Goal: Task Accomplishment & Management: Manage account settings

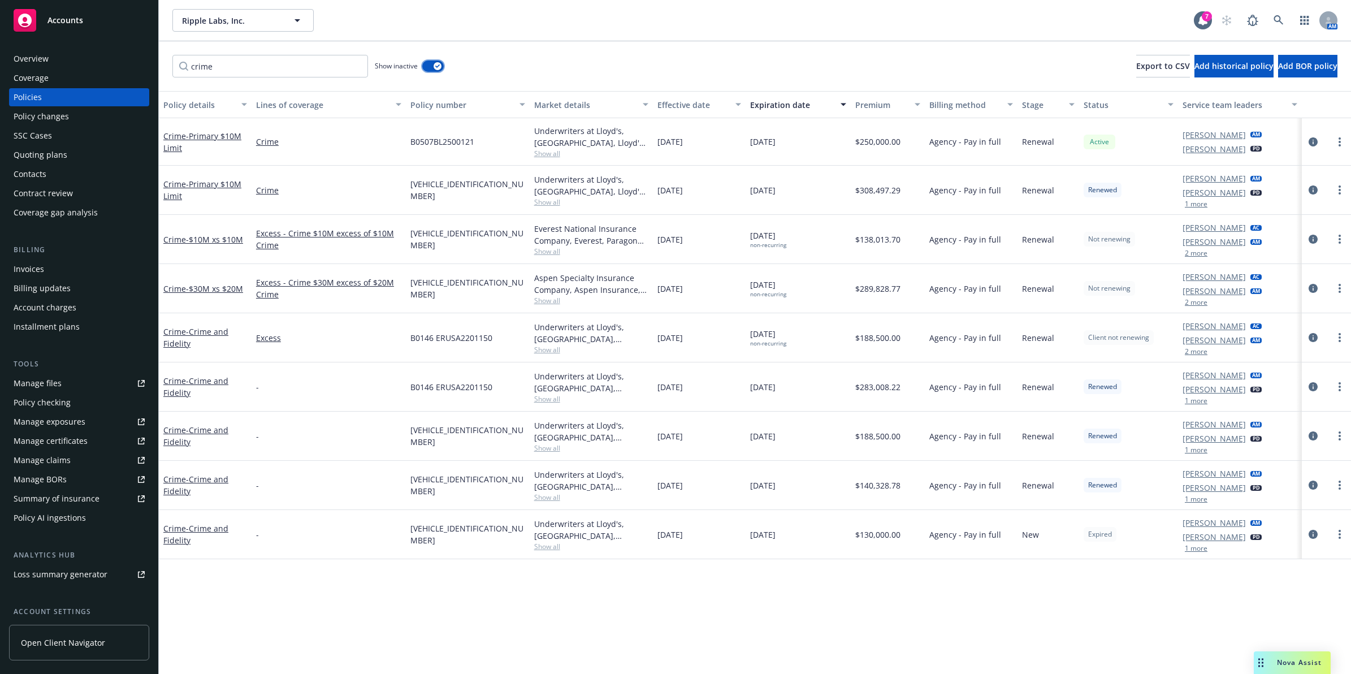
click at [437, 67] on icon "button" at bounding box center [437, 65] width 5 height 3
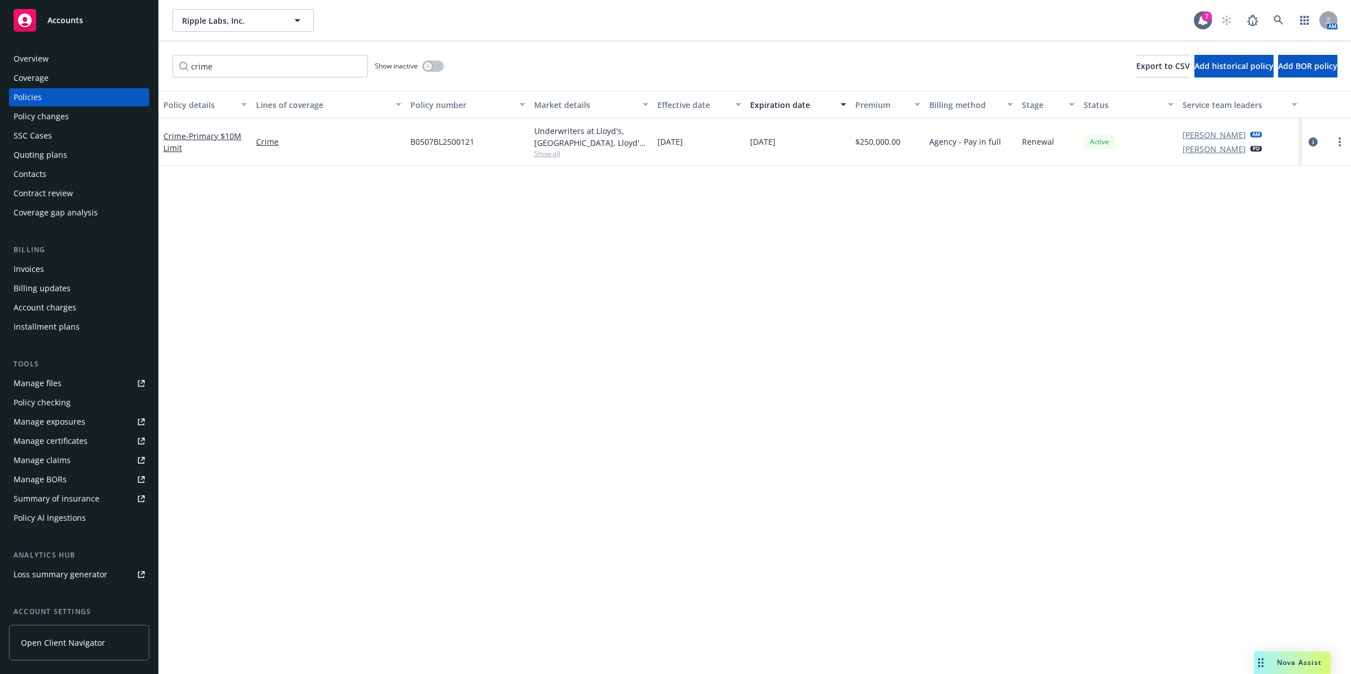
click at [535, 154] on span "Show all" at bounding box center [591, 154] width 115 height 10
click at [757, 223] on div "Policy details Lines of coverage Policy number Market details Effective date Ex…" at bounding box center [755, 382] width 1192 height 583
click at [215, 137] on span "- Primary $10M Limit" at bounding box center [202, 142] width 78 height 23
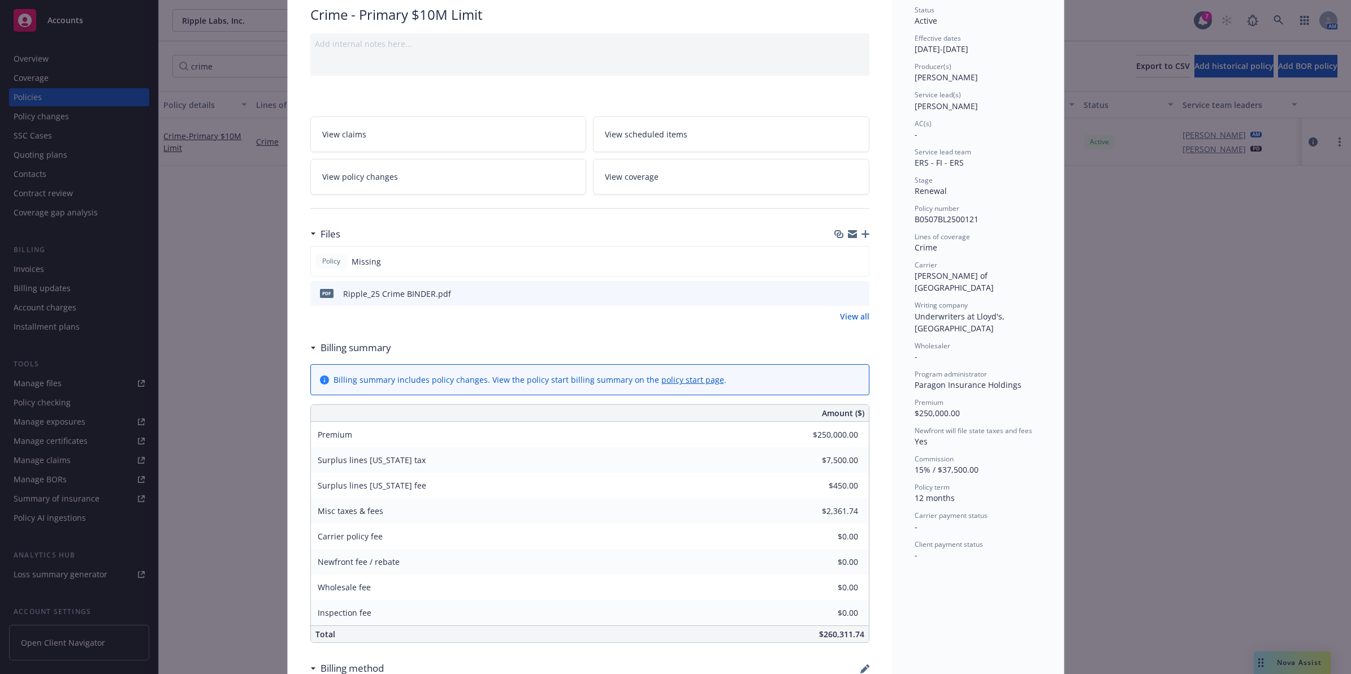
drag, startPoint x: 1005, startPoint y: 501, endPoint x: 1002, endPoint y: 524, distance: 24.0
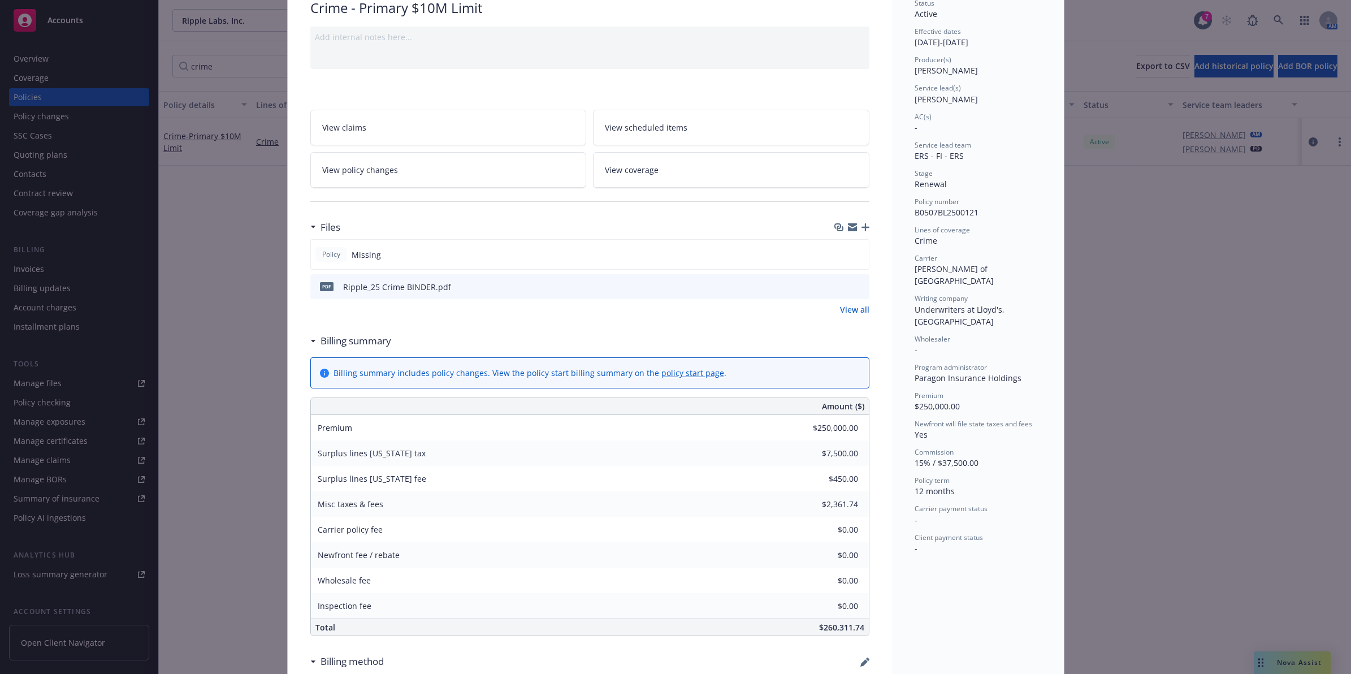
drag, startPoint x: 807, startPoint y: 505, endPoint x: 968, endPoint y: 492, distance: 162.1
click at [969, 504] on div "Carrier payment status -" at bounding box center [977, 514] width 127 height 21
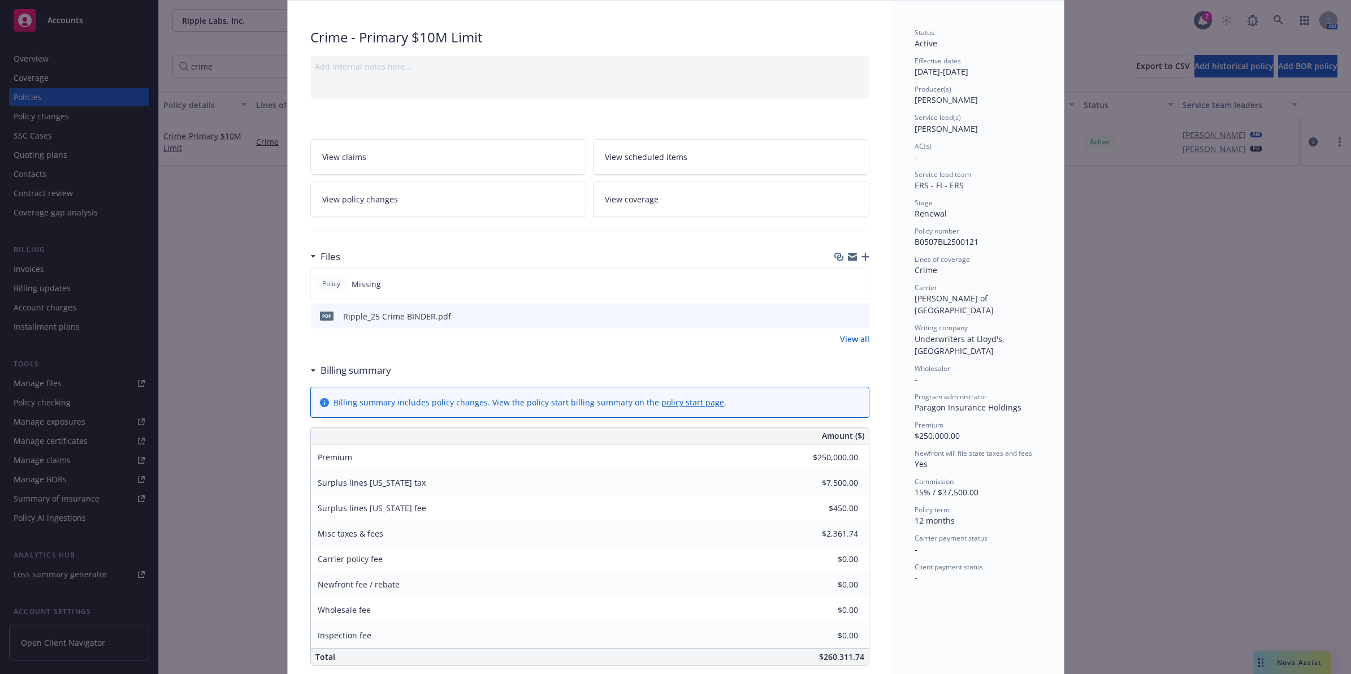
scroll to position [0, 0]
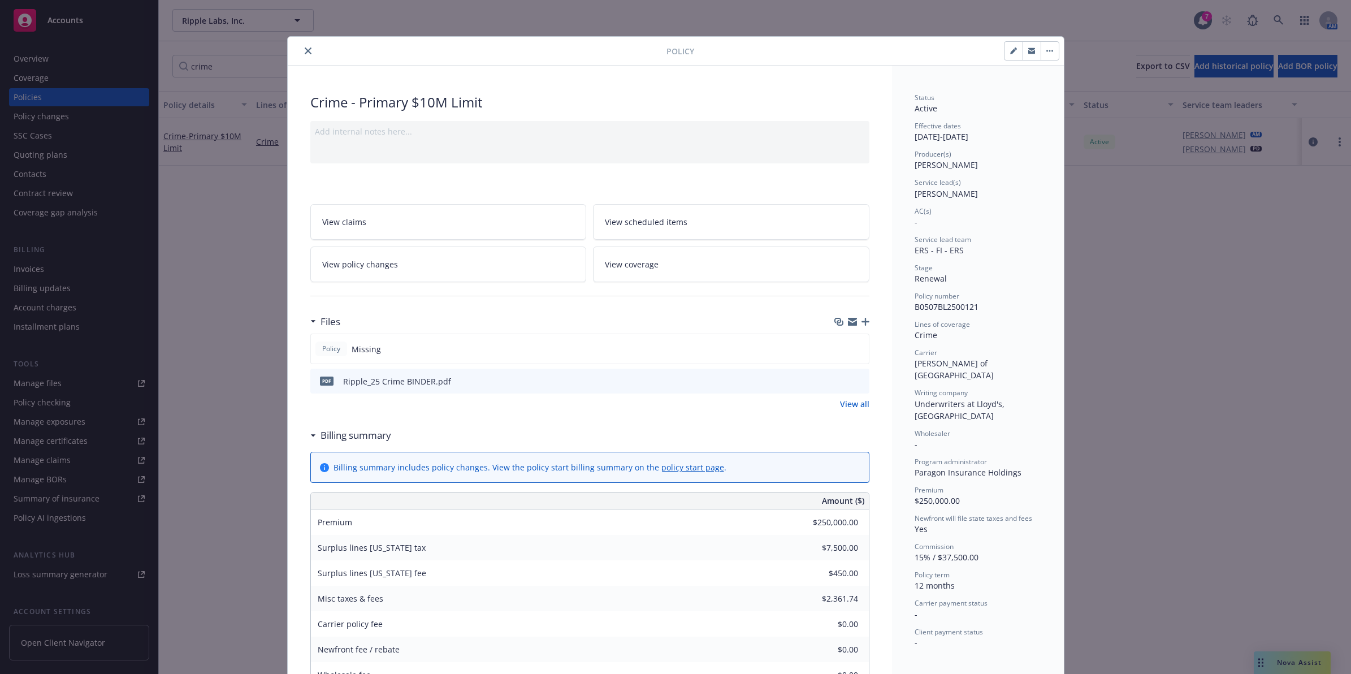
drag, startPoint x: 543, startPoint y: 187, endPoint x: 489, endPoint y: 35, distance: 160.7
click at [851, 408] on link "View all" at bounding box center [854, 404] width 29 height 12
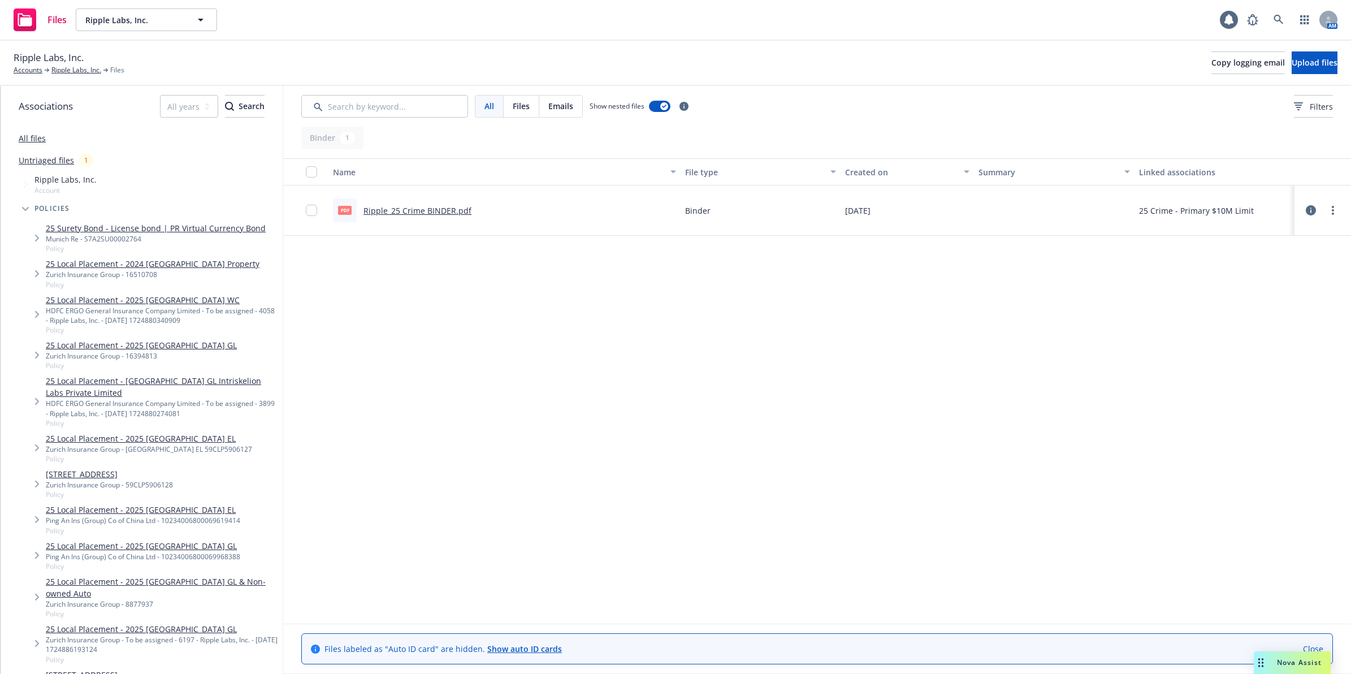
click at [1314, 212] on icon at bounding box center [1311, 210] width 10 height 10
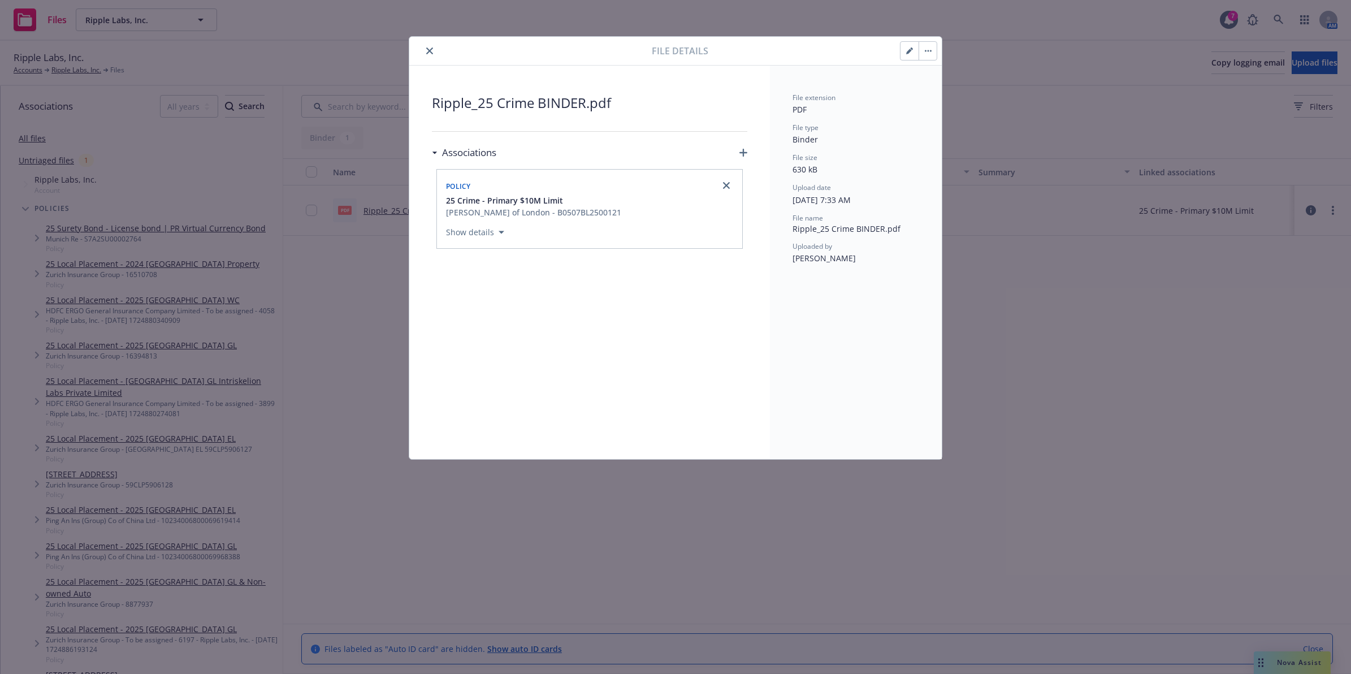
click at [427, 49] on icon "close" at bounding box center [429, 50] width 7 height 7
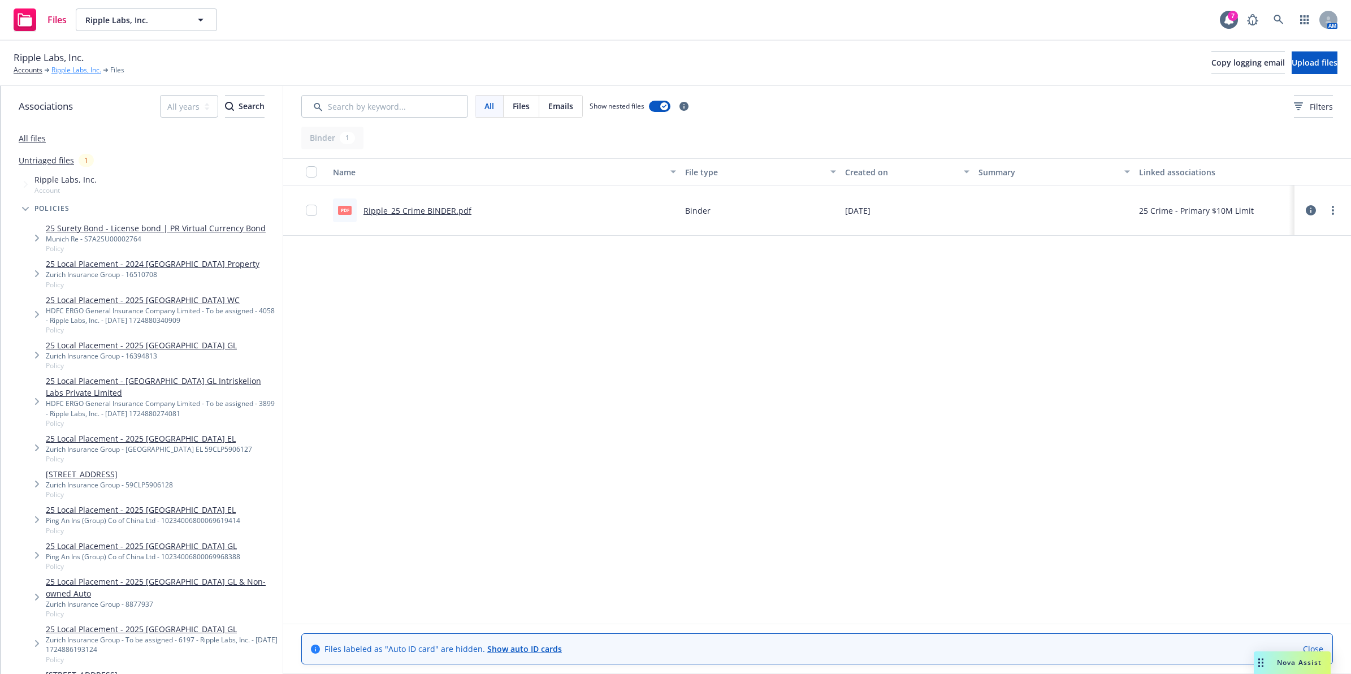
click at [78, 68] on link "Ripple Labs, Inc." at bounding box center [76, 70] width 50 height 10
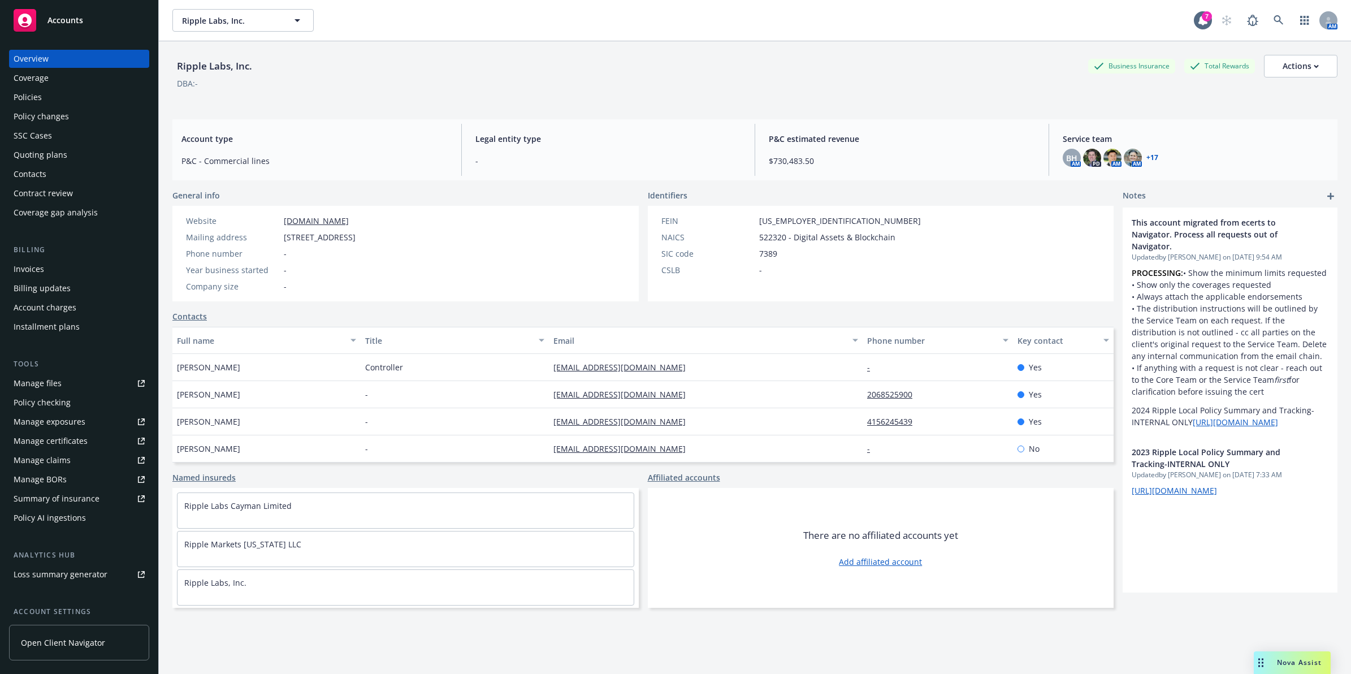
click at [29, 103] on div "Policies" at bounding box center [28, 97] width 28 height 18
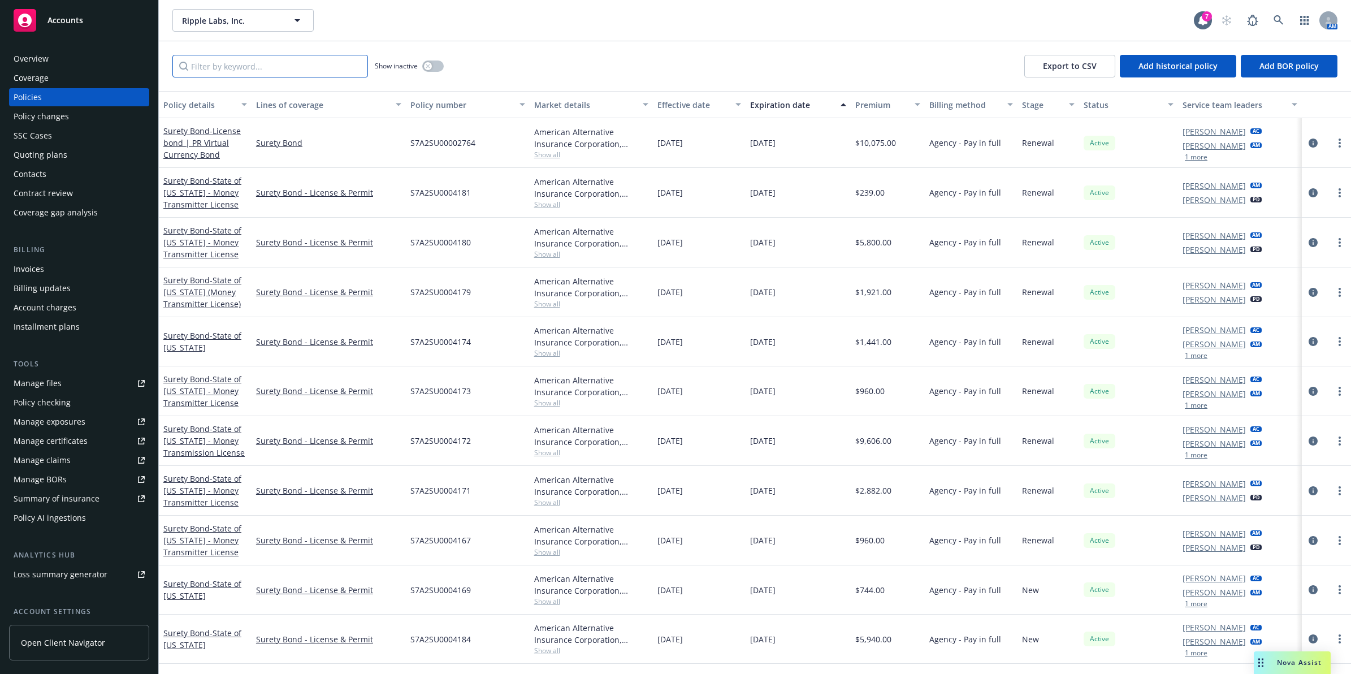
click at [215, 76] on input "Filter by keyword..." at bounding box center [270, 66] width 196 height 23
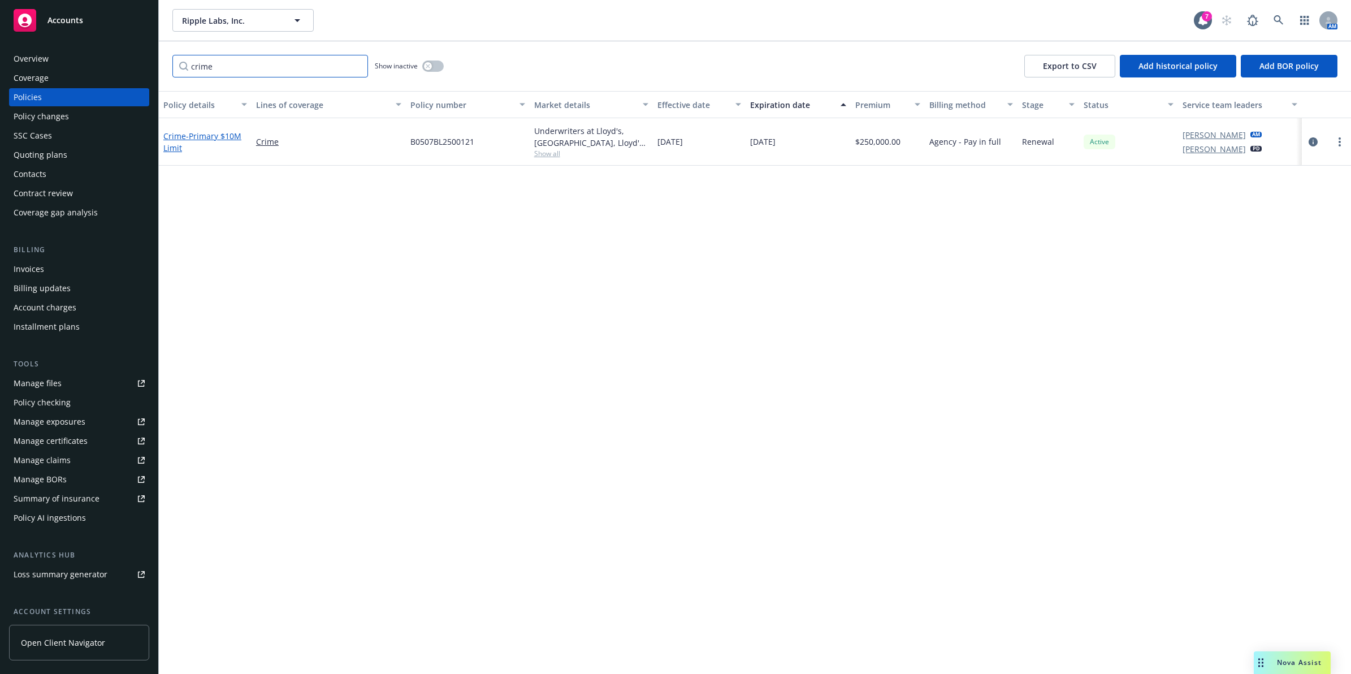
type input "crime"
click at [214, 134] on span "- Primary $10M Limit" at bounding box center [202, 142] width 78 height 23
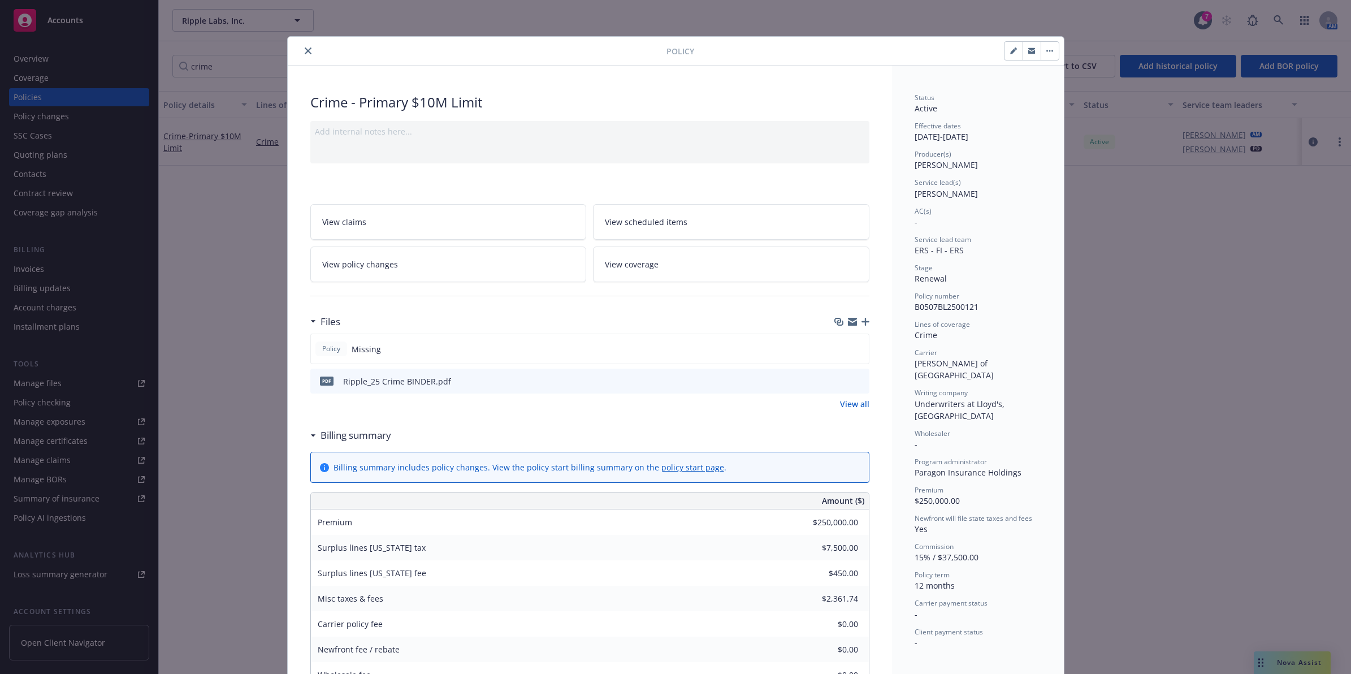
click at [1004, 54] on button "button" at bounding box center [1013, 51] width 18 height 18
select select "RENEWAL"
select select "12"
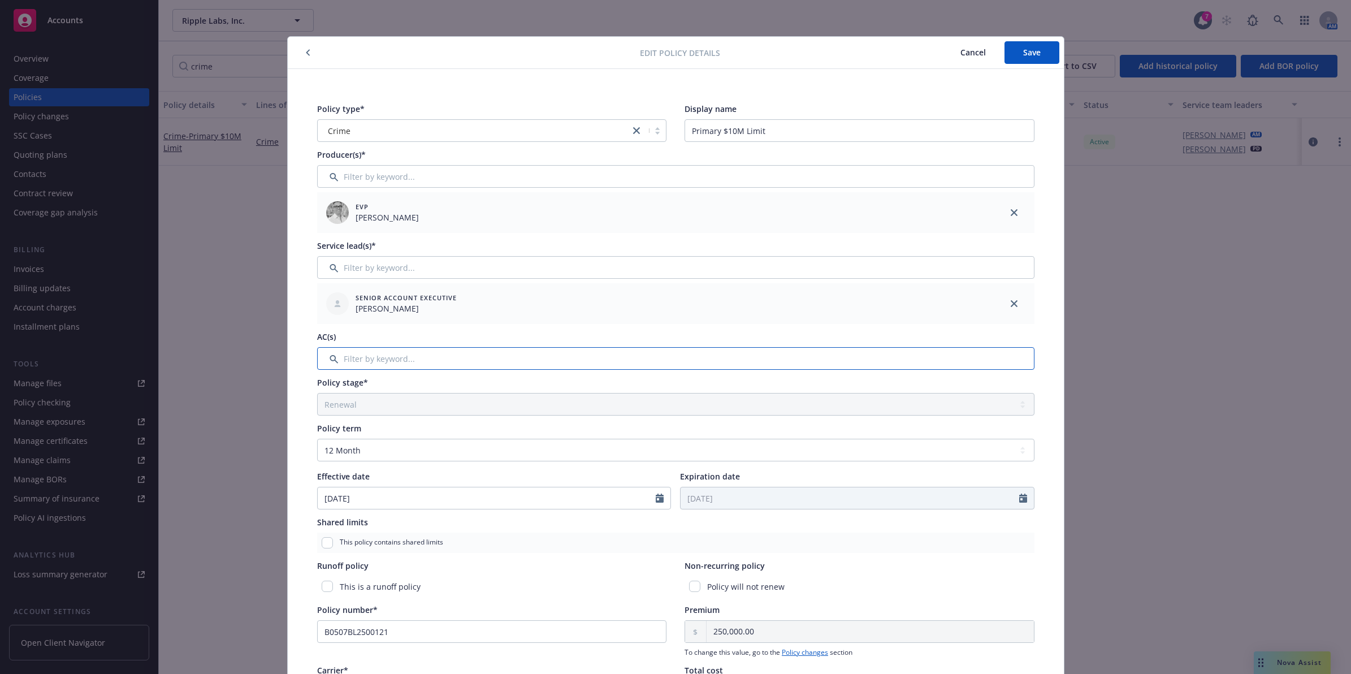
click at [410, 354] on input "Filter by keyword..." at bounding box center [675, 358] width 717 height 23
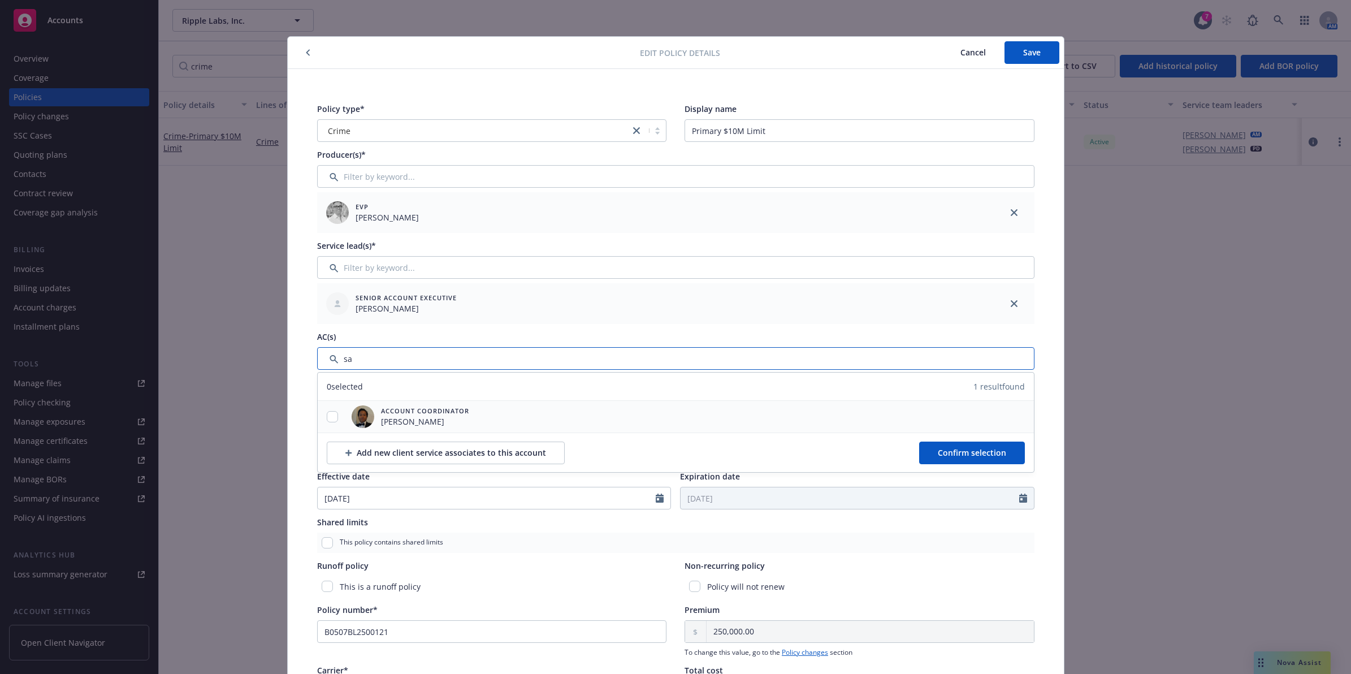
type input "sa"
click at [327, 419] on input "checkbox" at bounding box center [332, 416] width 11 height 11
checkbox input "true"
click at [952, 453] on span "Confirm selection" at bounding box center [972, 452] width 68 height 11
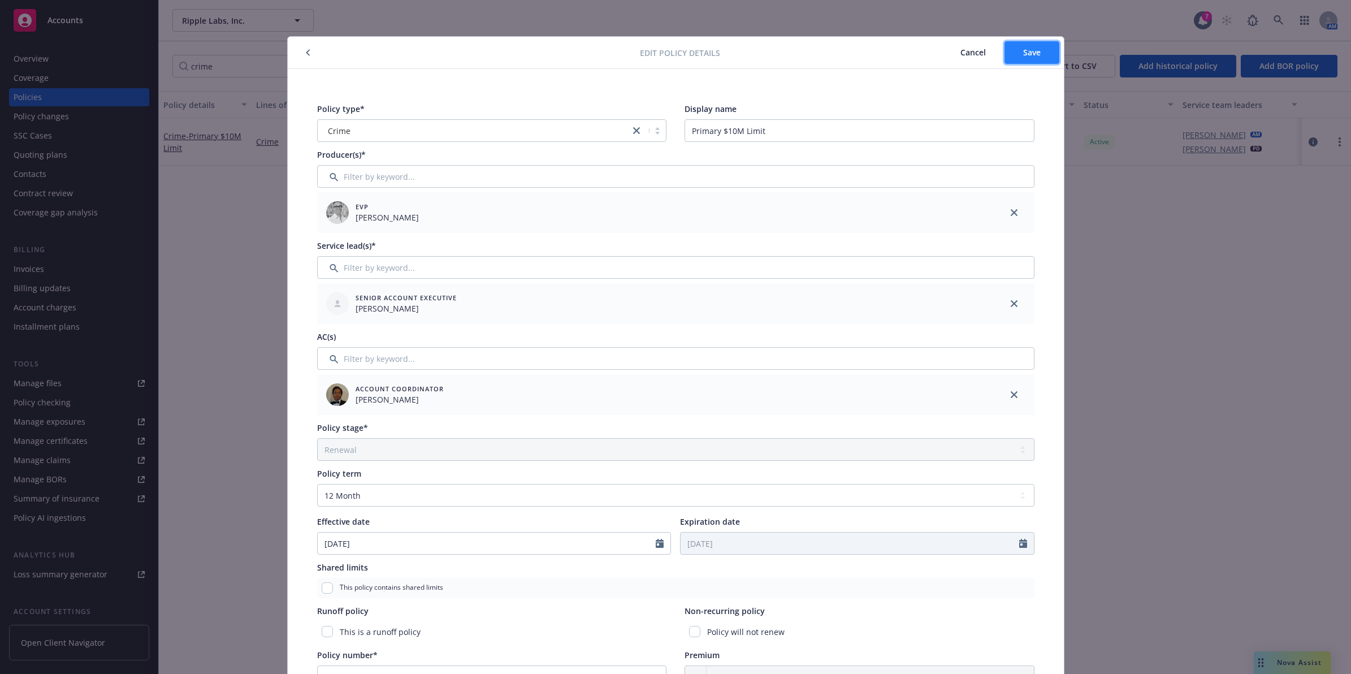
click at [1033, 50] on span "Save" at bounding box center [1032, 52] width 18 height 11
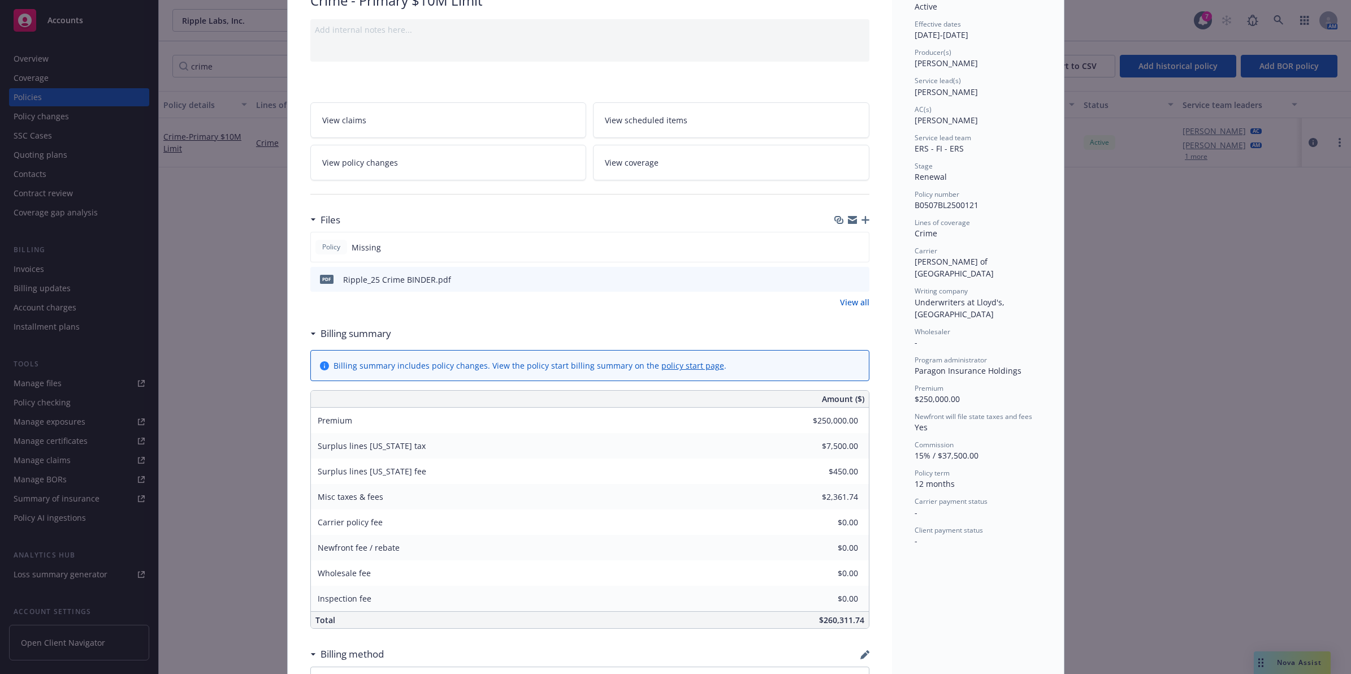
drag, startPoint x: 981, startPoint y: 385, endPoint x: 974, endPoint y: 436, distance: 51.9
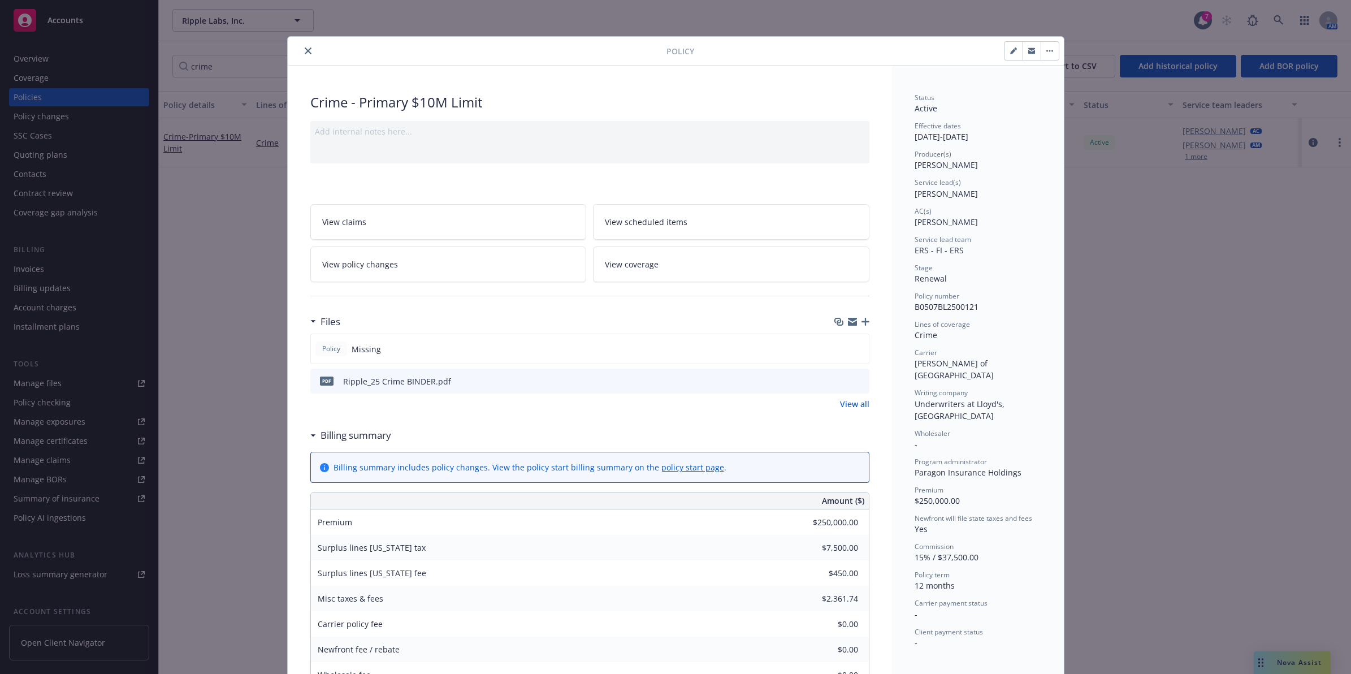
drag, startPoint x: 1000, startPoint y: 498, endPoint x: 981, endPoint y: 272, distance: 226.9
click at [301, 51] on button "close" at bounding box center [308, 51] width 14 height 14
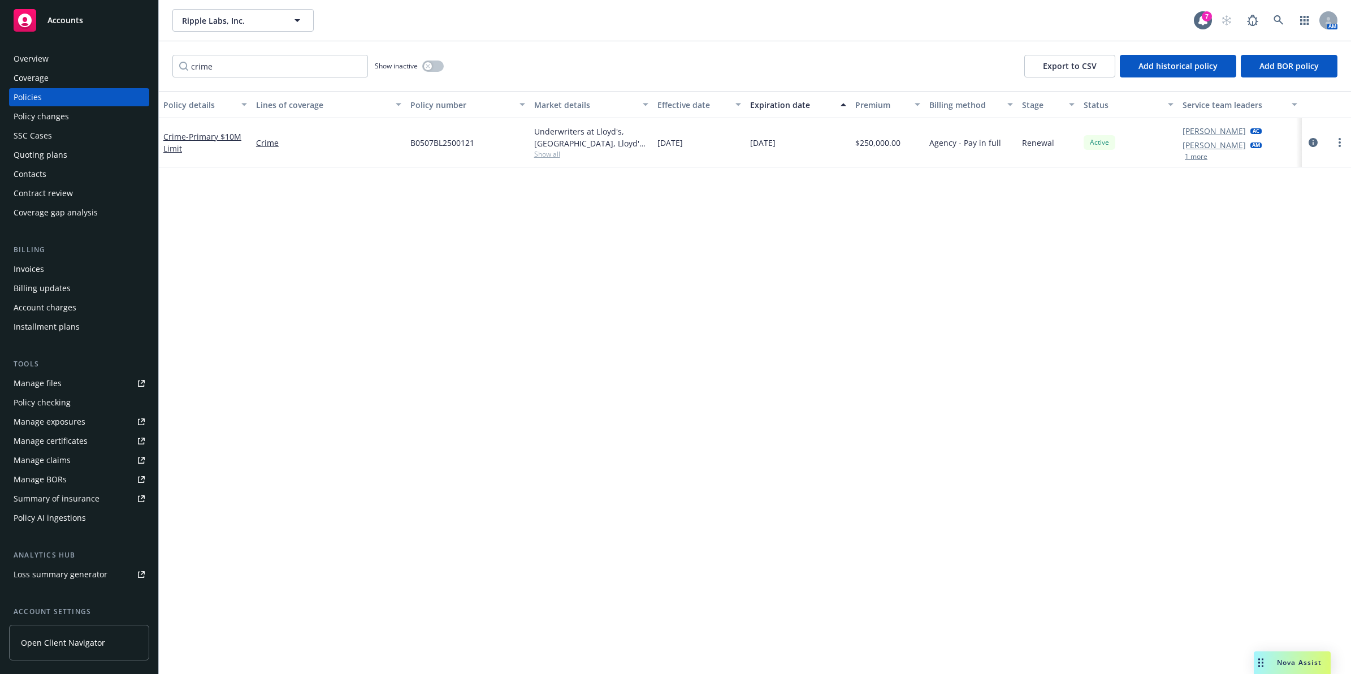
drag, startPoint x: 190, startPoint y: 142, endPoint x: 187, endPoint y: 148, distance: 7.1
click at [190, 142] on div "Crime - Primary $10M Limit" at bounding box center [205, 143] width 84 height 24
click at [215, 135] on span "- Primary $10M Limit" at bounding box center [202, 142] width 78 height 23
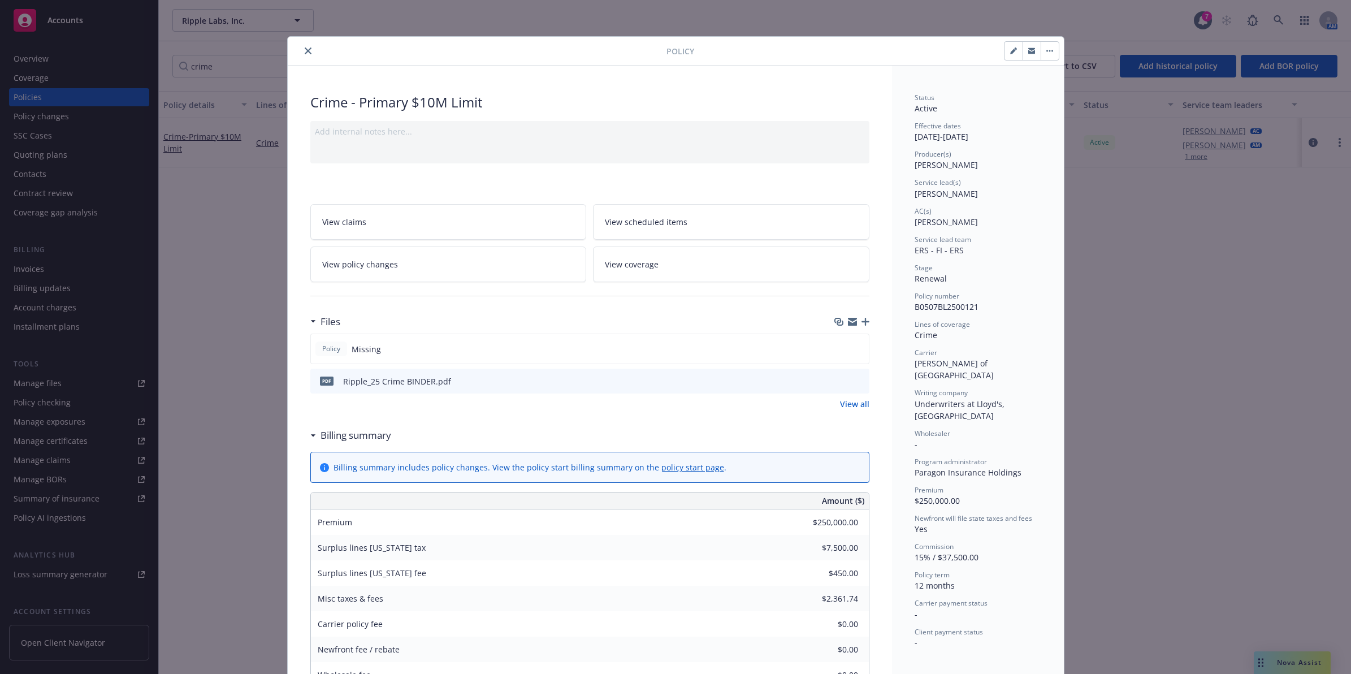
scroll to position [34, 0]
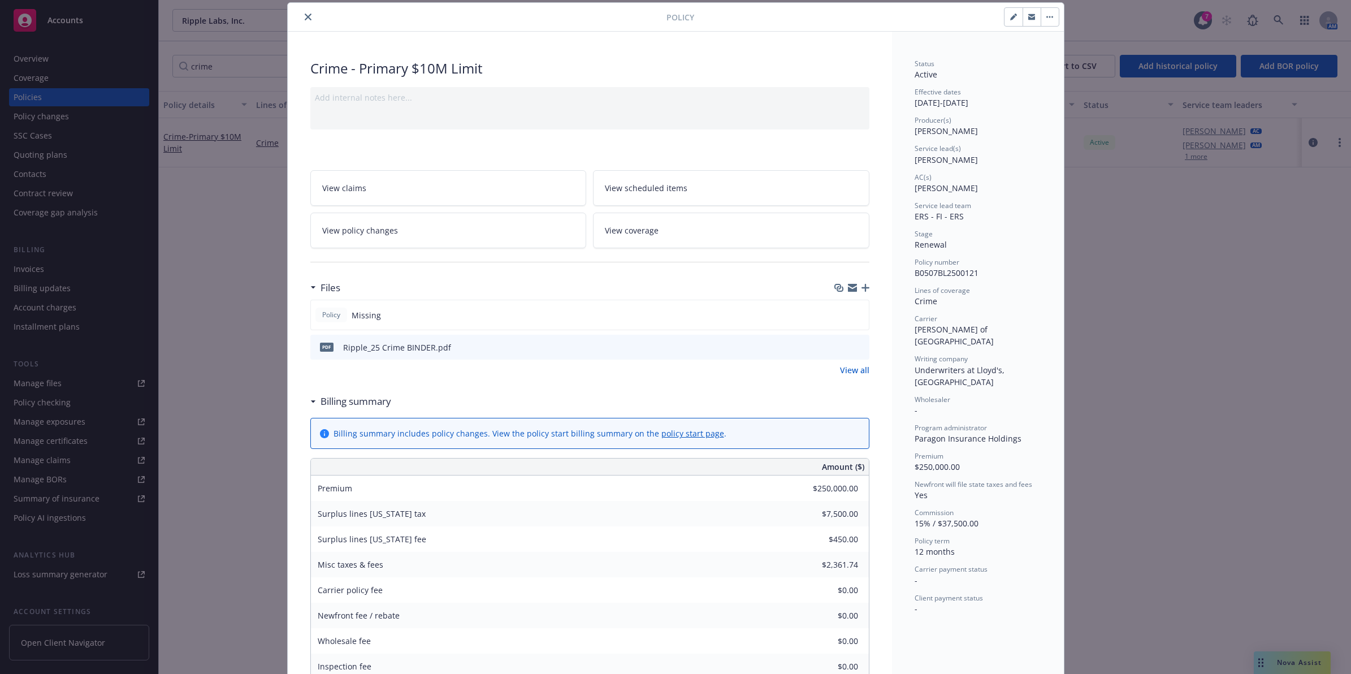
click at [846, 375] on link "View all" at bounding box center [854, 370] width 29 height 12
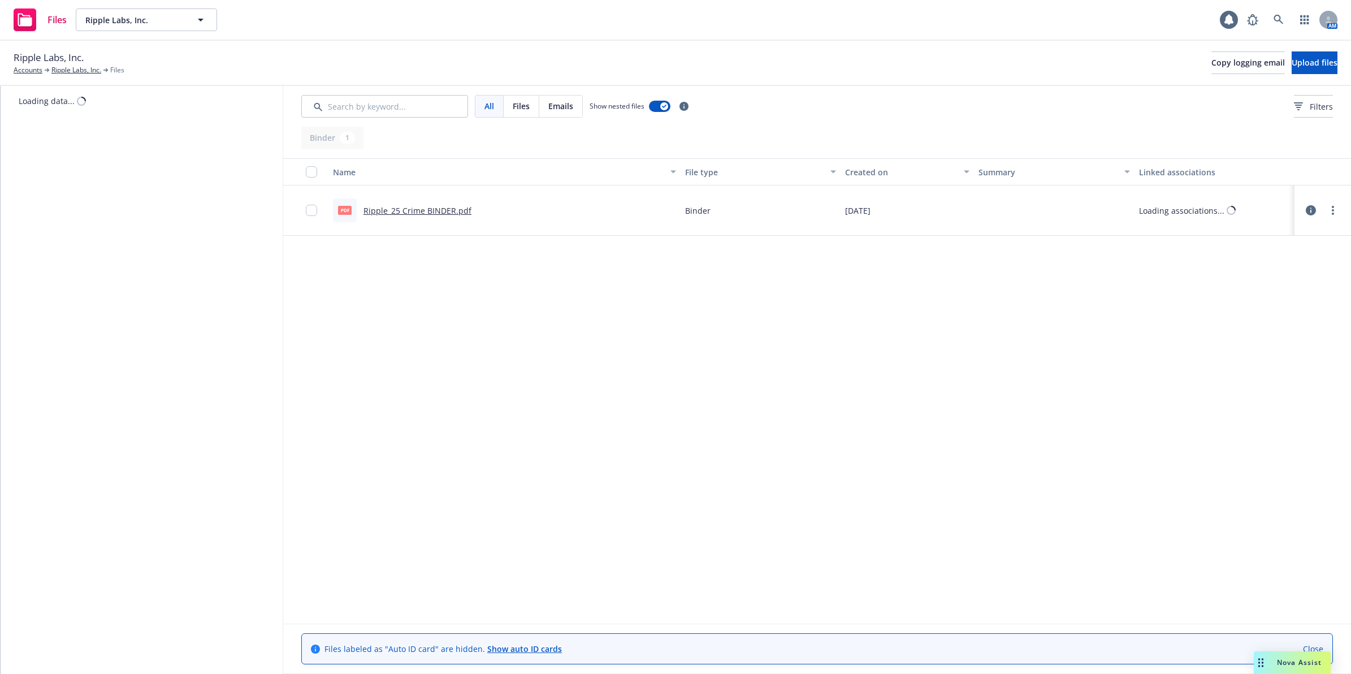
click at [1308, 214] on icon at bounding box center [1311, 210] width 10 height 10
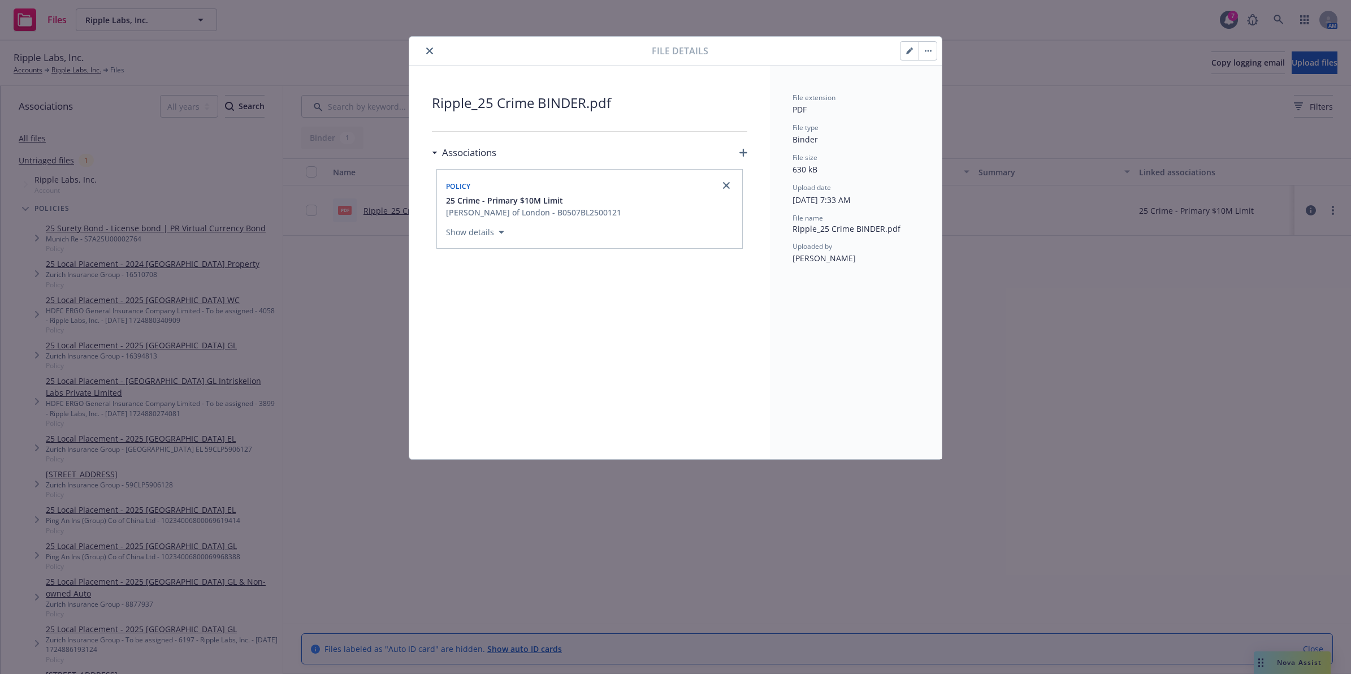
click at [424, 48] on button "close" at bounding box center [430, 51] width 14 height 14
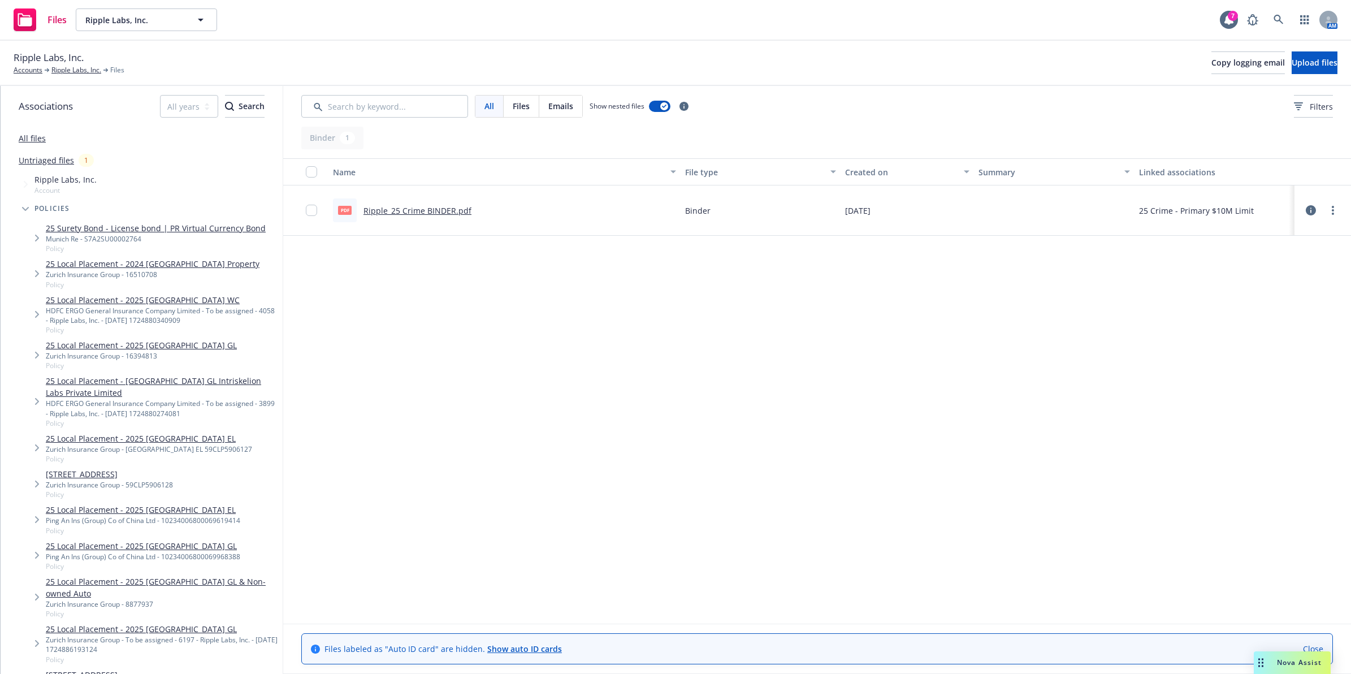
click at [64, 64] on span "Ripple Labs, Inc." at bounding box center [49, 57] width 70 height 15
click at [64, 67] on link "Ripple Labs, Inc." at bounding box center [76, 70] width 50 height 10
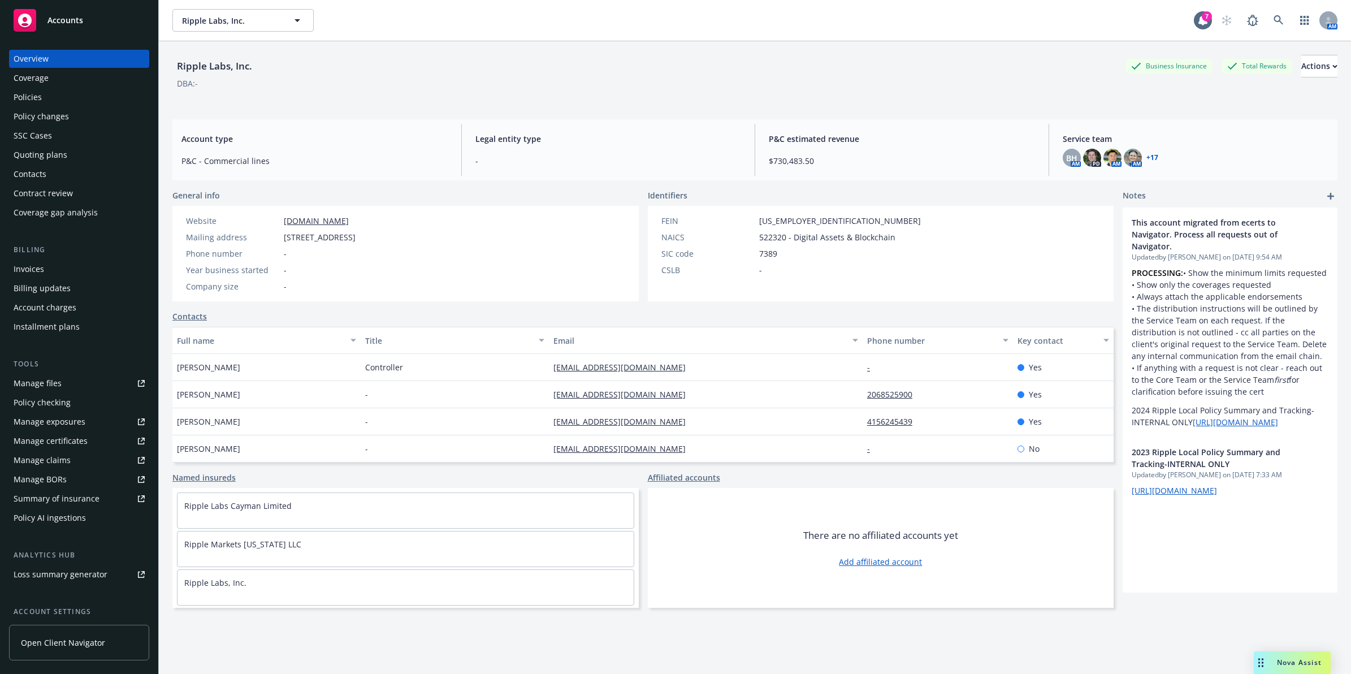
click at [35, 94] on div "Policies" at bounding box center [28, 97] width 28 height 18
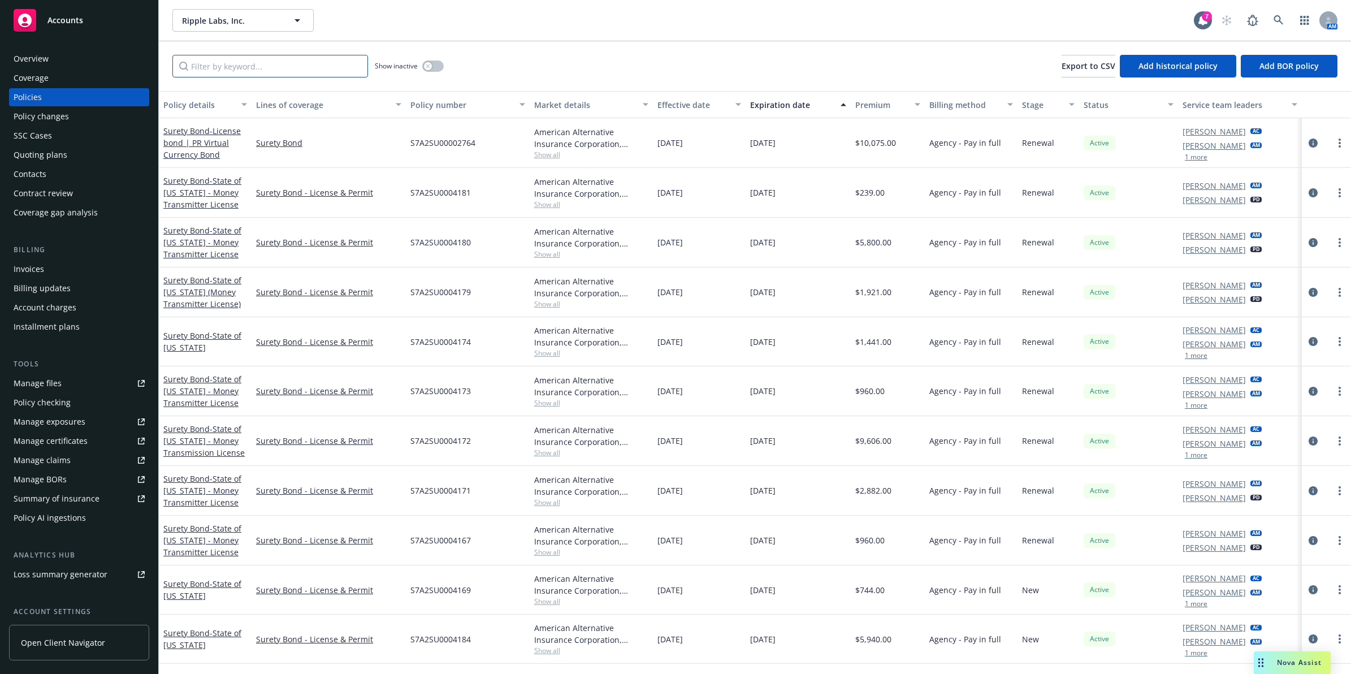
drag, startPoint x: 314, startPoint y: 58, endPoint x: 441, endPoint y: 58, distance: 127.2
click at [314, 58] on input "Filter by keyword..." at bounding box center [270, 66] width 196 height 23
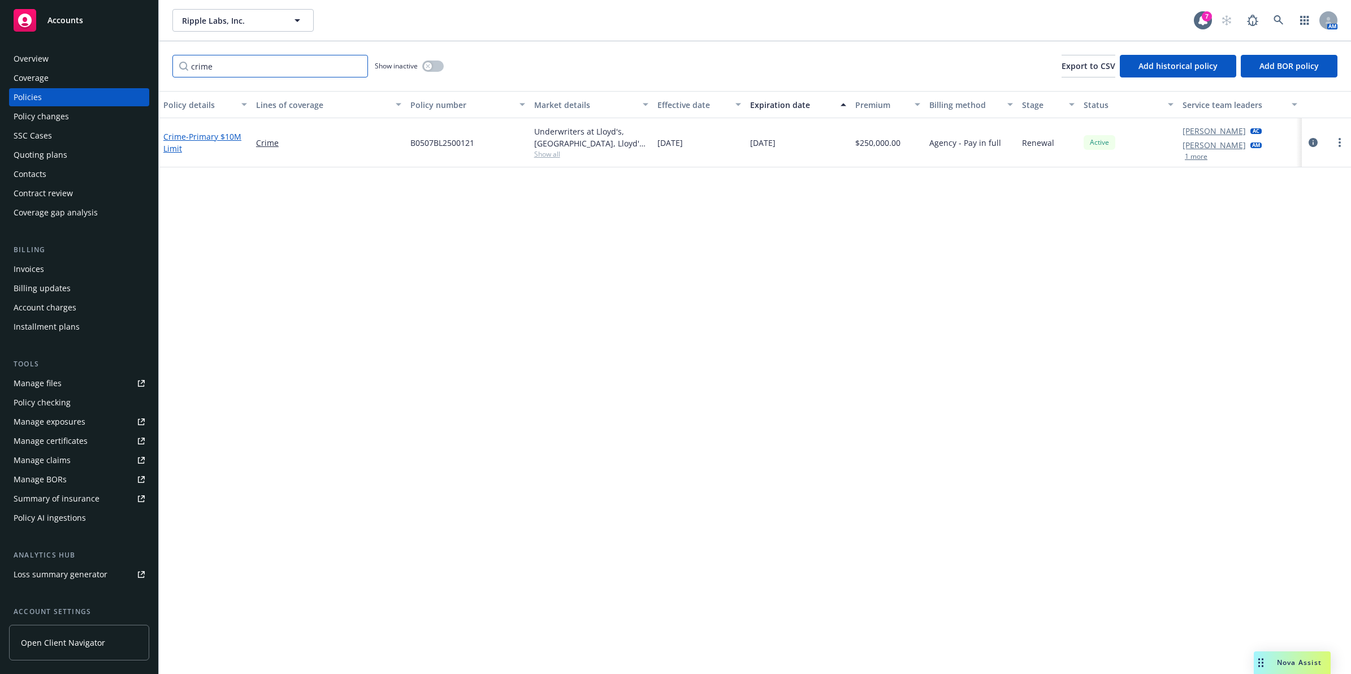
type input "crime"
click at [211, 136] on span "- Primary $10M Limit" at bounding box center [202, 142] width 78 height 23
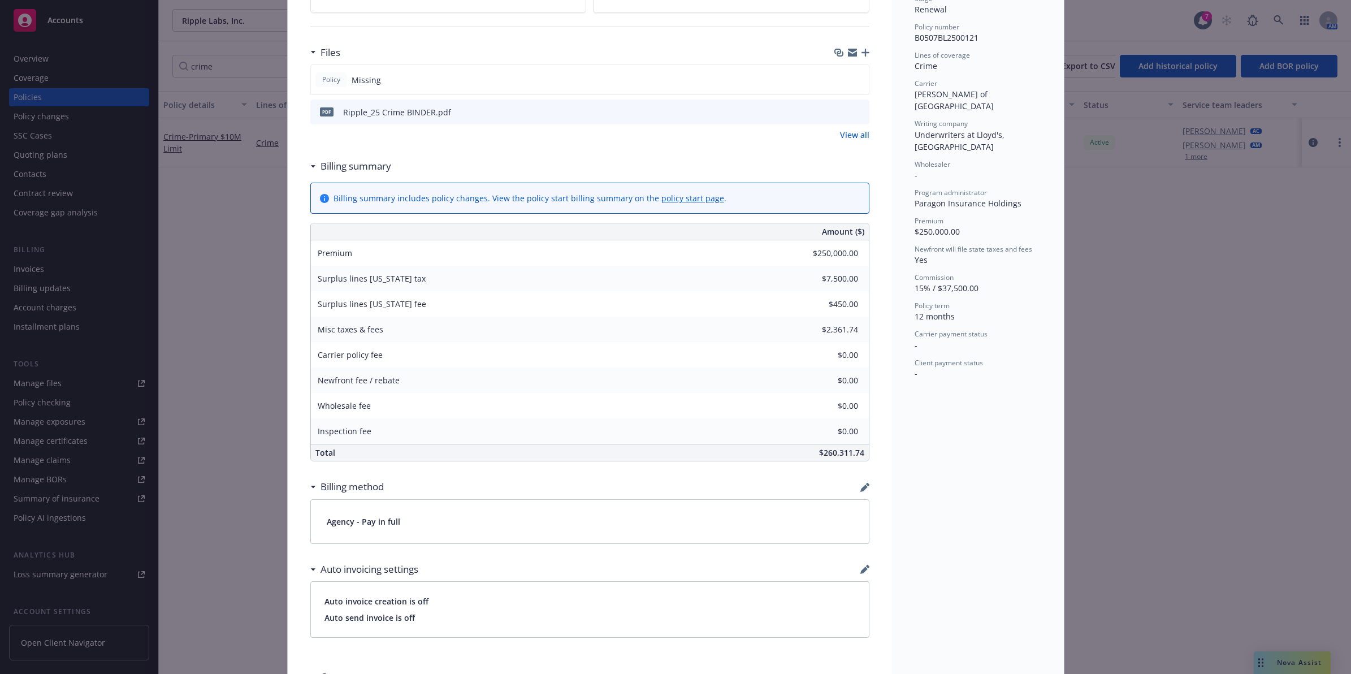
scroll to position [272, 0]
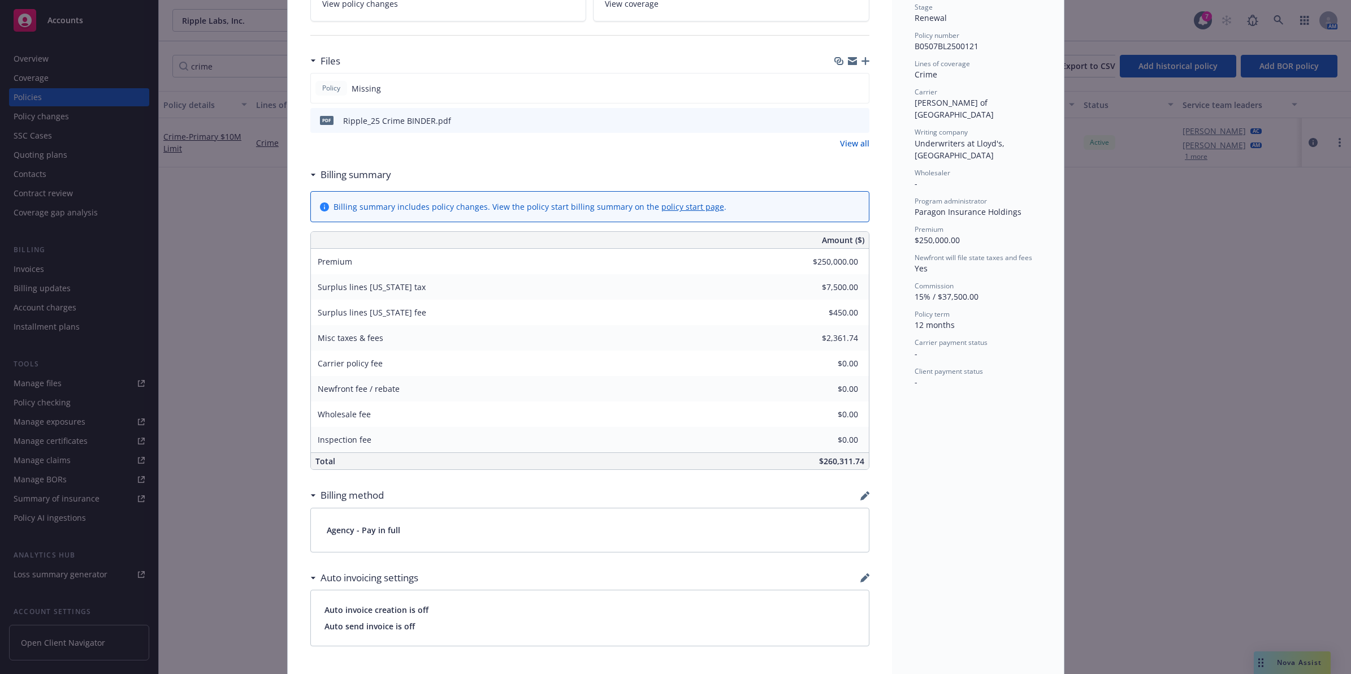
drag, startPoint x: 1012, startPoint y: 343, endPoint x: 992, endPoint y: 304, distance: 44.0
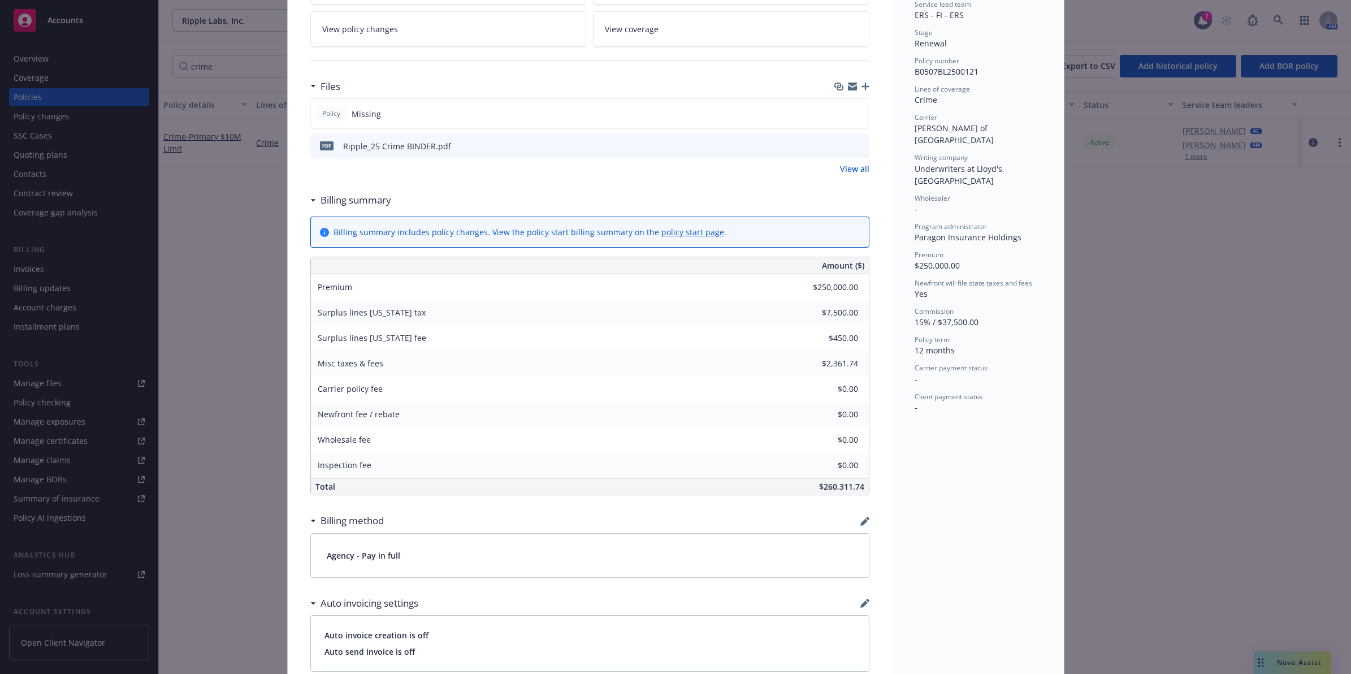
drag, startPoint x: 1137, startPoint y: 326, endPoint x: 1050, endPoint y: 139, distance: 205.8
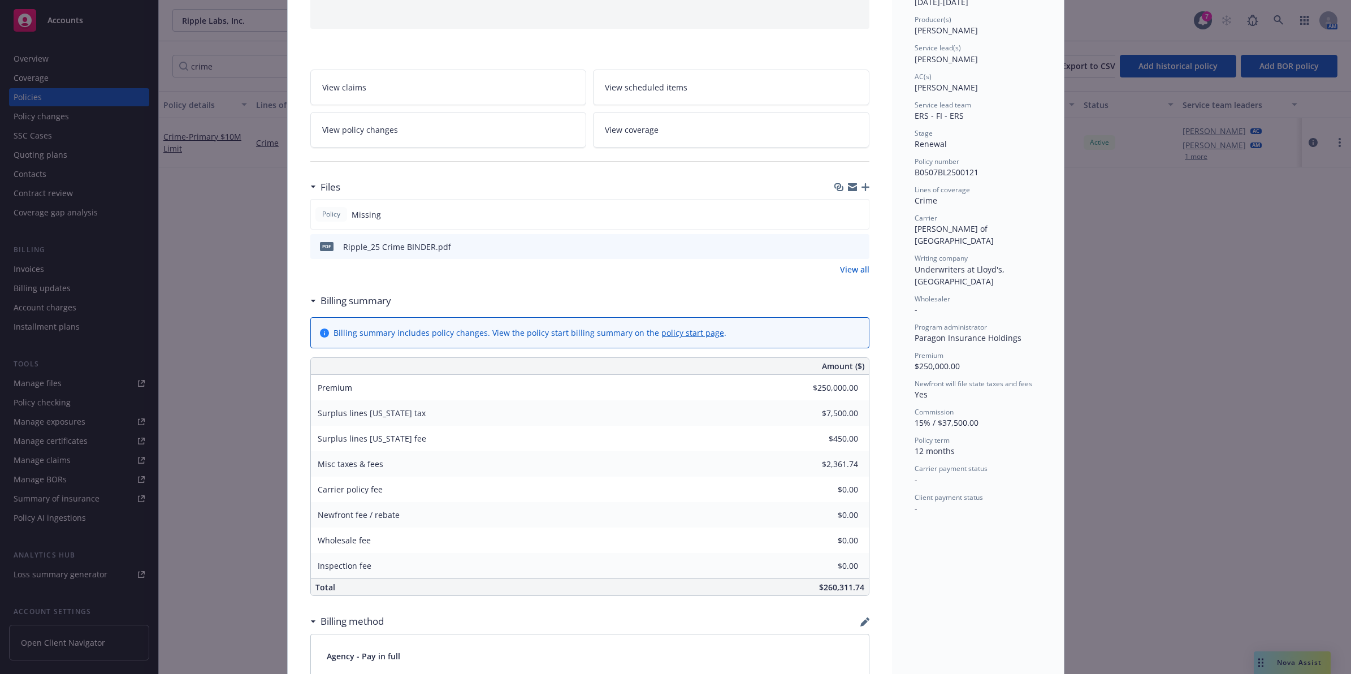
scroll to position [0, 0]
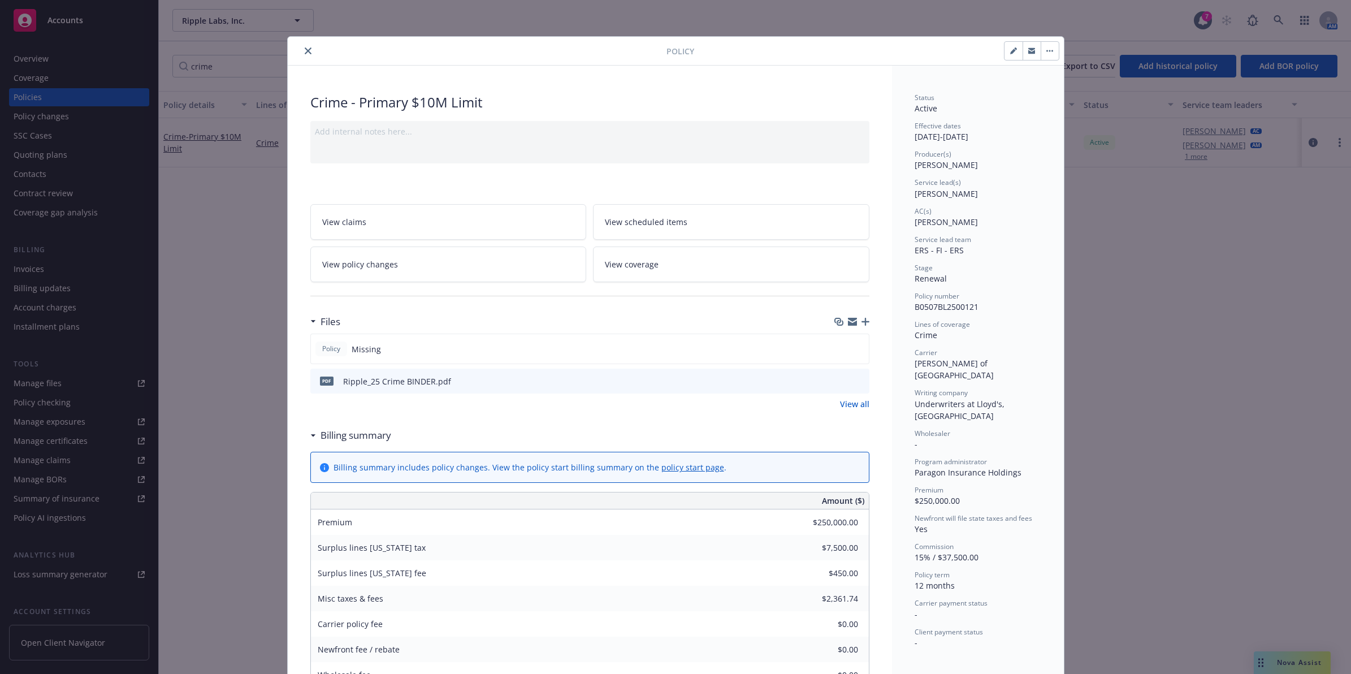
drag, startPoint x: 930, startPoint y: 479, endPoint x: 881, endPoint y: 150, distance: 332.0
click at [305, 44] on button "close" at bounding box center [308, 51] width 14 height 14
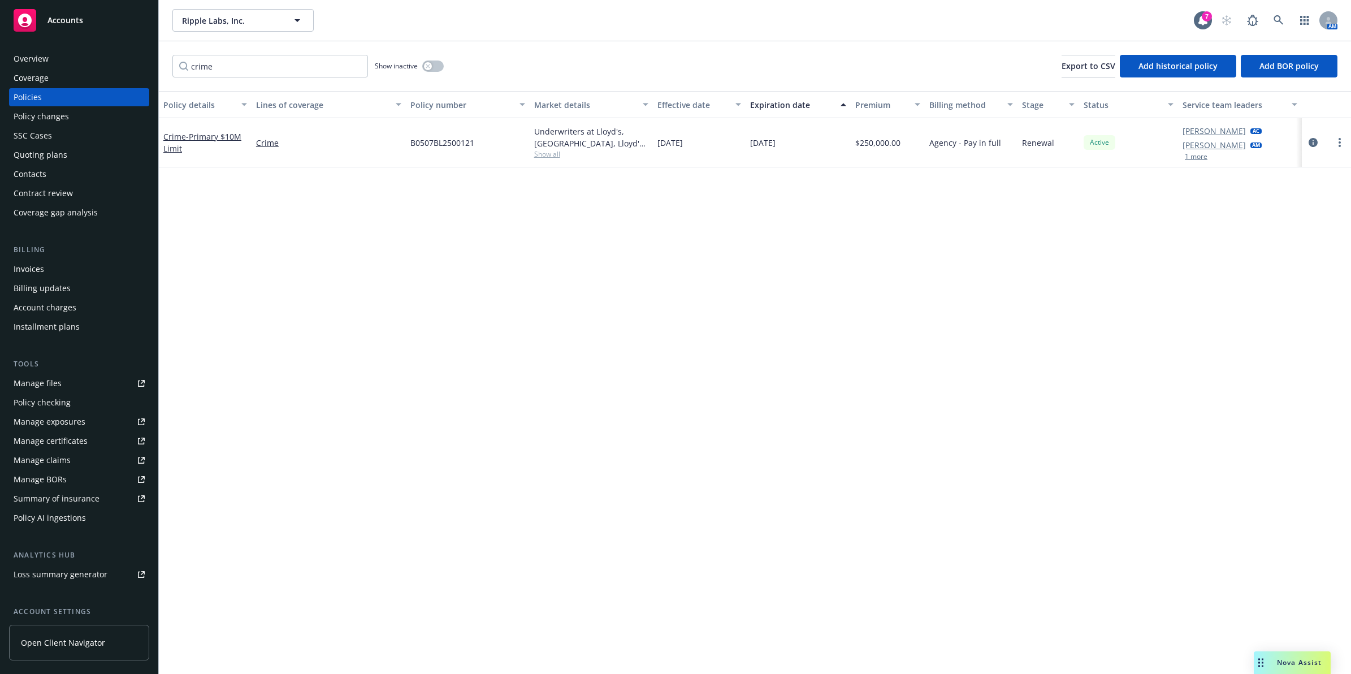
click at [302, 48] on div "crime Show inactive Export to CSV Add historical policy Add BOR policy" at bounding box center [755, 66] width 1192 height 50
click at [62, 268] on div "Invoices" at bounding box center [79, 269] width 131 height 18
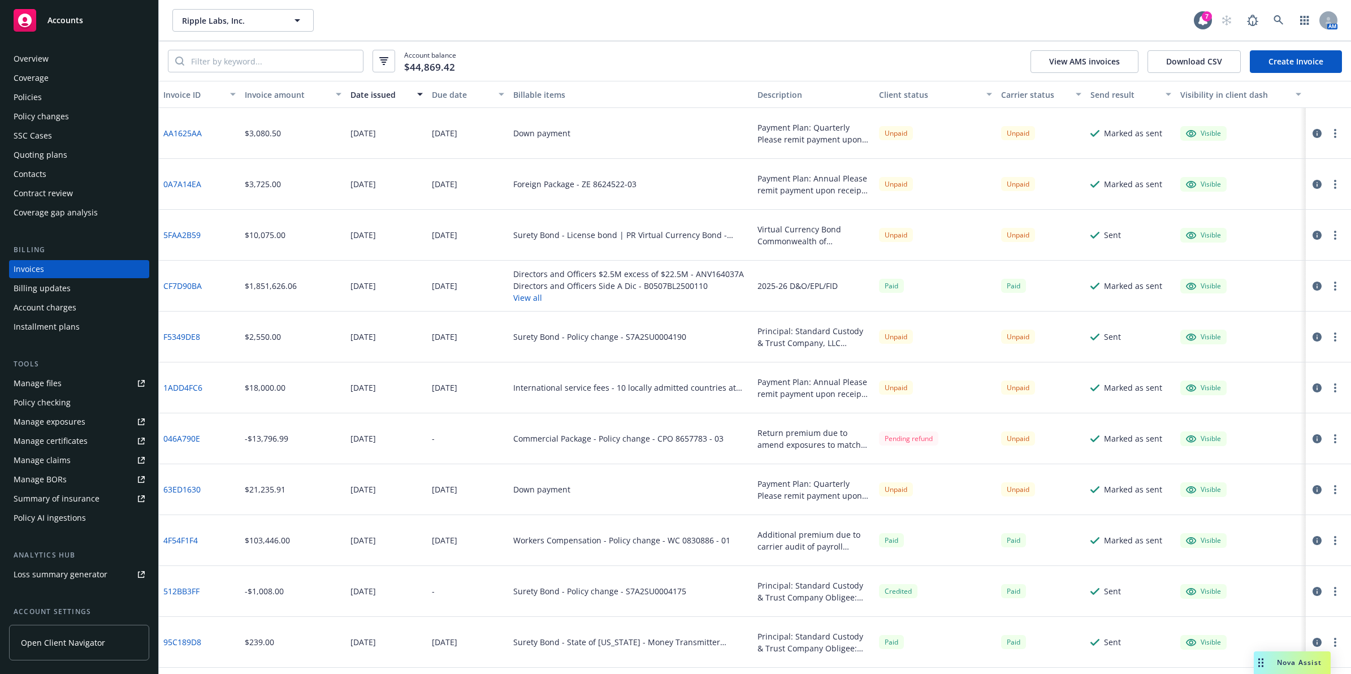
click at [625, 138] on div "Down payment" at bounding box center [631, 133] width 244 height 51
drag, startPoint x: 622, startPoint y: 138, endPoint x: 540, endPoint y: 135, distance: 82.0
click at [621, 138] on div "Down payment" at bounding box center [631, 133] width 244 height 51
click at [540, 135] on div "Down payment" at bounding box center [541, 133] width 57 height 12
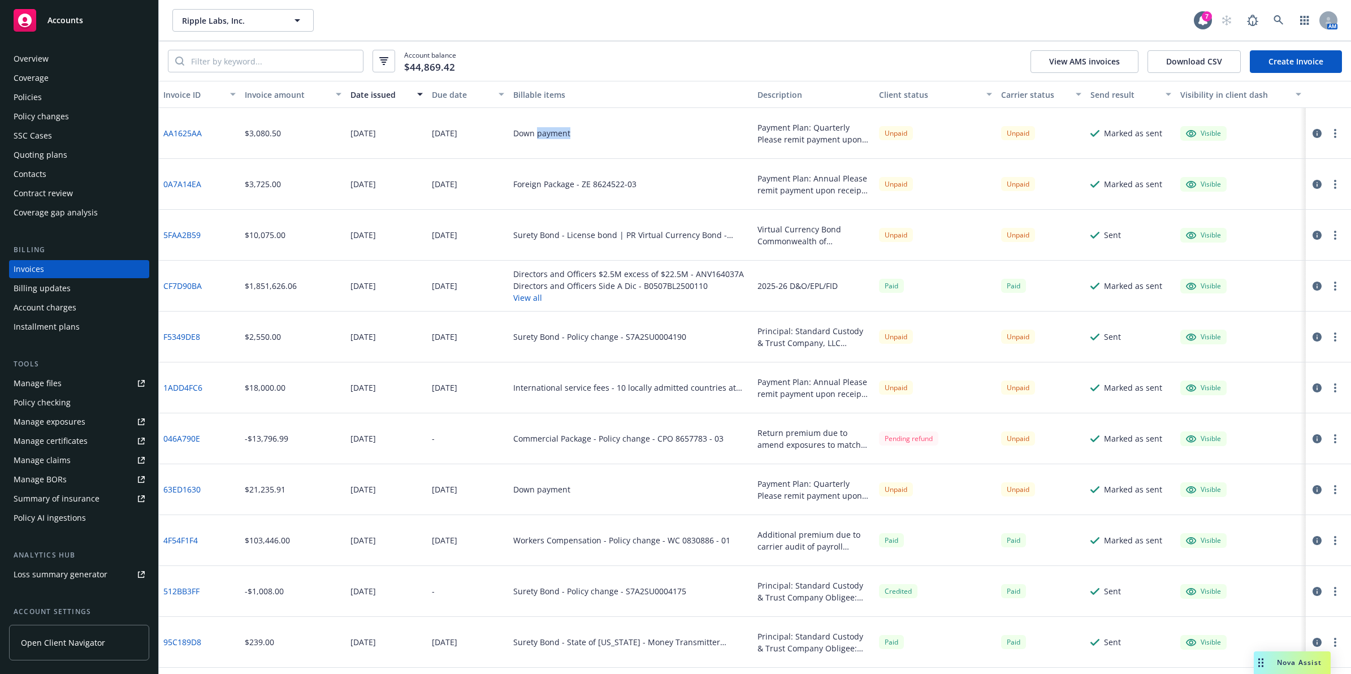
click at [540, 135] on div "Down payment" at bounding box center [541, 133] width 57 height 12
click at [68, 266] on div "Invoices" at bounding box center [79, 269] width 131 height 18
click at [686, 206] on div "Foreign Package - ZE 8624522-03" at bounding box center [631, 184] width 244 height 51
click at [47, 95] on div "Policies" at bounding box center [79, 97] width 131 height 18
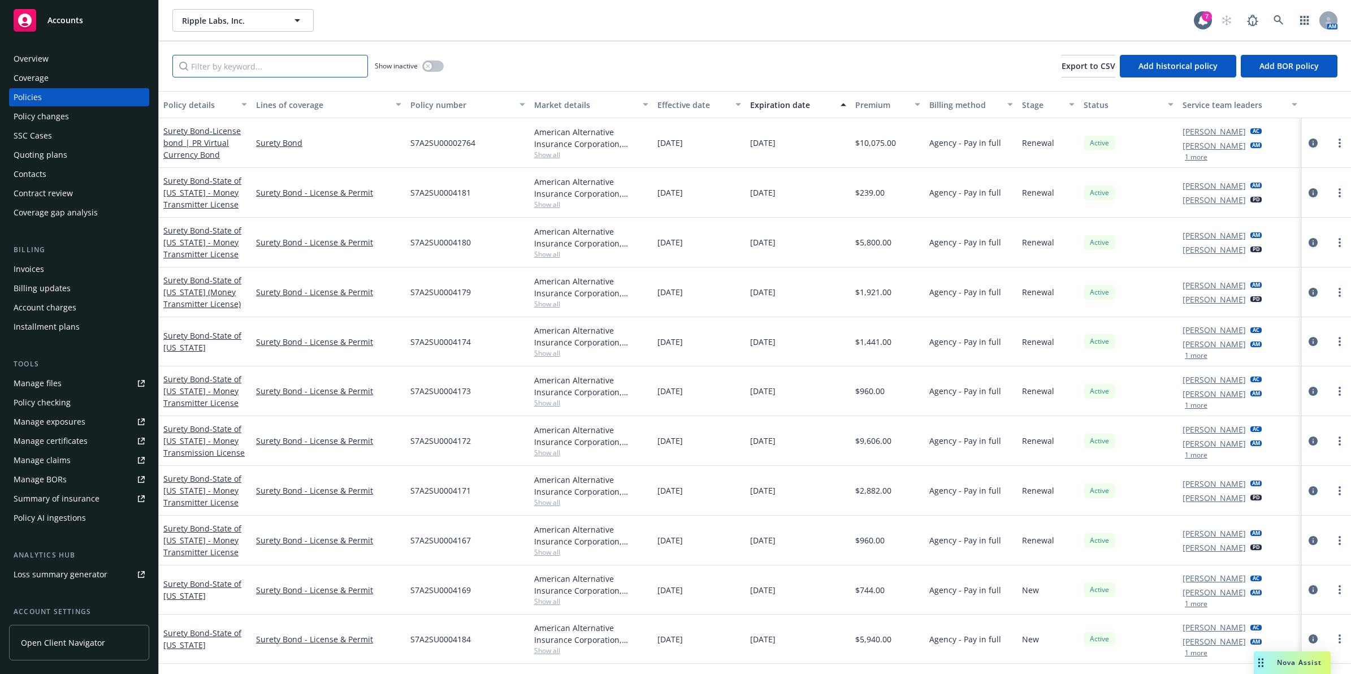
drag, startPoint x: 280, startPoint y: 63, endPoint x: 434, endPoint y: 63, distance: 153.7
click at [280, 63] on input "Filter by keyword..." at bounding box center [270, 66] width 196 height 23
click at [38, 273] on div "Invoices" at bounding box center [29, 269] width 31 height 18
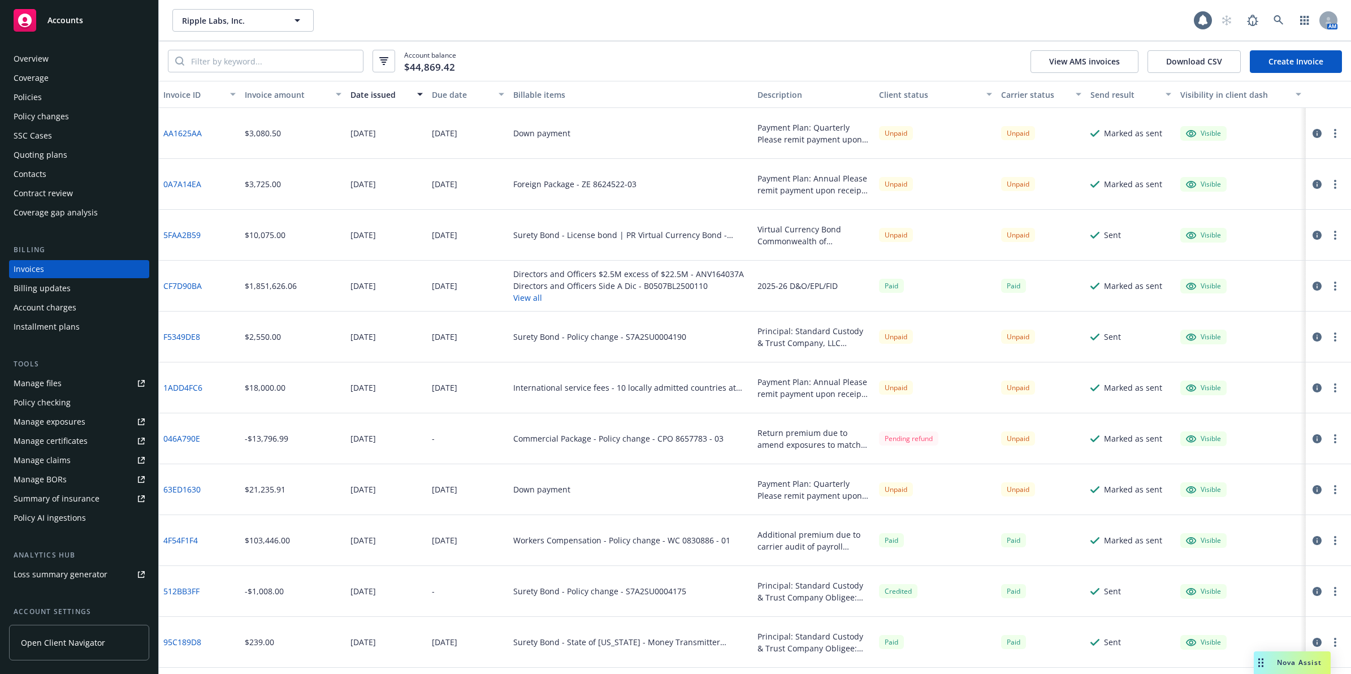
click at [46, 90] on div "Policies" at bounding box center [79, 97] width 131 height 18
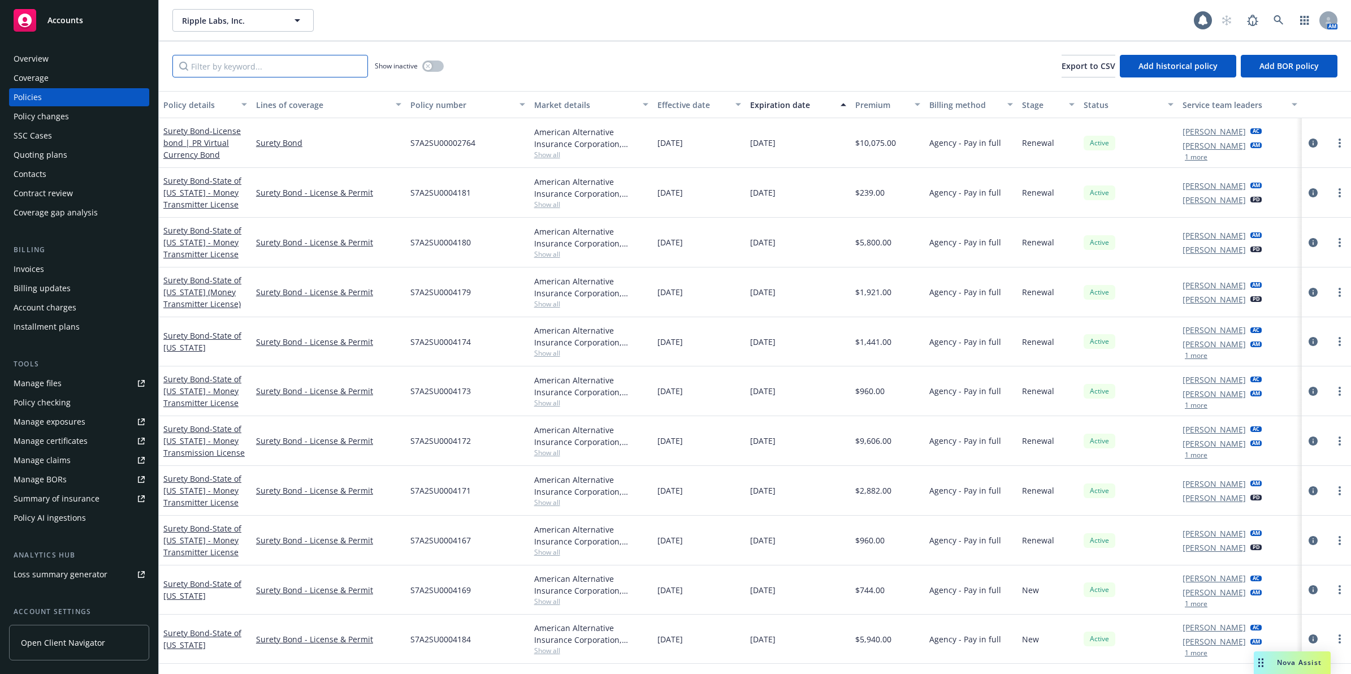
click at [292, 63] on input "Filter by keyword..." at bounding box center [270, 66] width 196 height 23
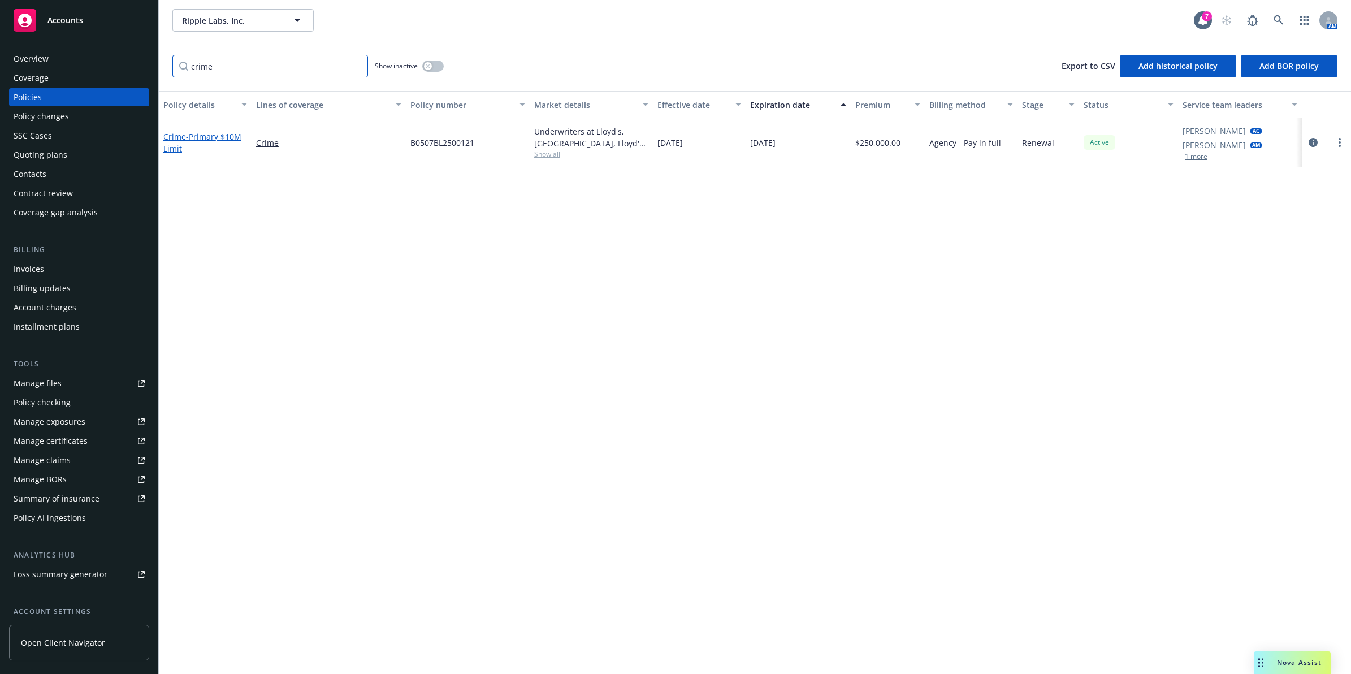
type input "crime"
click at [207, 140] on span "- Primary $10M Limit" at bounding box center [202, 142] width 78 height 23
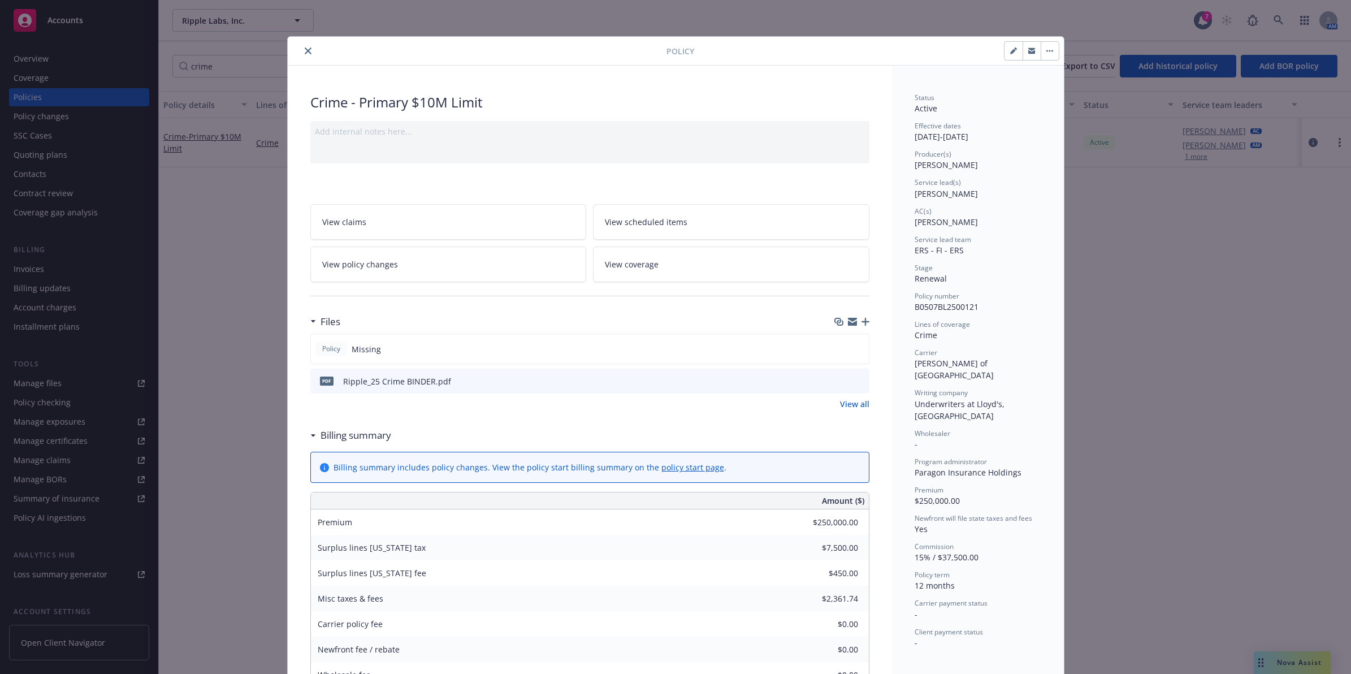
scroll to position [34, 0]
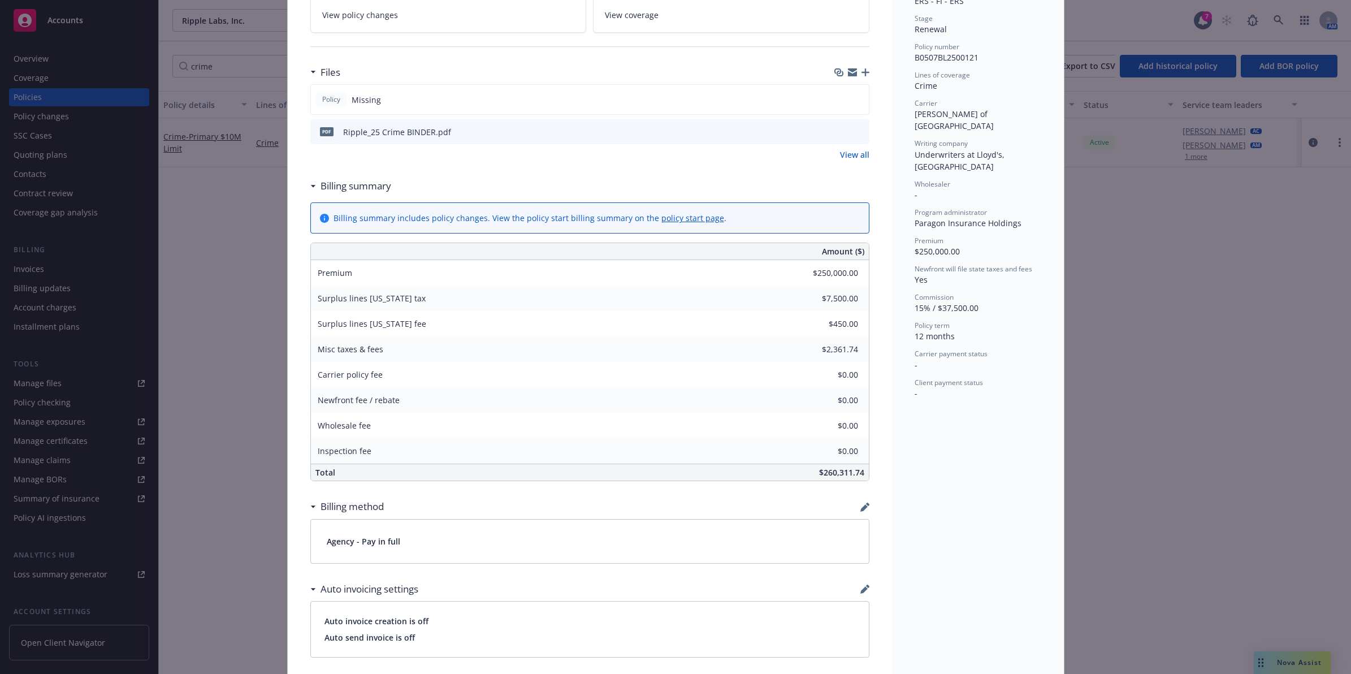
drag, startPoint x: 976, startPoint y: 408, endPoint x: 975, endPoint y: 476, distance: 67.8
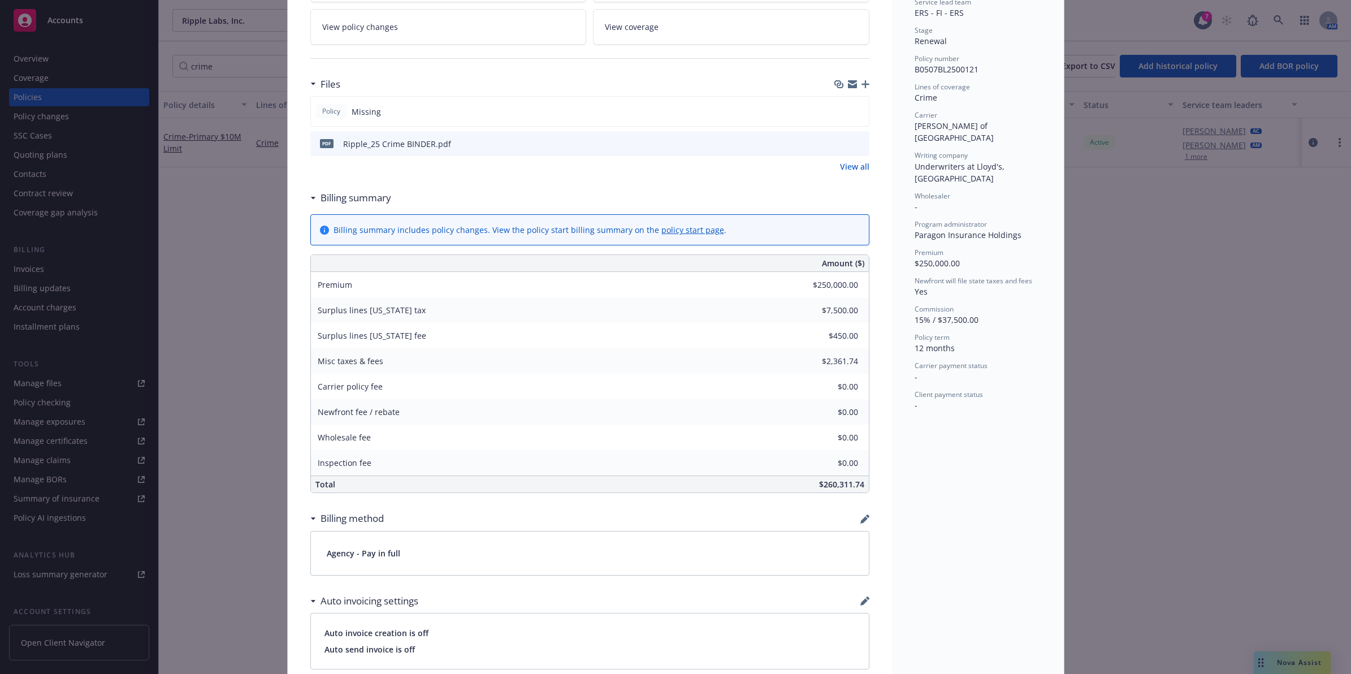
scroll to position [0, 0]
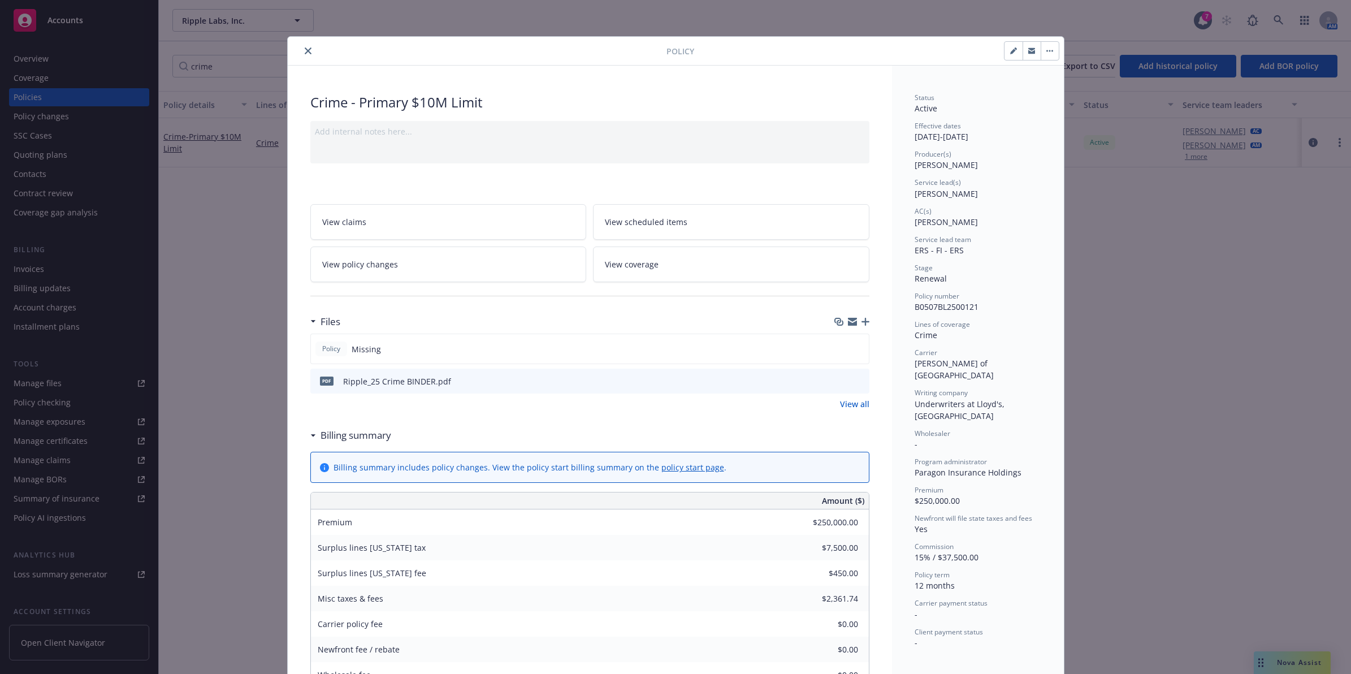
drag, startPoint x: 948, startPoint y: 442, endPoint x: 922, endPoint y: 340, distance: 105.1
click at [362, 272] on link "View policy changes" at bounding box center [448, 264] width 276 height 36
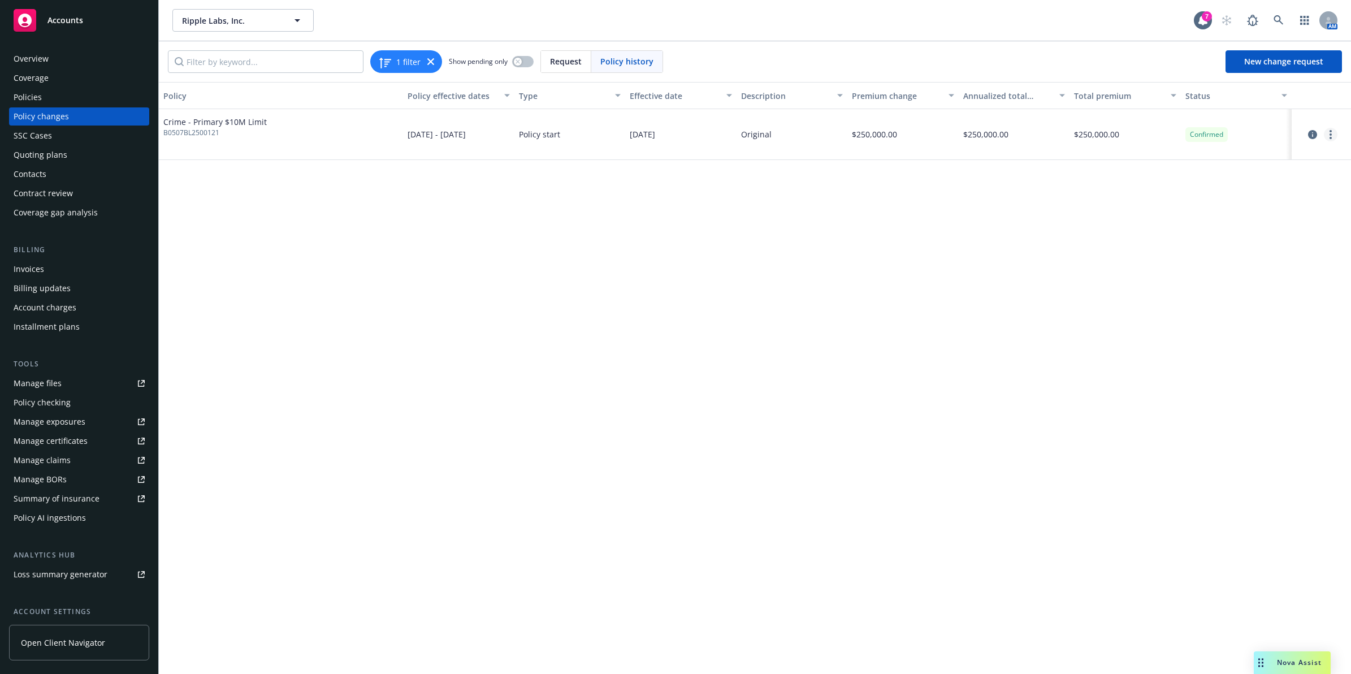
click at [1334, 133] on link "more" at bounding box center [1331, 135] width 14 height 14
click at [1204, 223] on link "Edit billing info" at bounding box center [1239, 225] width 194 height 23
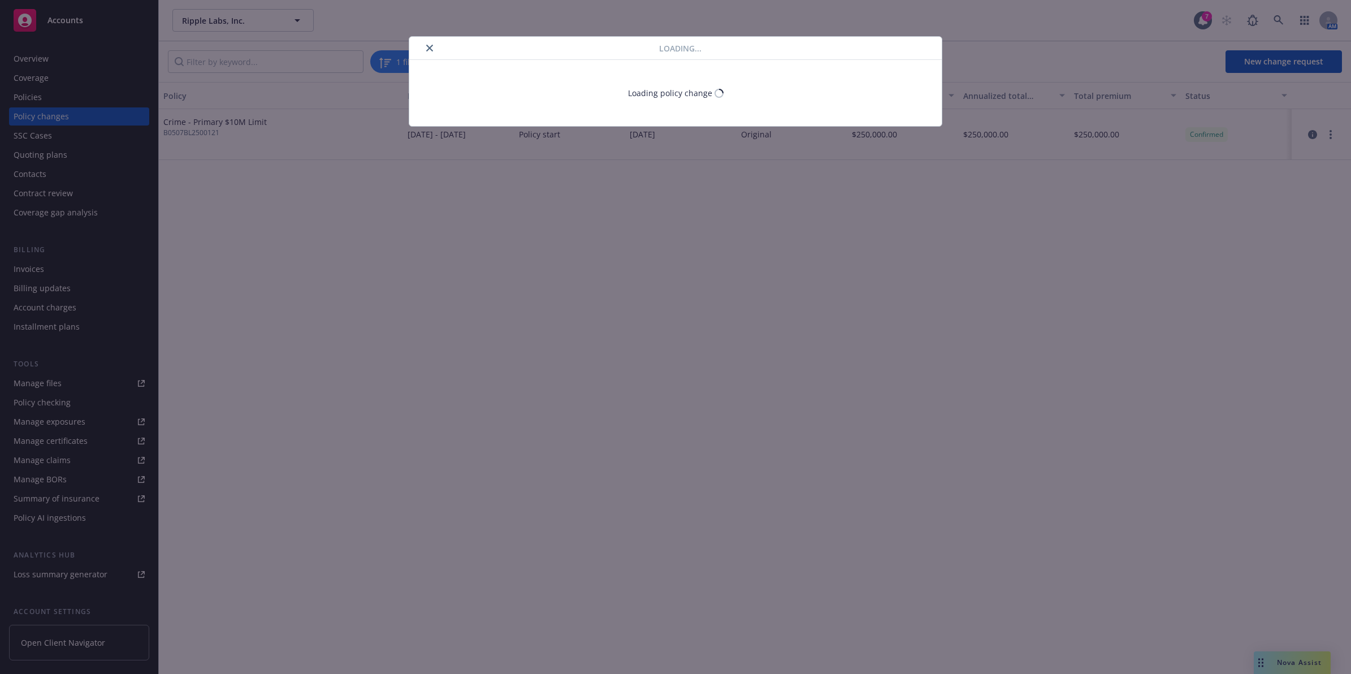
select select "CA"
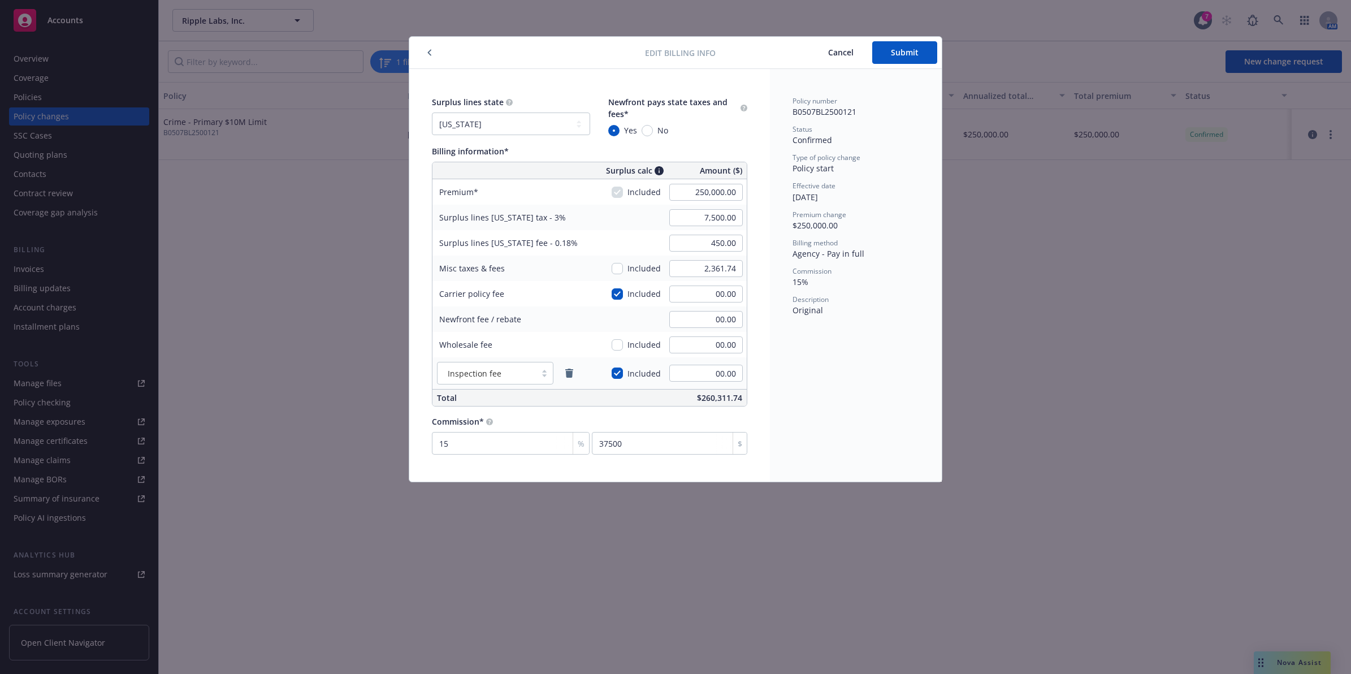
click at [499, 366] on div "Inspection fee" at bounding box center [487, 355] width 63 height 21
click at [531, 346] on div "Wholesale fee" at bounding box center [517, 344] width 170 height 25
click at [499, 372] on span "Inspection fee" at bounding box center [475, 373] width 54 height 12
click at [498, 373] on span "Inspection fee" at bounding box center [475, 373] width 54 height 12
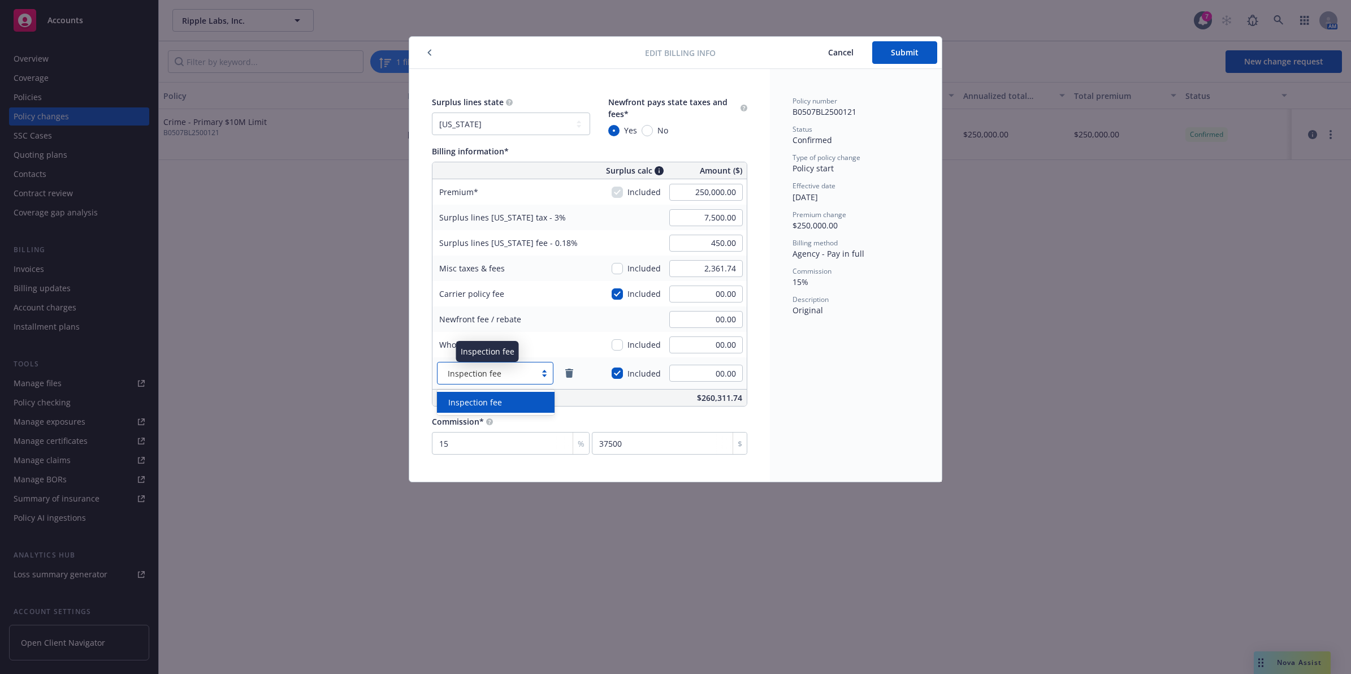
click at [498, 373] on span "Inspection fee" at bounding box center [475, 373] width 54 height 12
drag, startPoint x: 498, startPoint y: 373, endPoint x: 513, endPoint y: 328, distance: 46.8
click at [501, 374] on div "Inspection fee" at bounding box center [486, 373] width 87 height 12
click at [513, 309] on div "Newfront fee / rebate" at bounding box center [480, 318] width 96 height 25
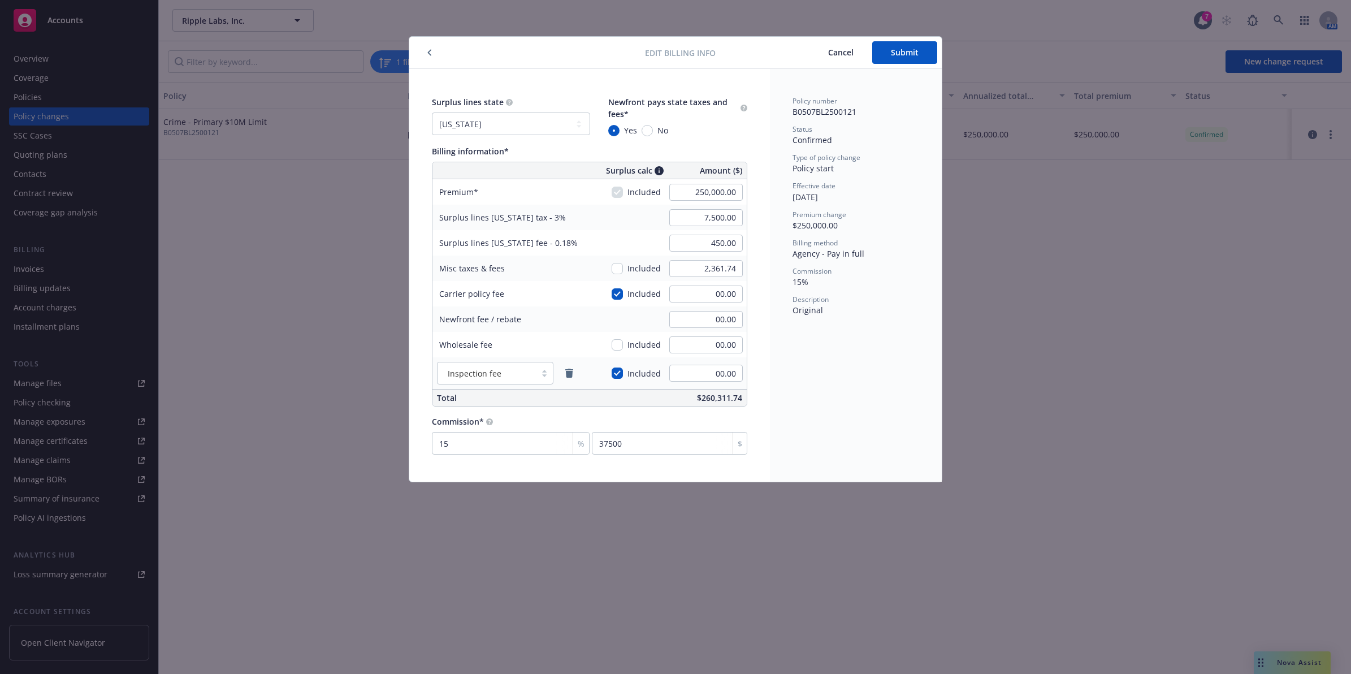
click at [507, 265] on div "Misc taxes & fees" at bounding box center [471, 267] width 79 height 25
click at [507, 266] on div "Misc taxes & fees" at bounding box center [471, 267] width 79 height 25
click at [508, 266] on div "Misc taxes & fees" at bounding box center [471, 267] width 79 height 25
click at [509, 266] on div "Misc taxes & fees" at bounding box center [471, 267] width 79 height 25
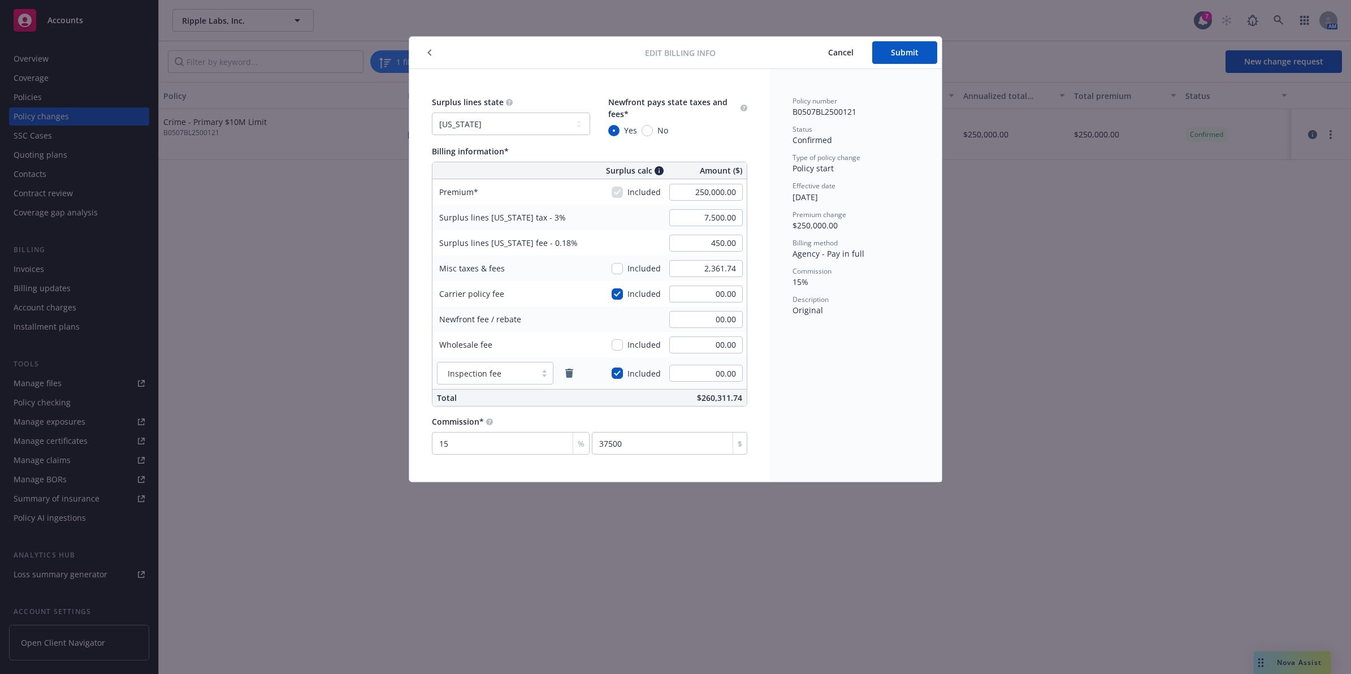
click at [512, 266] on div "Misc taxes & fees" at bounding box center [517, 267] width 170 height 25
click at [513, 266] on div "Misc taxes & fees" at bounding box center [517, 267] width 170 height 25
click at [514, 281] on div "Carrier policy fee" at bounding box center [517, 293] width 170 height 25
click at [427, 55] on icon "button" at bounding box center [429, 52] width 5 height 7
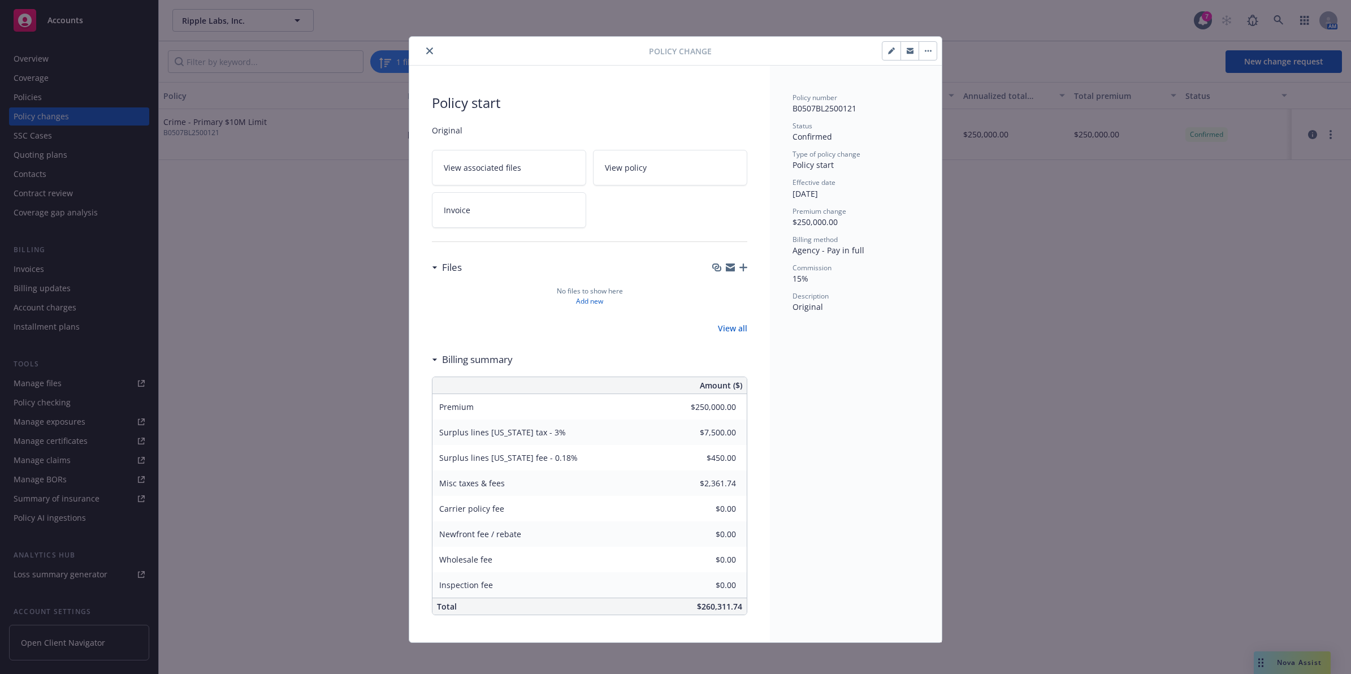
drag, startPoint x: 424, startPoint y: 51, endPoint x: 74, endPoint y: 63, distance: 350.1
click at [426, 51] on icon "close" at bounding box center [429, 50] width 7 height 7
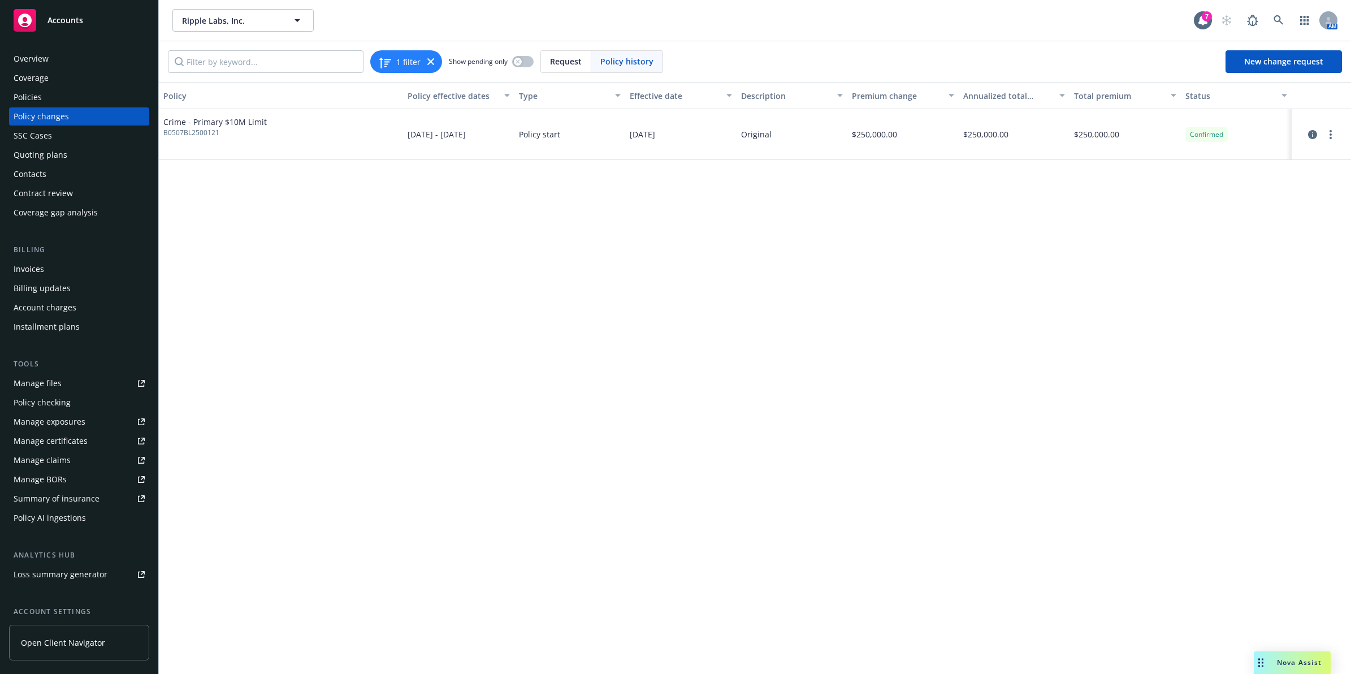
click at [41, 65] on div "Overview" at bounding box center [31, 59] width 35 height 18
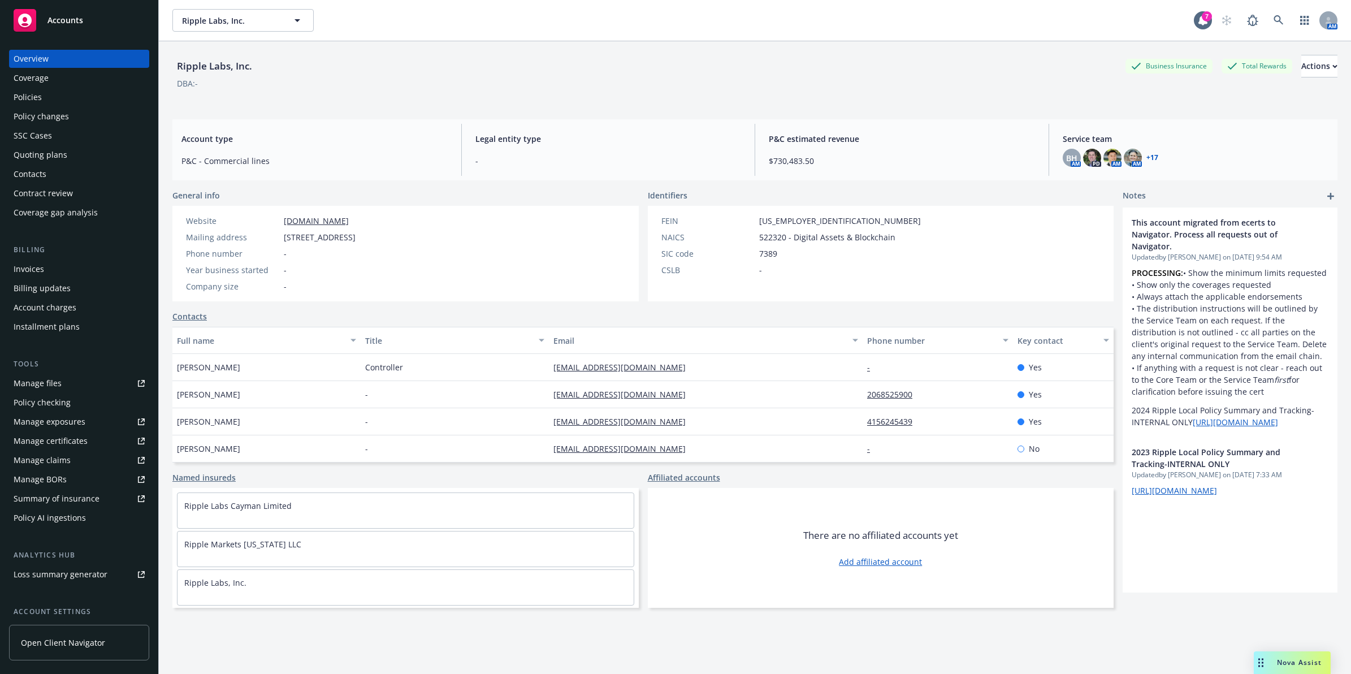
click at [77, 101] on div "Policies" at bounding box center [79, 97] width 131 height 18
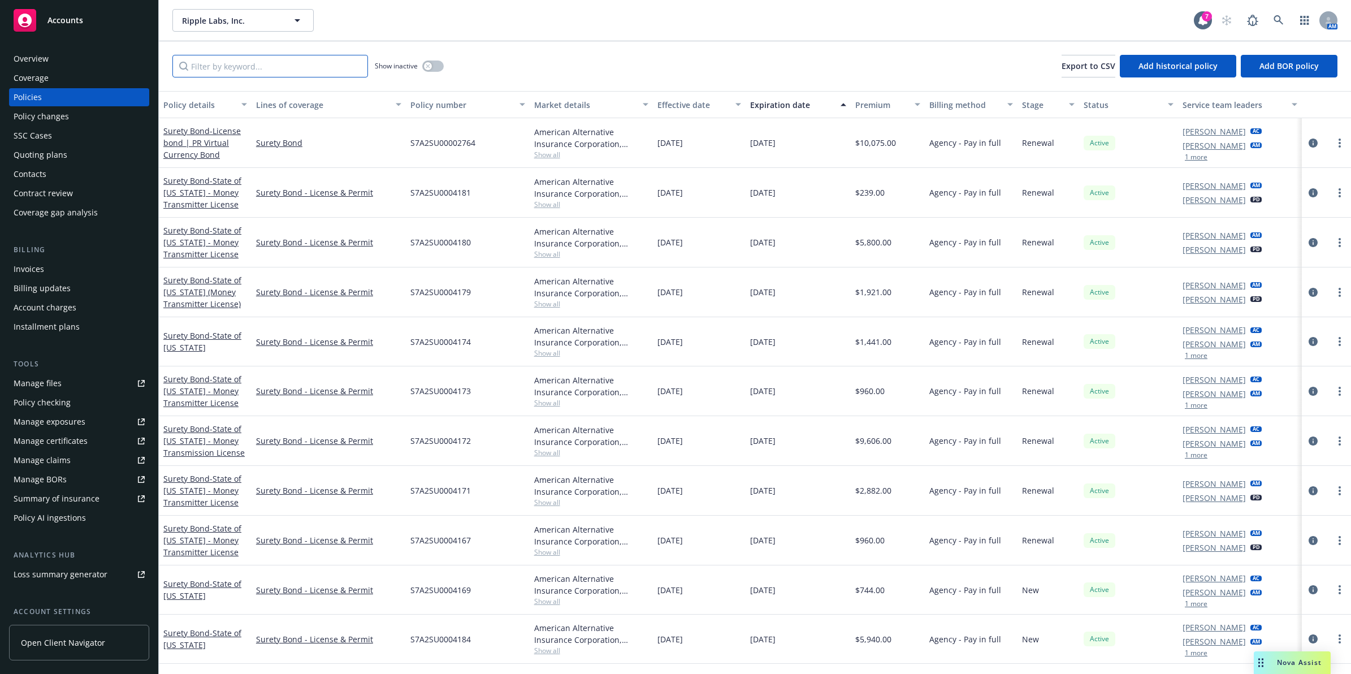
click at [242, 72] on input "Filter by keyword..." at bounding box center [270, 66] width 196 height 23
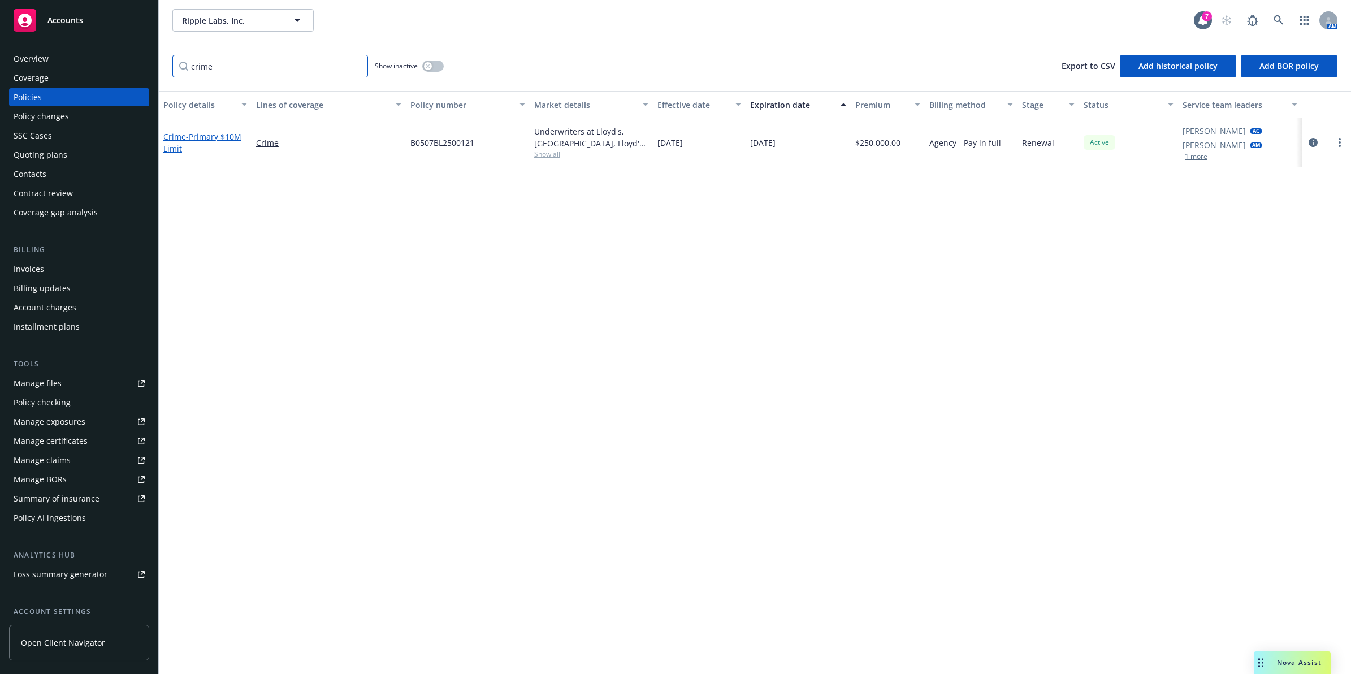
type input "crime"
click at [212, 136] on span "- Primary $10M Limit" at bounding box center [202, 142] width 78 height 23
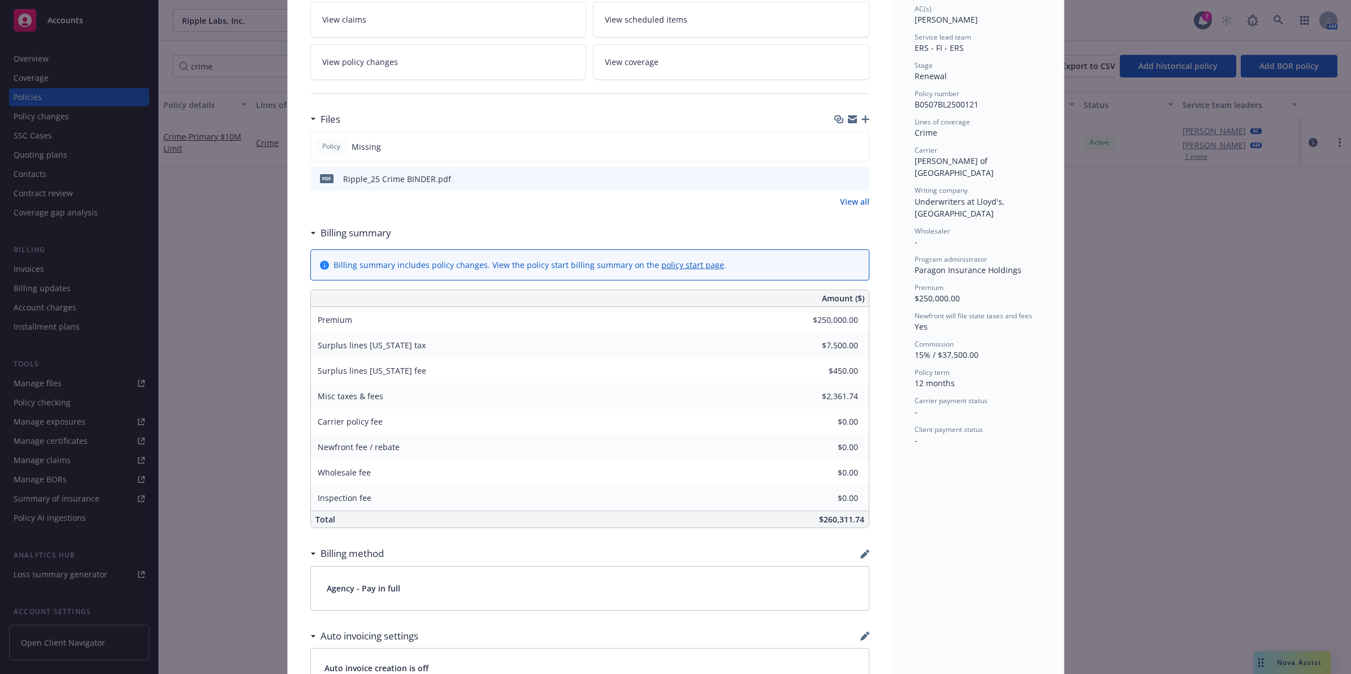
drag, startPoint x: 945, startPoint y: 357, endPoint x: 953, endPoint y: 435, distance: 78.4
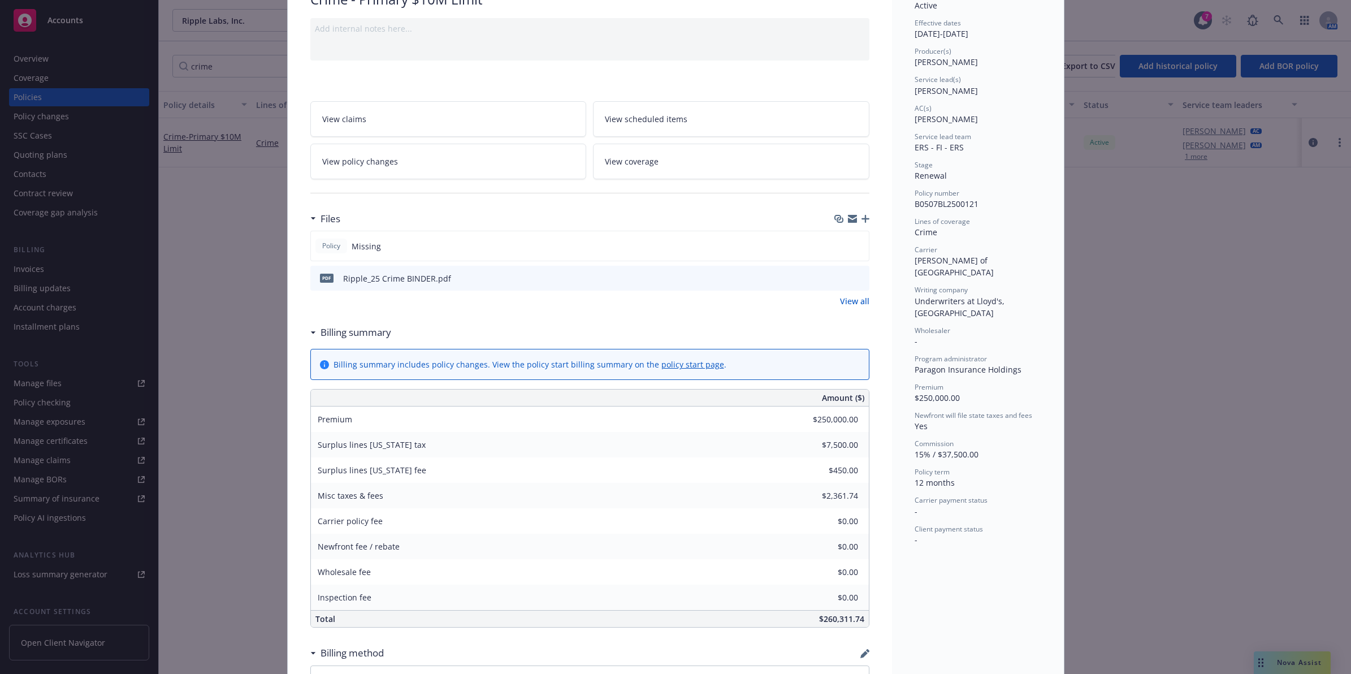
scroll to position [153, 0]
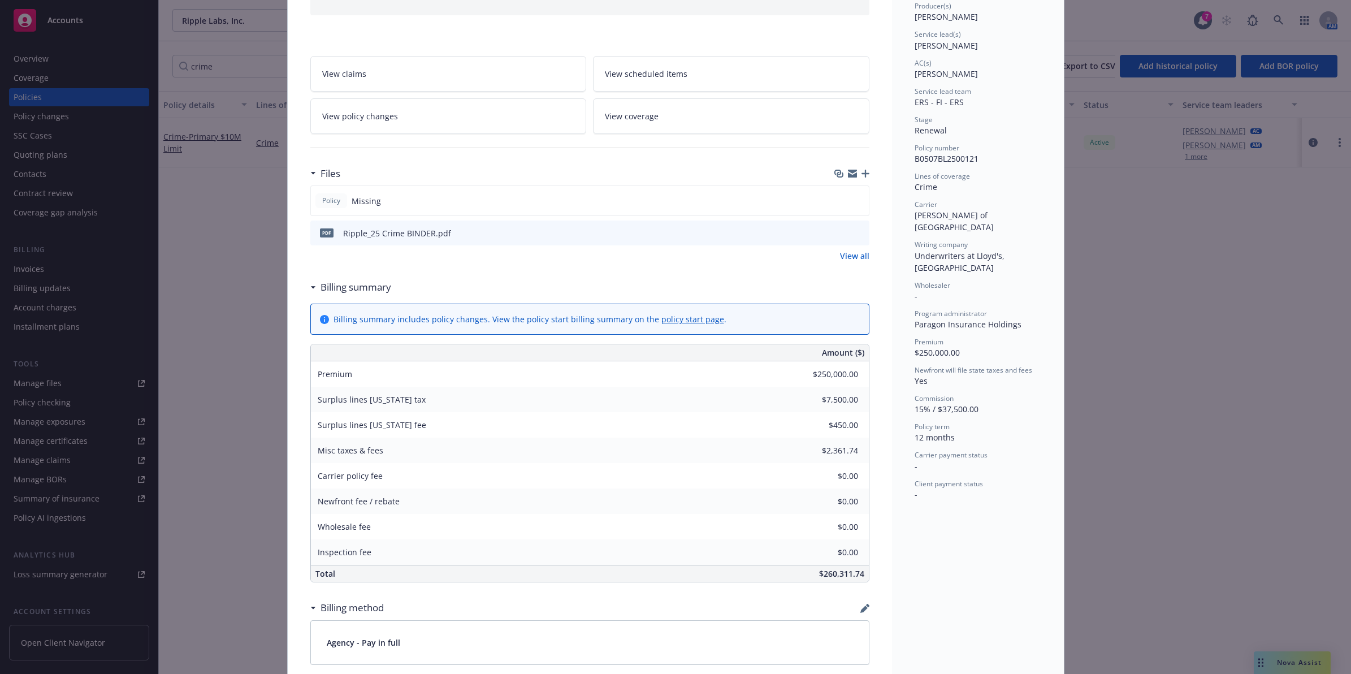
drag, startPoint x: 888, startPoint y: 362, endPoint x: 888, endPoint y: 404, distance: 42.4
click at [400, 110] on link "View policy changes" at bounding box center [448, 111] width 276 height 36
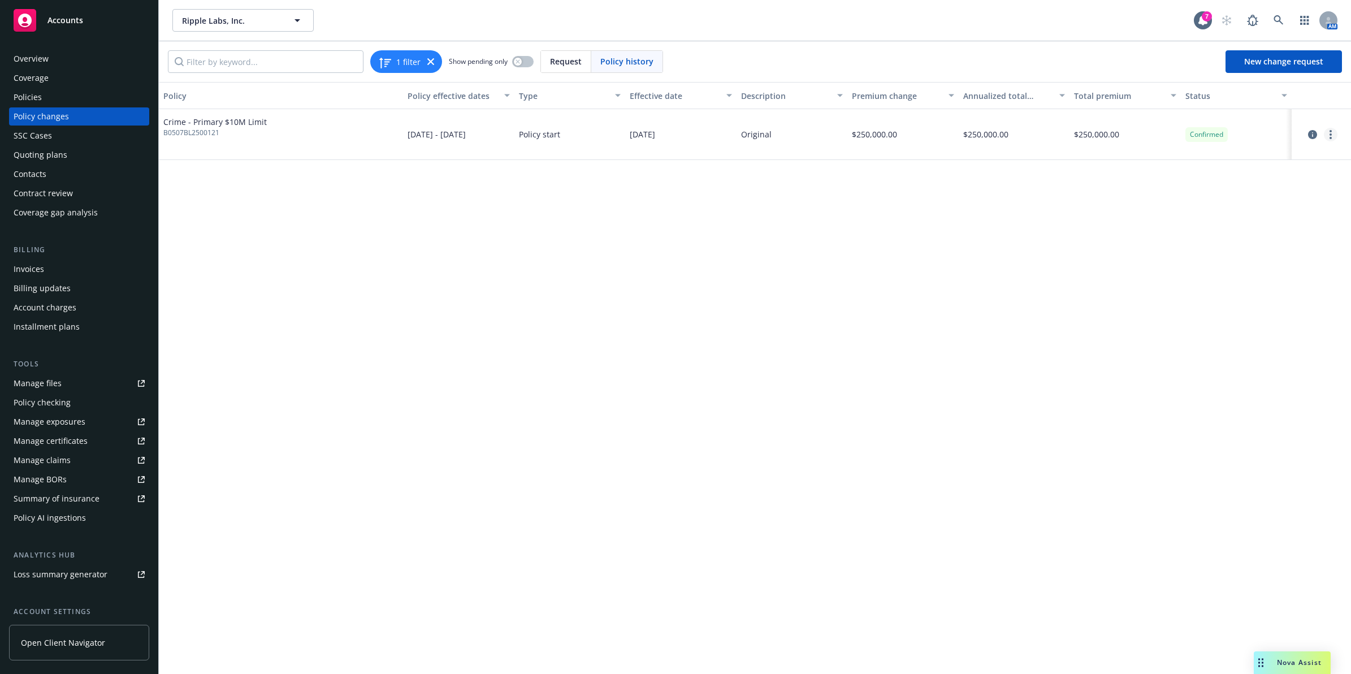
click at [1332, 131] on link "more" at bounding box center [1331, 135] width 14 height 14
click at [1235, 219] on link "Edit billing info" at bounding box center [1239, 225] width 194 height 23
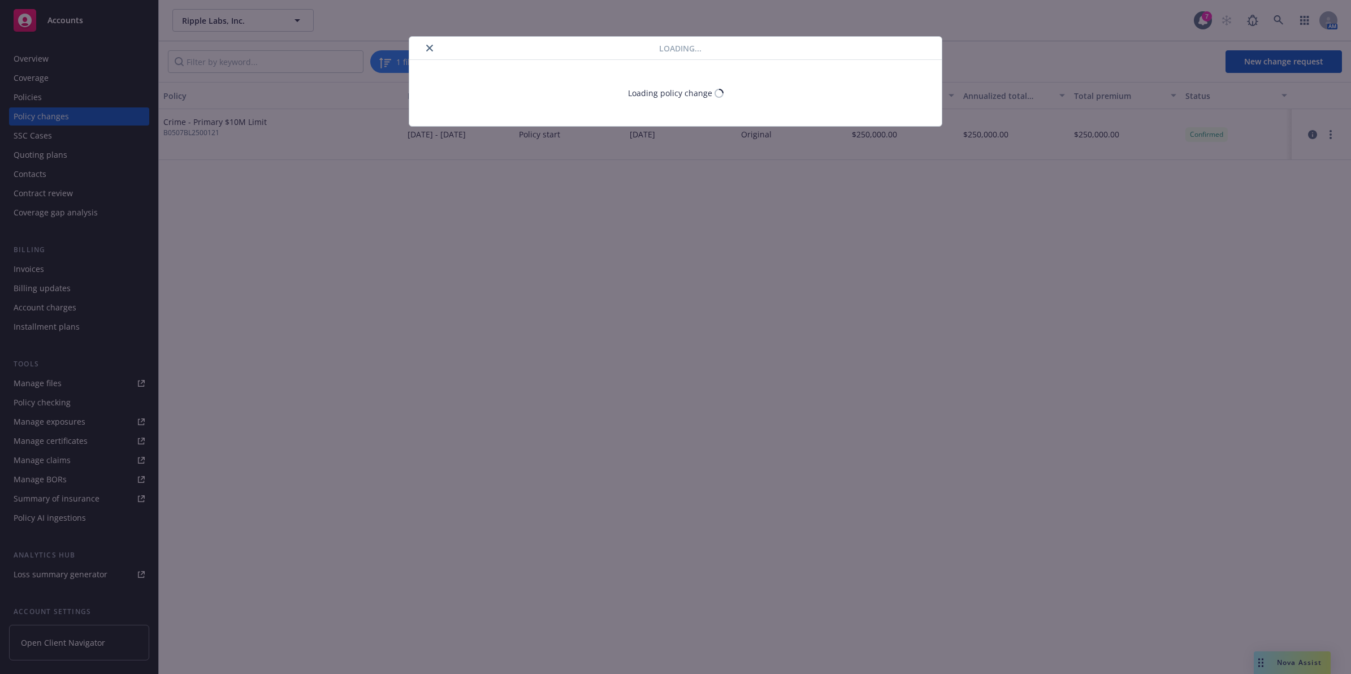
select select "CA"
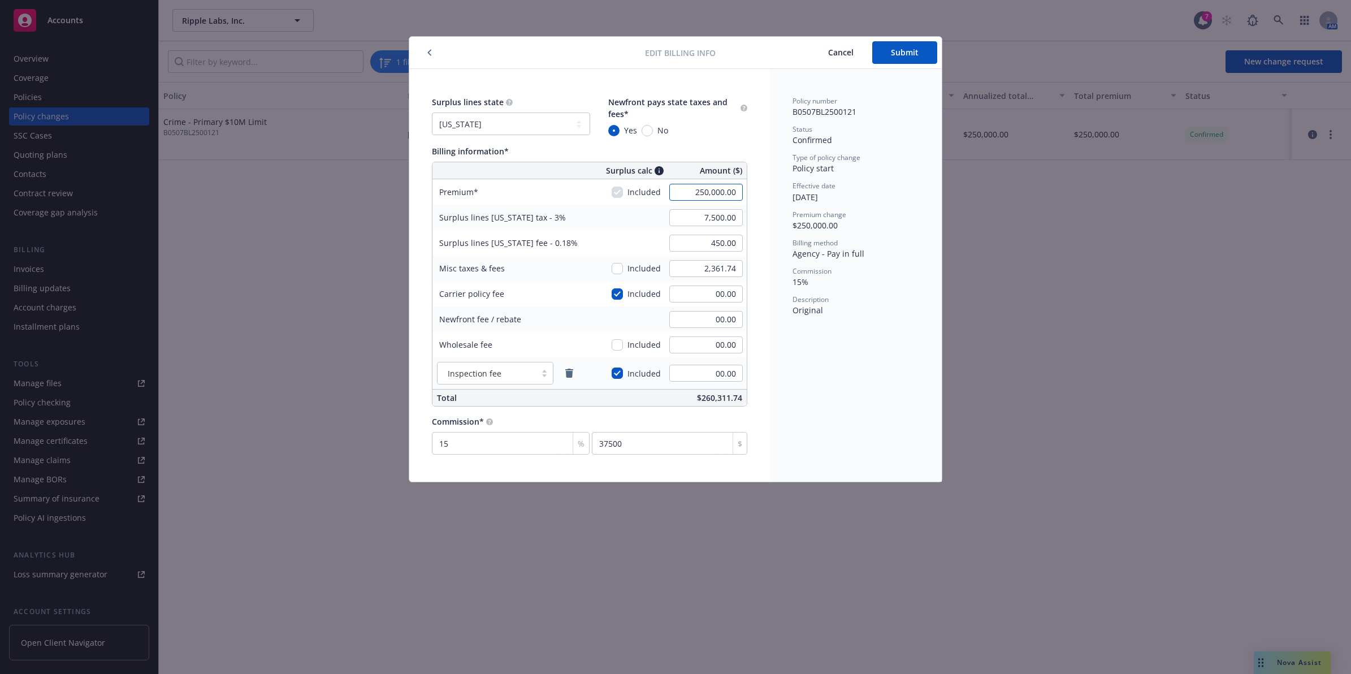
click at [701, 190] on input "250,000.00" at bounding box center [705, 192] width 73 height 17
paste input "175,781.25"
type input "175,781.25"
type input "5,273.44"
type input "316.41"
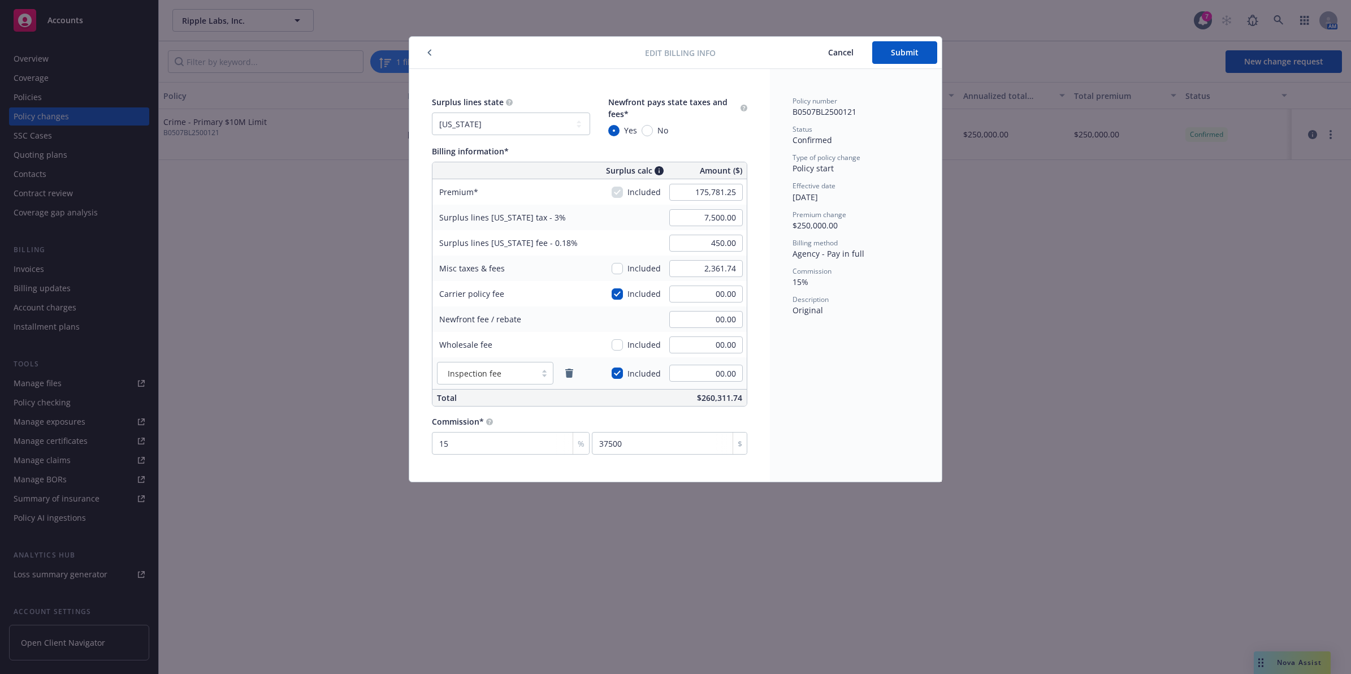
type input "26367.19"
click at [917, 255] on div "Billing method Agency - Pay in full" at bounding box center [855, 248] width 127 height 21
click at [707, 196] on input "175,781.25" at bounding box center [705, 192] width 73 height 17
paste input "05,243.39"
type input "105,243.39"
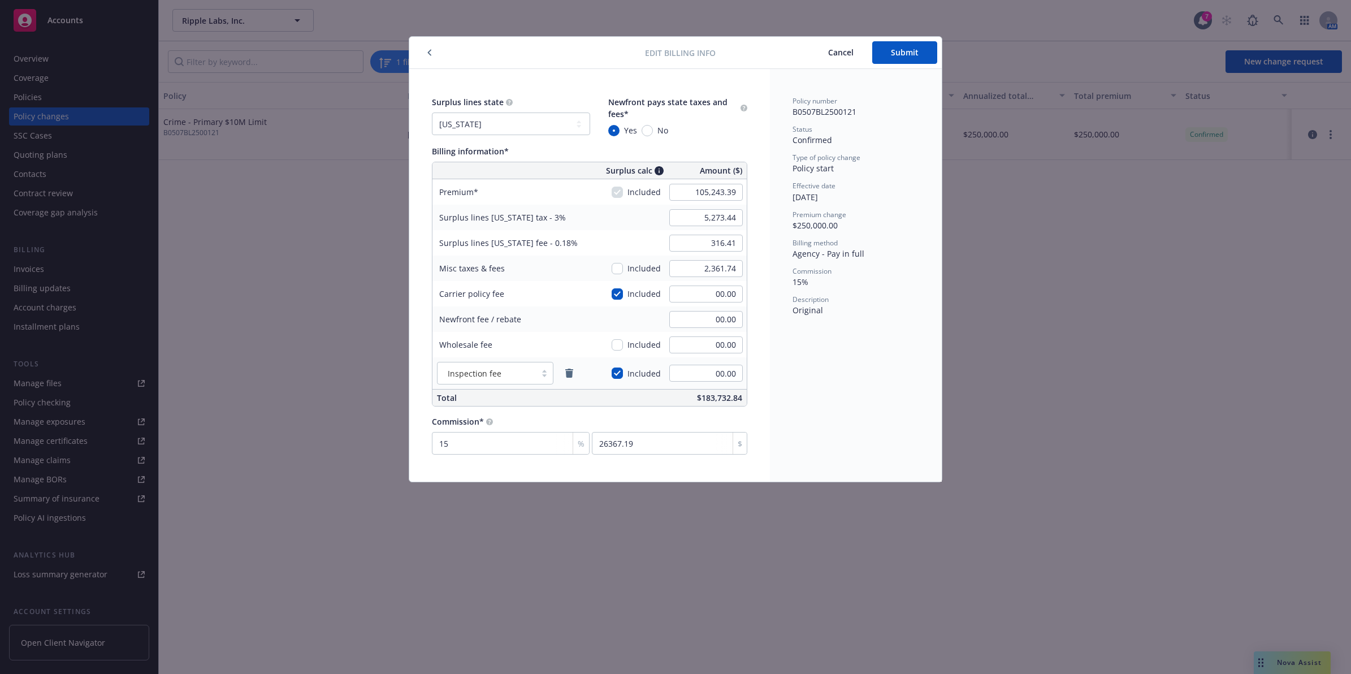
type input "3,157.30"
type input "189.44"
type input "15786.51"
click at [784, 198] on div "Policy number B0507BL2500121 Status Confirmed Type of policy change Policy star…" at bounding box center [856, 275] width 172 height 413
click at [693, 219] on input "3,157.30" at bounding box center [705, 217] width 73 height 17
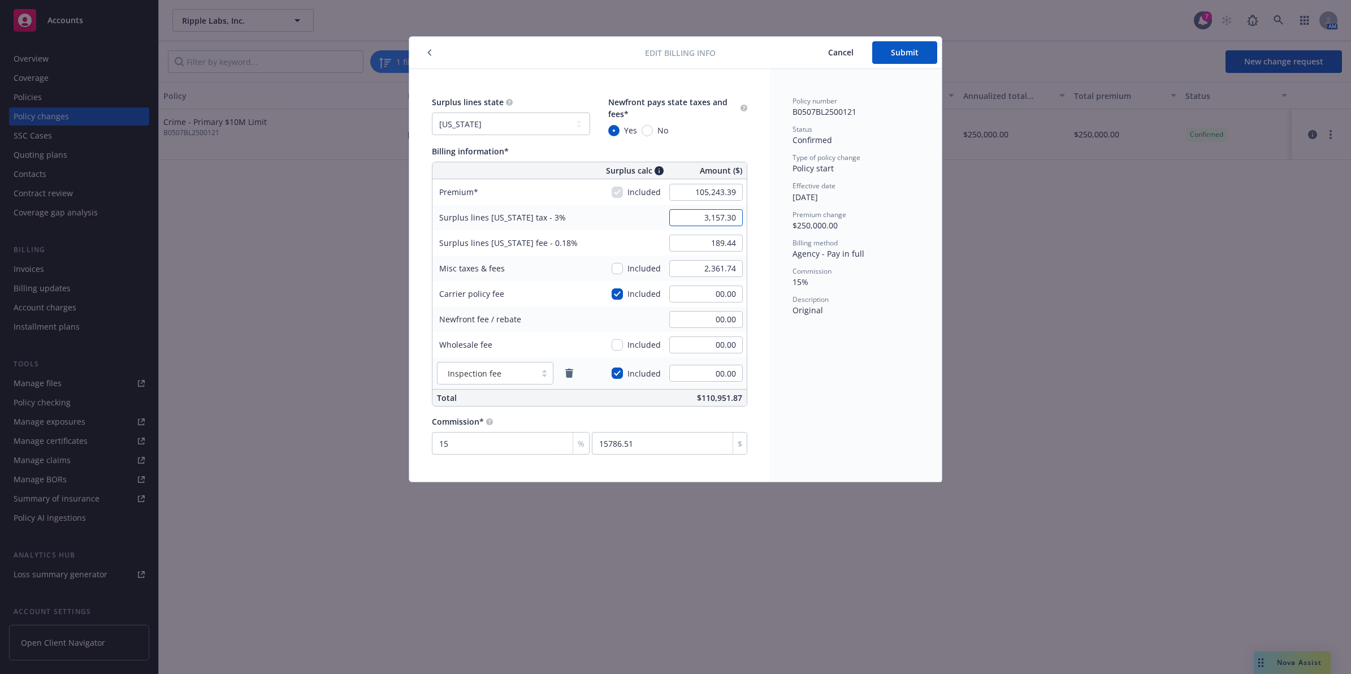
click at [693, 219] on input "3,157.30" at bounding box center [705, 217] width 73 height 17
click at [702, 194] on input "105,243.39" at bounding box center [705, 192] width 73 height 17
paste input "75,781.25-"
type input "175,781.25"
type input "5,273.44"
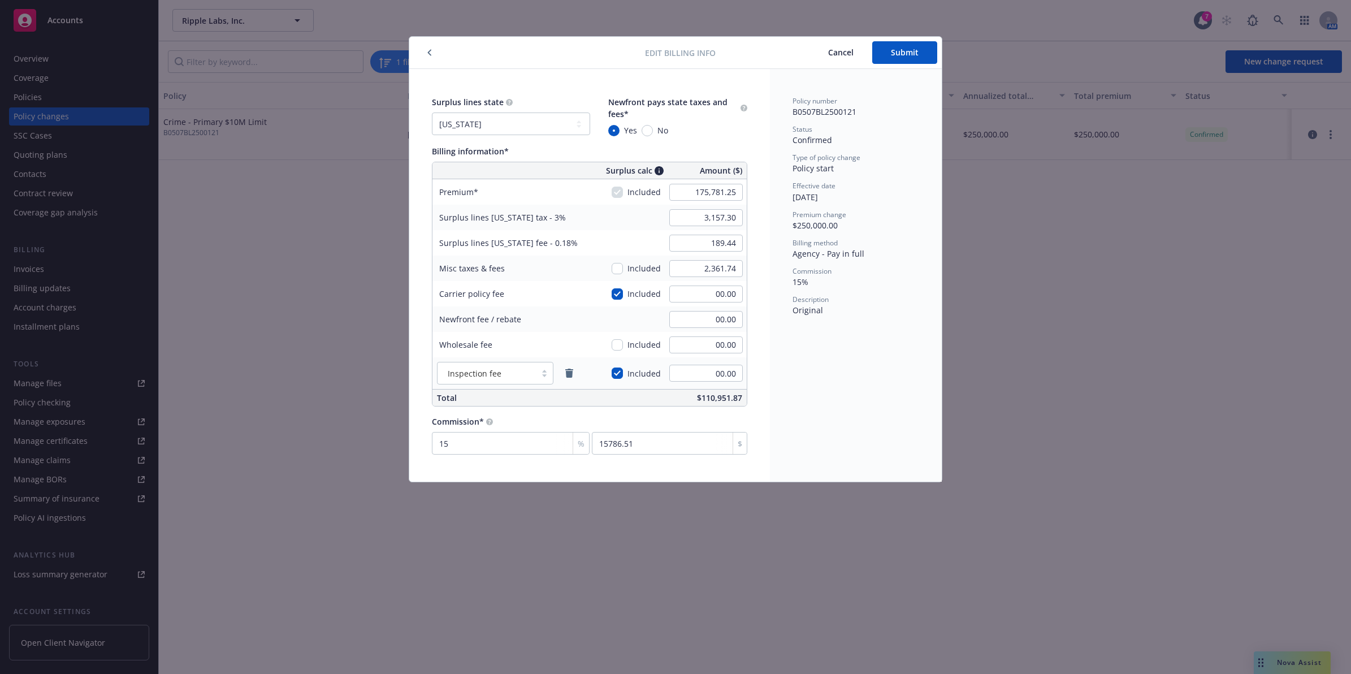
type input "316.41"
type input "26367.19"
click at [883, 215] on div "Premium change" at bounding box center [855, 215] width 127 height 10
click at [730, 219] on input "5,273.44" at bounding box center [705, 217] width 73 height 17
paste input "3,157.30"
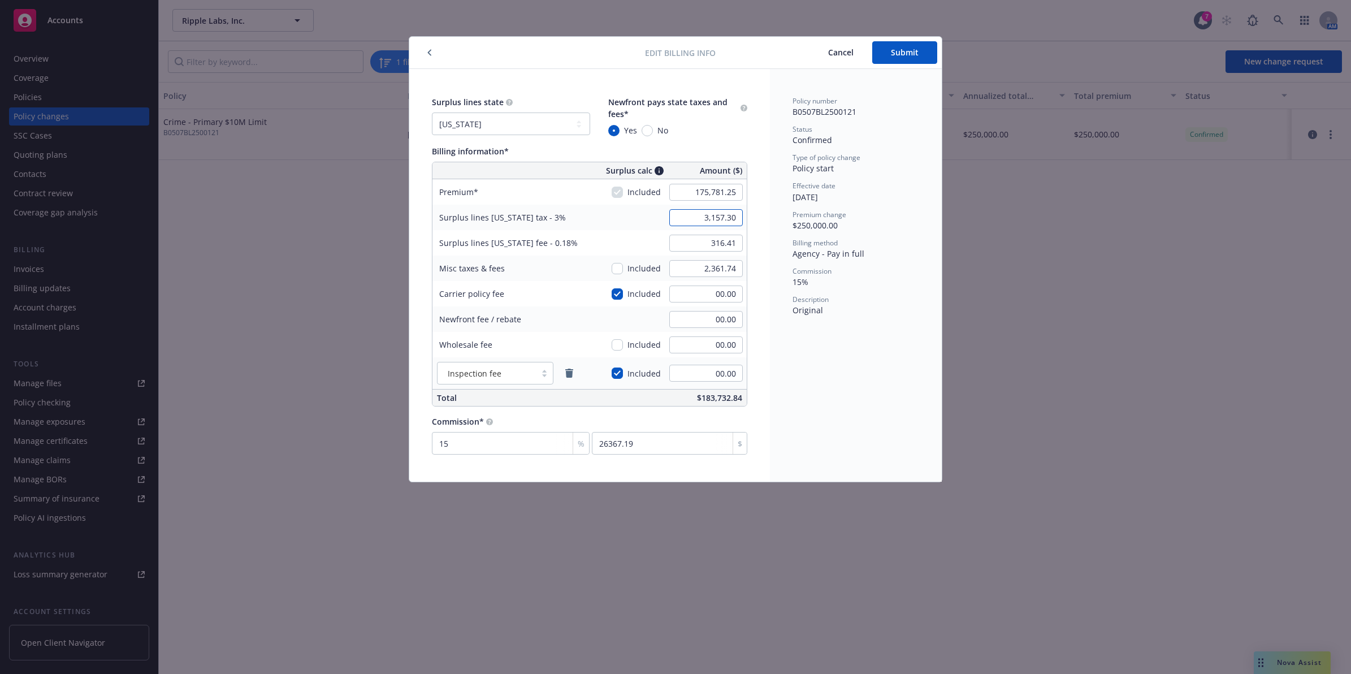
type input "3,157.30"
click at [800, 231] on div "Premium change $250,000.00" at bounding box center [855, 220] width 127 height 21
drag, startPoint x: 719, startPoint y: 245, endPoint x: 732, endPoint y: 243, distance: 13.1
click at [719, 245] on input "316.41" at bounding box center [705, 243] width 73 height 17
paste input "189.44"
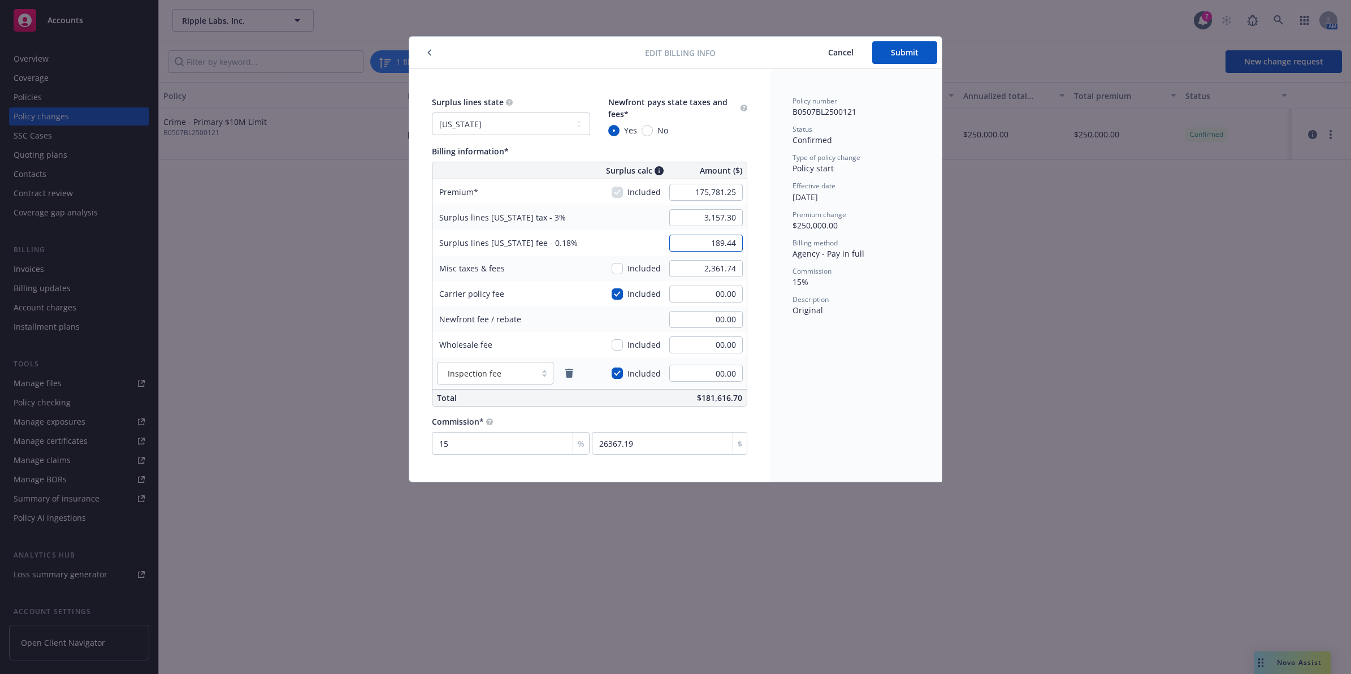
type input "189.44"
click at [834, 229] on span "$250,000.00" at bounding box center [814, 225] width 45 height 11
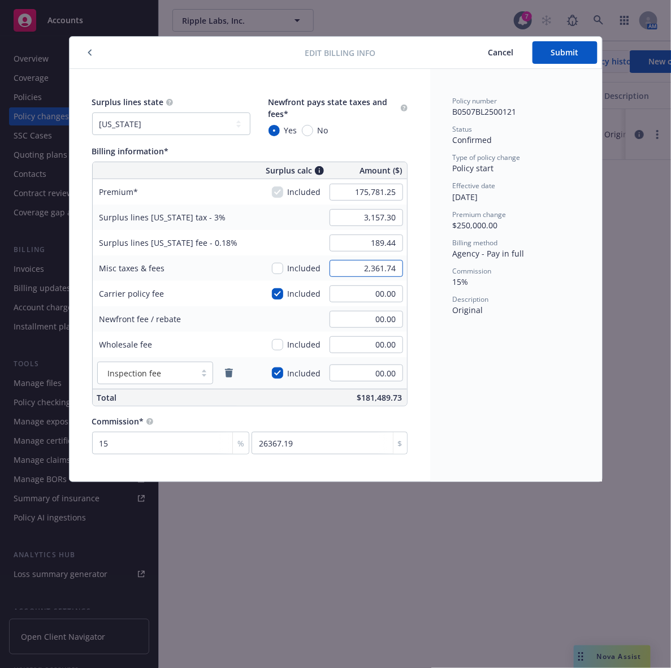
click at [385, 270] on input "2,361.74" at bounding box center [366, 268] width 73 height 17
paste input "3,420.97"
type input "3,420.97"
click at [443, 278] on div "Policy number B0507BL2500121 Status Confirmed Type of policy change Policy star…" at bounding box center [516, 275] width 172 height 413
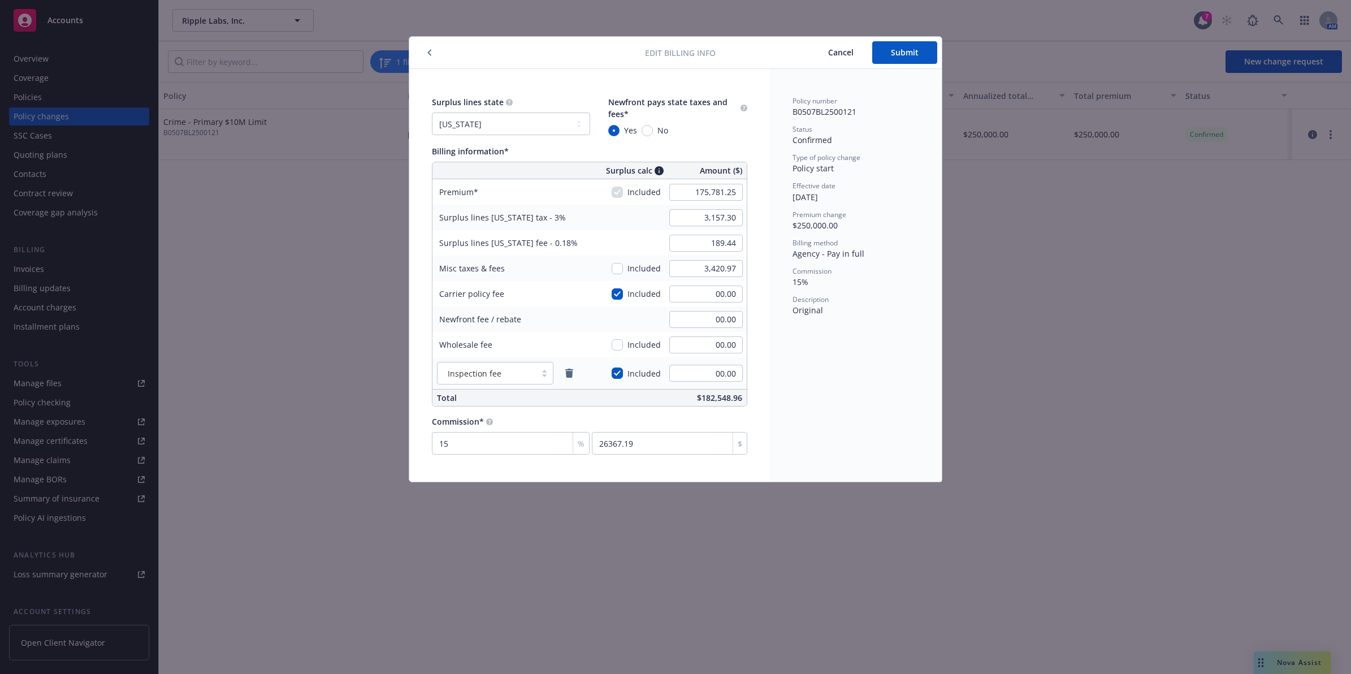
click at [809, 213] on span "Premium change" at bounding box center [819, 215] width 54 height 10
click at [914, 57] on span "Submit" at bounding box center [905, 52] width 28 height 11
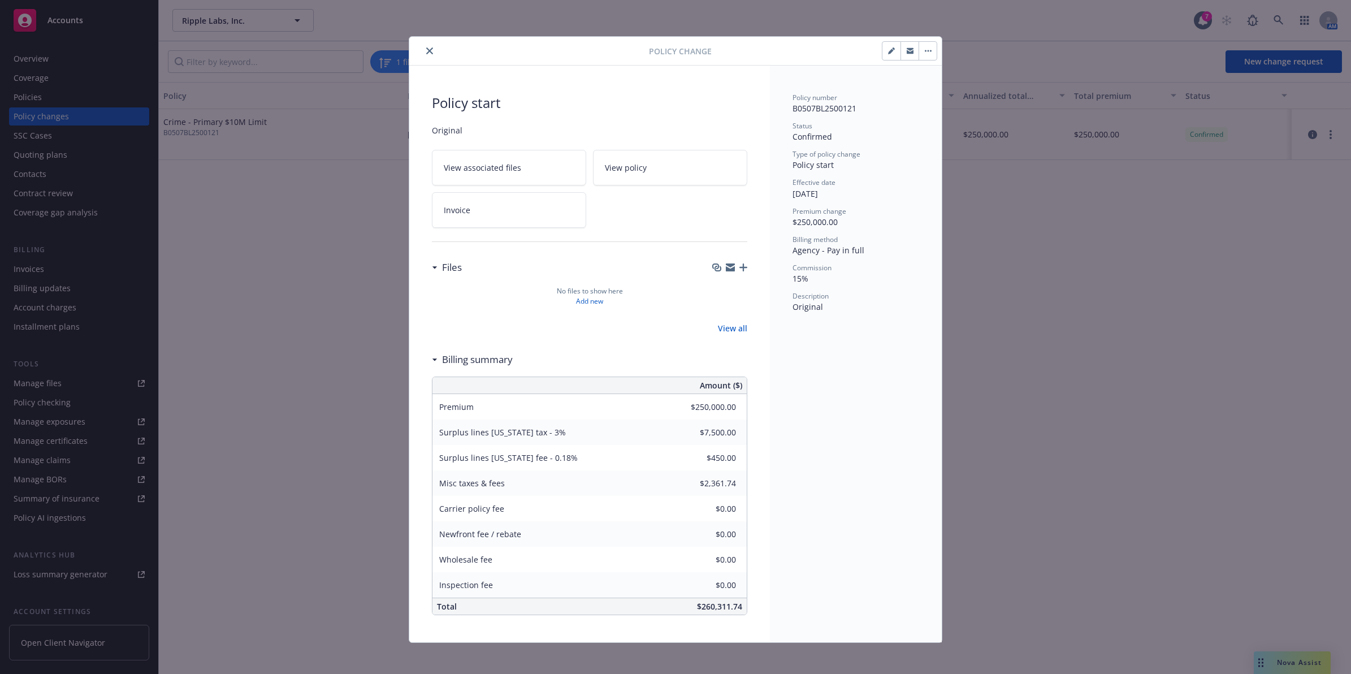
type input "$175,781.25"
type input "$3,157.30"
type input "$189.44"
type input "$3,420.97"
drag, startPoint x: 424, startPoint y: 46, endPoint x: 401, endPoint y: 49, distance: 23.4
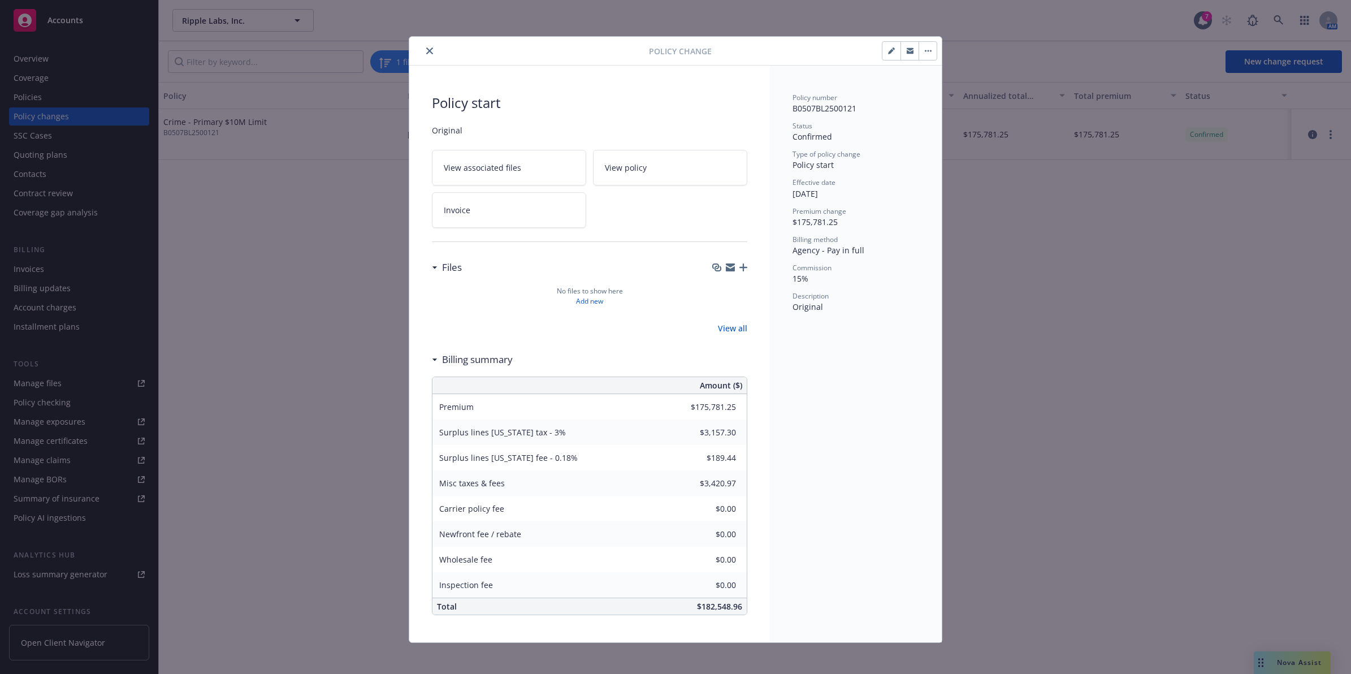
click at [424, 46] on button "close" at bounding box center [430, 51] width 14 height 14
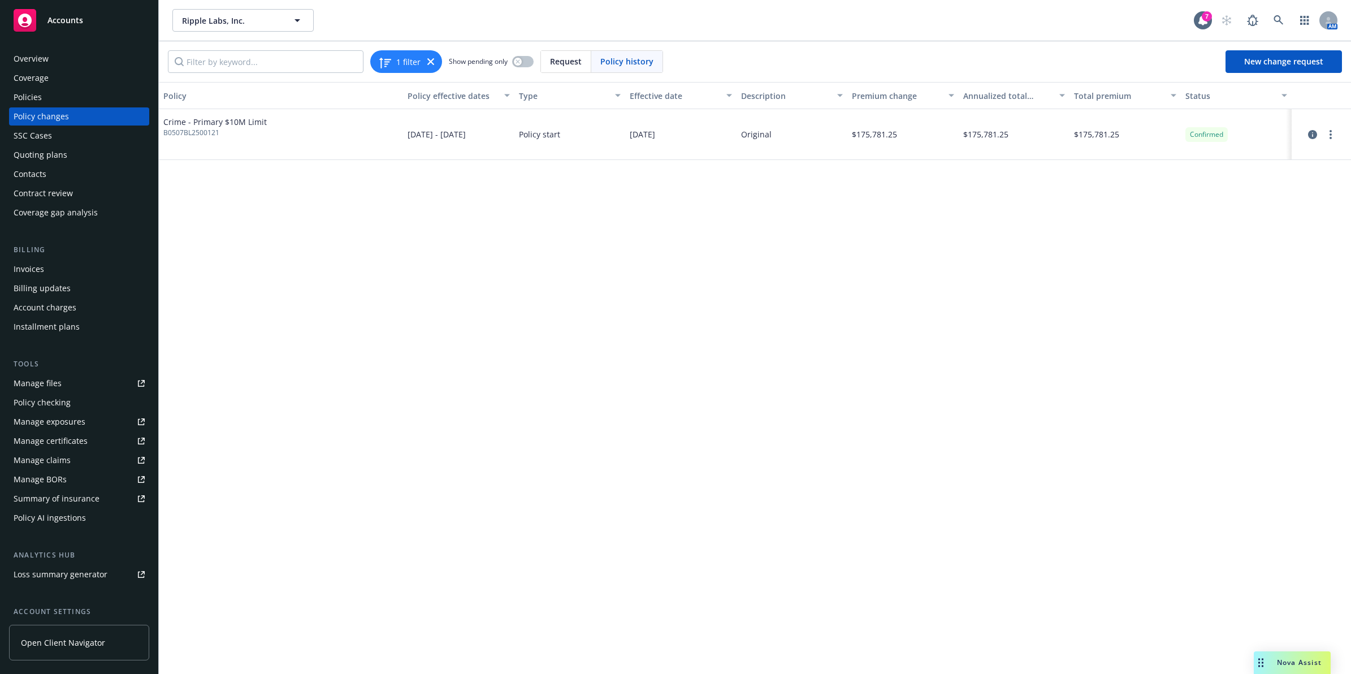
click at [119, 101] on div "Policies" at bounding box center [79, 97] width 131 height 18
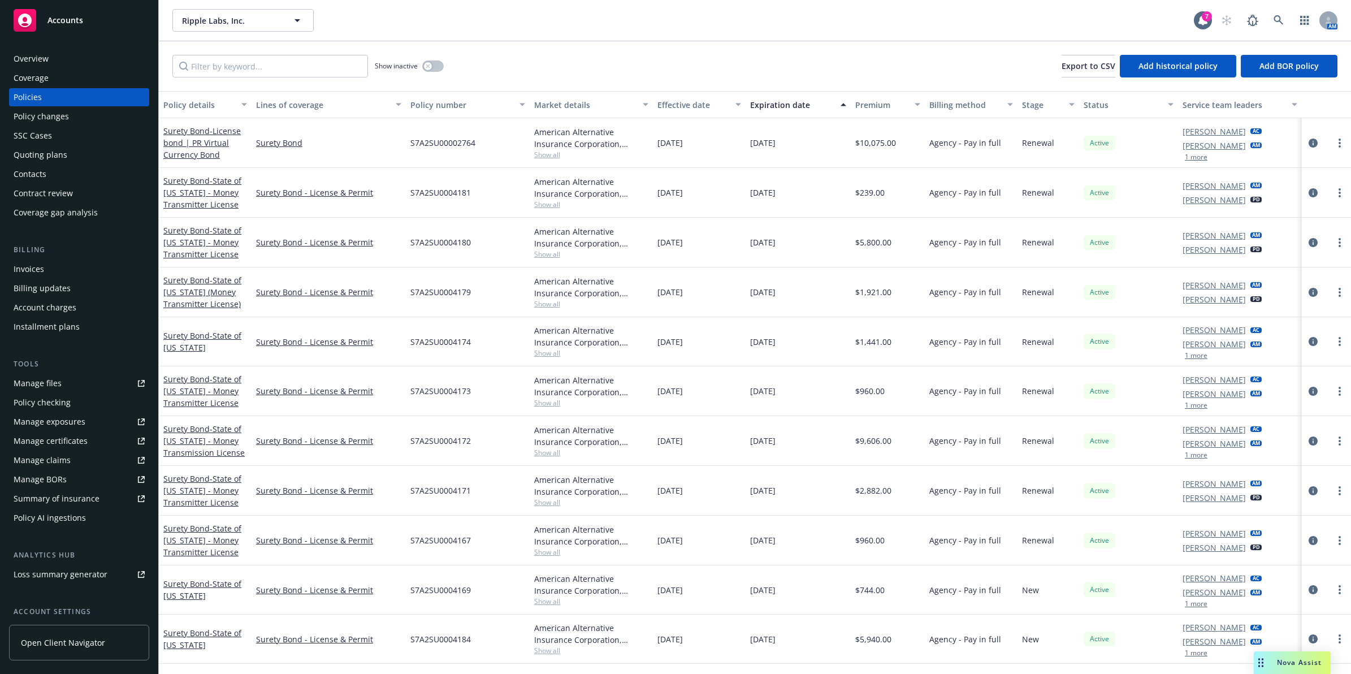
click at [77, 153] on div "Quoting plans" at bounding box center [79, 155] width 131 height 18
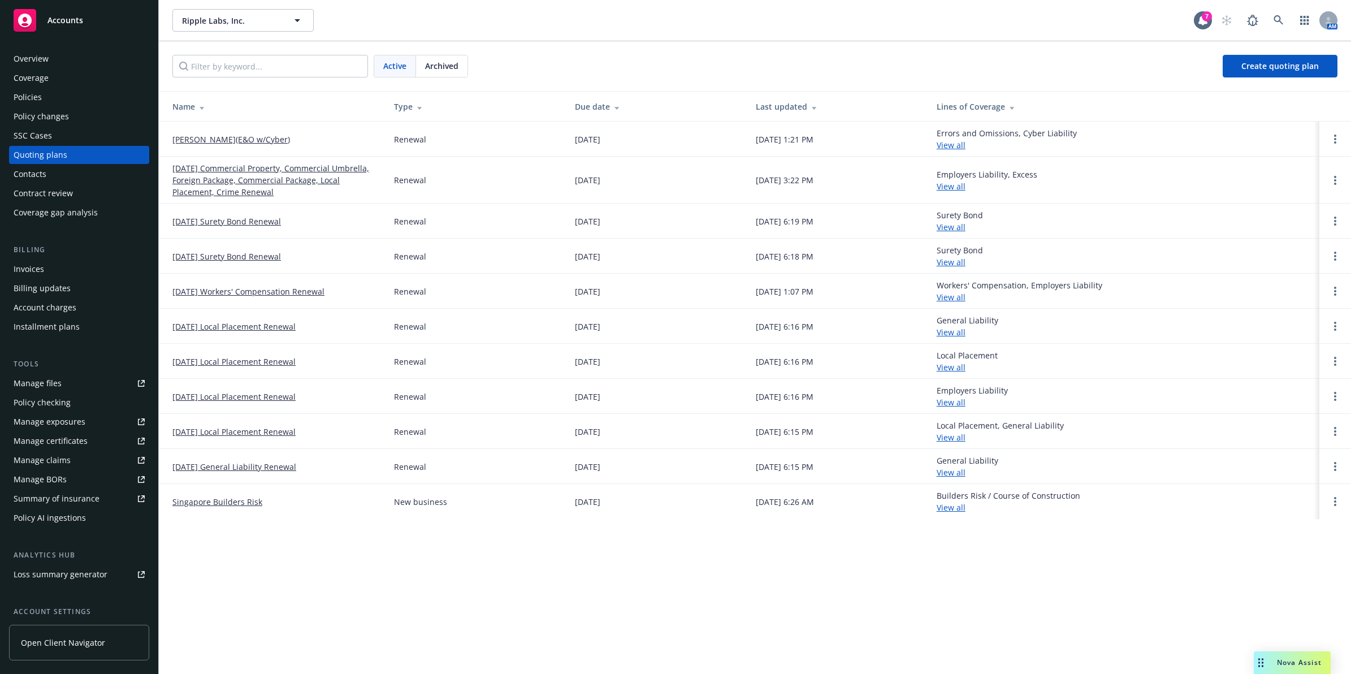
click at [241, 141] on link "August Renewal(E&O w/Cyber)" at bounding box center [231, 139] width 118 height 12
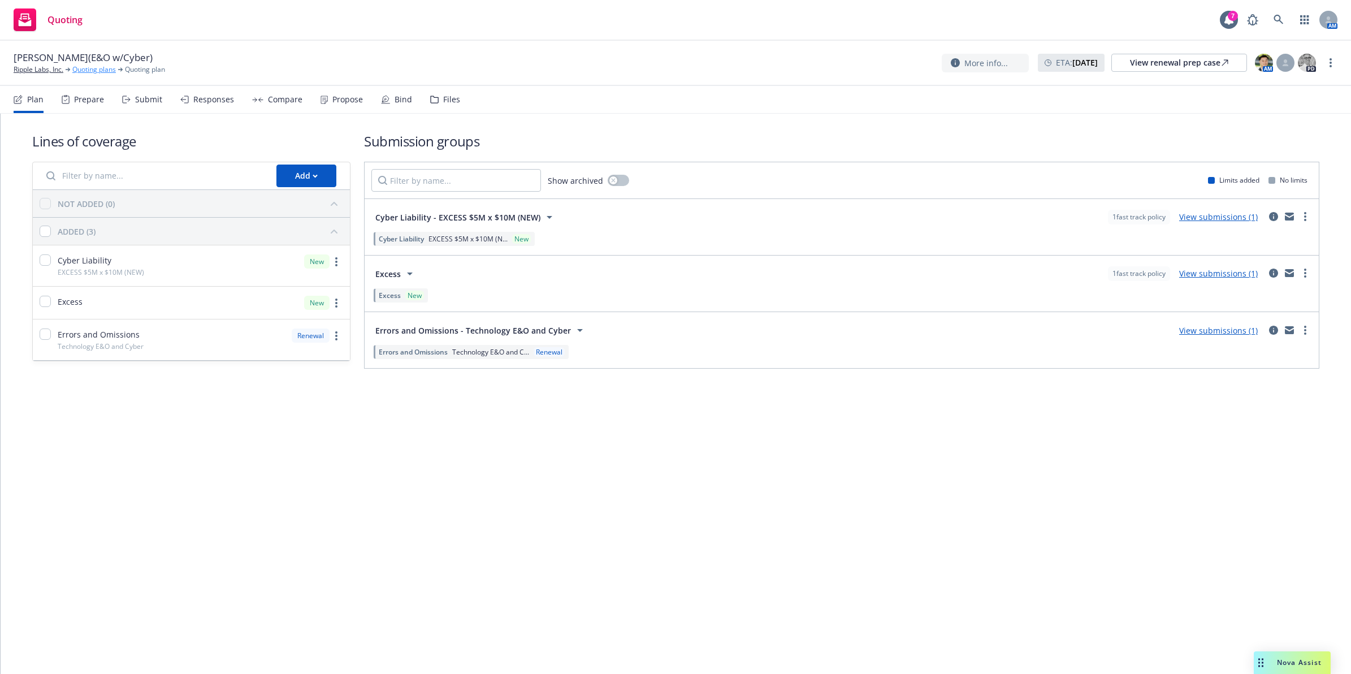
click at [92, 72] on link "Quoting plans" at bounding box center [94, 69] width 44 height 10
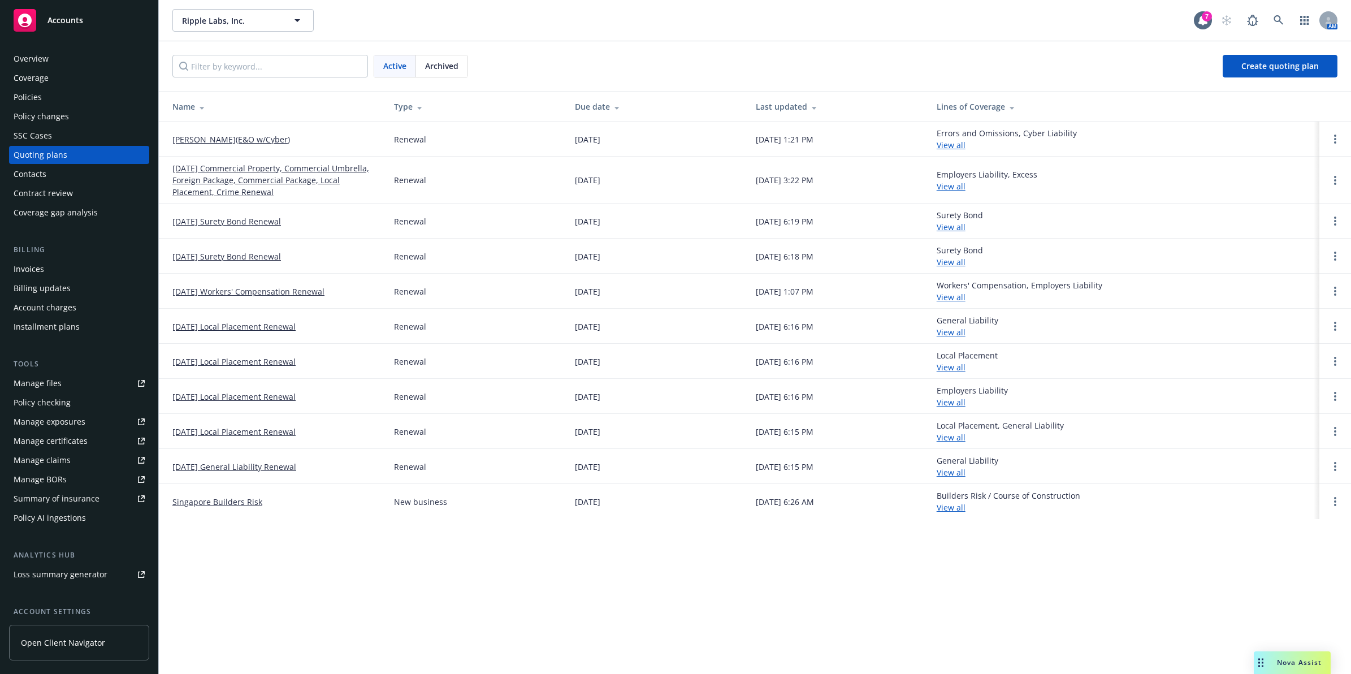
click at [320, 168] on link "[DATE] Commercial Property, Commercial Umbrella, Foreign Package, Commercial Pa…" at bounding box center [273, 180] width 203 height 36
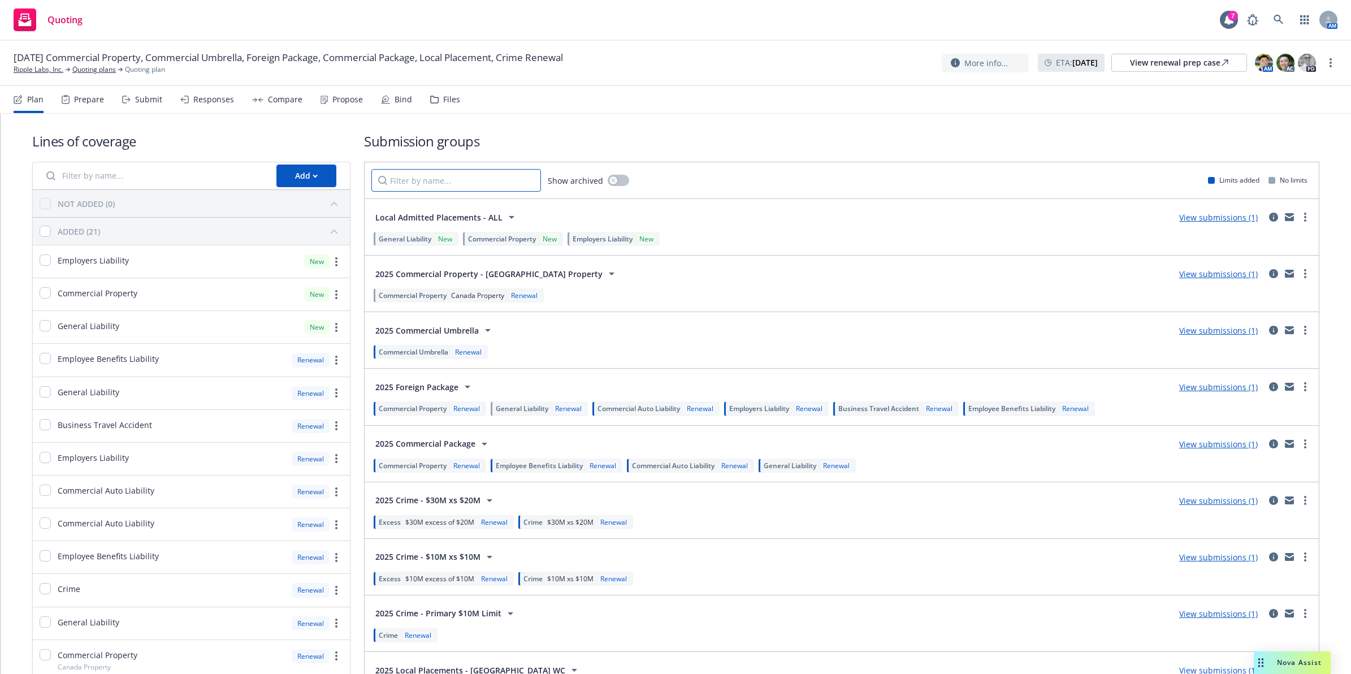
click at [503, 185] on input "Filter by name..." at bounding box center [456, 180] width 170 height 23
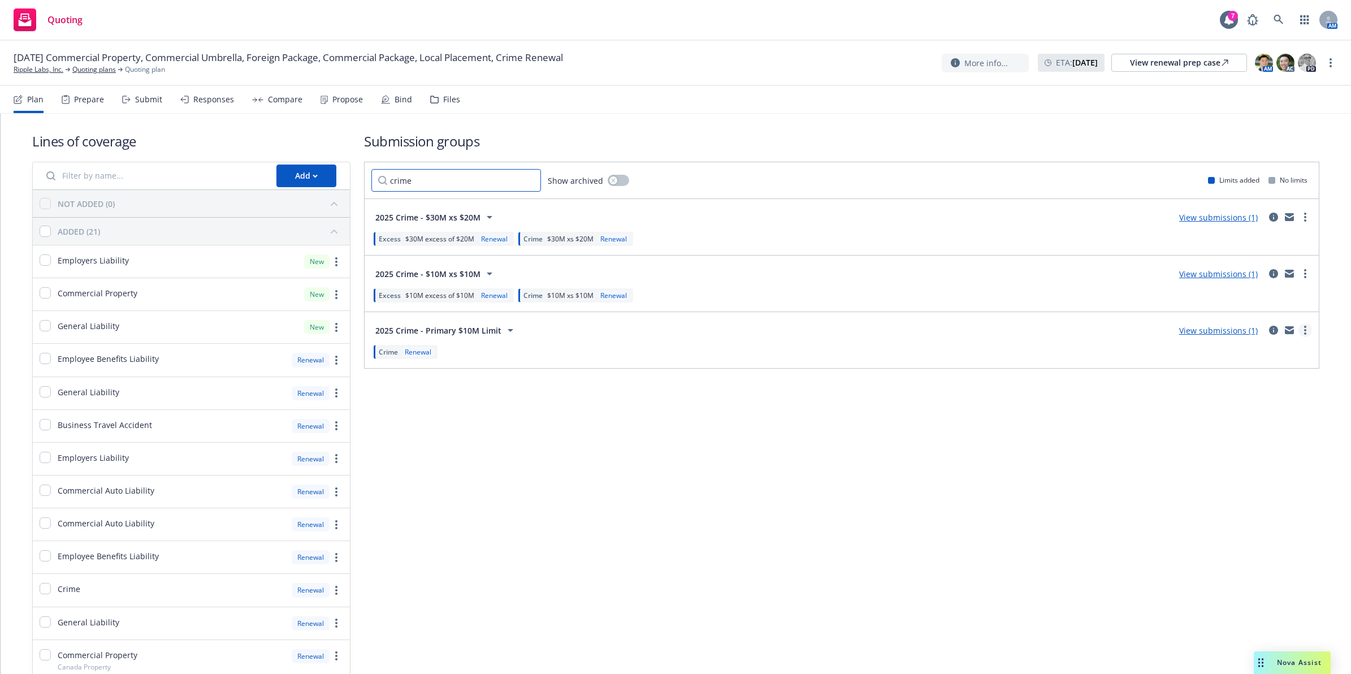
type input "crime"
click at [1304, 333] on icon "more" at bounding box center [1305, 330] width 2 height 9
click at [1233, 475] on span "Create policy (fast track)" at bounding box center [1251, 471] width 118 height 11
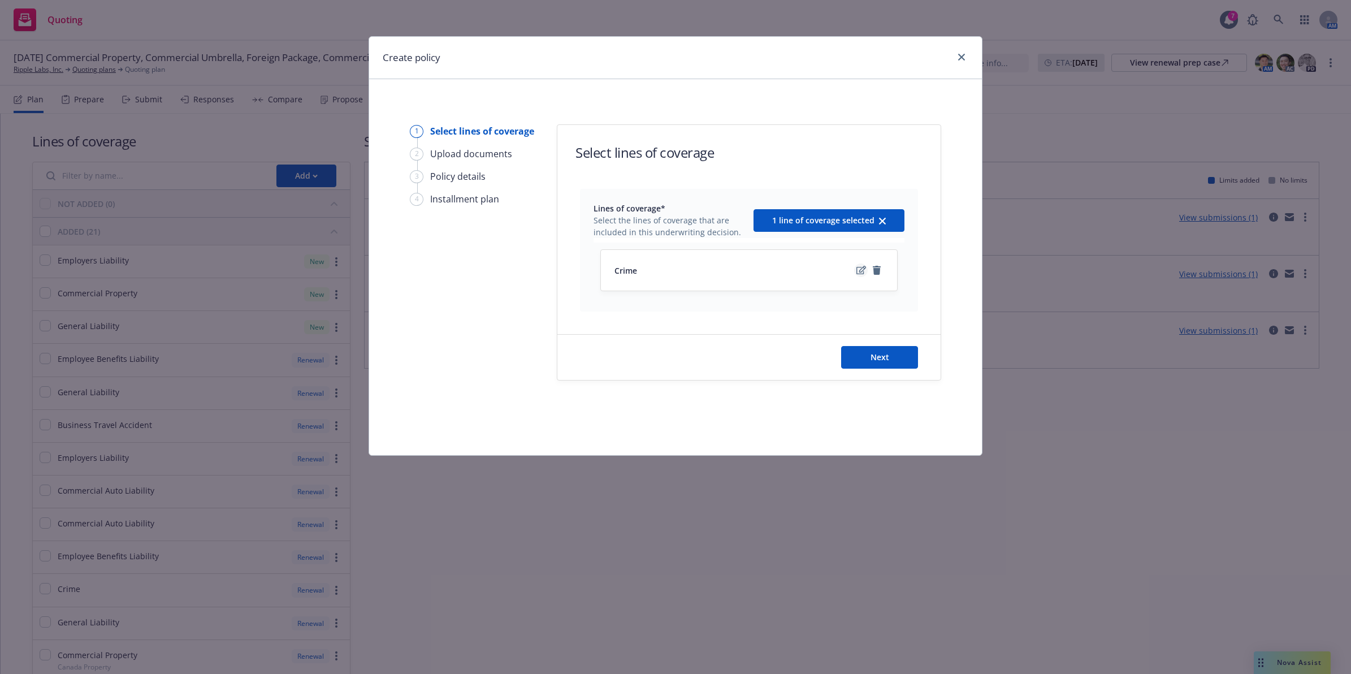
click at [859, 268] on icon "edit" at bounding box center [861, 270] width 10 height 9
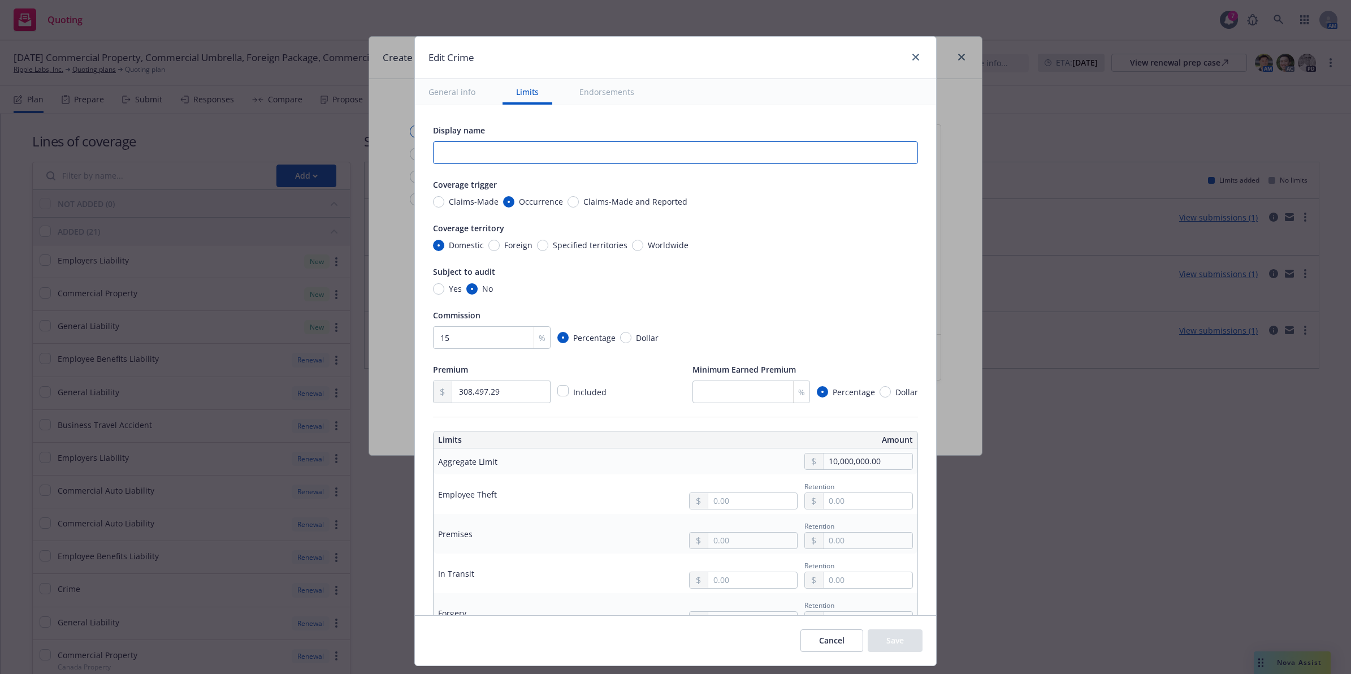
click at [558, 157] on input "text" at bounding box center [675, 152] width 485 height 23
type input "Crime- [GEOGRAPHIC_DATA]"
click at [879, 629] on button "Save" at bounding box center [895, 640] width 55 height 23
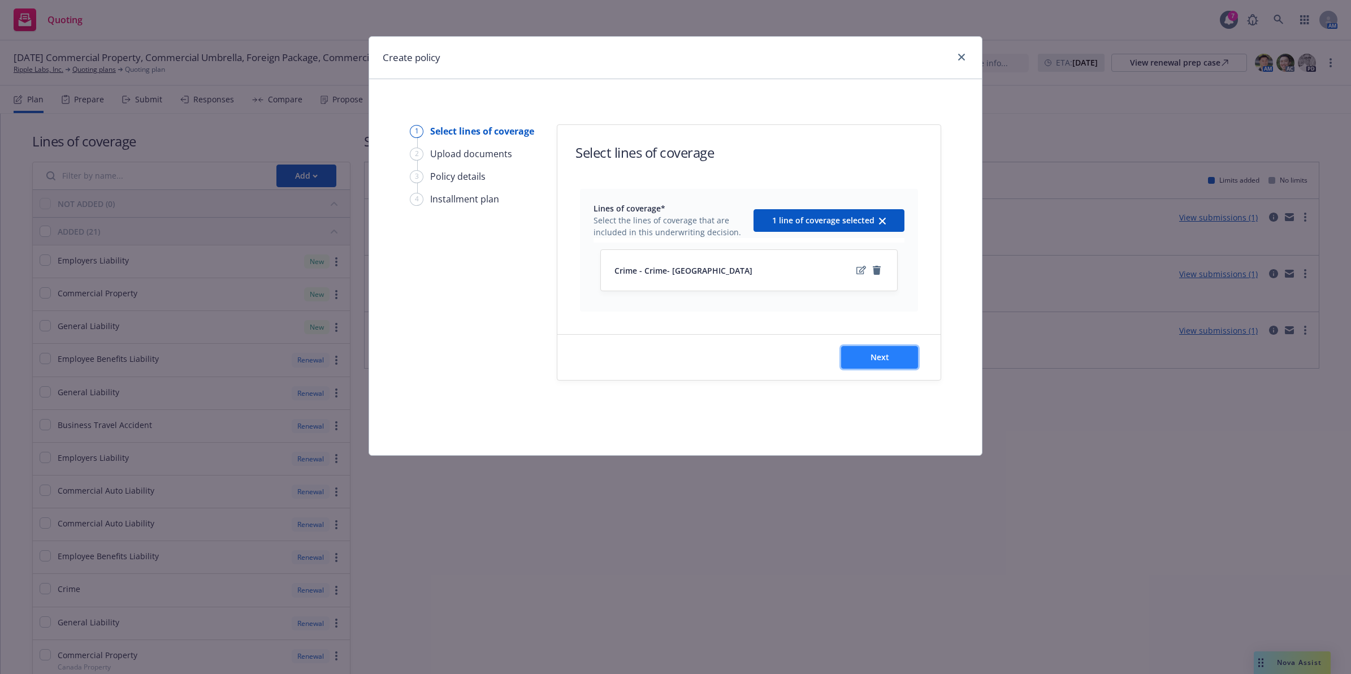
click at [872, 352] on span "Next" at bounding box center [879, 357] width 19 height 11
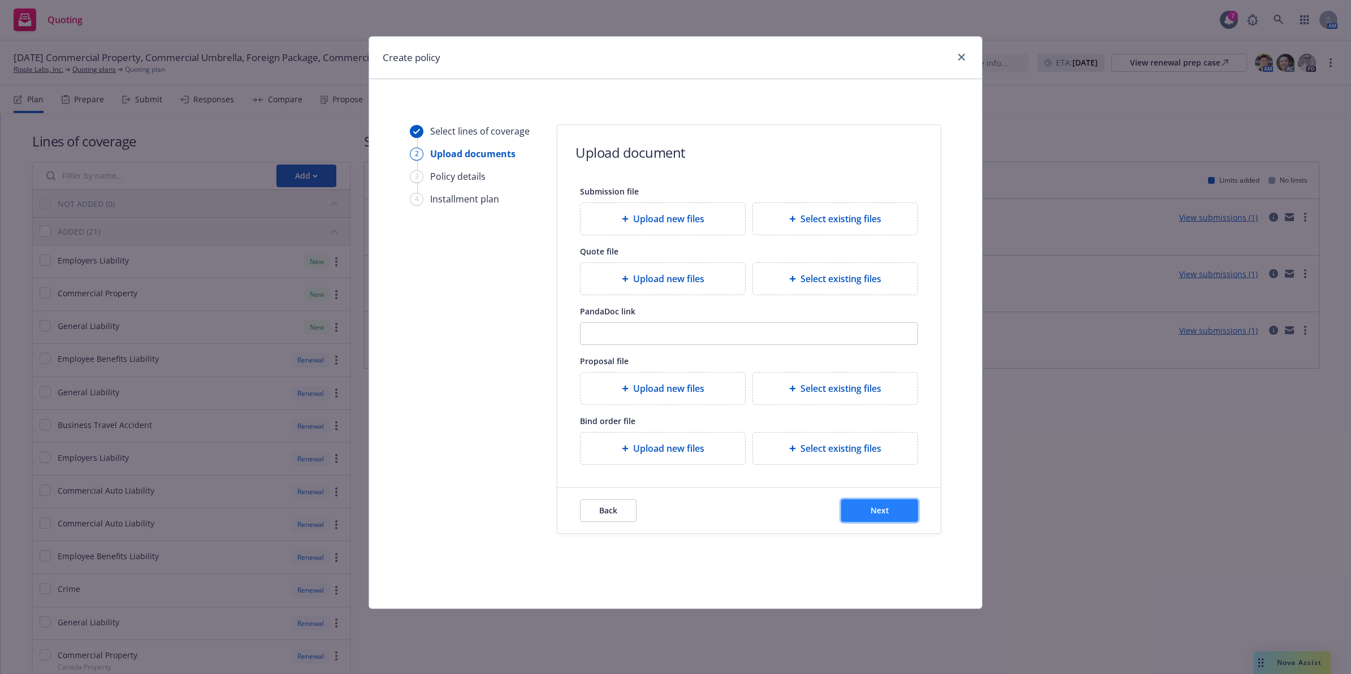
click at [886, 509] on span "Next" at bounding box center [879, 510] width 19 height 11
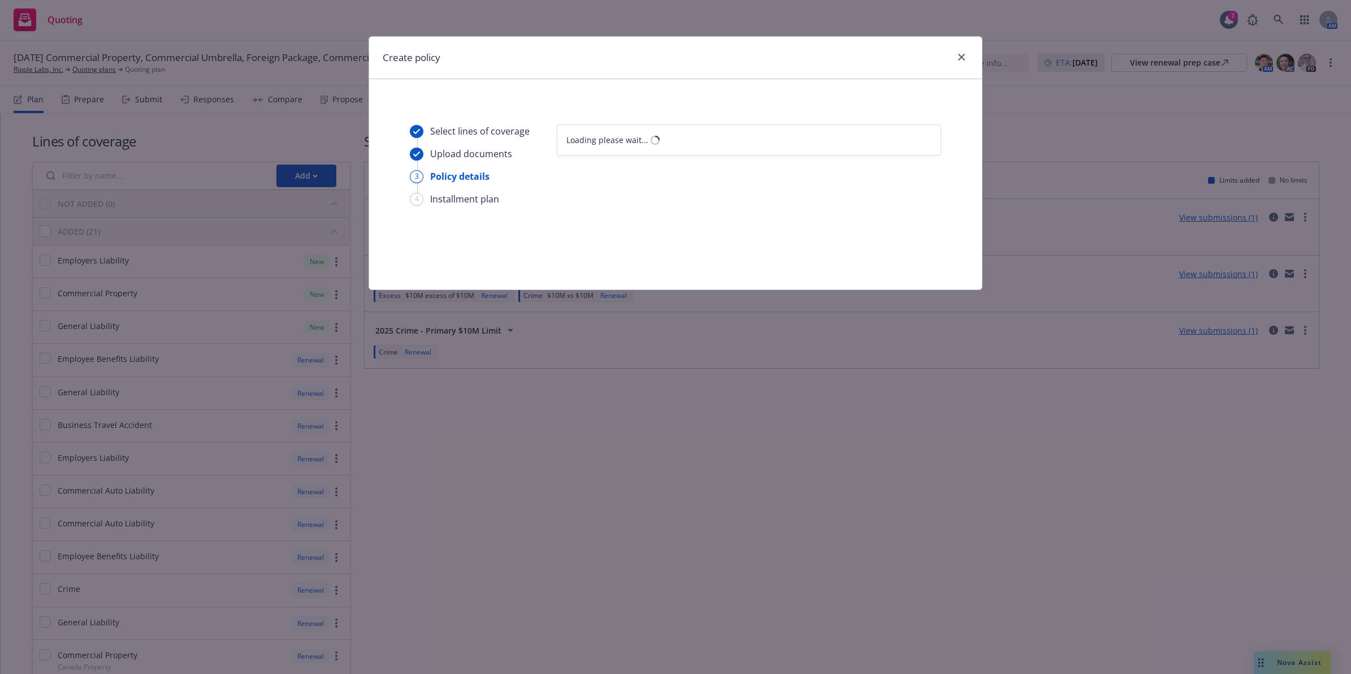
select select "12"
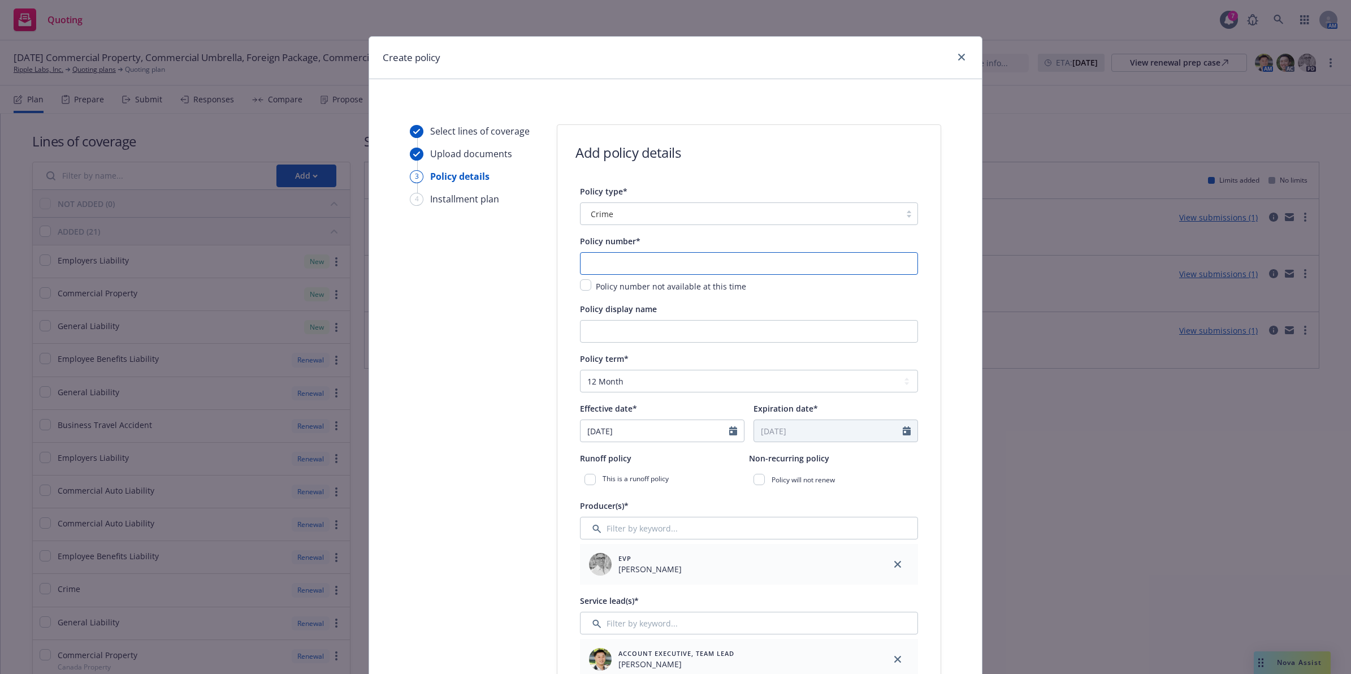
click at [612, 267] on input "text" at bounding box center [749, 263] width 338 height 23
click at [606, 263] on input "text" at bounding box center [749, 263] width 338 height 23
paste input "BL2500121"
type input "BL2500121 [GEOGRAPHIC_DATA]"
click at [665, 335] on input "Policy display name" at bounding box center [749, 331] width 338 height 23
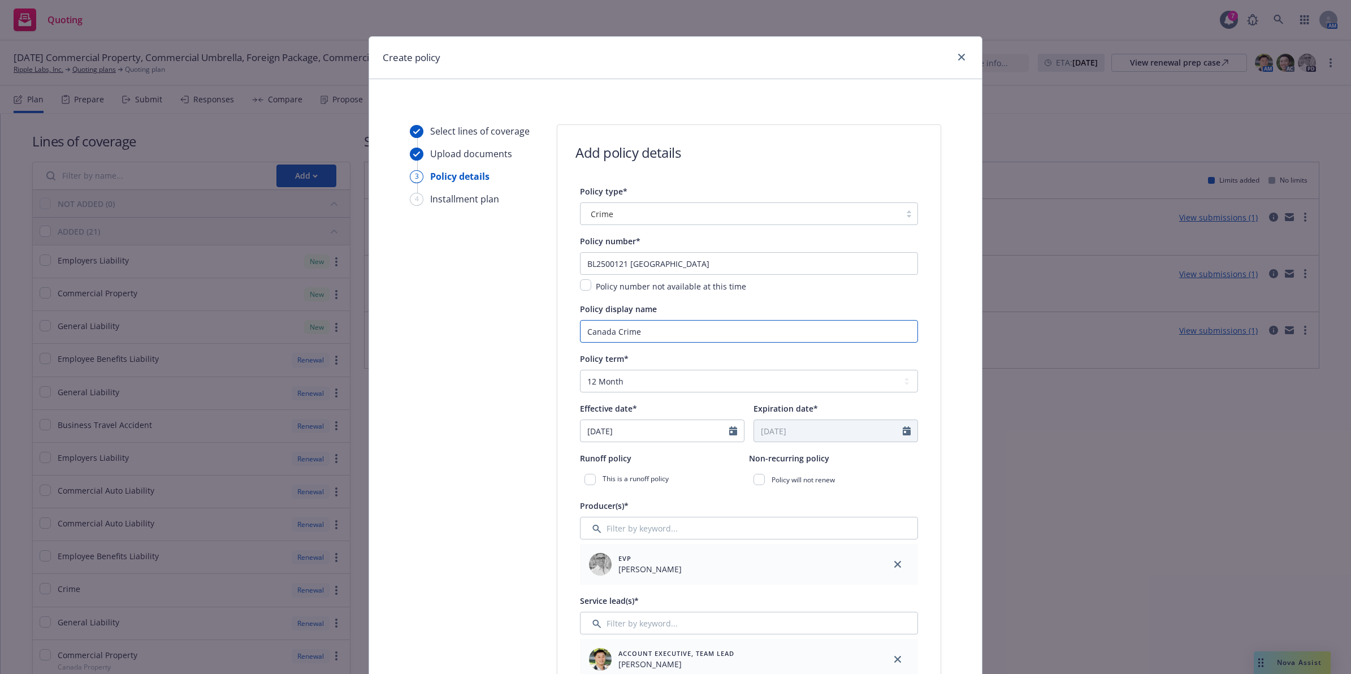
type input "Canada Crime"
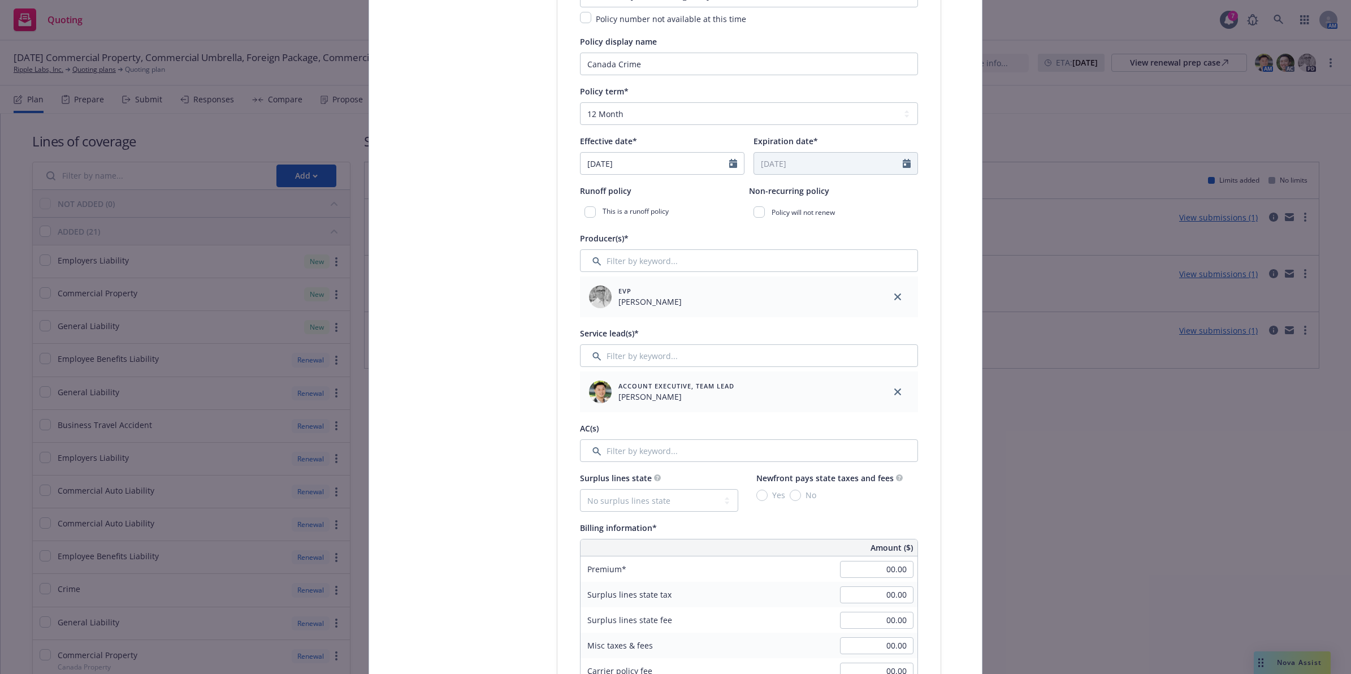
scroll to position [271, 0]
click at [678, 357] on input "Filter by keyword..." at bounding box center [749, 351] width 338 height 23
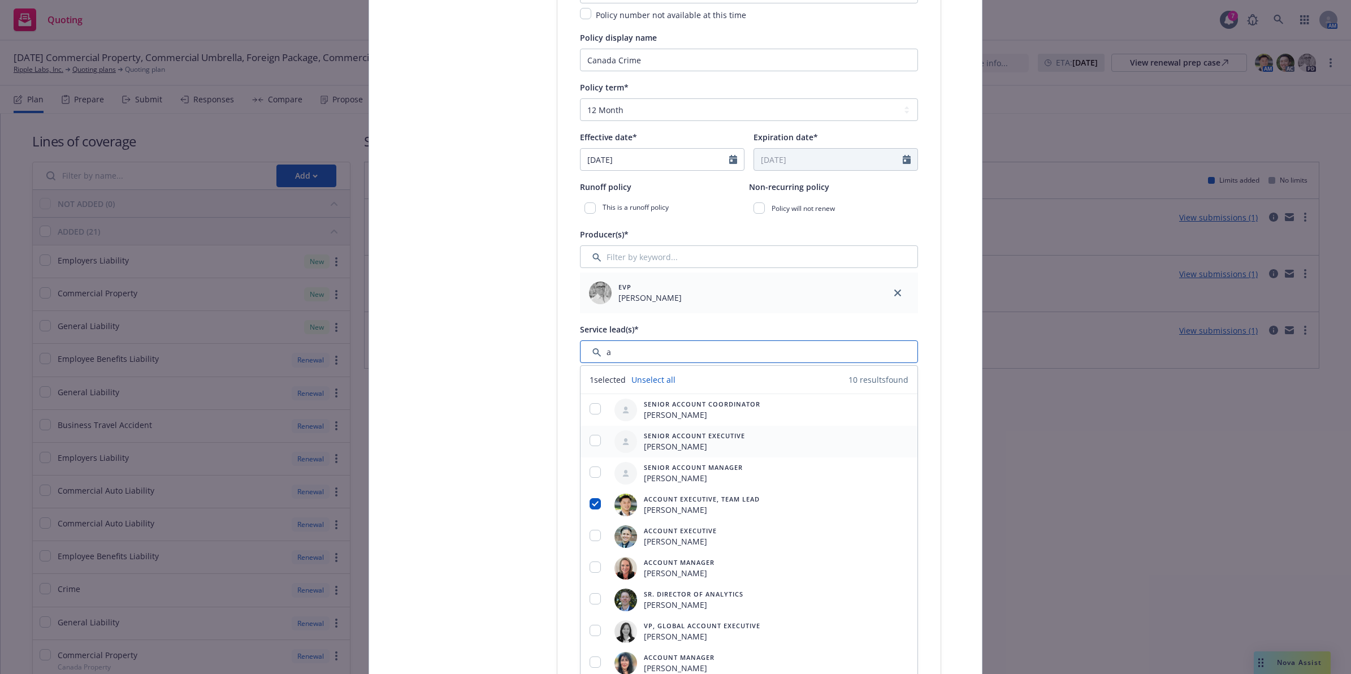
type input "a"
click at [589, 441] on input "checkbox" at bounding box center [594, 440] width 11 height 11
checkbox input "true"
click at [732, 326] on div "Service lead(s)*" at bounding box center [749, 329] width 338 height 14
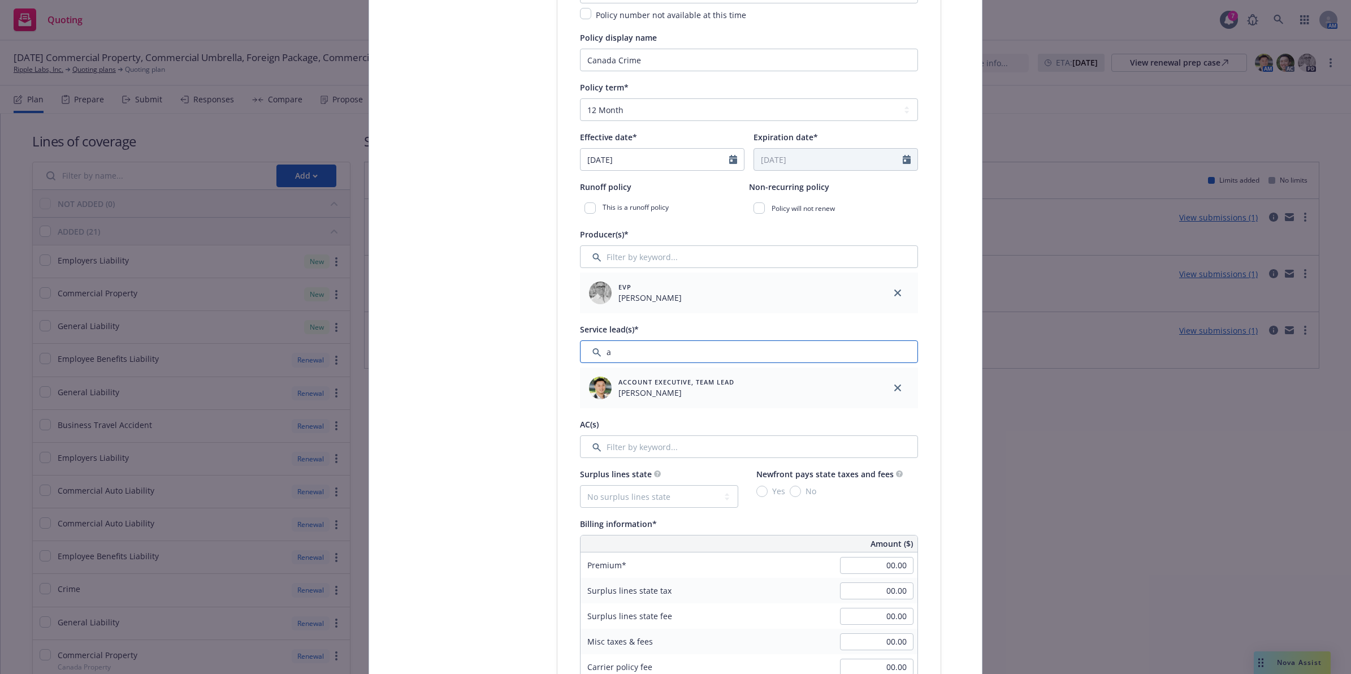
click at [729, 352] on input "Filter by keyword..." at bounding box center [749, 351] width 338 height 23
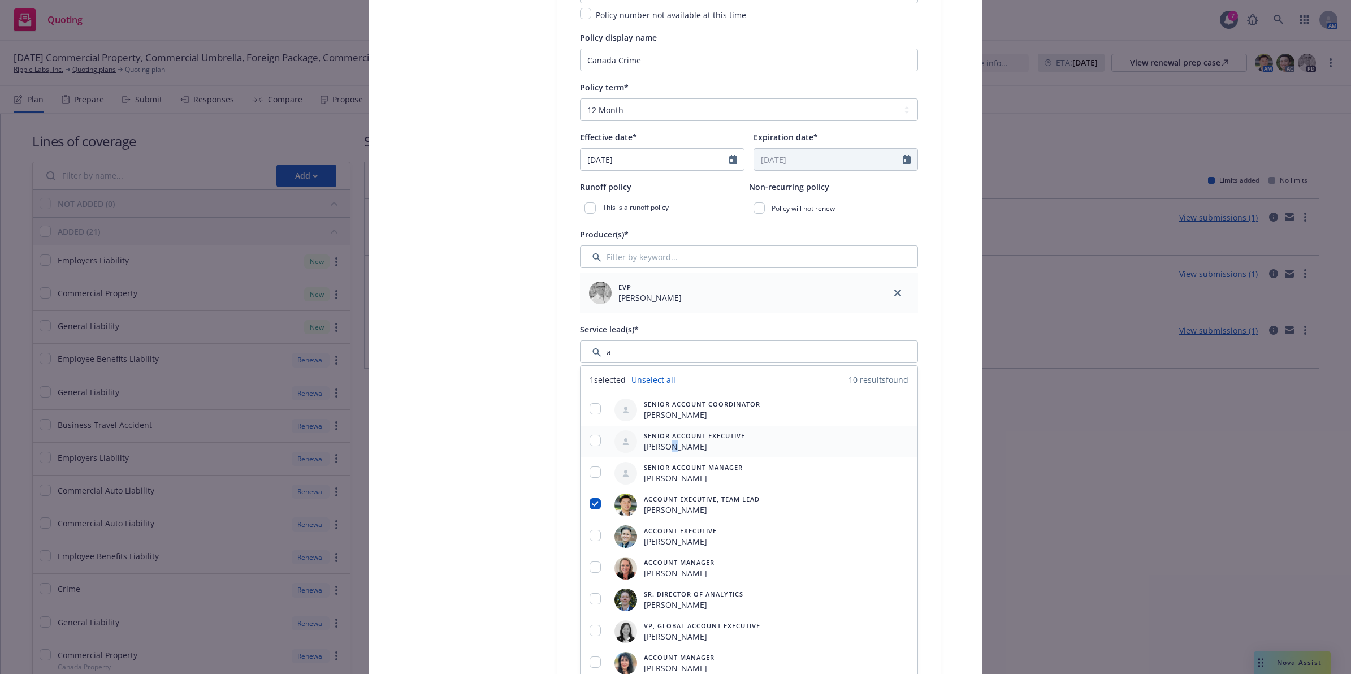
click at [666, 447] on span "[PERSON_NAME]" at bounding box center [694, 446] width 101 height 12
click at [589, 435] on input "checkbox" at bounding box center [594, 440] width 11 height 11
checkbox input "true"
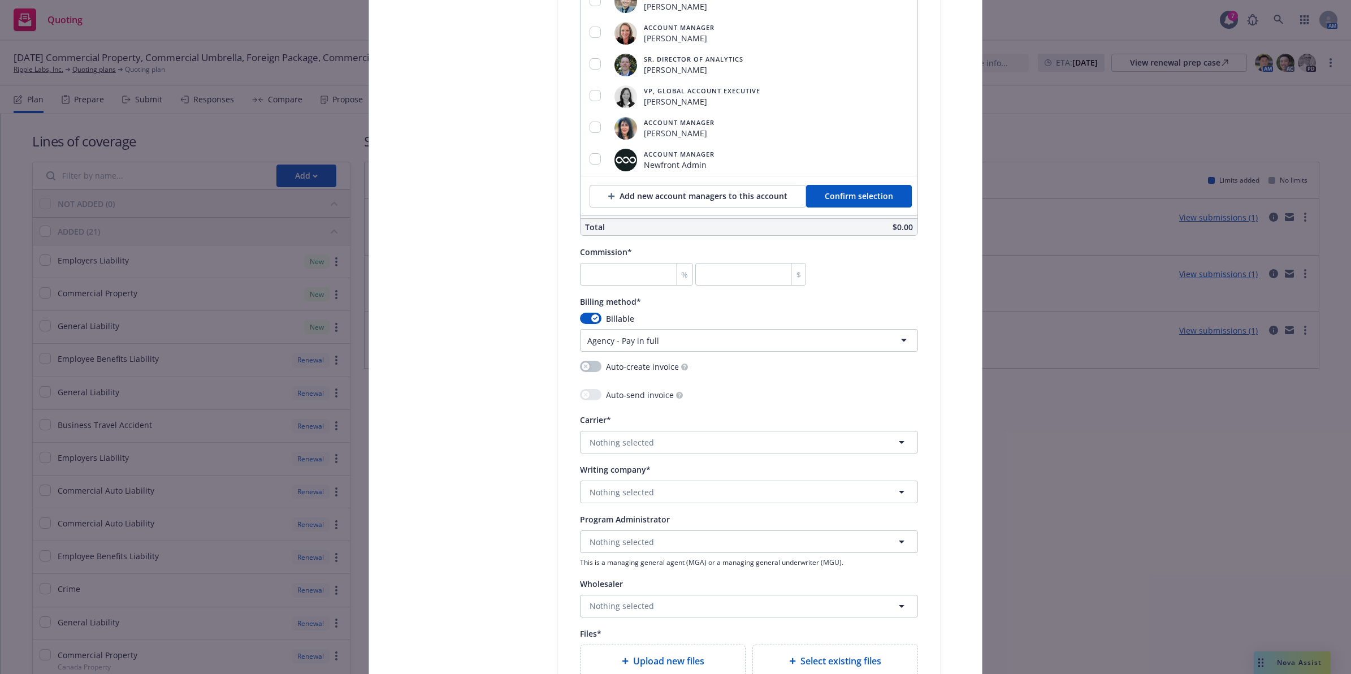
scroll to position [808, 0]
click at [860, 192] on span "Confirm selection" at bounding box center [859, 193] width 68 height 11
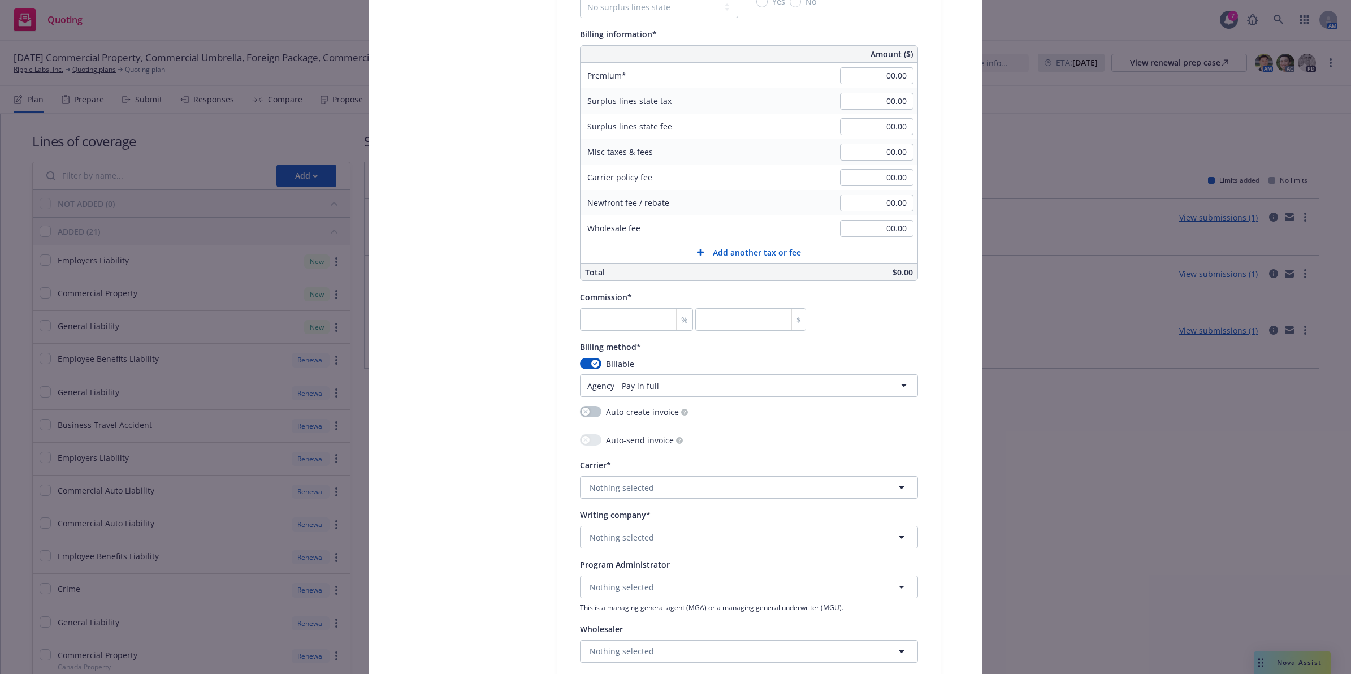
scroll to position [483, 0]
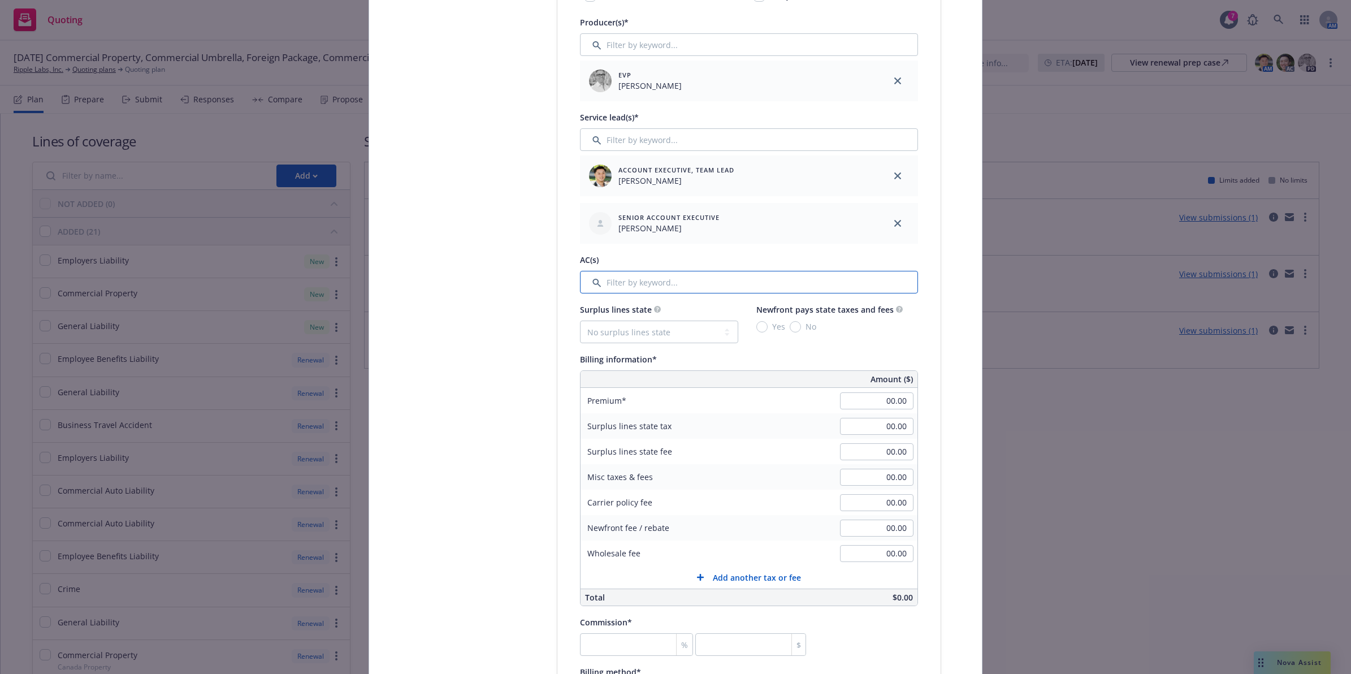
click at [627, 284] on input "Filter by keyword..." at bounding box center [749, 282] width 338 height 23
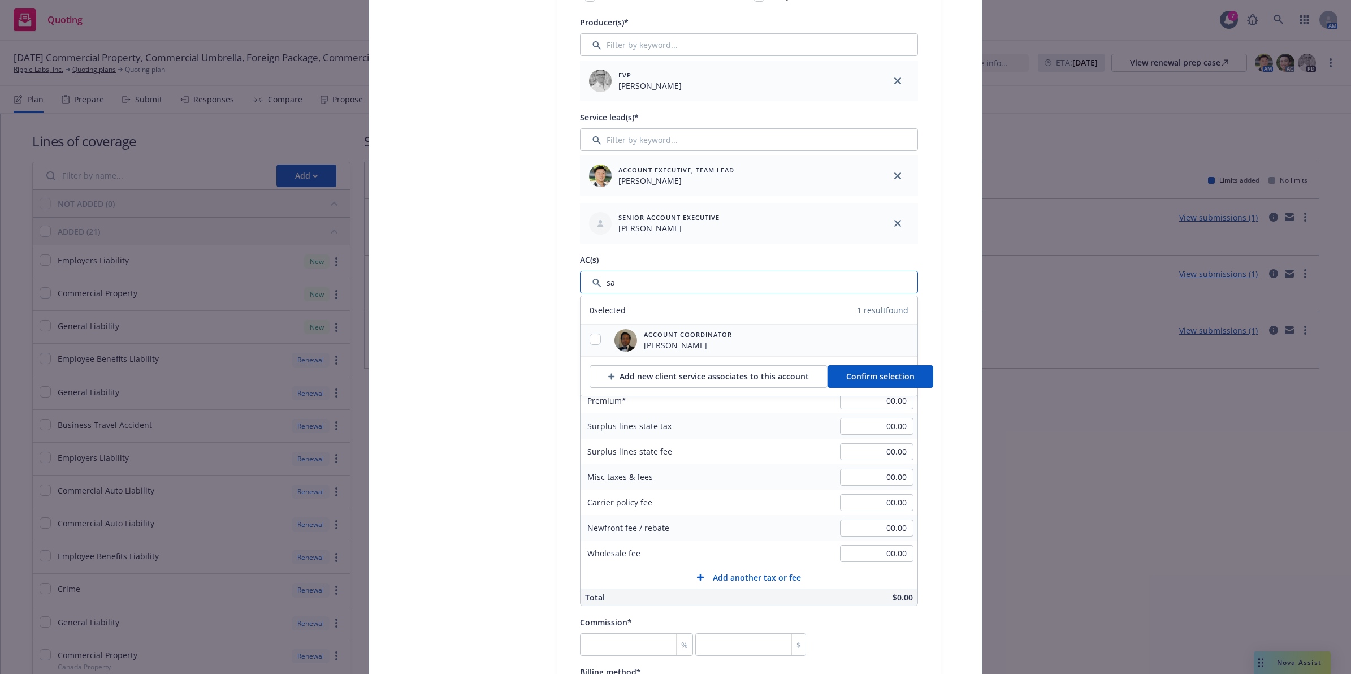
type input "sa"
click at [583, 345] on div at bounding box center [594, 340] width 29 height 14
click at [592, 342] on input "checkbox" at bounding box center [594, 338] width 11 height 11
checkbox input "true"
click at [905, 376] on button "Confirm selection" at bounding box center [880, 376] width 106 height 23
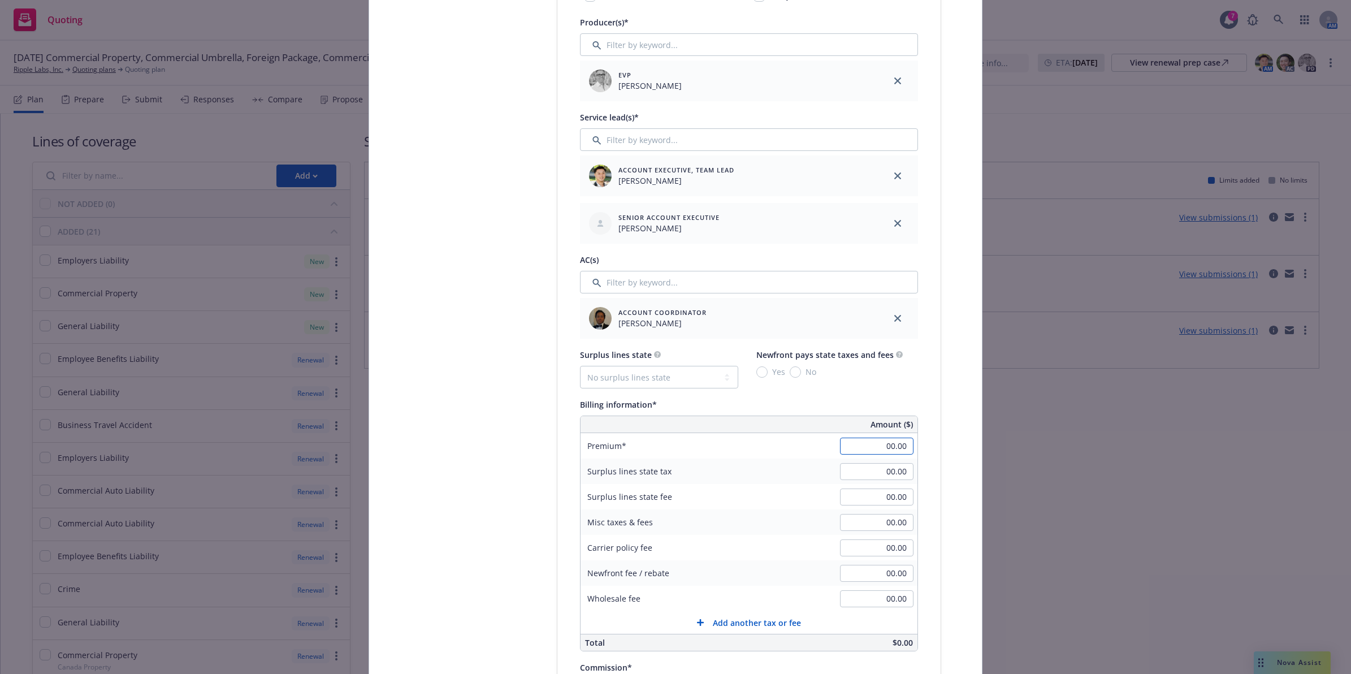
drag, startPoint x: 878, startPoint y: 449, endPoint x: 885, endPoint y: 442, distance: 10.4
click at [878, 449] on input "00.00" at bounding box center [876, 445] width 73 height 17
paste input "11,718.75"
type input "11,718.75"
click at [941, 400] on div "Select lines of coverage Upload documents 3 Policy details 4 Installment plan A…" at bounding box center [676, 468] width 586 height 1654
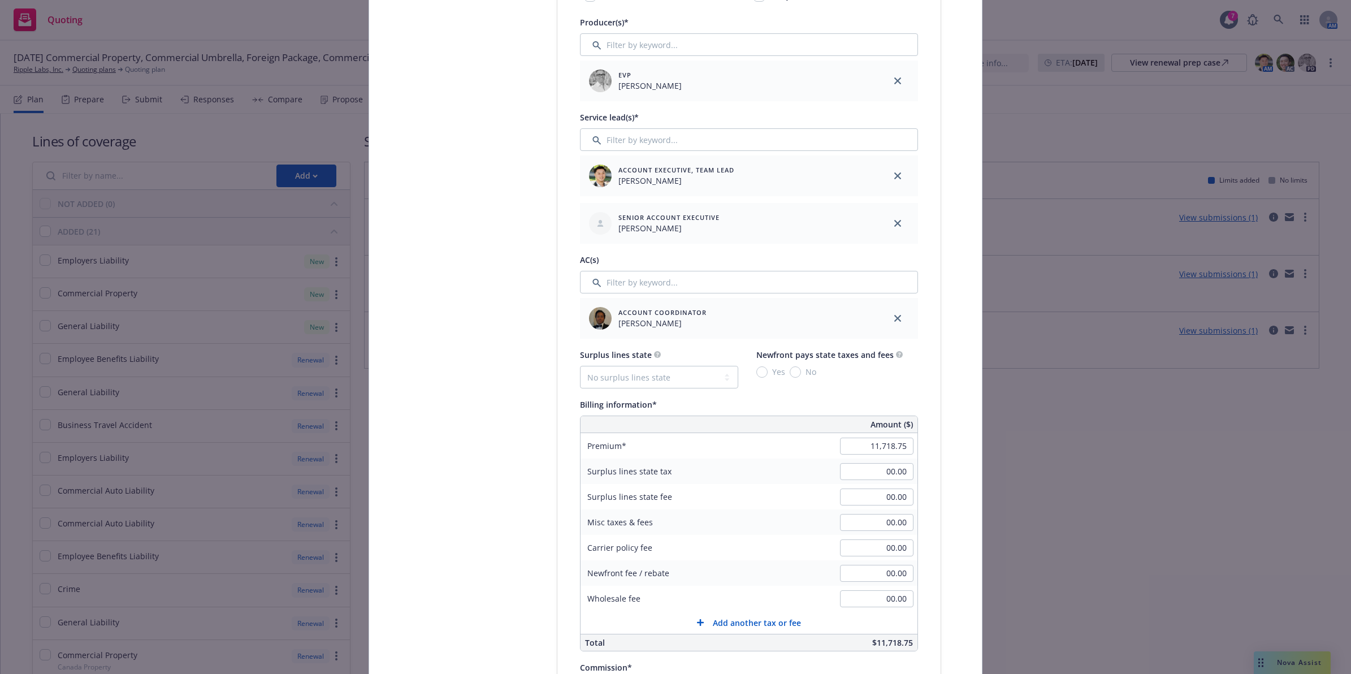
scroll to position [743, 0]
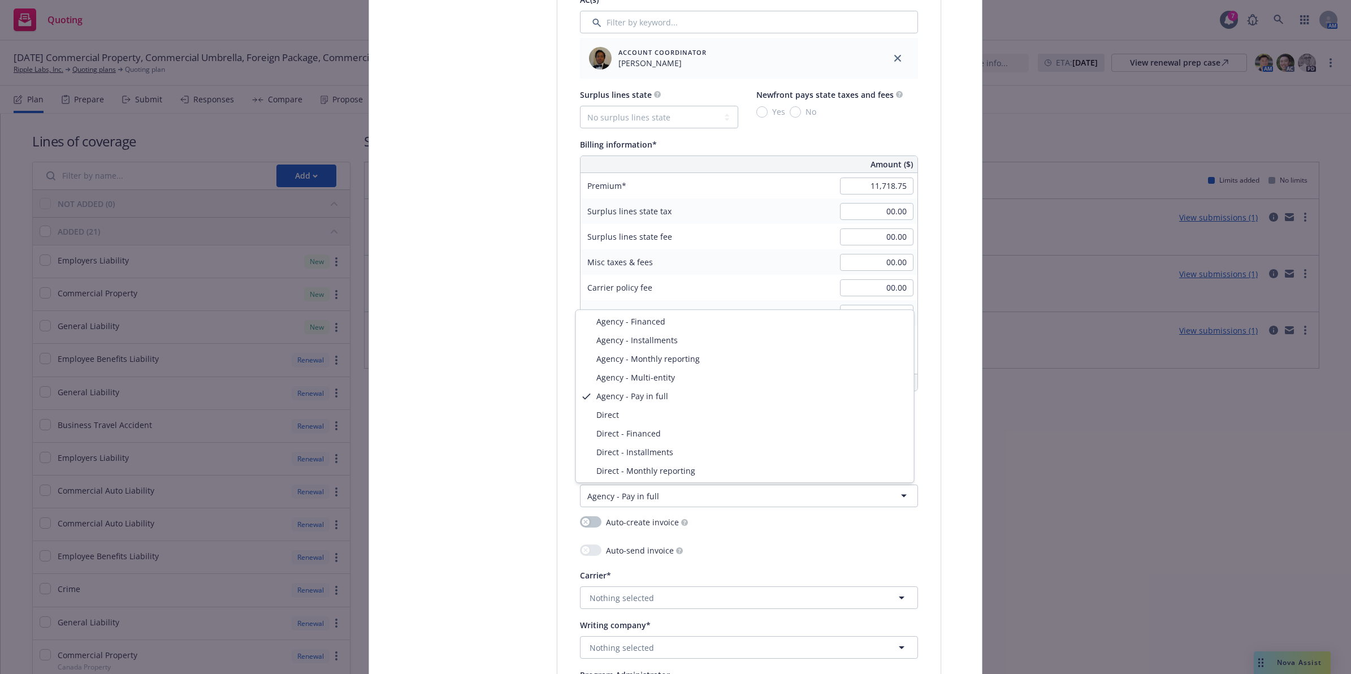
click at [647, 502] on html "Quoting 7 AM [DATE] Commercial Property, Commercial Umbrella, Foreign Package, …" at bounding box center [675, 337] width 1351 height 674
select select "DIRECT"
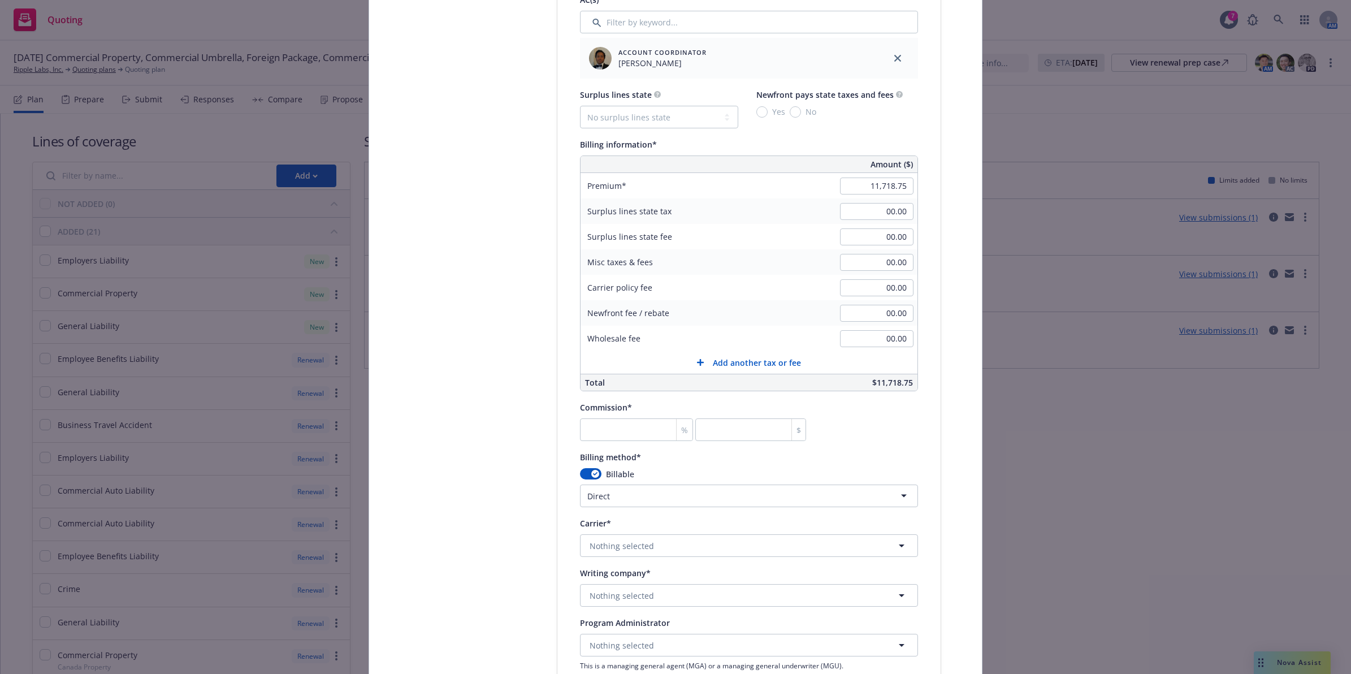
click at [852, 436] on div "Commission* % $" at bounding box center [749, 420] width 338 height 41
click at [645, 436] on input "number" at bounding box center [636, 429] width 113 height 23
type input "1"
type input "117.19"
type input "15"
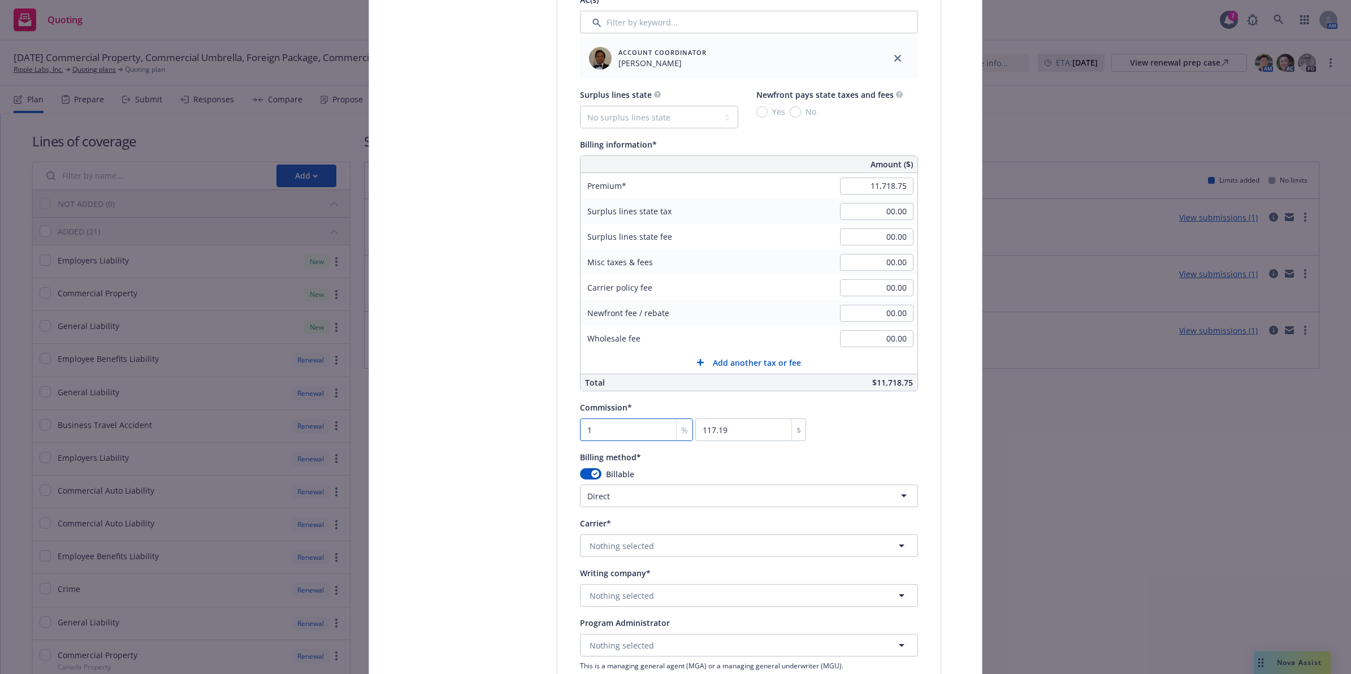
type input "1757.81"
type input "15"
click at [886, 426] on div "Commission* 15 % 1757.81 $" at bounding box center [749, 420] width 338 height 41
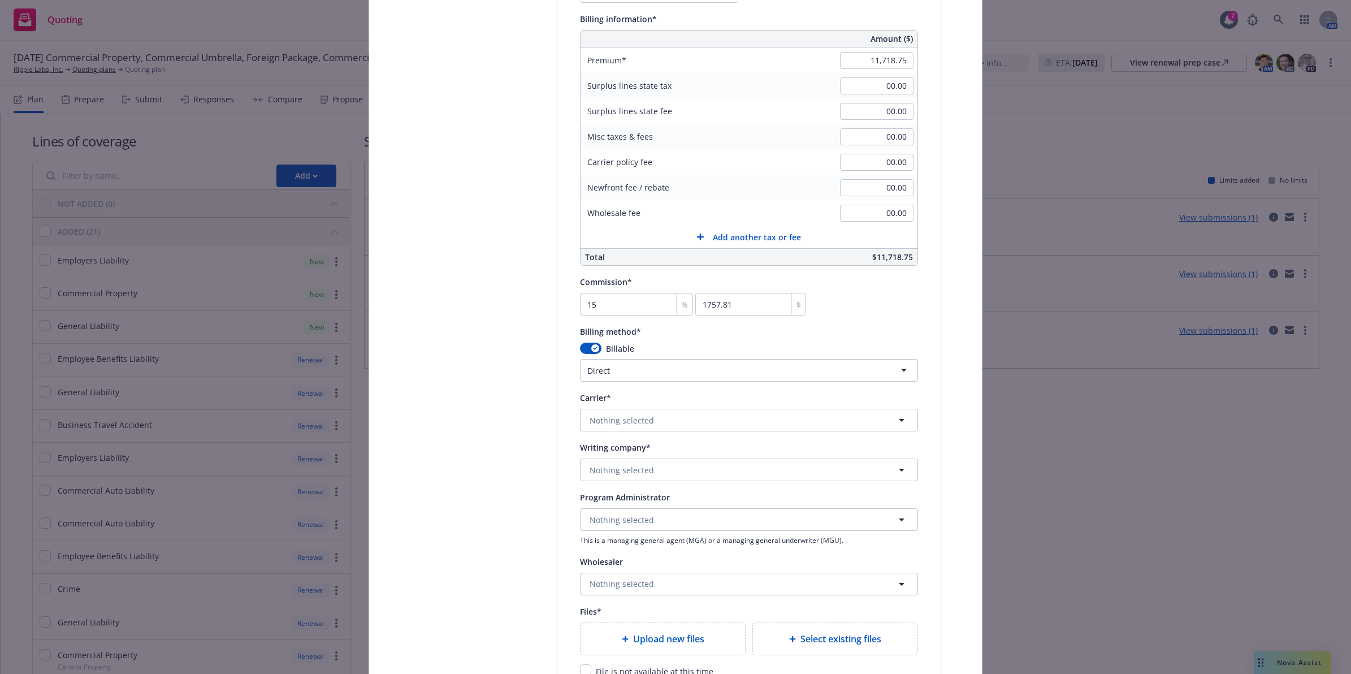
scroll to position [899, 0]
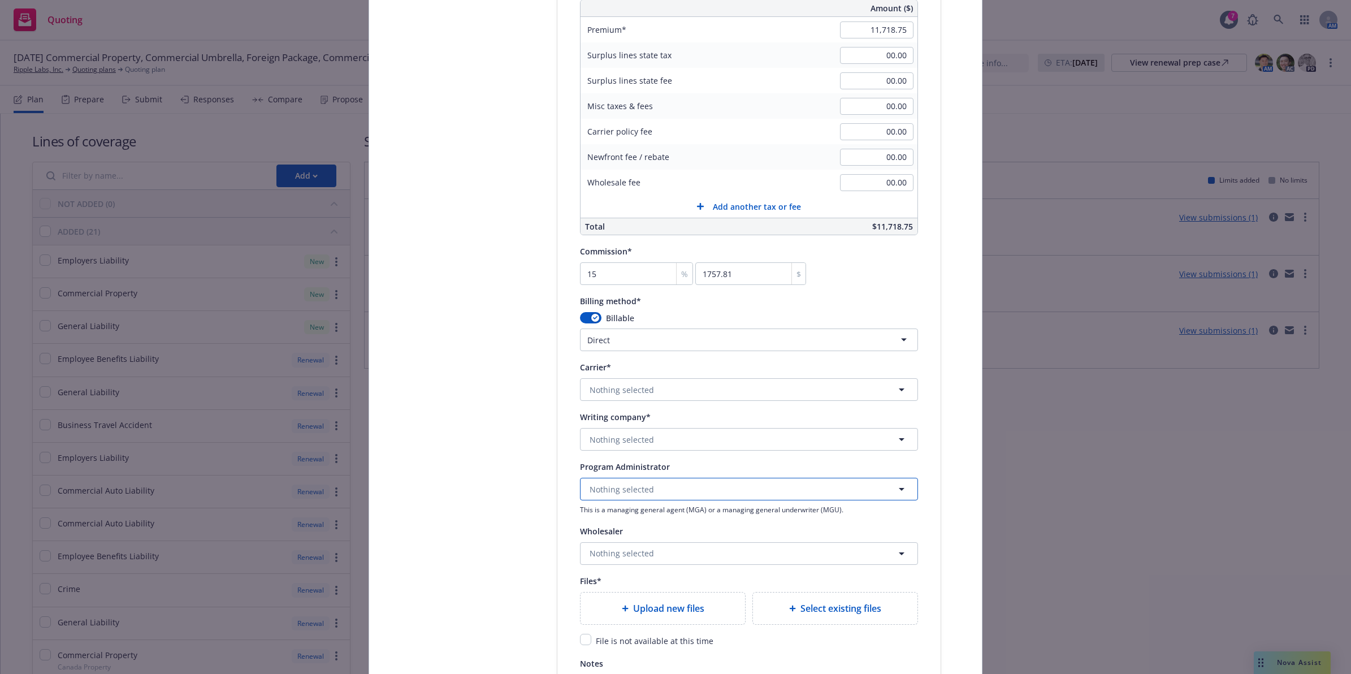
click at [669, 484] on button "Nothing selected" at bounding box center [749, 489] width 338 height 23
paste input "Paragon Insurance Holdings"
type input "Paragon Insurance Holdings"
click at [658, 445] on strong "Paragon Insurance Holdings" at bounding box center [646, 445] width 109 height 11
click at [631, 385] on span "Nothing selected" at bounding box center [621, 390] width 64 height 12
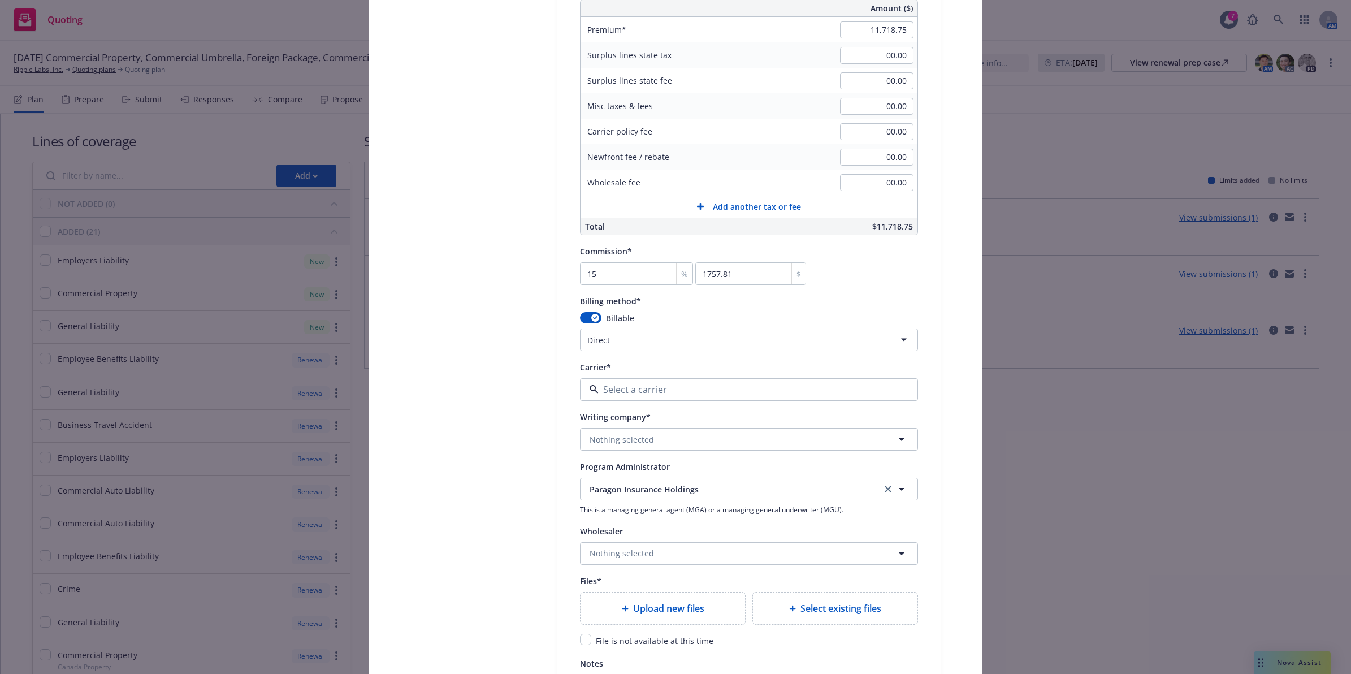
paste input "Underwriters at Lloyd's, [GEOGRAPHIC_DATA]"
type input "Underwriters at Lloyd's, [GEOGRAPHIC_DATA]"
click at [695, 439] on button "Nothing selected" at bounding box center [749, 439] width 338 height 23
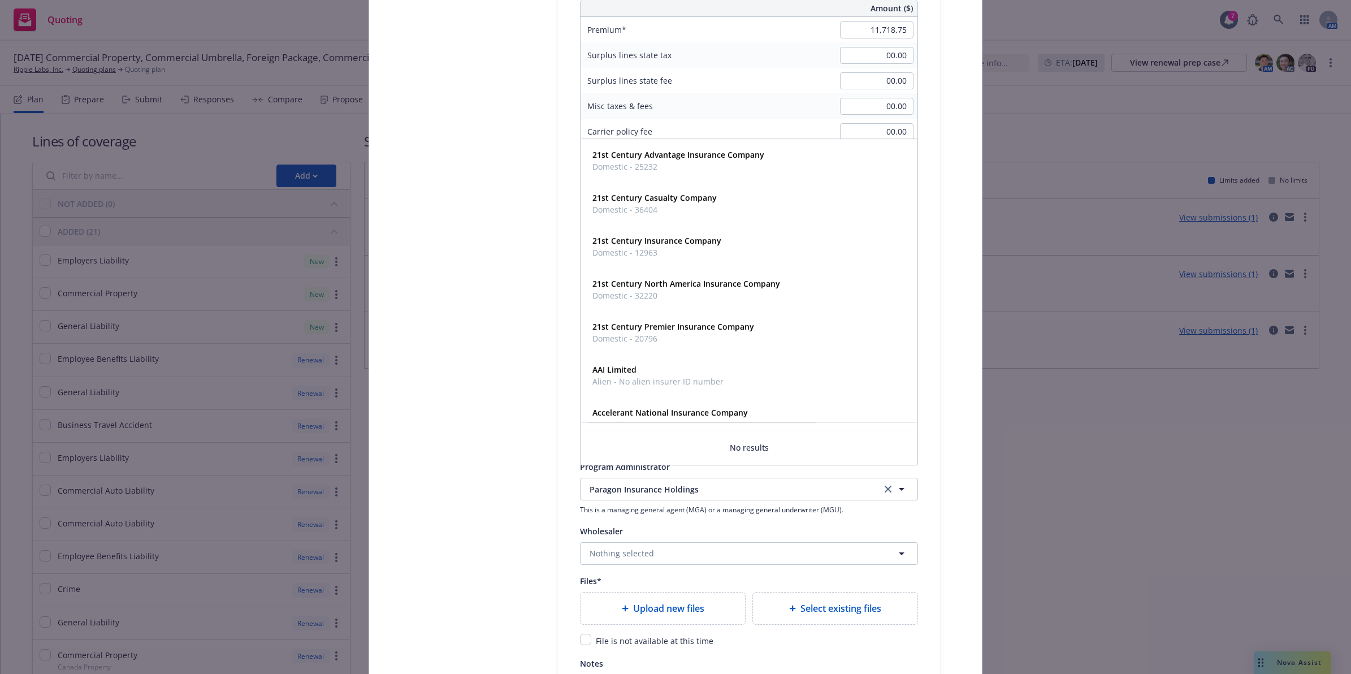
paste input "Underwriters at Lloyd's, [GEOGRAPHIC_DATA]"
type input "Underwriters at Lloyd's, [GEOGRAPHIC_DATA]"
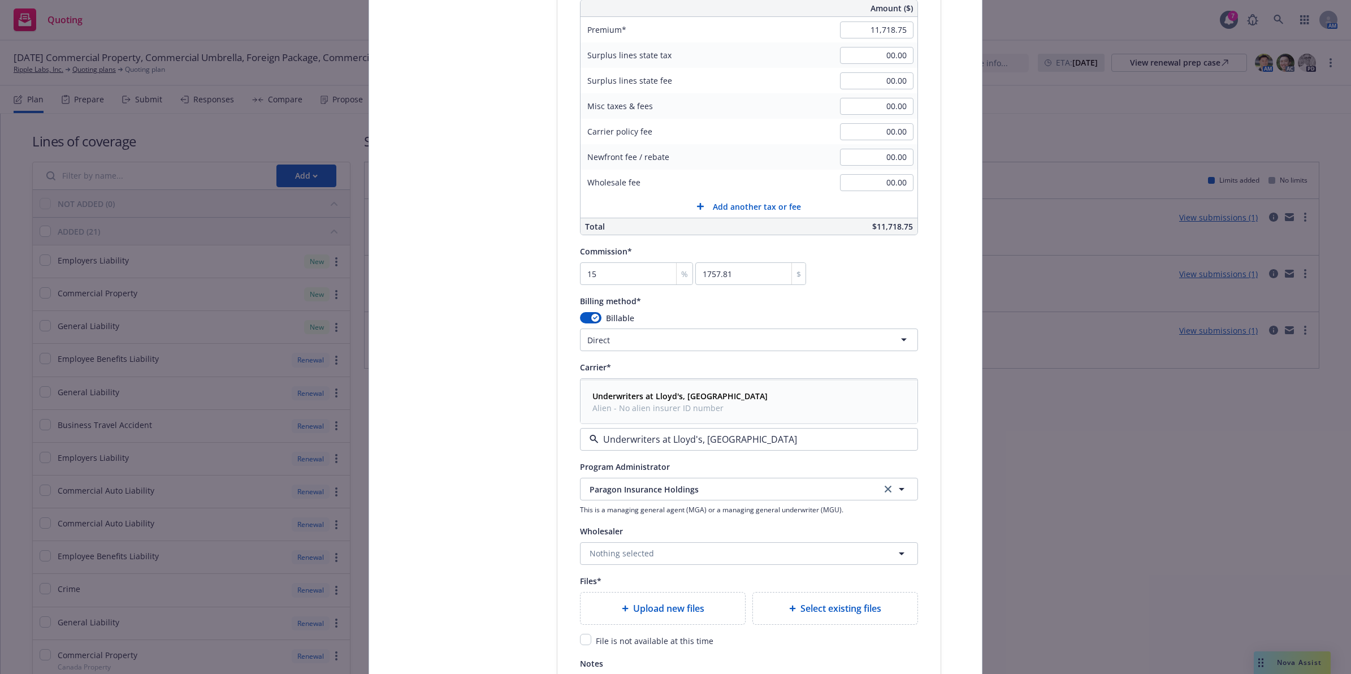
click at [657, 397] on strong "Underwriters at Lloyd's, [GEOGRAPHIC_DATA]" at bounding box center [679, 396] width 175 height 11
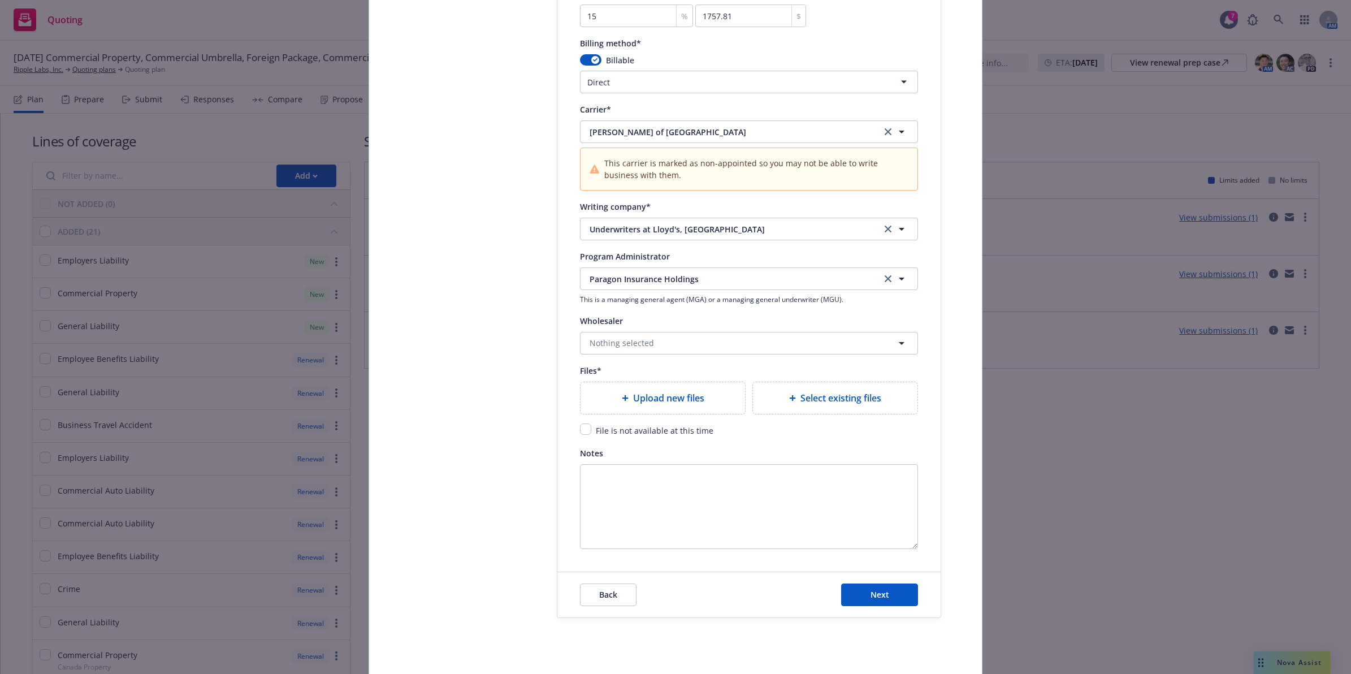
scroll to position [1167, 0]
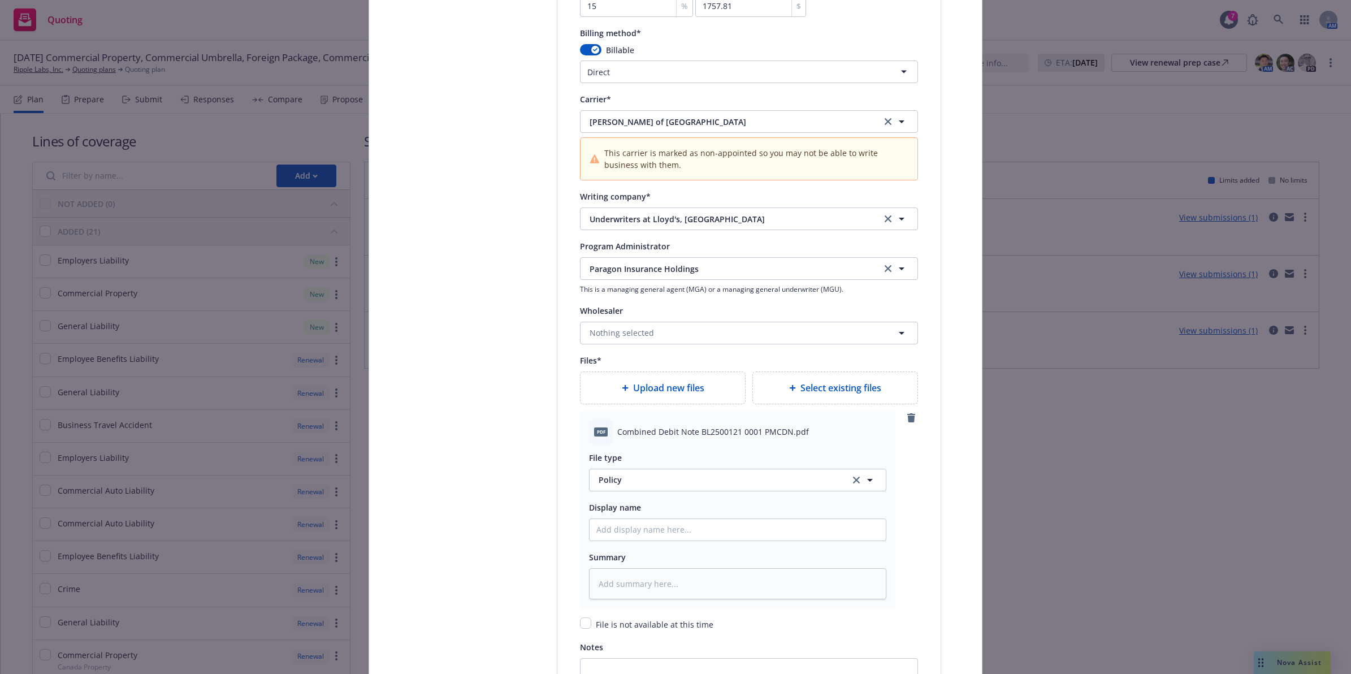
type textarea "x"
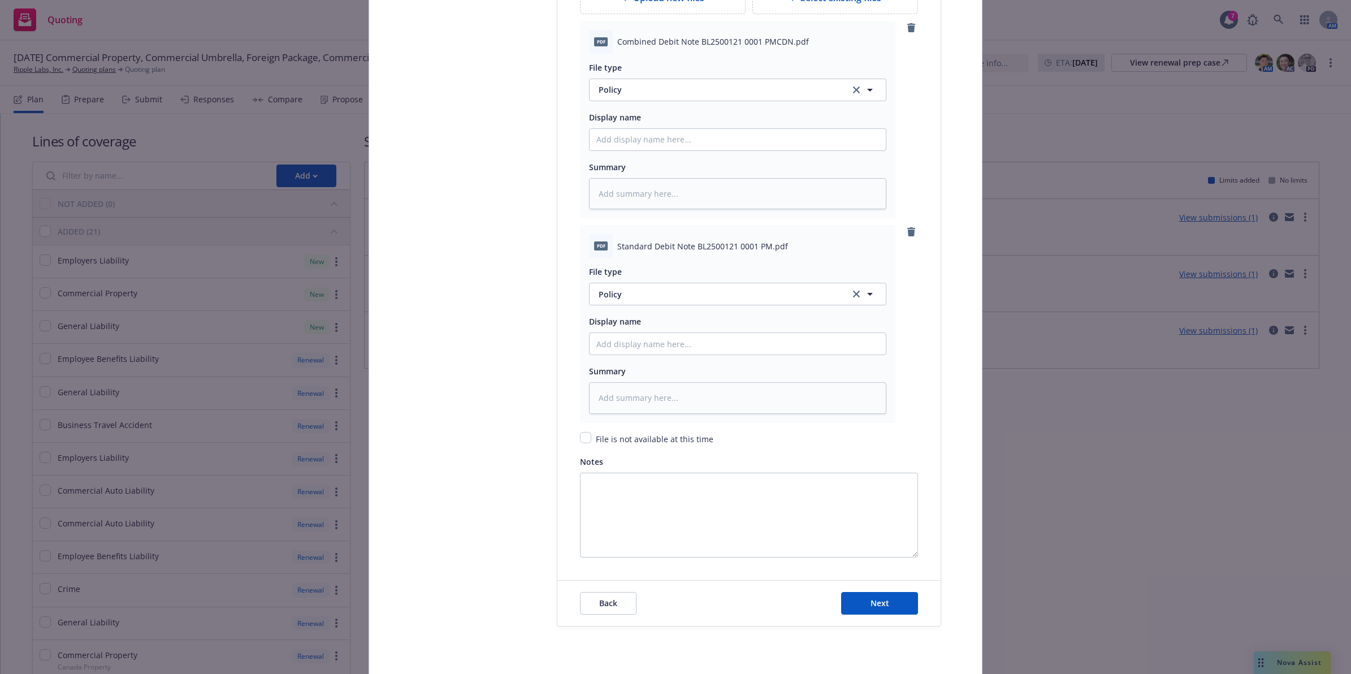
scroll to position [1554, 0]
click at [647, 290] on button "Policy" at bounding box center [737, 296] width 297 height 23
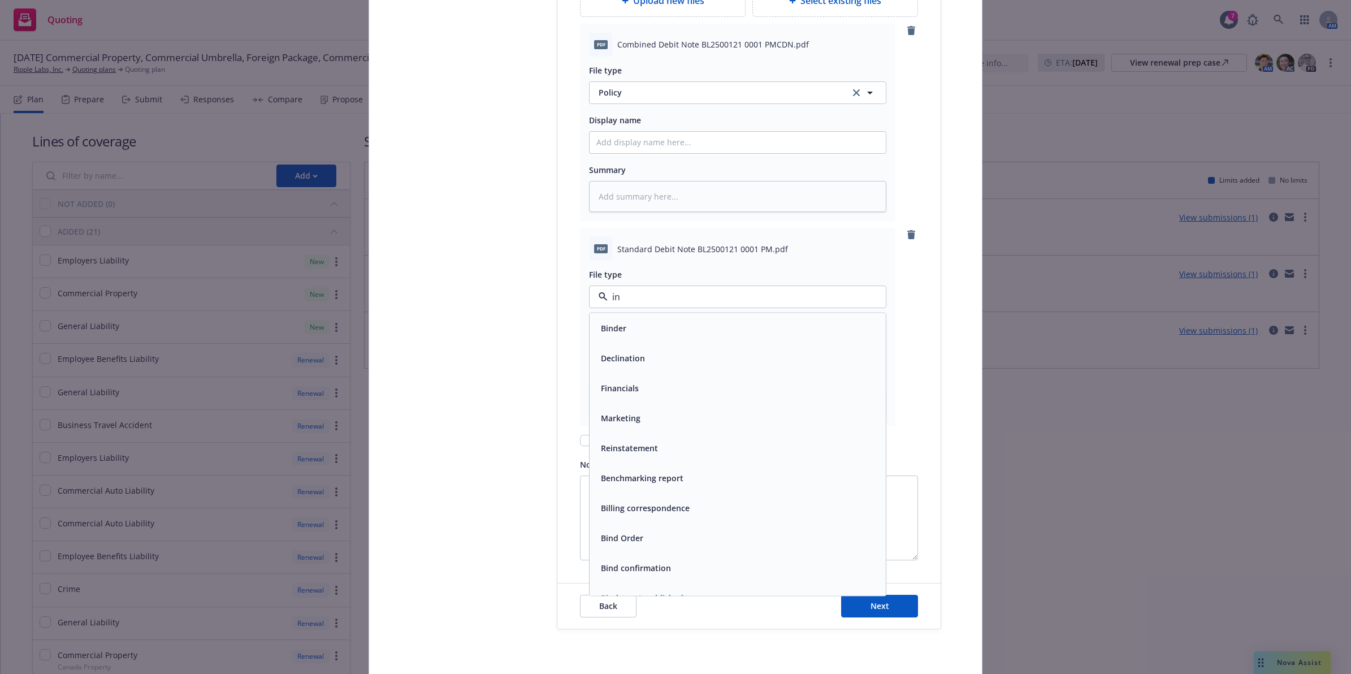
type input "inv"
click at [651, 362] on span "Invoice - Third Party" at bounding box center [640, 358] width 78 height 12
click at [651, 362] on div "Invoice - Third Party" at bounding box center [737, 359] width 283 height 21
type textarea "x"
click at [648, 354] on input "Policy display name" at bounding box center [737, 346] width 296 height 21
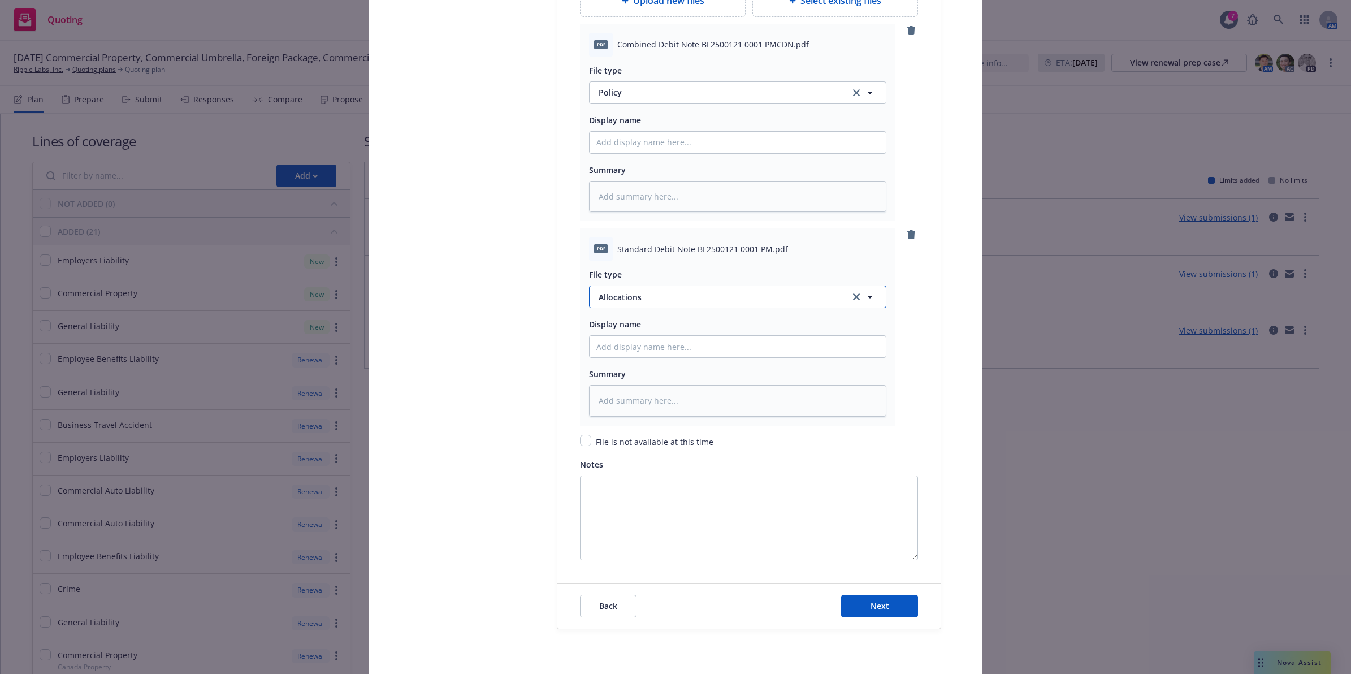
click at [649, 305] on button "Allocations" at bounding box center [737, 296] width 297 height 23
type input "inv"
click at [652, 362] on span "Invoice - Third Party" at bounding box center [640, 358] width 78 height 12
click at [643, 350] on input "Policy display name" at bounding box center [737, 346] width 296 height 21
type textarea "x"
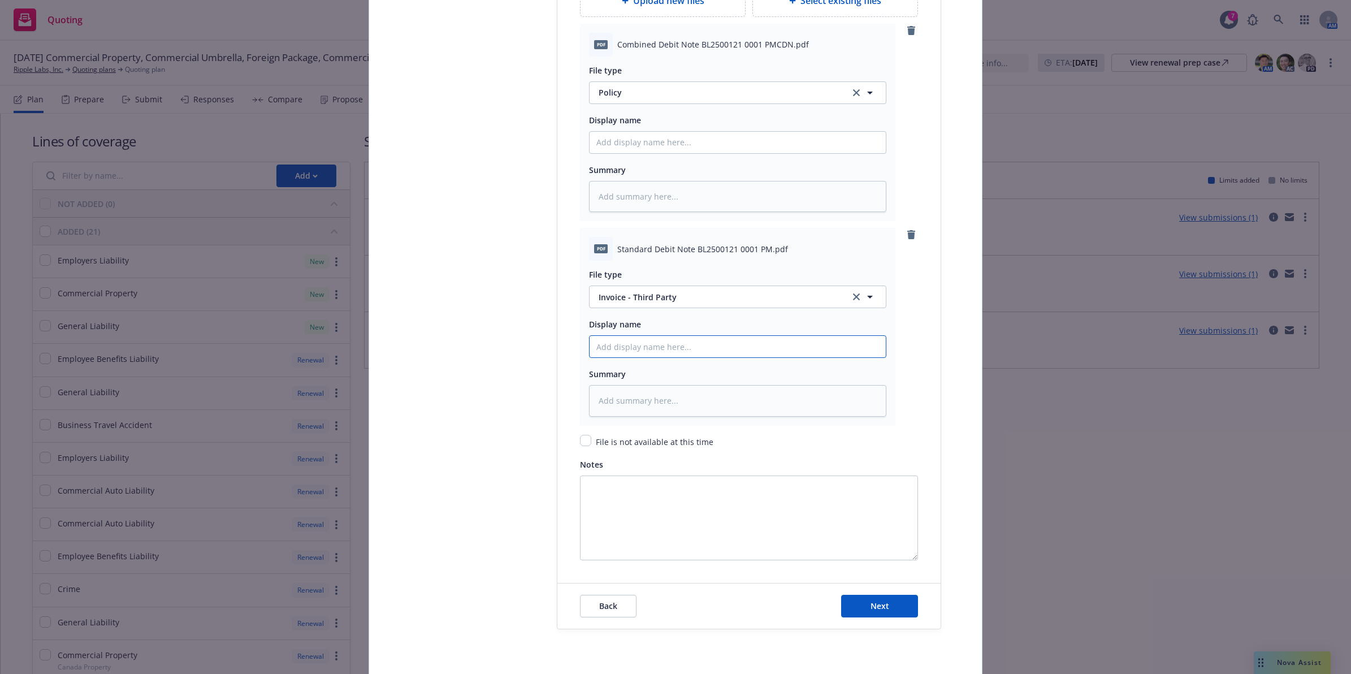
type input "S"
type textarea "x"
type input "D"
type textarea "x"
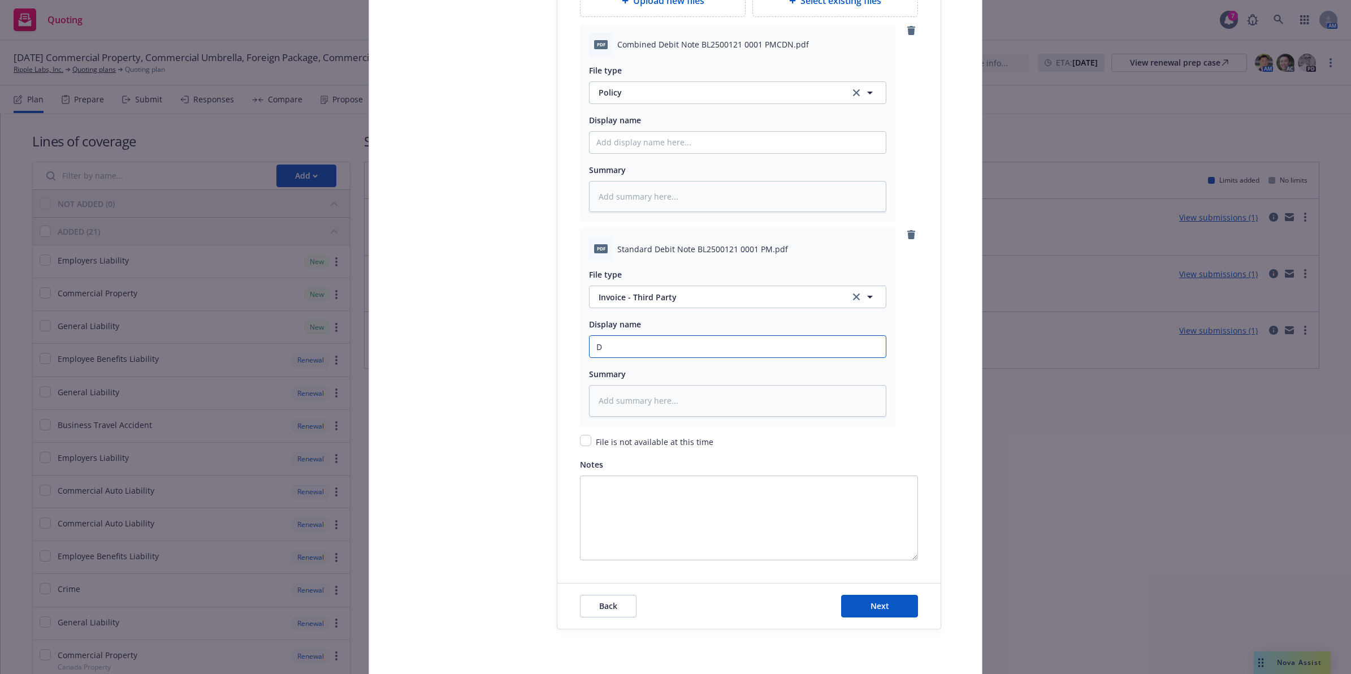
type input "De"
type textarea "x"
type input "Deb"
type textarea "x"
type input "[PERSON_NAME]"
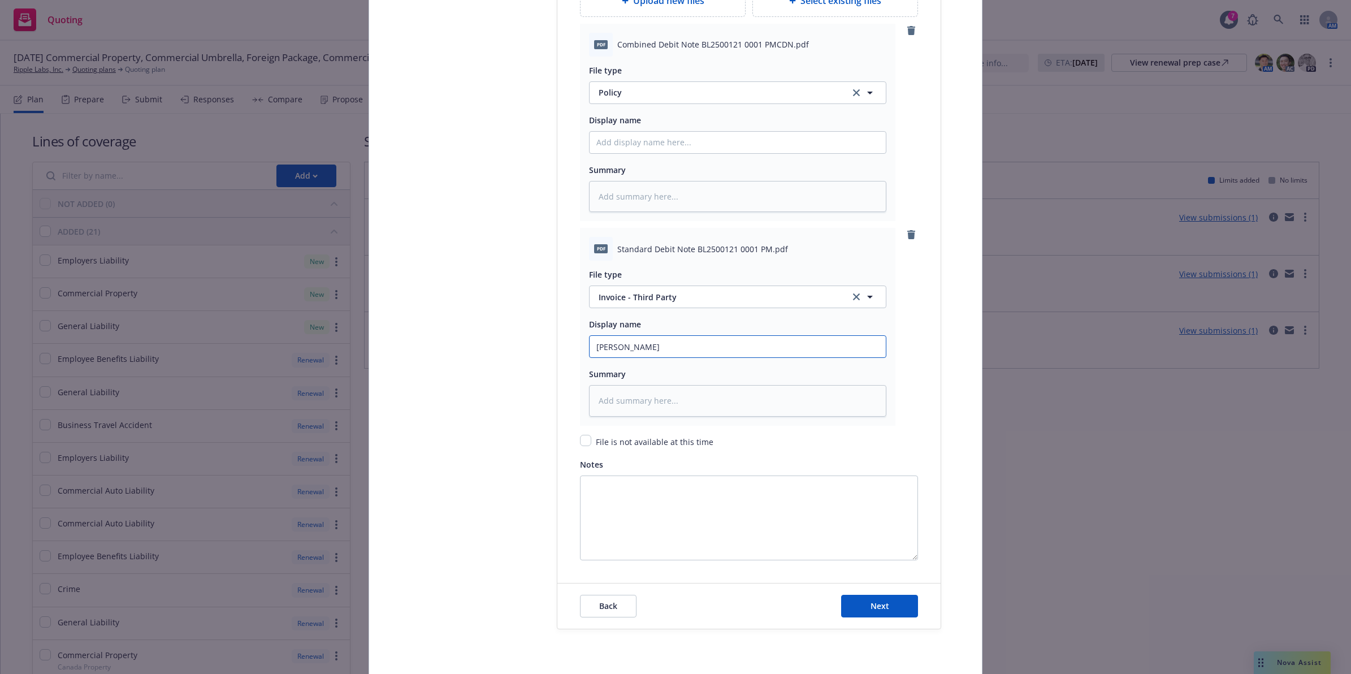
type textarea "x"
type input "Debit"
type textarea "x"
type input "Debit"
type textarea "x"
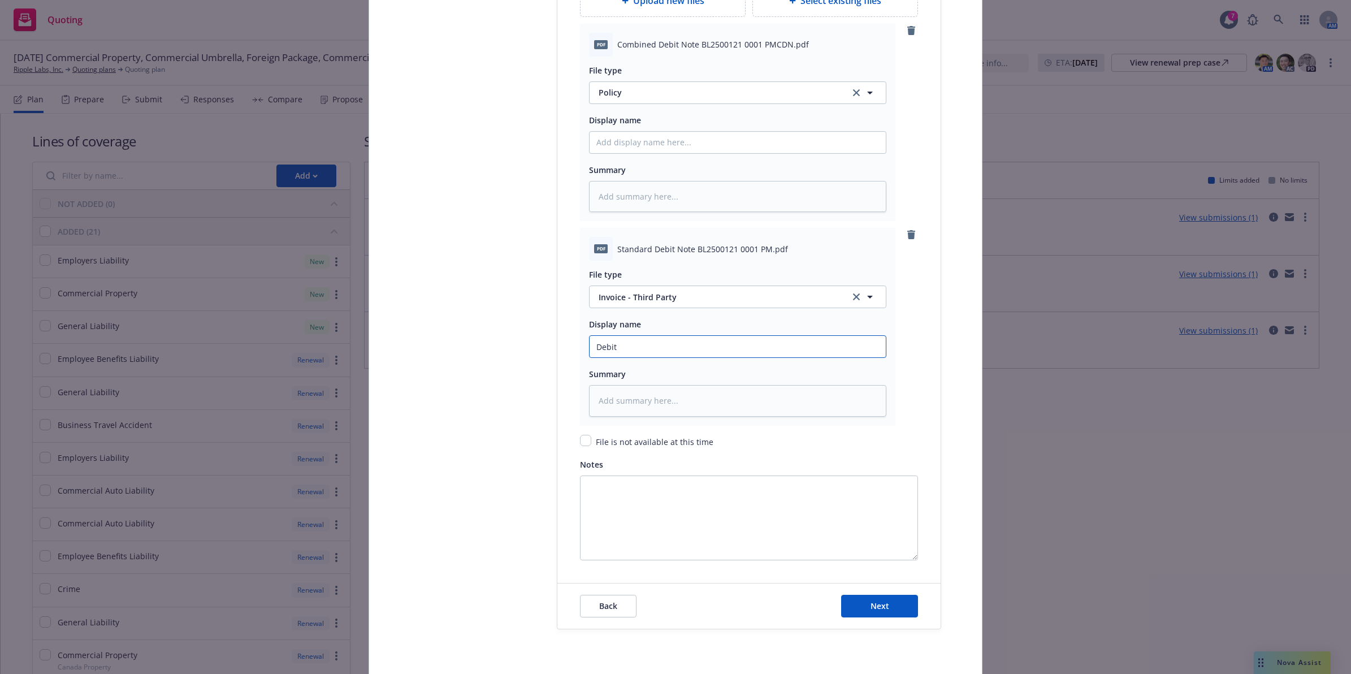
type input "Debit I"
type textarea "x"
type input "Debit In"
type textarea "x"
type input "Debit Invo"
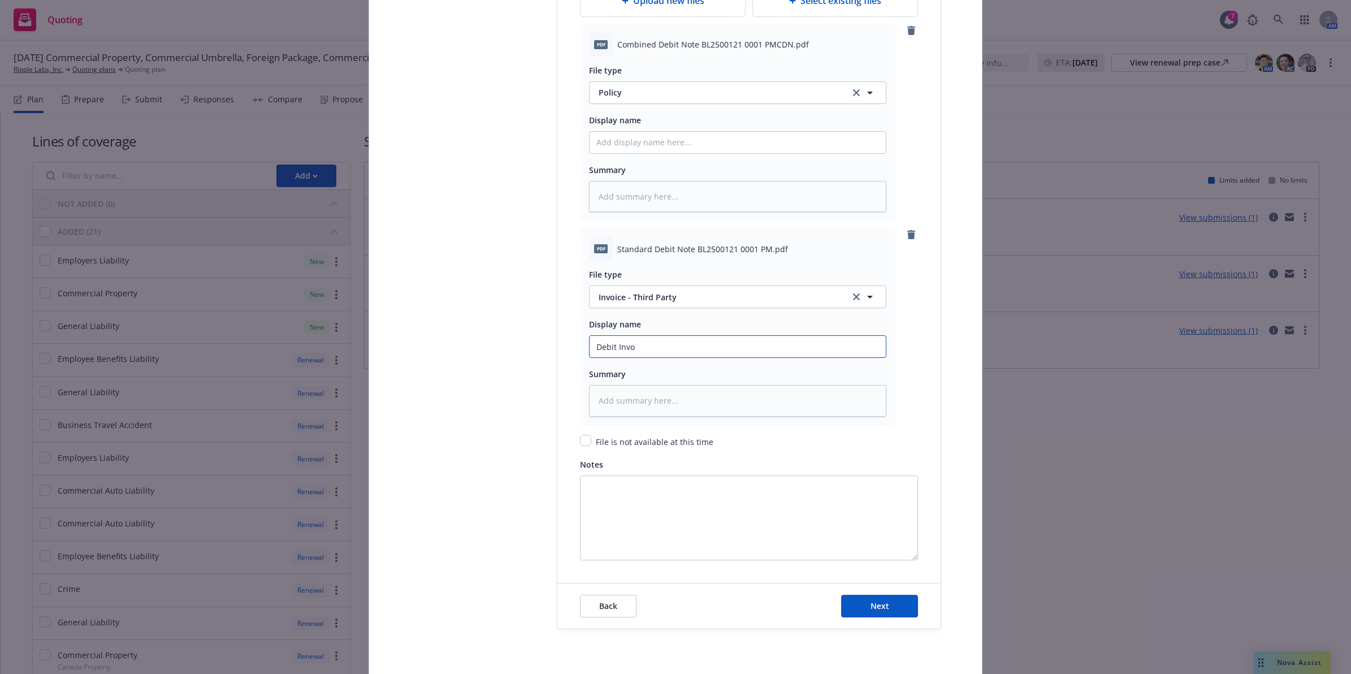
type textarea "x"
type input "Debit Inv"
type textarea "x"
type input "Debit In"
type textarea "x"
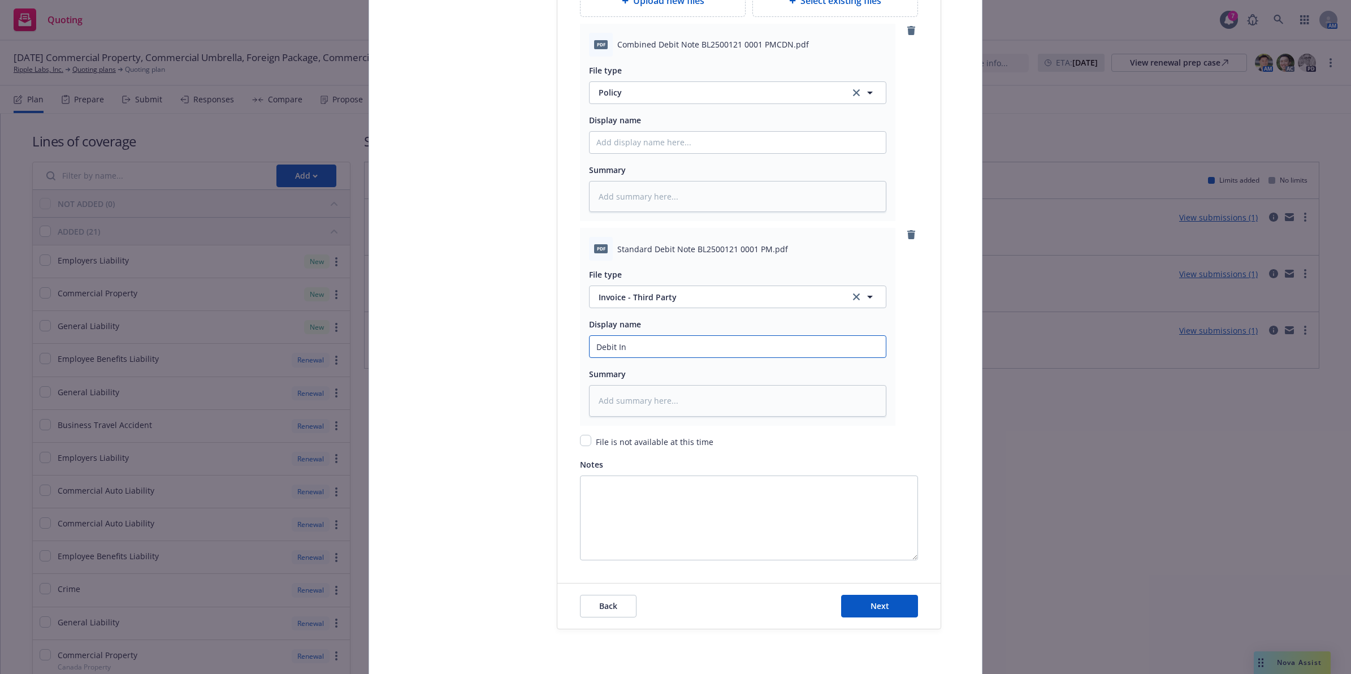
type input "Debit I"
type textarea "x"
type input "Debit"
type textarea "x"
type input "Debit"
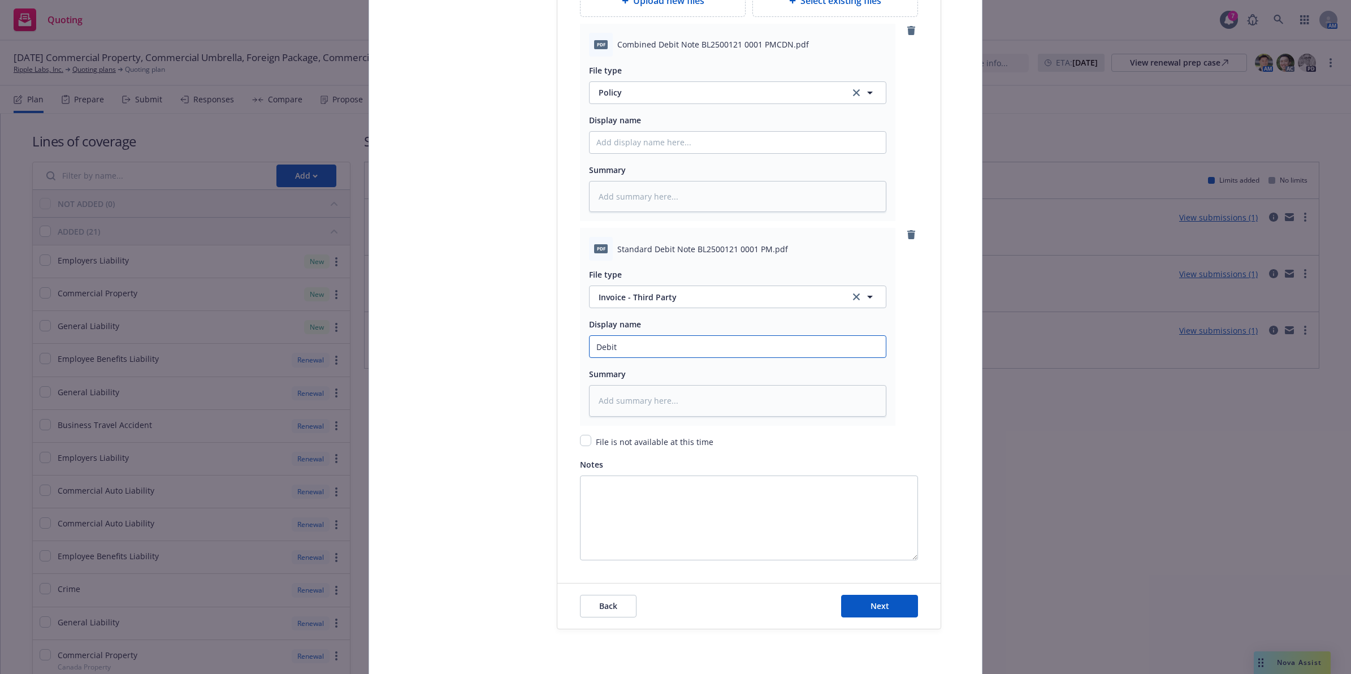
type textarea "x"
type input "[PERSON_NAME]"
type textarea "x"
type input "Deb"
type textarea "x"
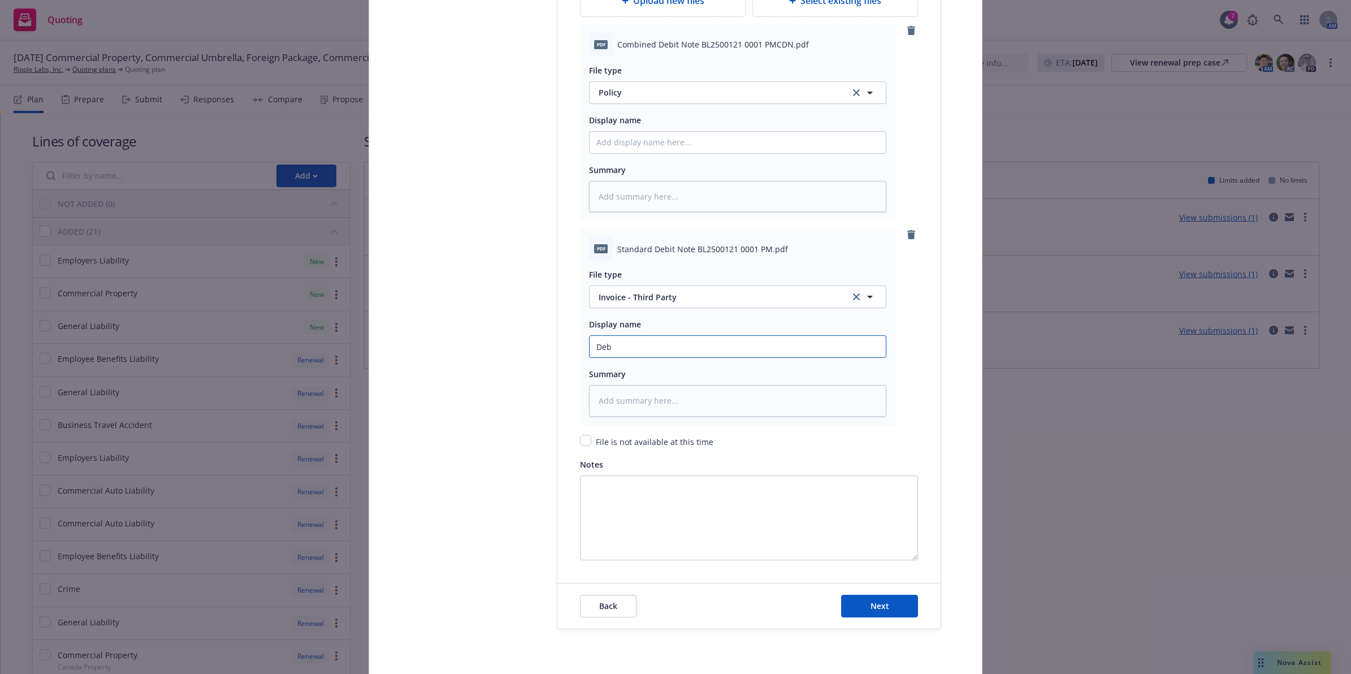
type input "De"
type textarea "x"
type input "D"
type textarea "x"
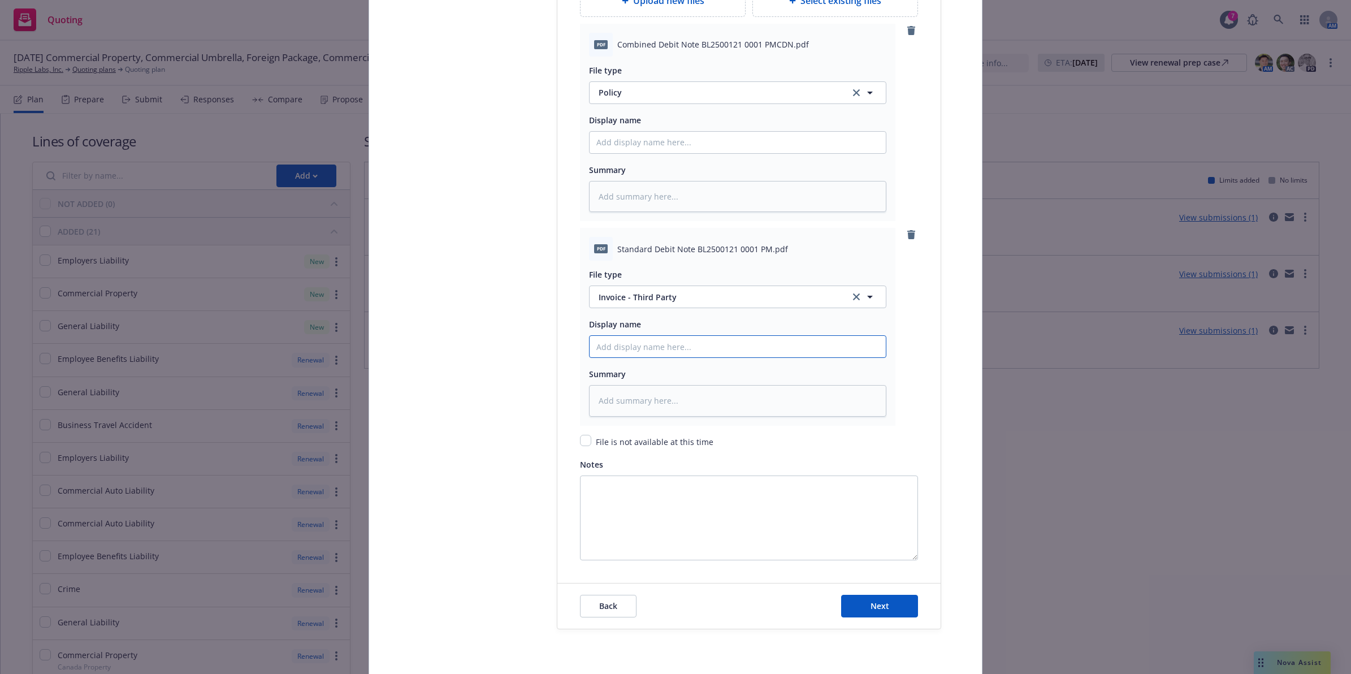
type input "I"
type textarea "x"
type input "In"
type textarea "x"
type input "Inv"
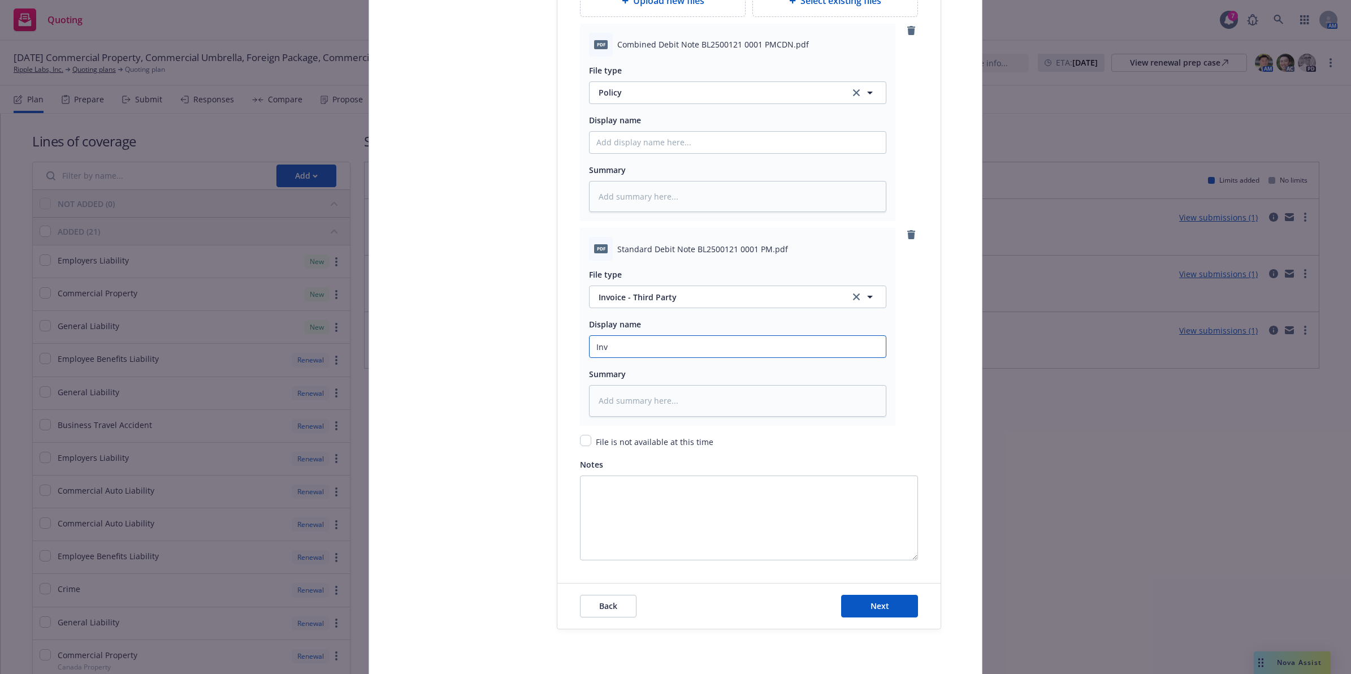
type textarea "x"
type input "Invo"
type textarea "x"
type input "Invoi"
type textarea "x"
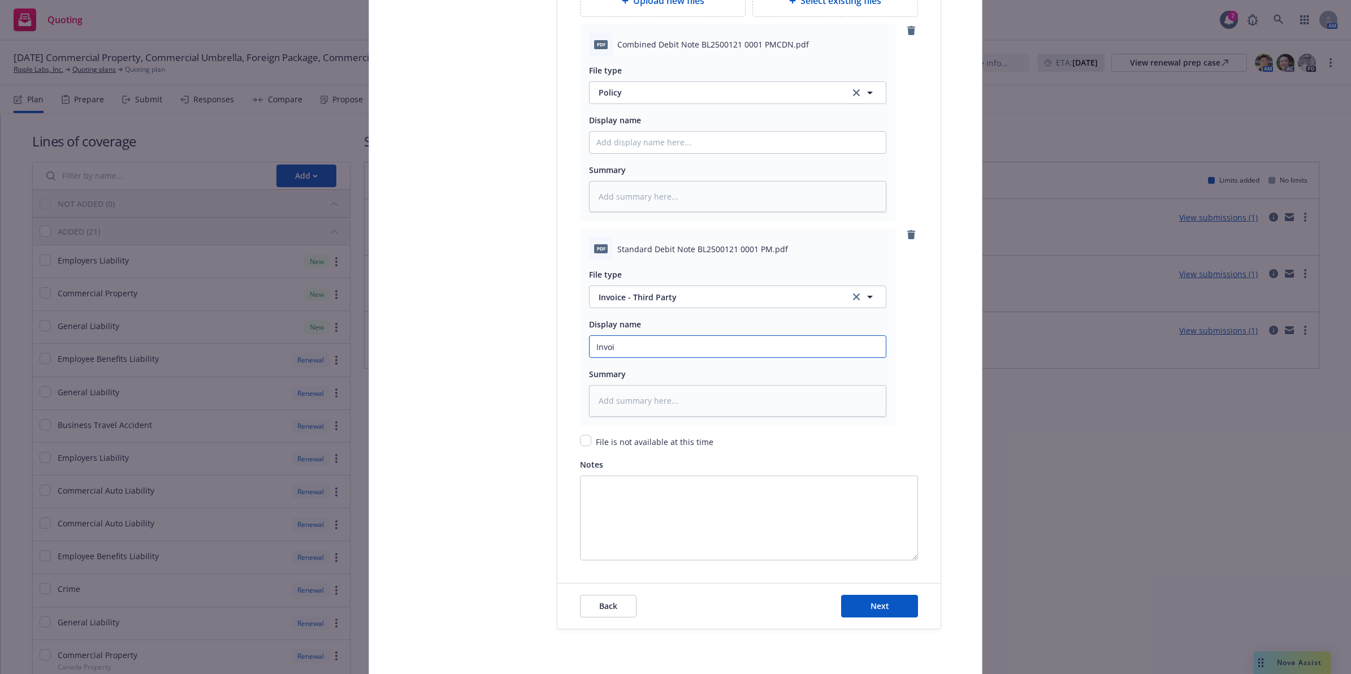
type input "Invoic"
type textarea "x"
type input "Invoice"
type textarea "x"
type input "Invoice"
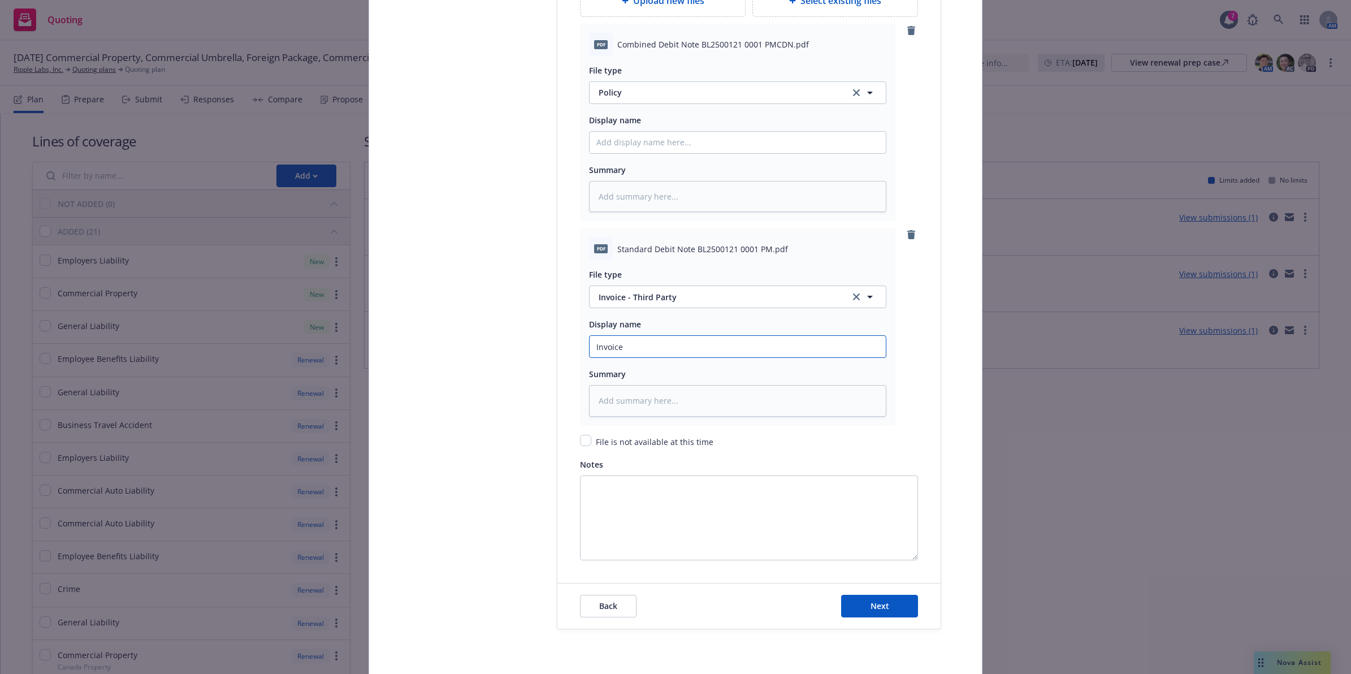
type textarea "x"
type input "Invoice i"
type textarea "x"
type input "Invoice in"
type textarea "x"
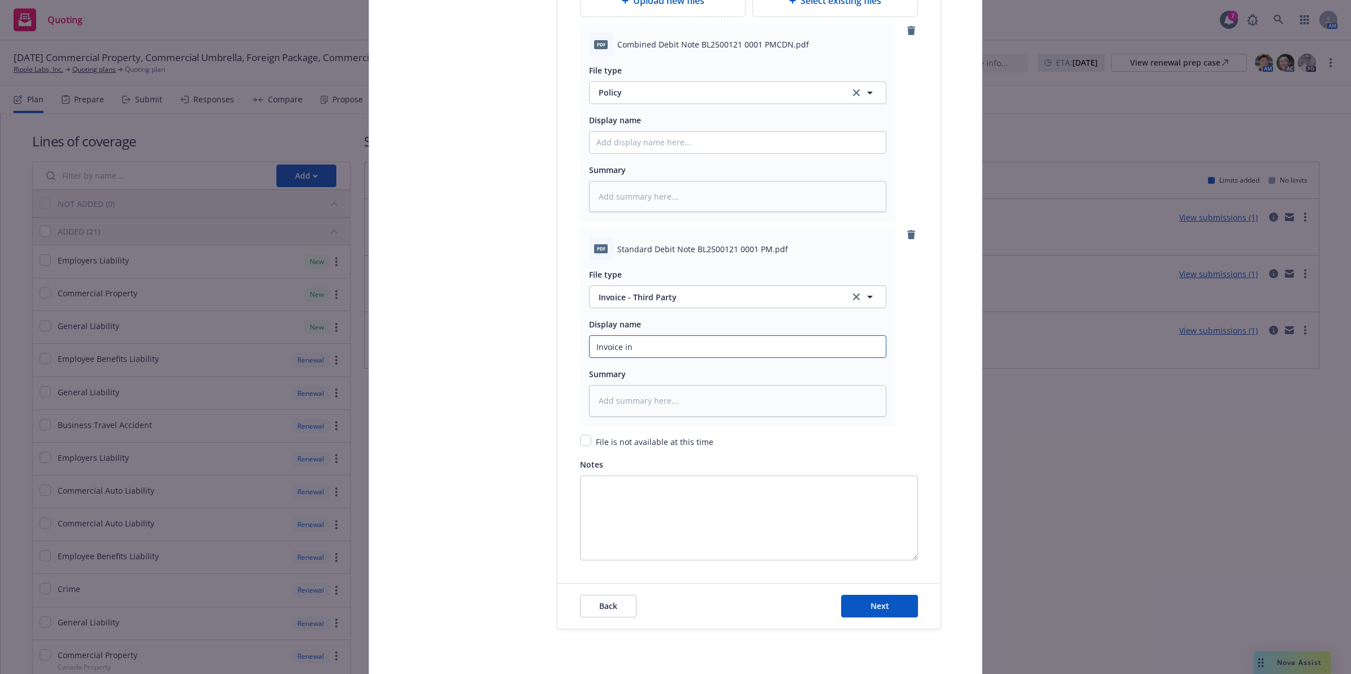
type input "Invoice inc"
type textarea "x"
type input "Invoice incu"
type textarea "x"
type input "Invoice incur"
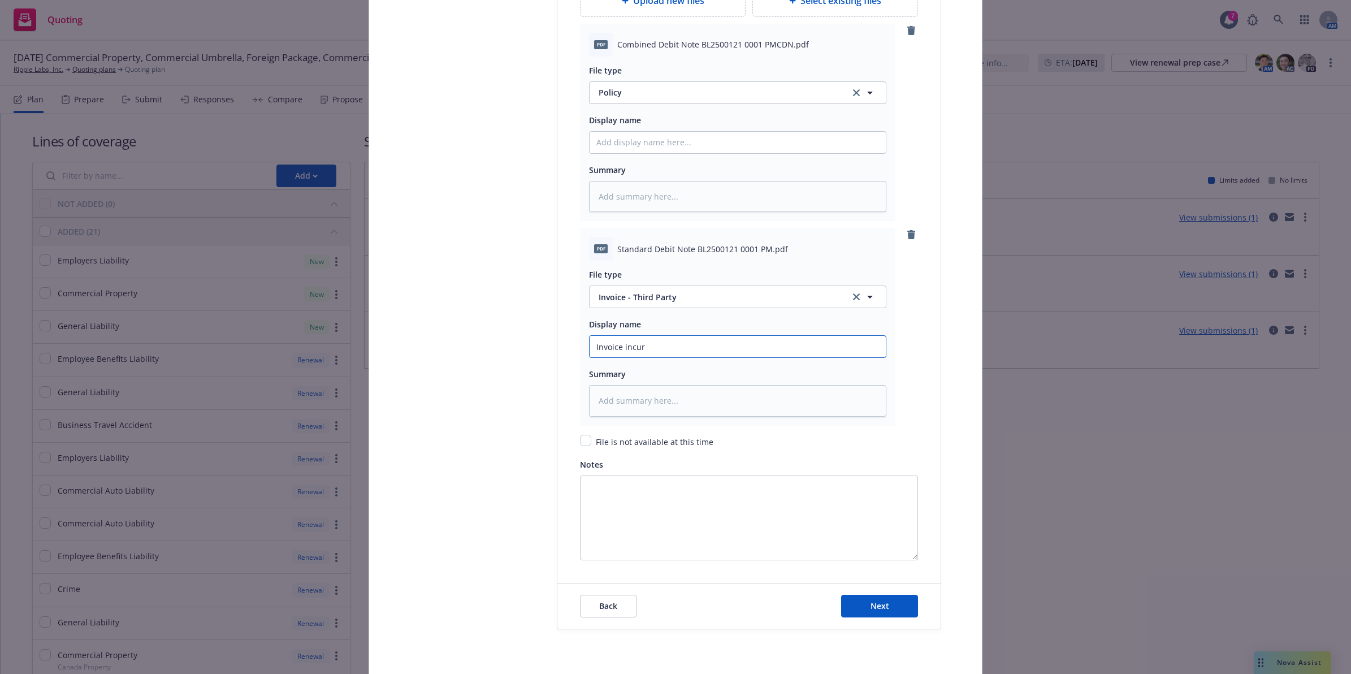
type textarea "x"
type input "Invoice incurr"
type textarea "x"
type input "Invoice incurri"
type textarea "x"
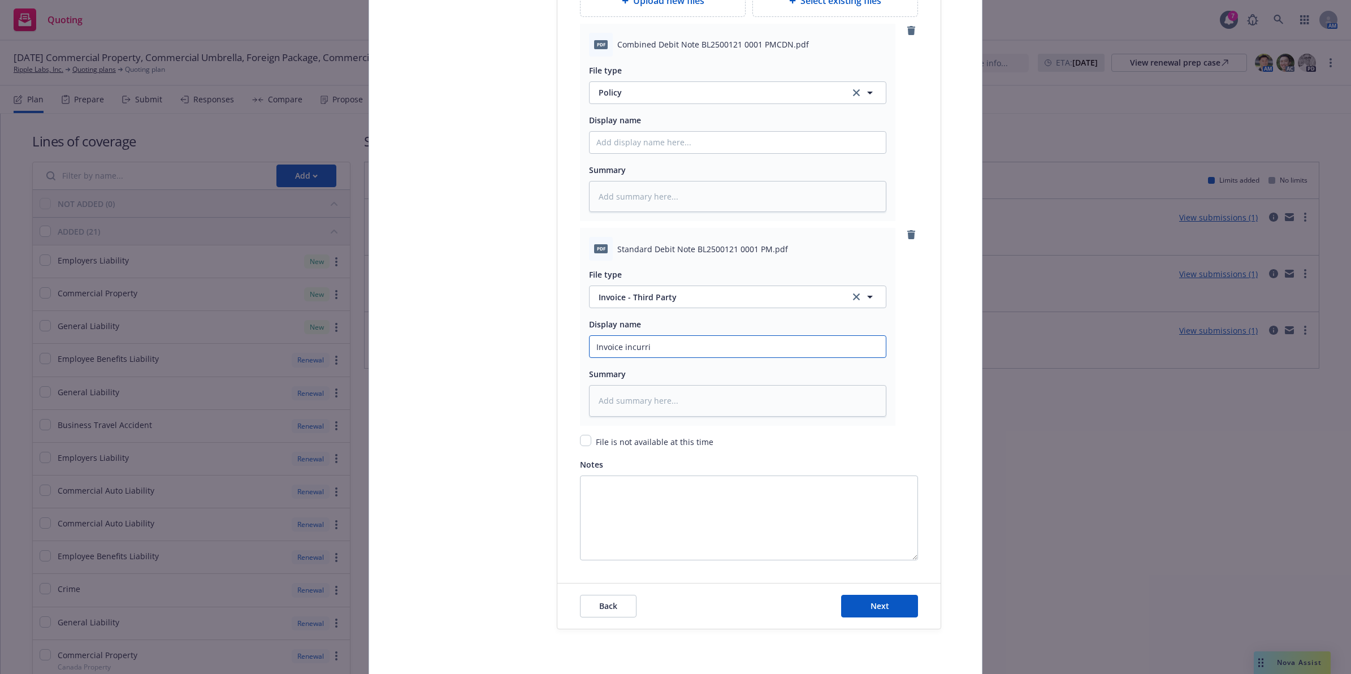
type input "Invoice incurrin"
type textarea "x"
type input "Invoice incurring"
type textarea "x"
type input "Invoice incurrin"
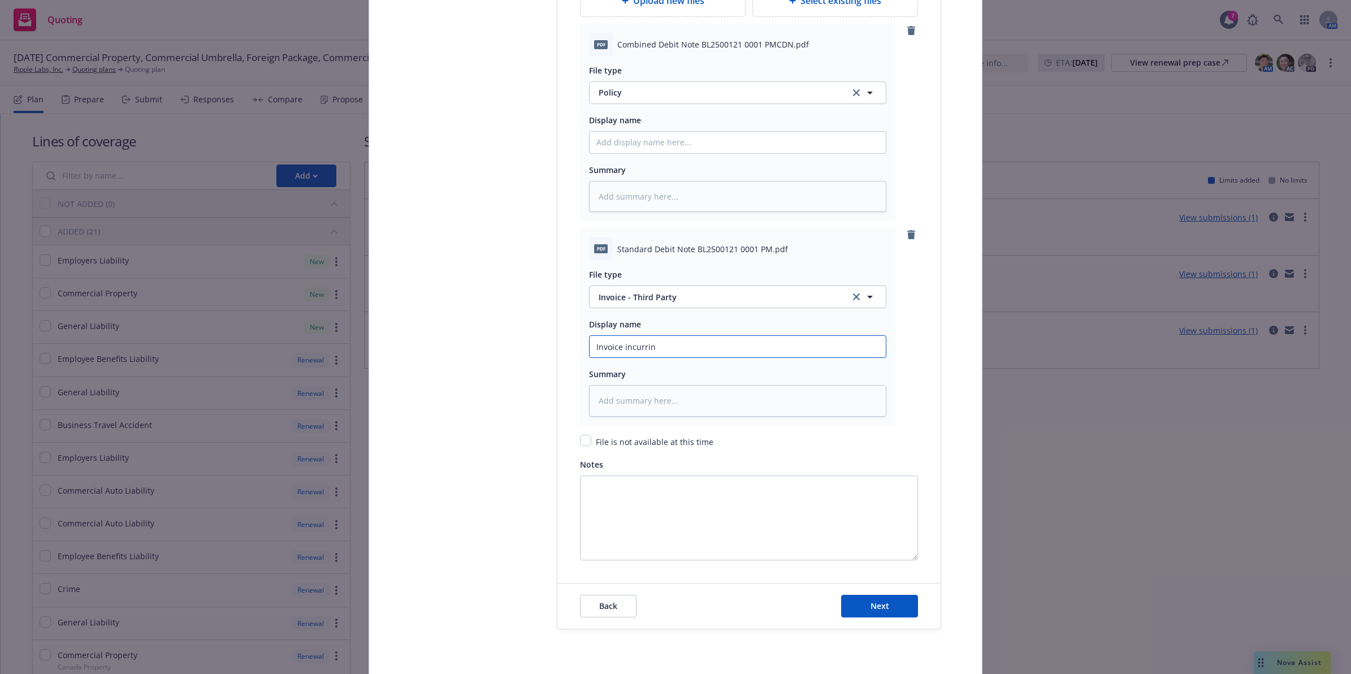
type textarea "x"
type input "Invoice incurri"
type textarea "x"
type input "Invoice incur"
type textarea "x"
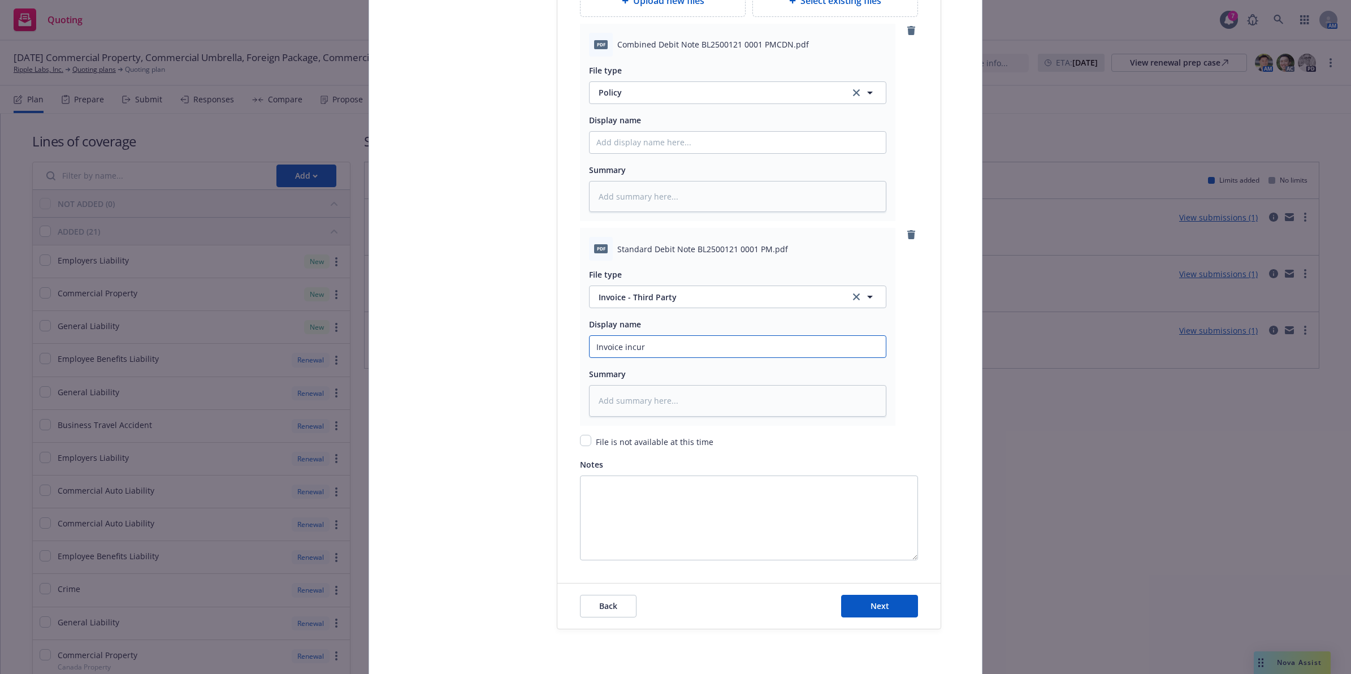
type input "Invoice incu"
type textarea "x"
type input "Invoice inc"
type textarea "x"
type input "Invoice in"
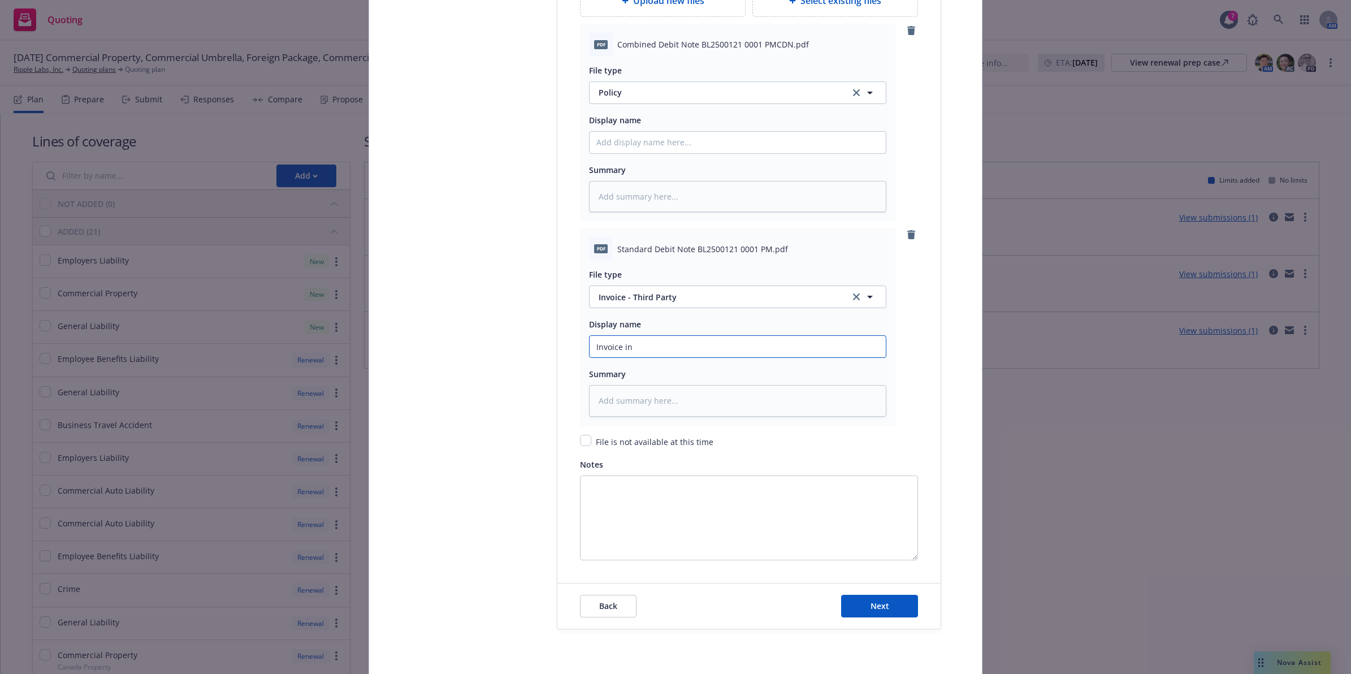
type textarea "x"
type input "Invoice inc"
type textarea "x"
type input "Invoice incl"
type textarea "x"
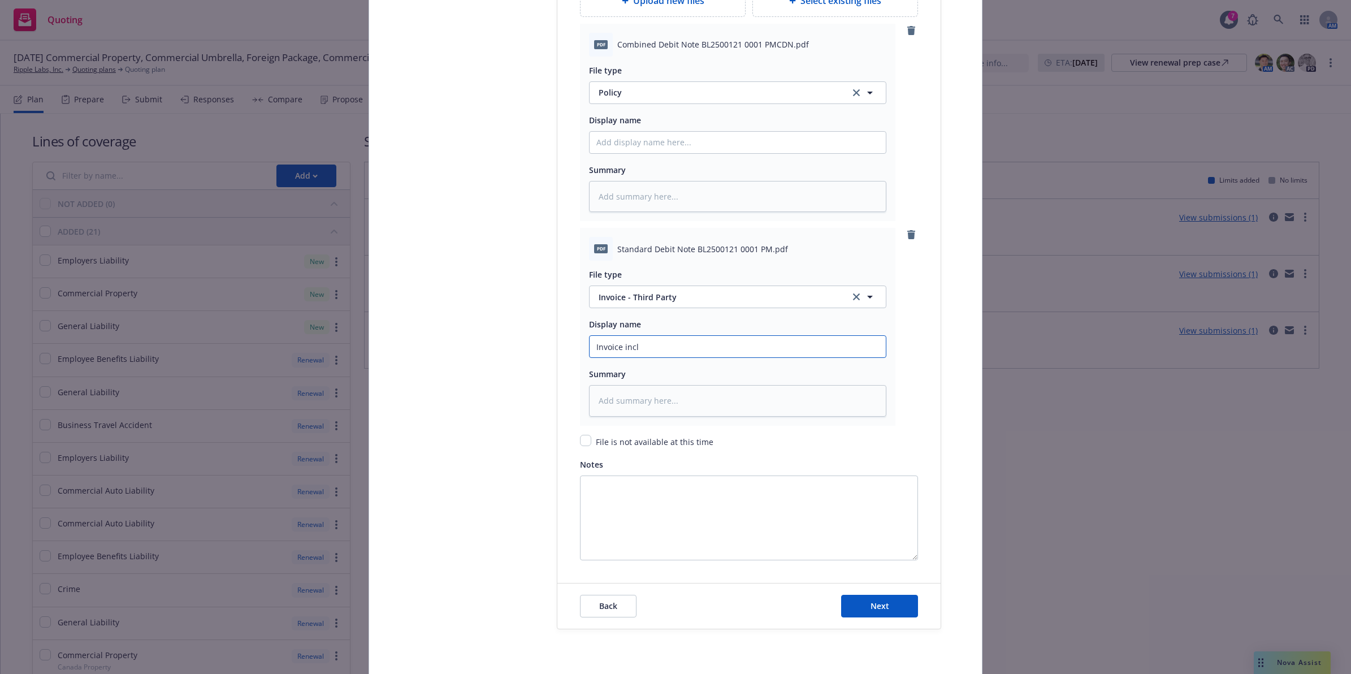
type input "Invoice inclu"
type textarea "x"
type input "Invoice includ"
type textarea "x"
type input "Invoice includi"
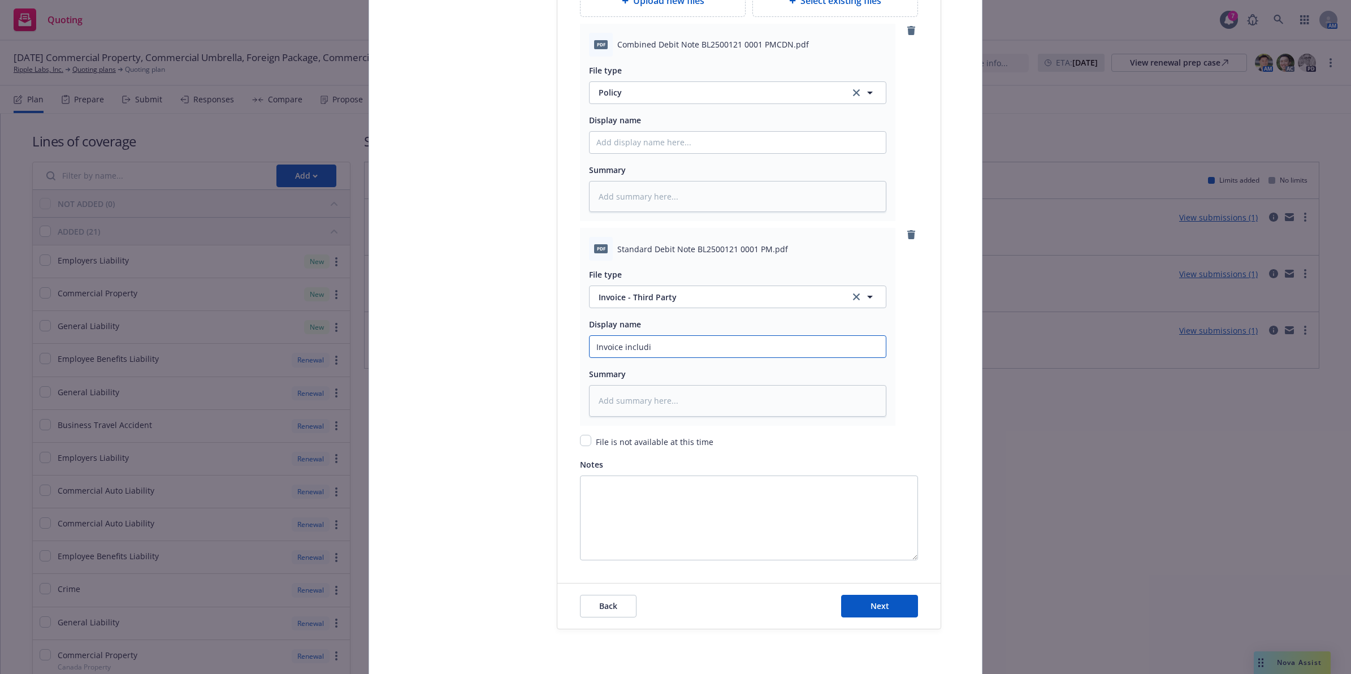
type textarea "x"
type input "Invoice includin"
type textarea "x"
type input "Invoice including"
type textarea "x"
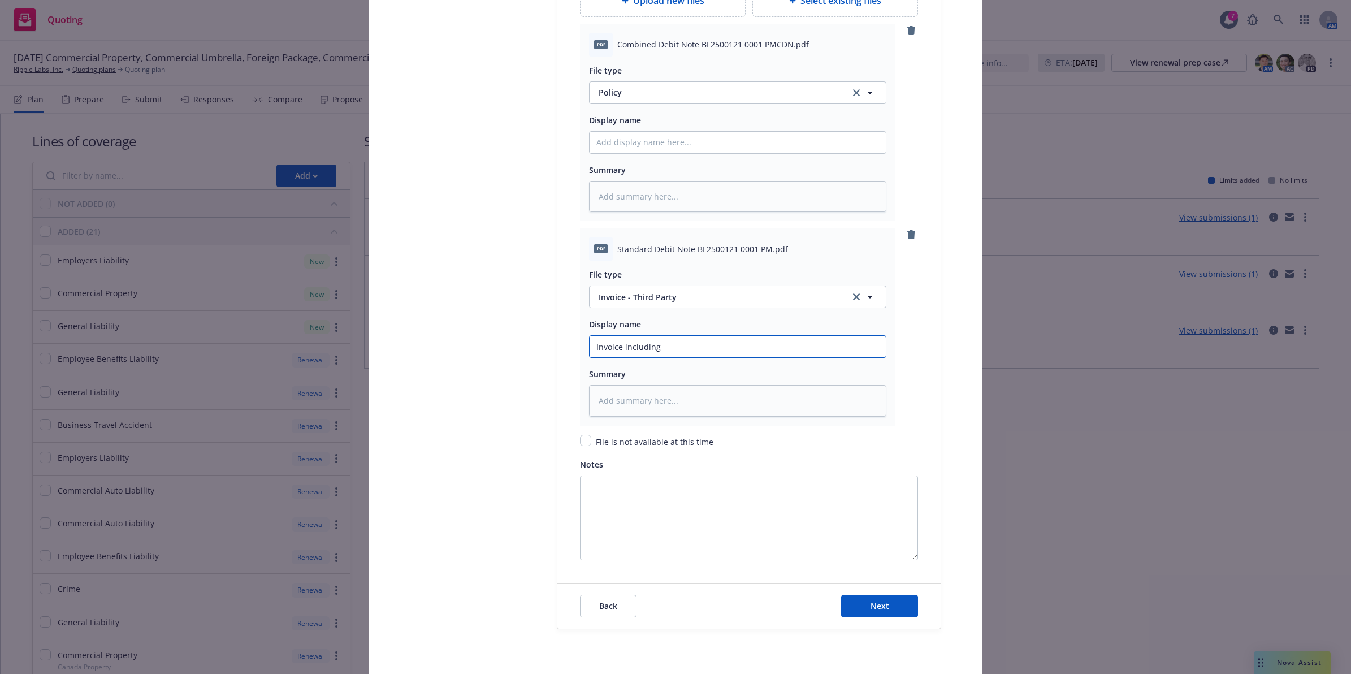
type input "Invoice including"
type textarea "x"
type input "Invoice including G"
type textarea "x"
type input "Invoice including Gro"
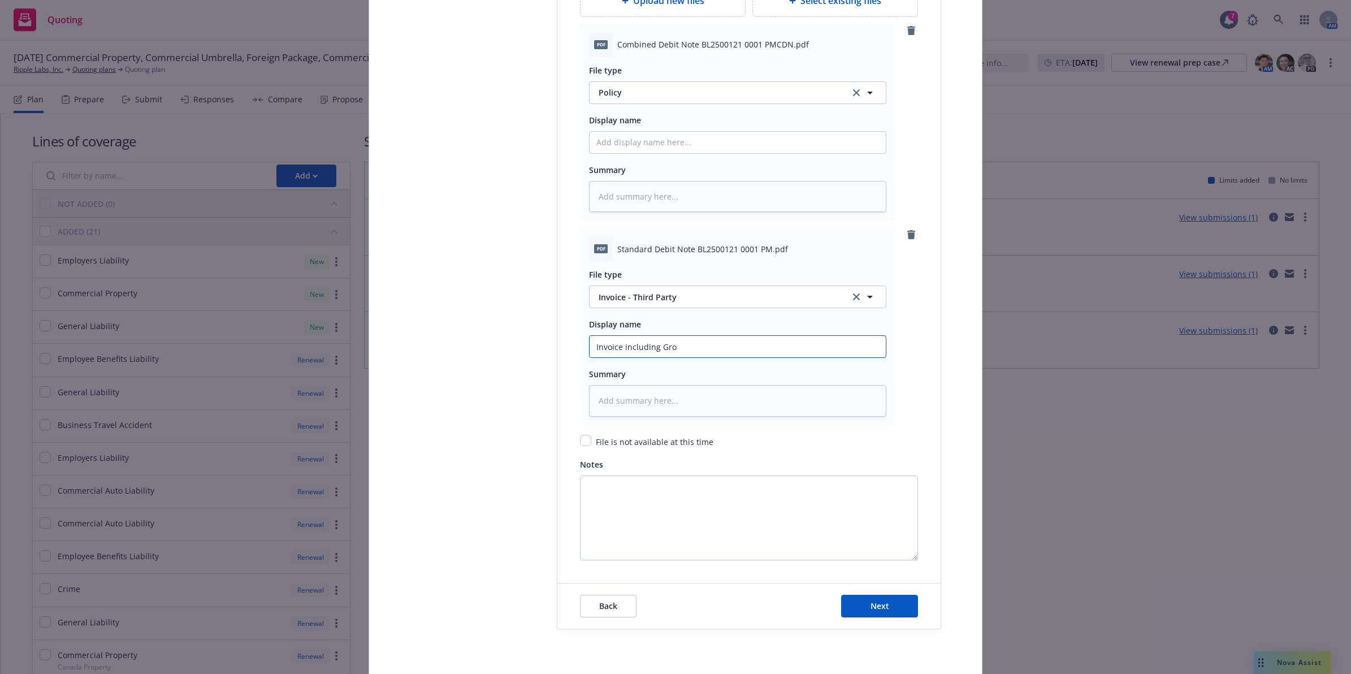
type textarea "x"
type input "Invoice including Gros"
type textarea "x"
type input "Invoice including Gross"
type textarea "x"
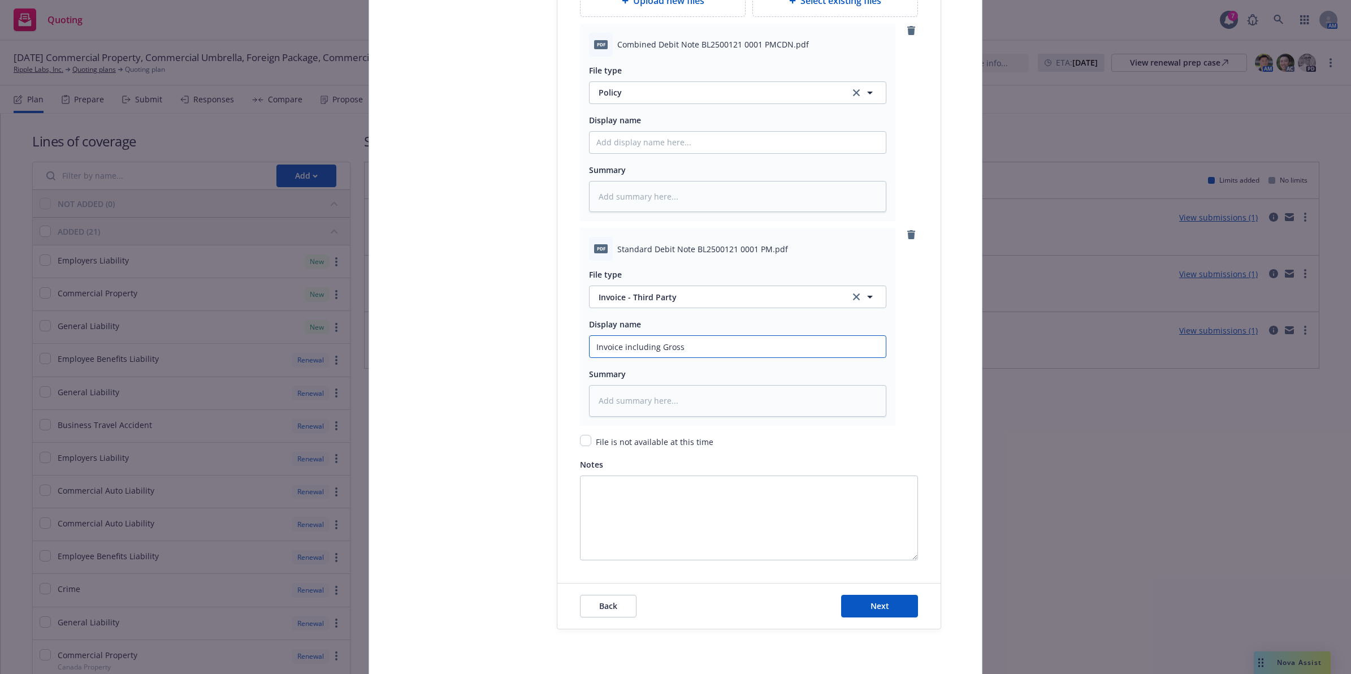
type input "Invoice including Gross"
type textarea "x"
type input "Invoice including Gross p"
type textarea "x"
type input "Invoice including [PERSON_NAME]"
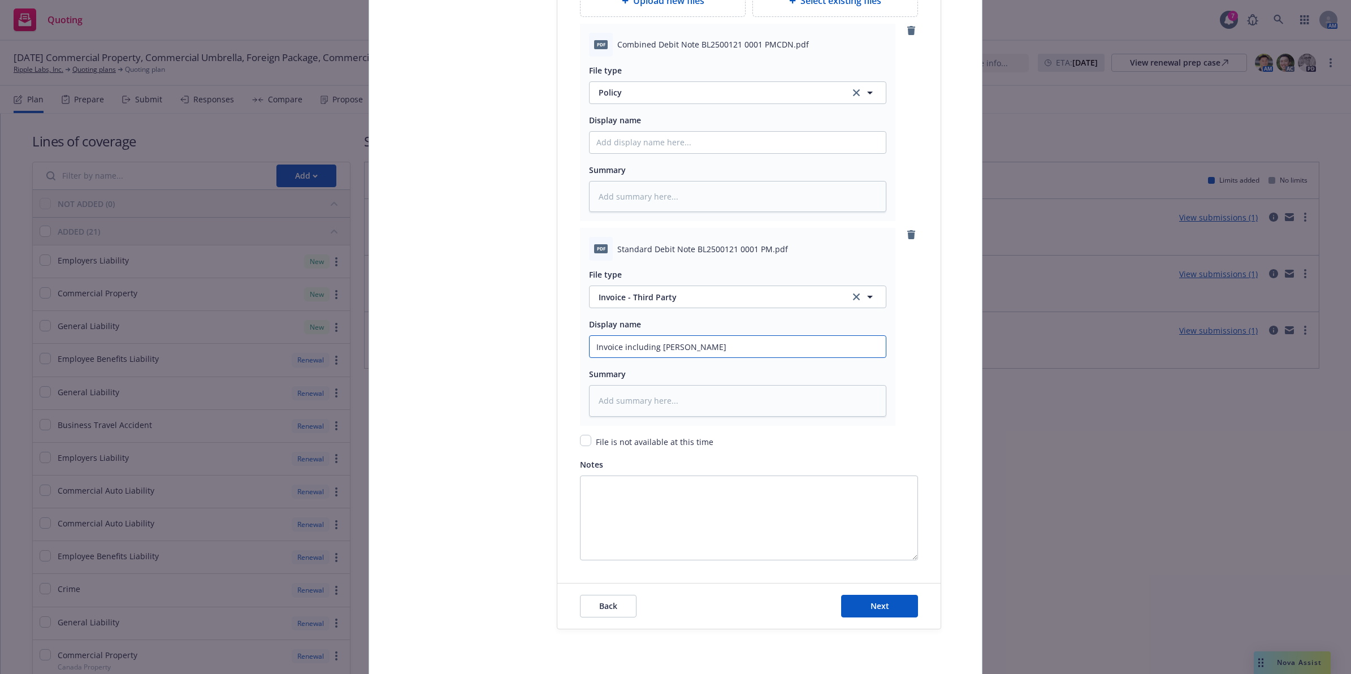
type textarea "x"
type input "Invoice including Gross pre"
type textarea "x"
type input "Invoice including [PERSON_NAME]"
type textarea "x"
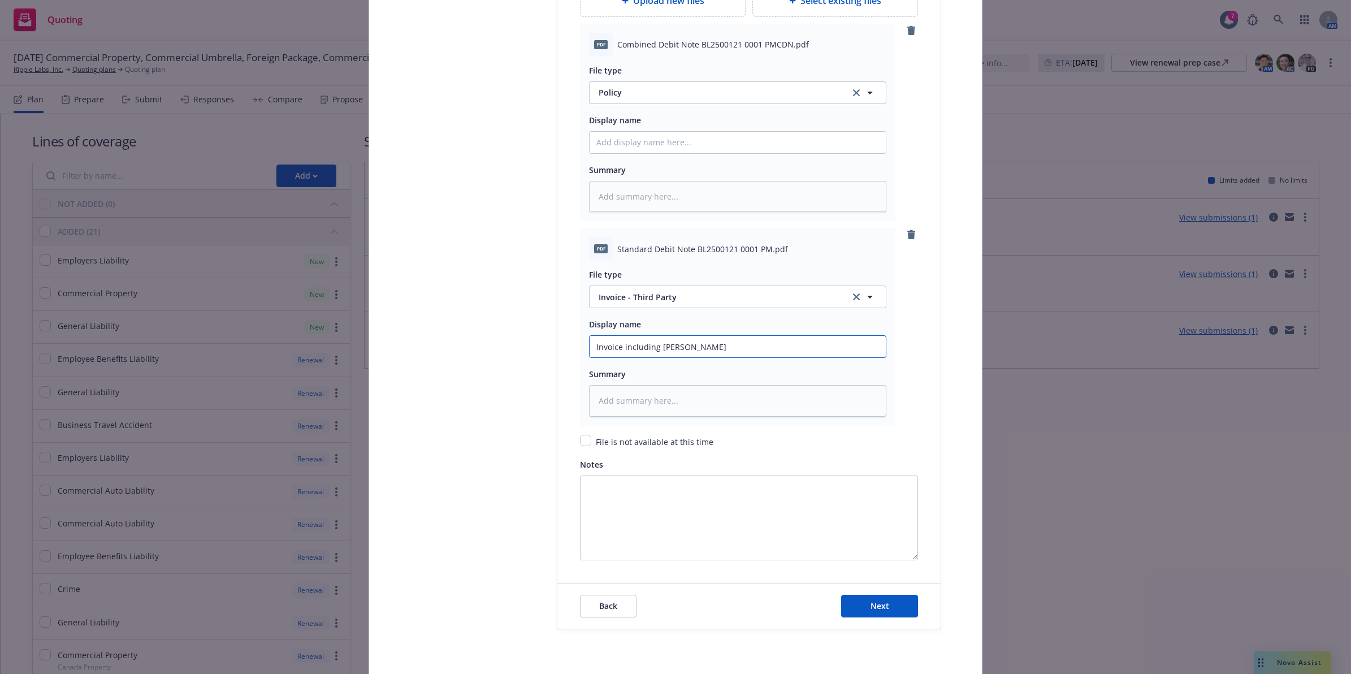
type input "Invoice including Gross premi"
type textarea "x"
type input "Invoice including Gross premiu"
type textarea "x"
type input "Invoice including Gross premium"
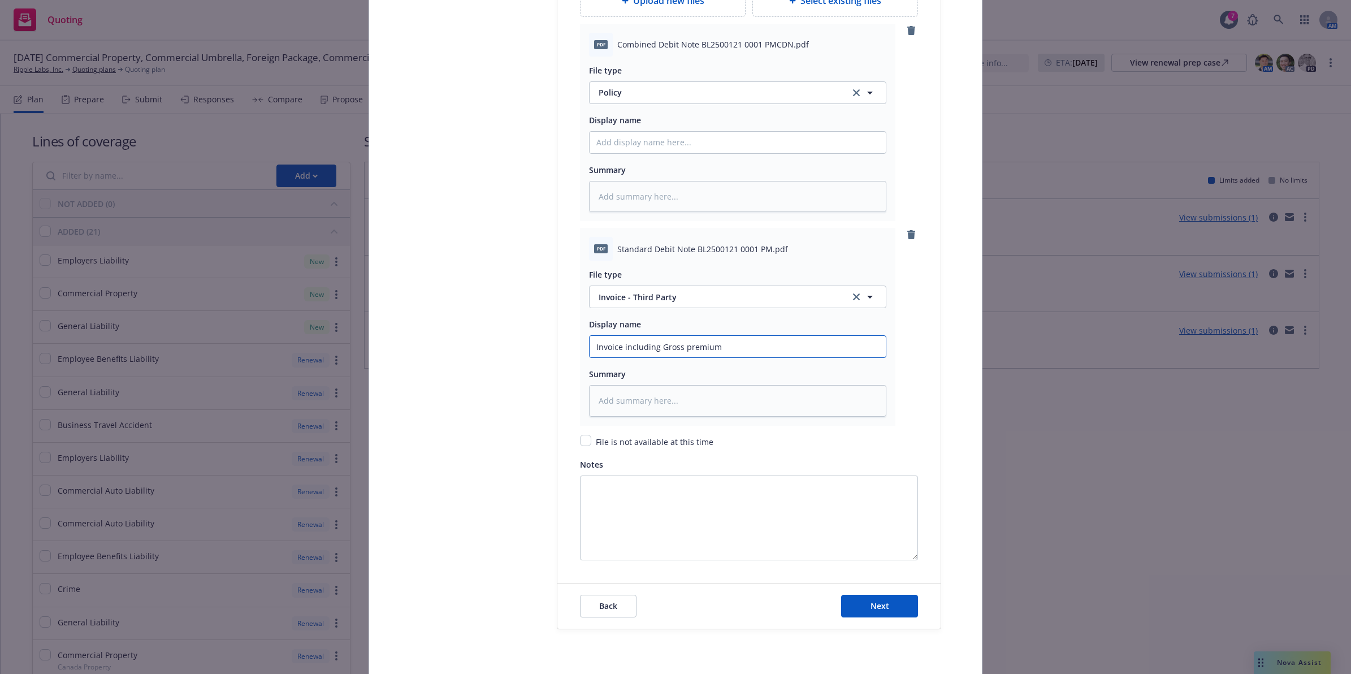
type textarea "x"
type input "Invoice including Gross premium"
type textarea "x"
type input "Invoice including Gross premium w"
type textarea "x"
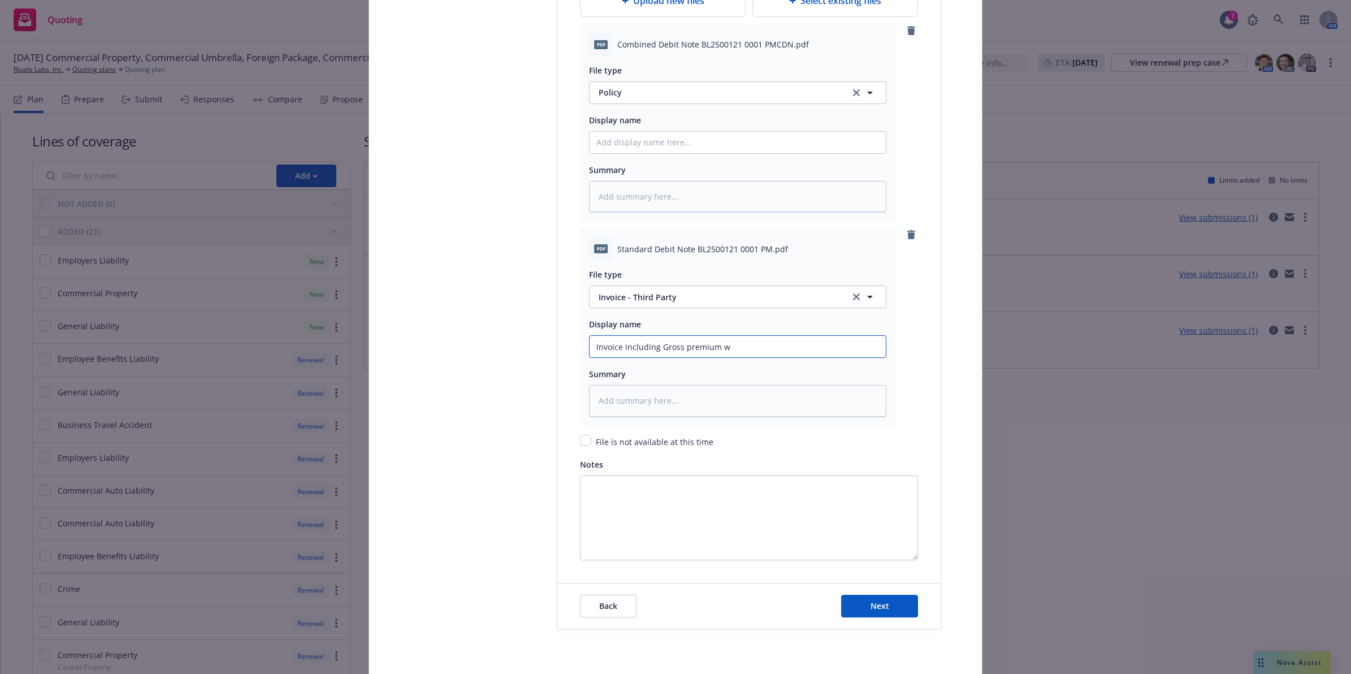
type input "Invoice including Gross premium w/"
type textarea "x"
type input "Invoice including Gross premium w/ca"
type textarea "x"
type input "Invoice including Gross premium w/can"
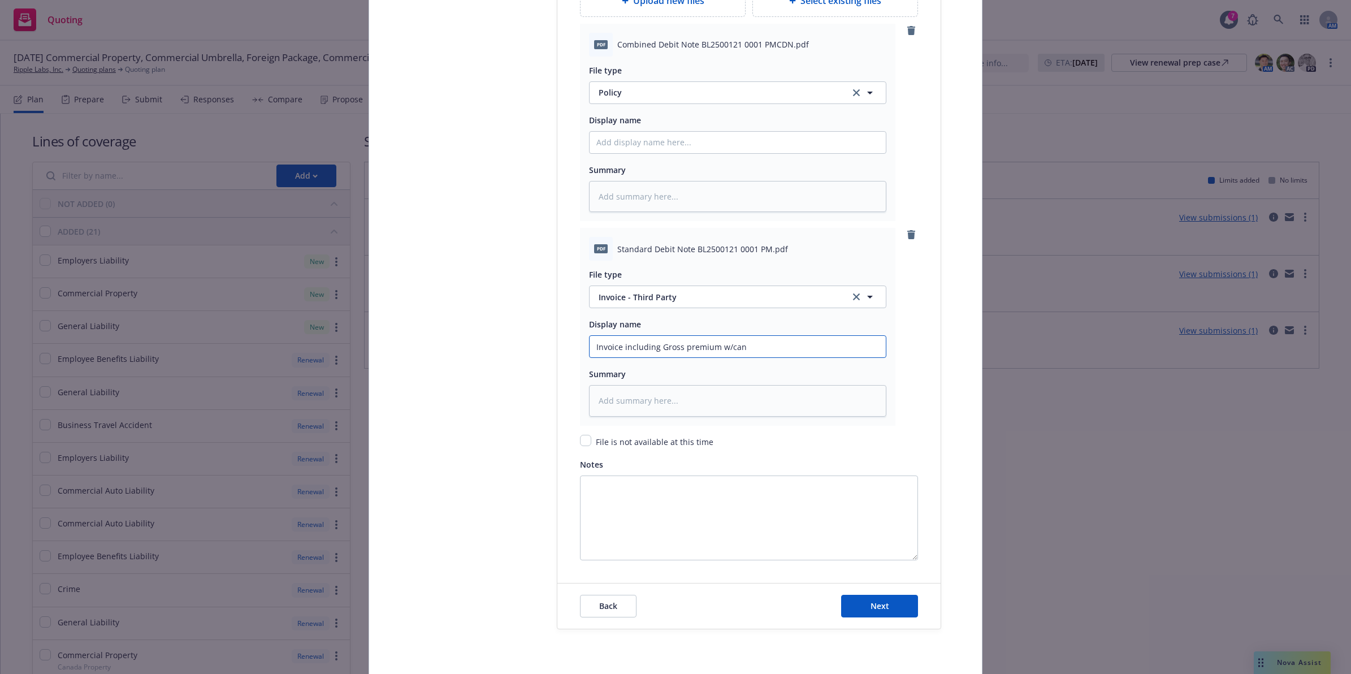
type textarea "x"
type input "Invoice including Gross premium w/cand"
type textarea "x"
type input "Invoice including Gross premium w/canda"
type textarea "x"
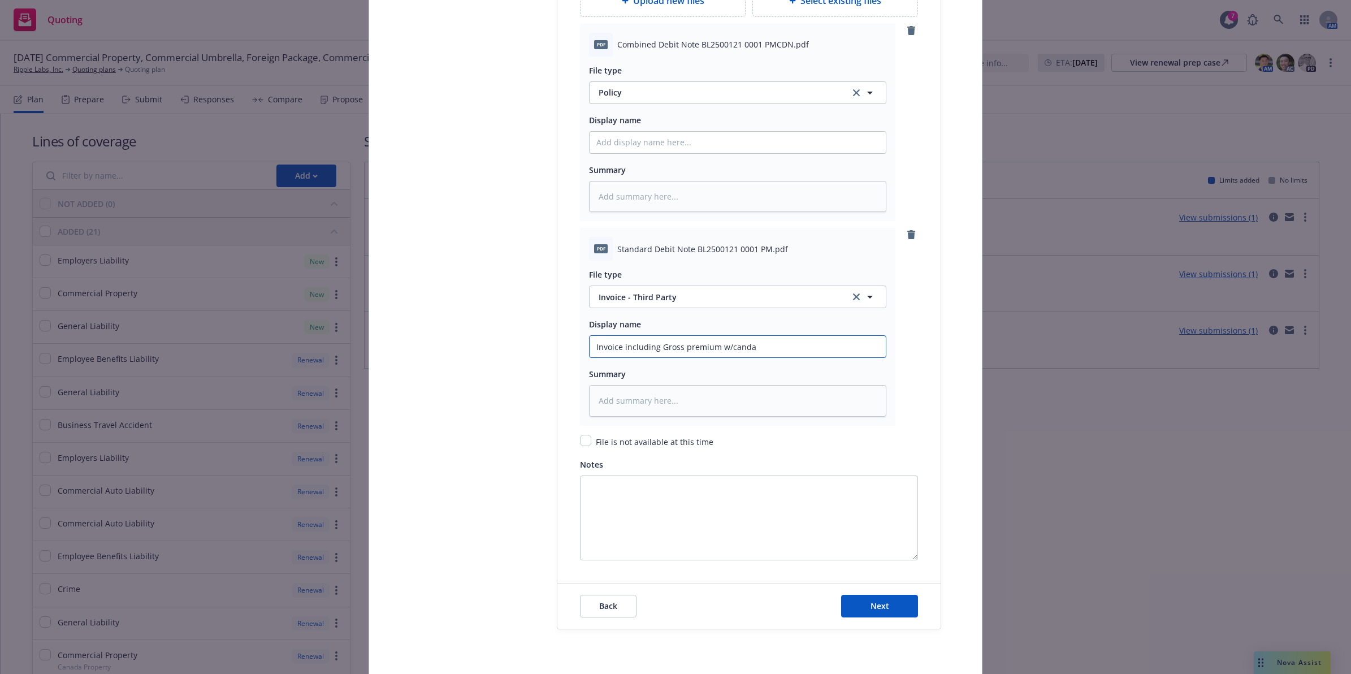
type input "Invoice including Gross premium w/cand"
type textarea "x"
type input "Invoice including Gross premium w/can"
type textarea "x"
type input "Invoice including Gross premium w/cana"
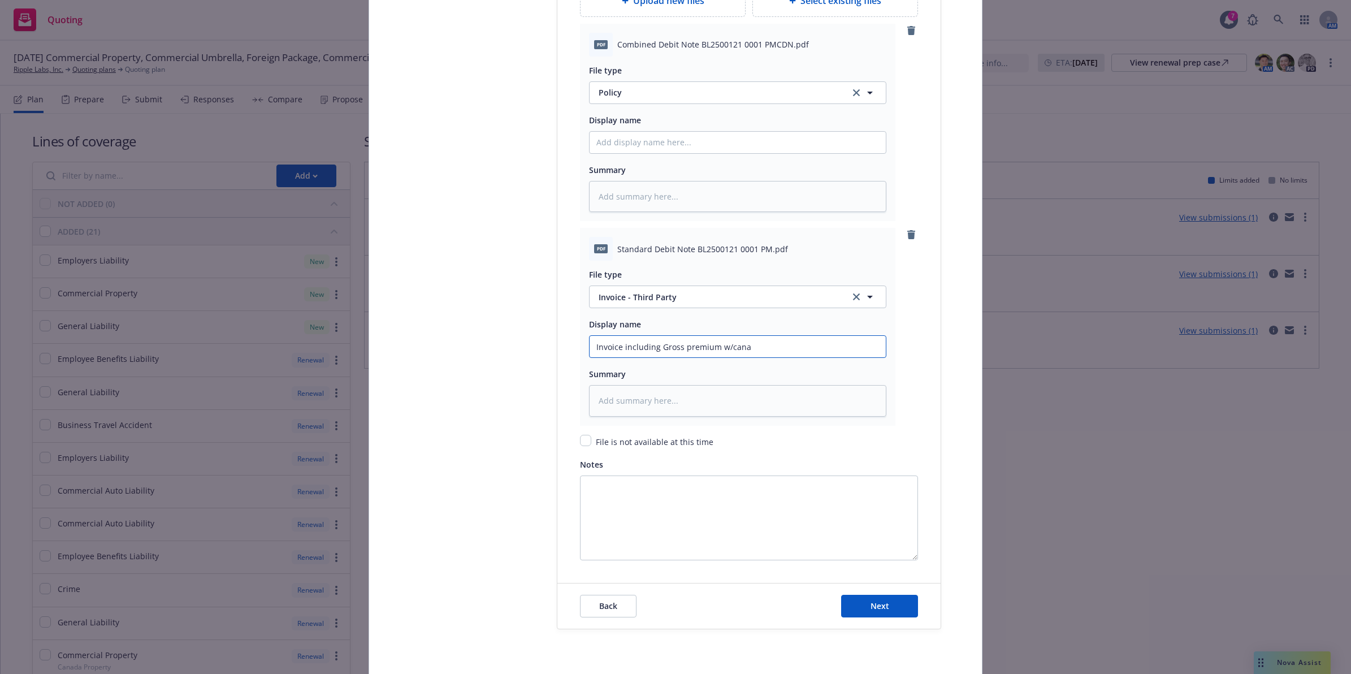
type textarea "x"
type input "Invoice including Gross premium w/canad"
type textarea "x"
type input "Invoice including Gross premium w/[GEOGRAPHIC_DATA]"
type textarea "x"
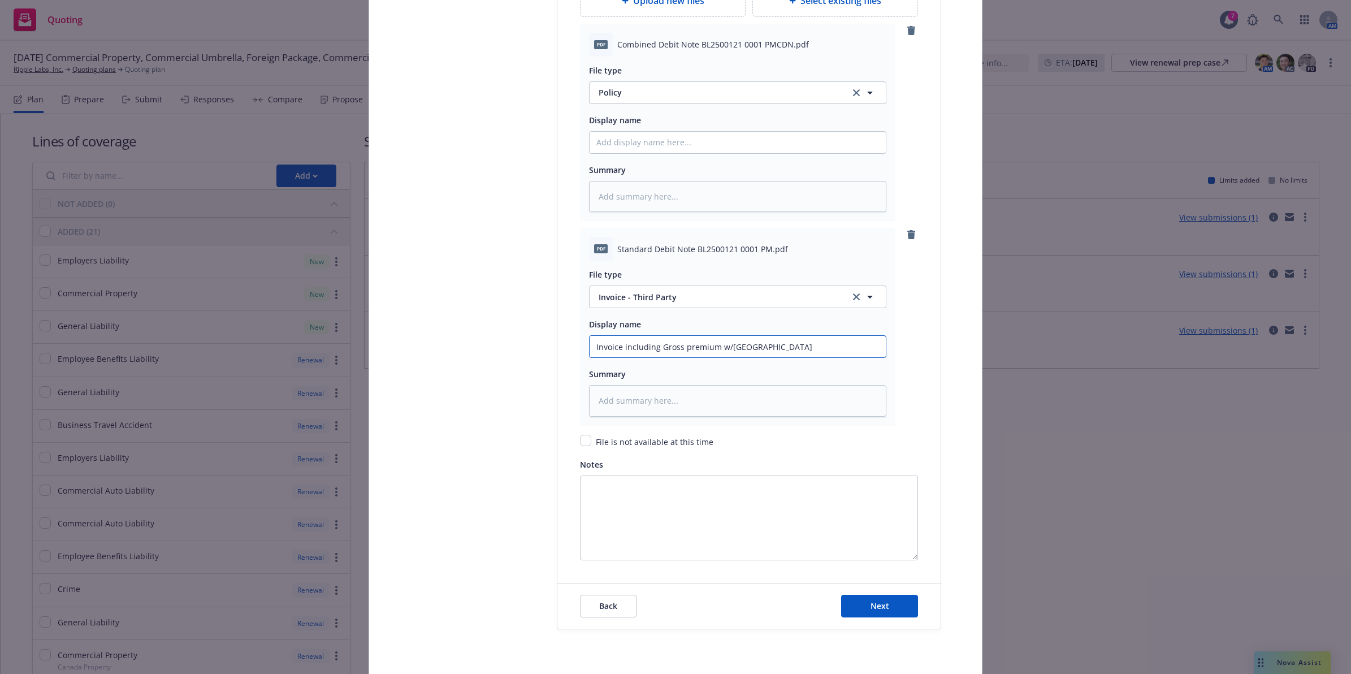
drag, startPoint x: 770, startPoint y: 344, endPoint x: 402, endPoint y: 349, distance: 368.0
type input "Invoice including Gross premium w/[GEOGRAPHIC_DATA]"
click at [637, 142] on input "Policy display name" at bounding box center [737, 142] width 296 height 21
paste input "Invoice including Gross premium w/[GEOGRAPHIC_DATA]"
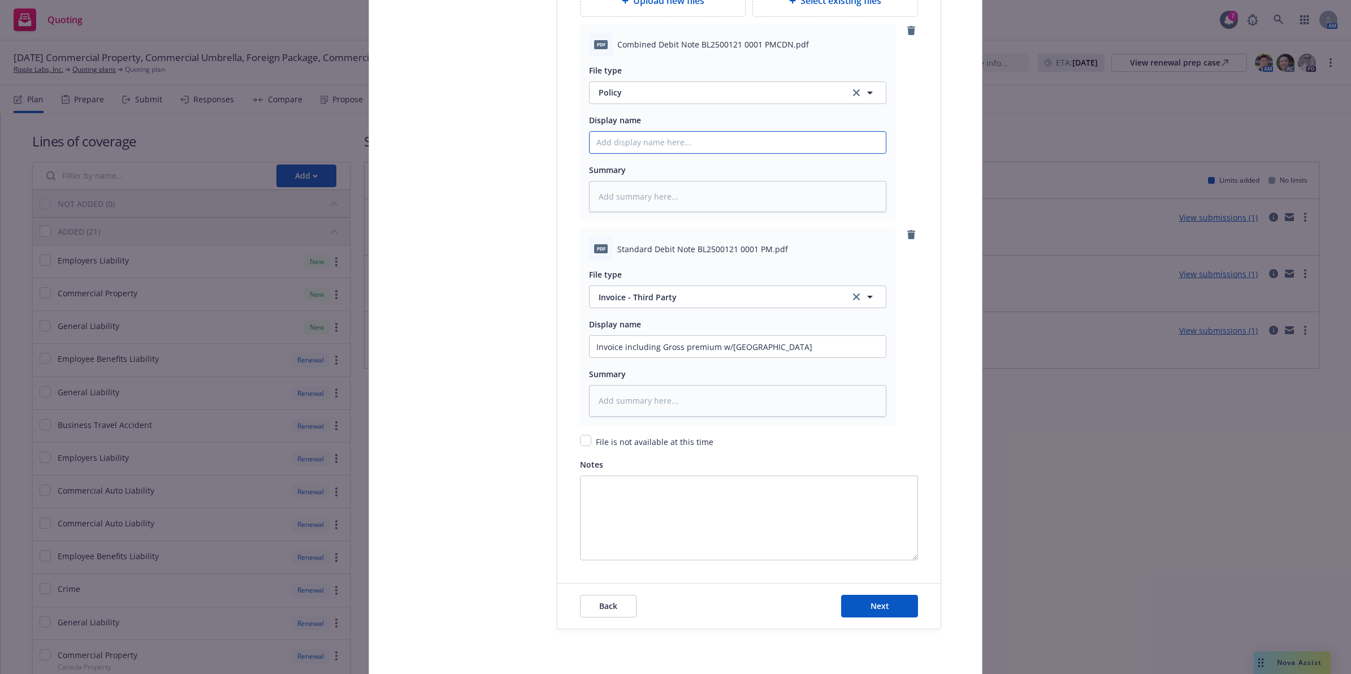
type textarea "x"
type input "Invoice including Gross premium w/[GEOGRAPHIC_DATA]"
drag, startPoint x: 756, startPoint y: 141, endPoint x: 652, endPoint y: 141, distance: 104.6
click at [652, 141] on input "Invoice including Gross premium w/[GEOGRAPHIC_DATA]" at bounding box center [737, 142] width 296 height 21
type textarea "x"
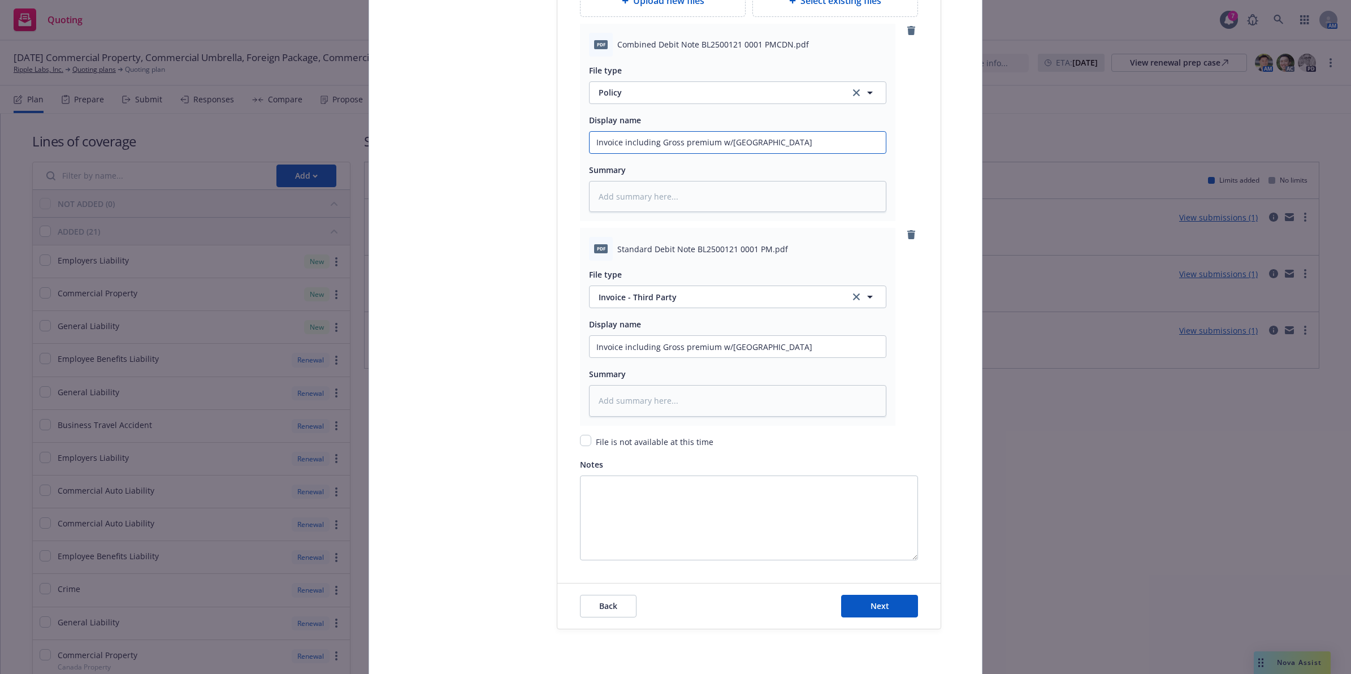
type input "Invoice including"
type textarea "x"
type input "Invoice including"
type textarea "x"
type input "Invoice including i"
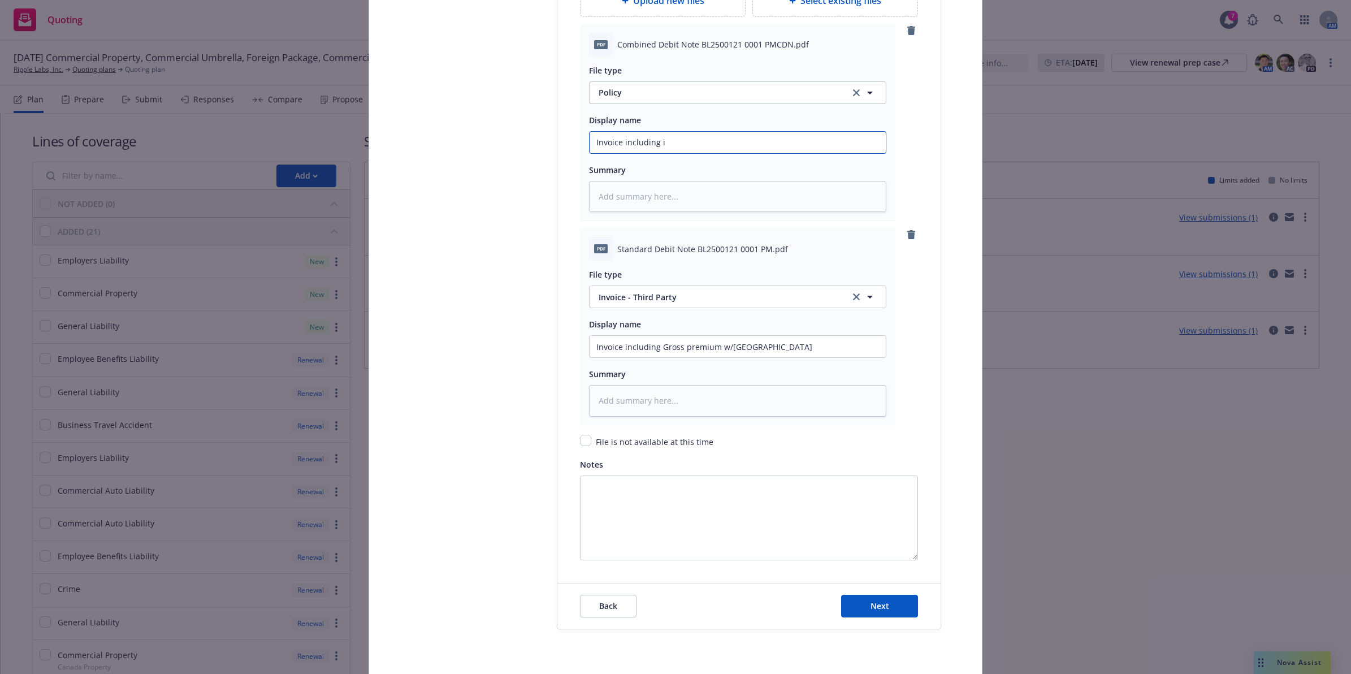
type textarea "x"
type input "Invoice including in"
type textarea "x"
type input "Invoice including int"
type textarea "x"
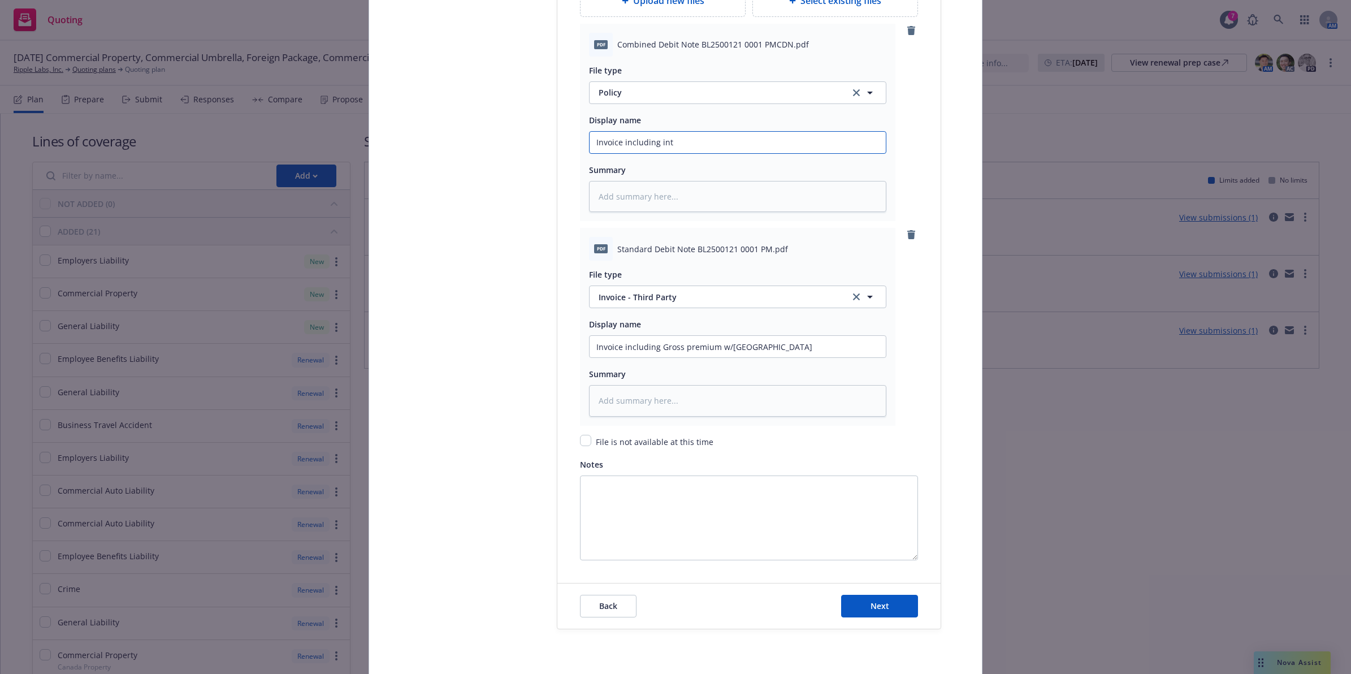
type input "Invoice including inte"
type textarea "x"
type input "Invoice including inter"
type textarea "x"
type input "Invoice including intern"
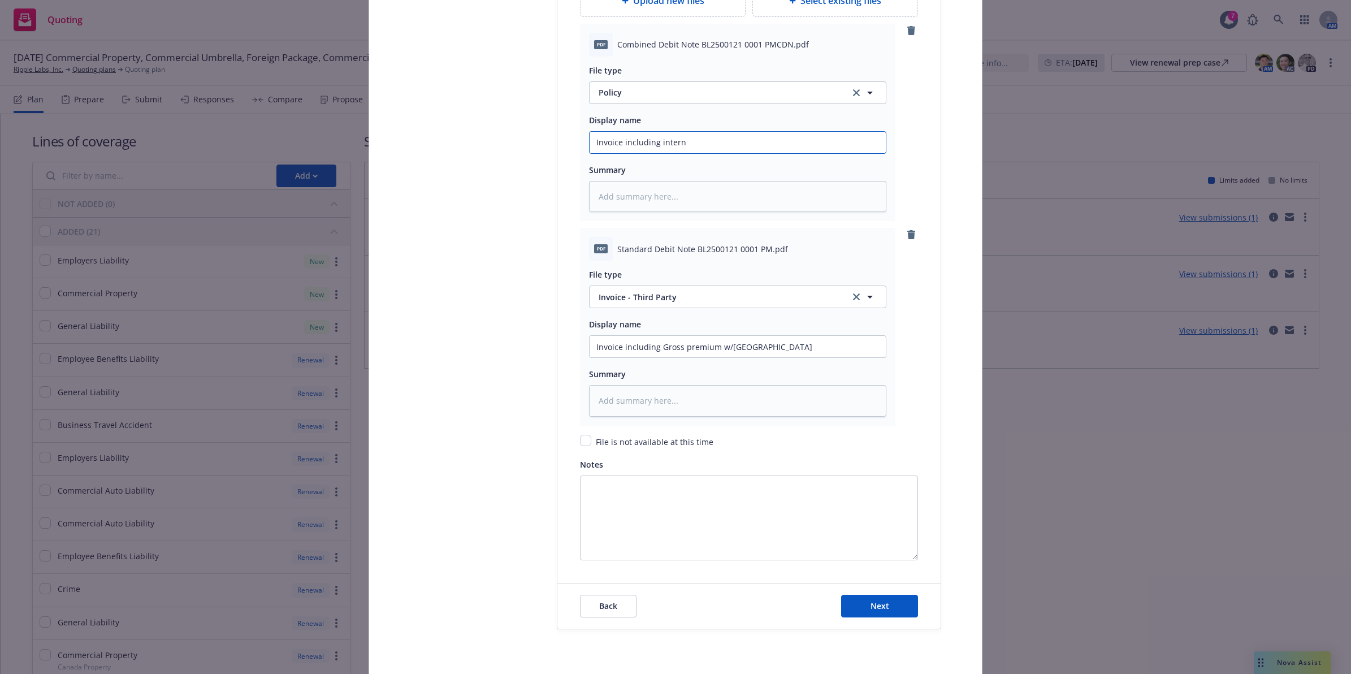
type textarea "x"
type input "Invoice including interna"
click at [643, 96] on span "Policy" at bounding box center [718, 92] width 238 height 12
click at [634, 159] on span "Invoice - Third Party" at bounding box center [640, 154] width 78 height 12
click at [756, 148] on input "Invoice including international Premium" at bounding box center [737, 142] width 296 height 21
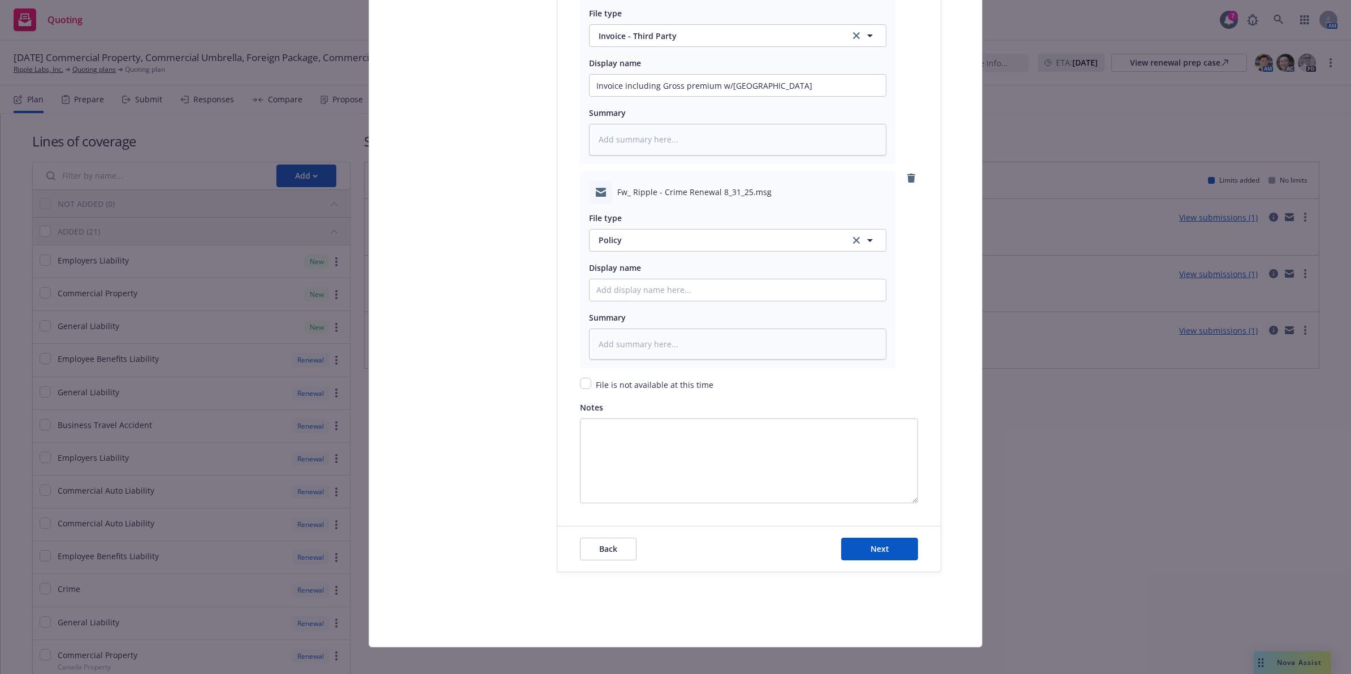
scroll to position [1826, 0]
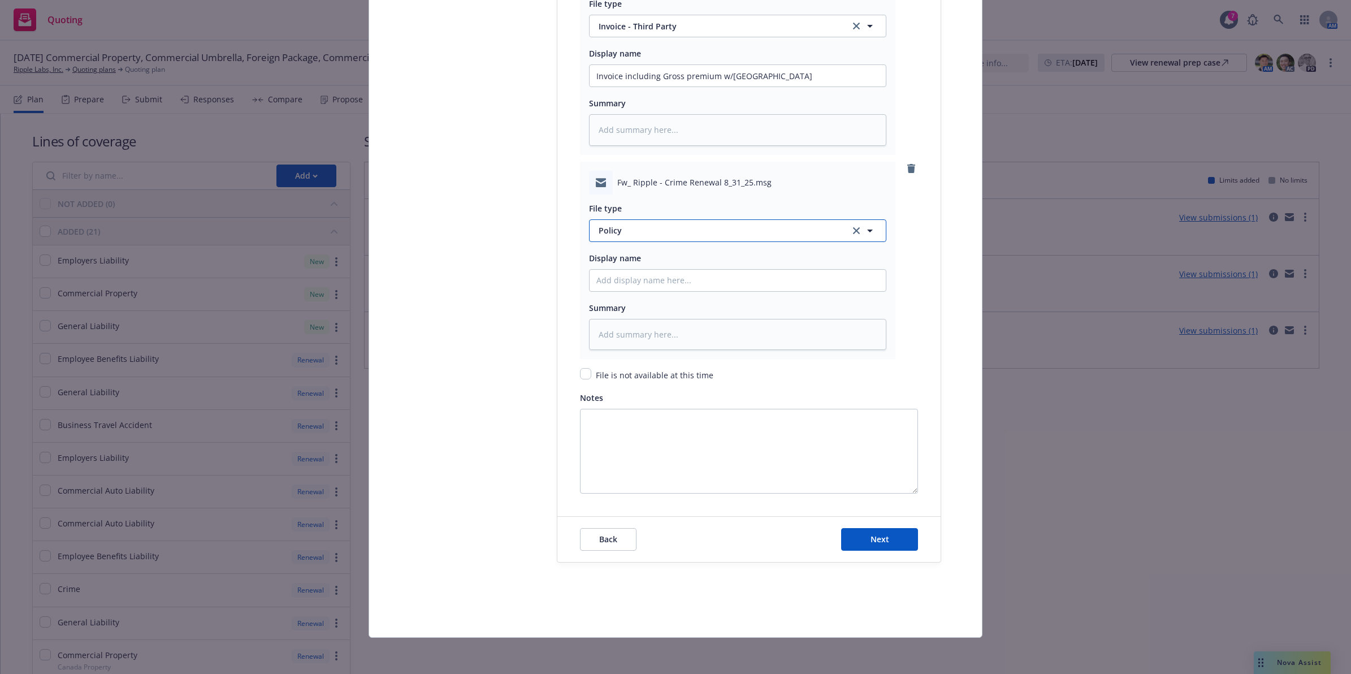
click at [629, 224] on span "Policy" at bounding box center [718, 230] width 238 height 12
click at [679, 255] on div "Email" at bounding box center [737, 261] width 283 height 16
click at [874, 543] on span "Next" at bounding box center [879, 539] width 19 height 11
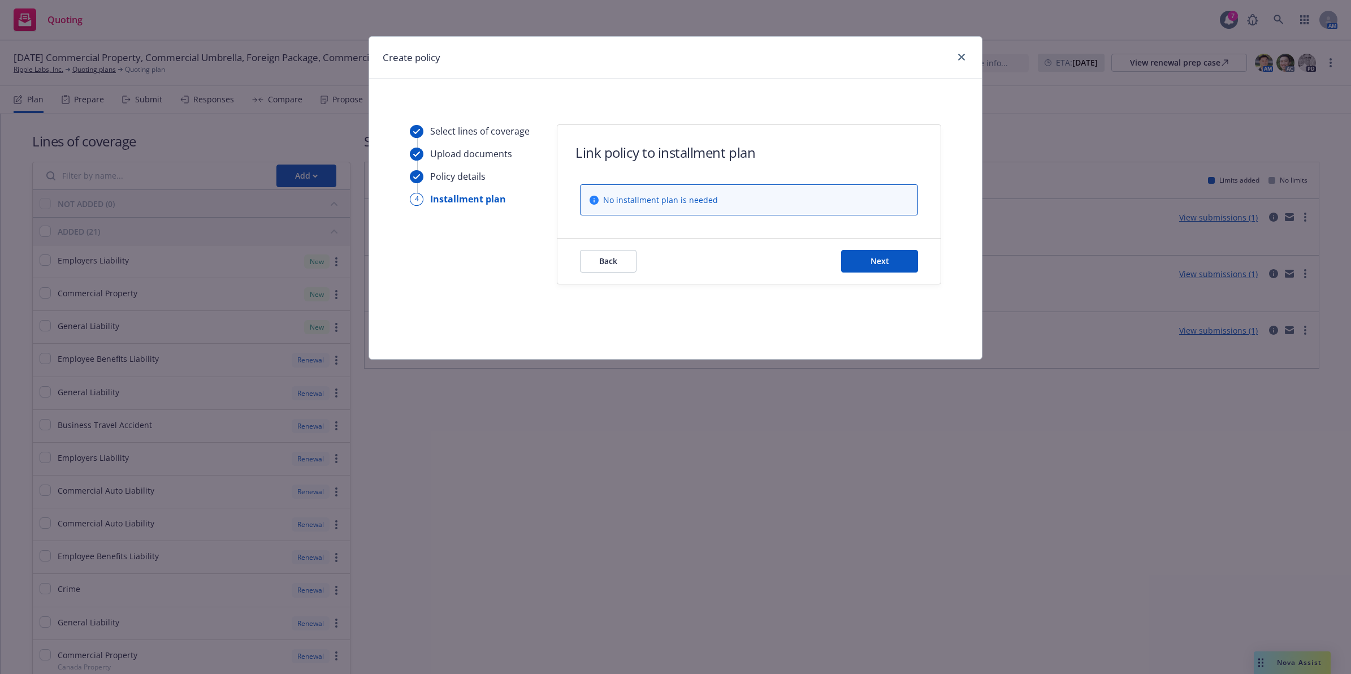
scroll to position [0, 0]
click at [886, 257] on span "Next" at bounding box center [879, 260] width 19 height 11
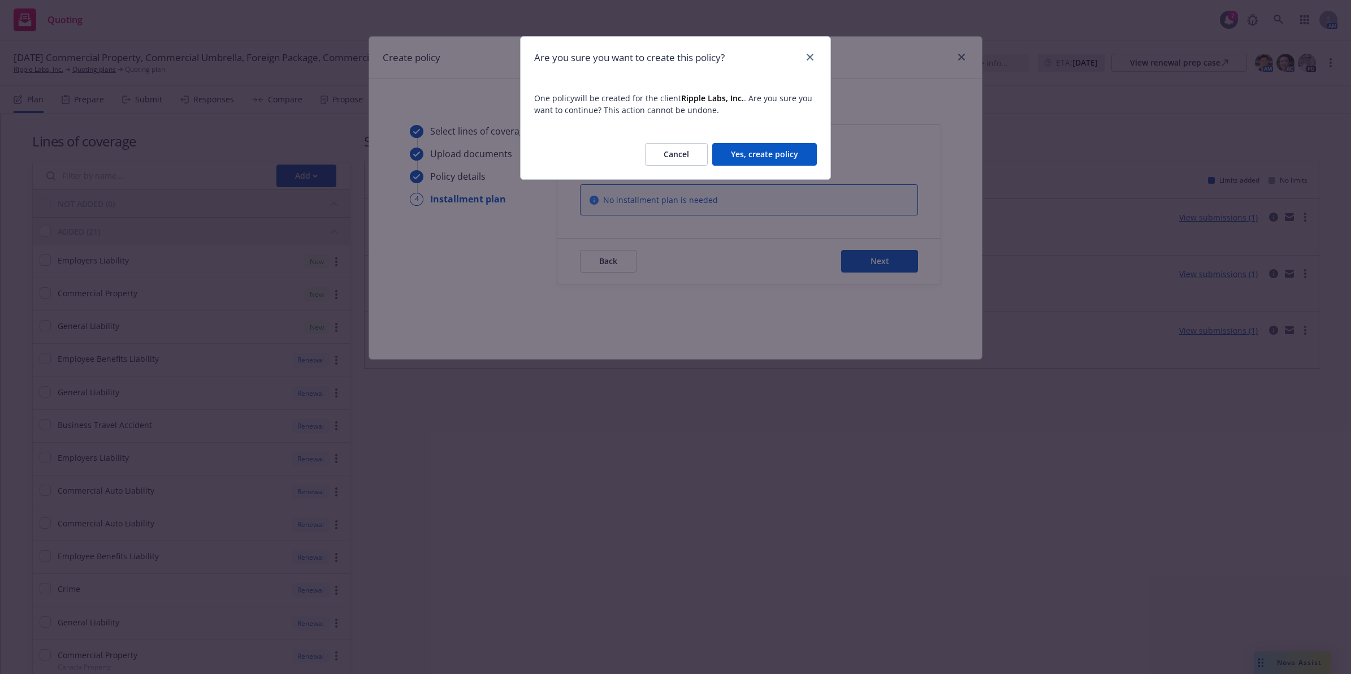
click at [751, 162] on button "Yes, create policy" at bounding box center [764, 154] width 105 height 23
click at [771, 153] on div "Cancel Yes, create policy" at bounding box center [722, 154] width 190 height 23
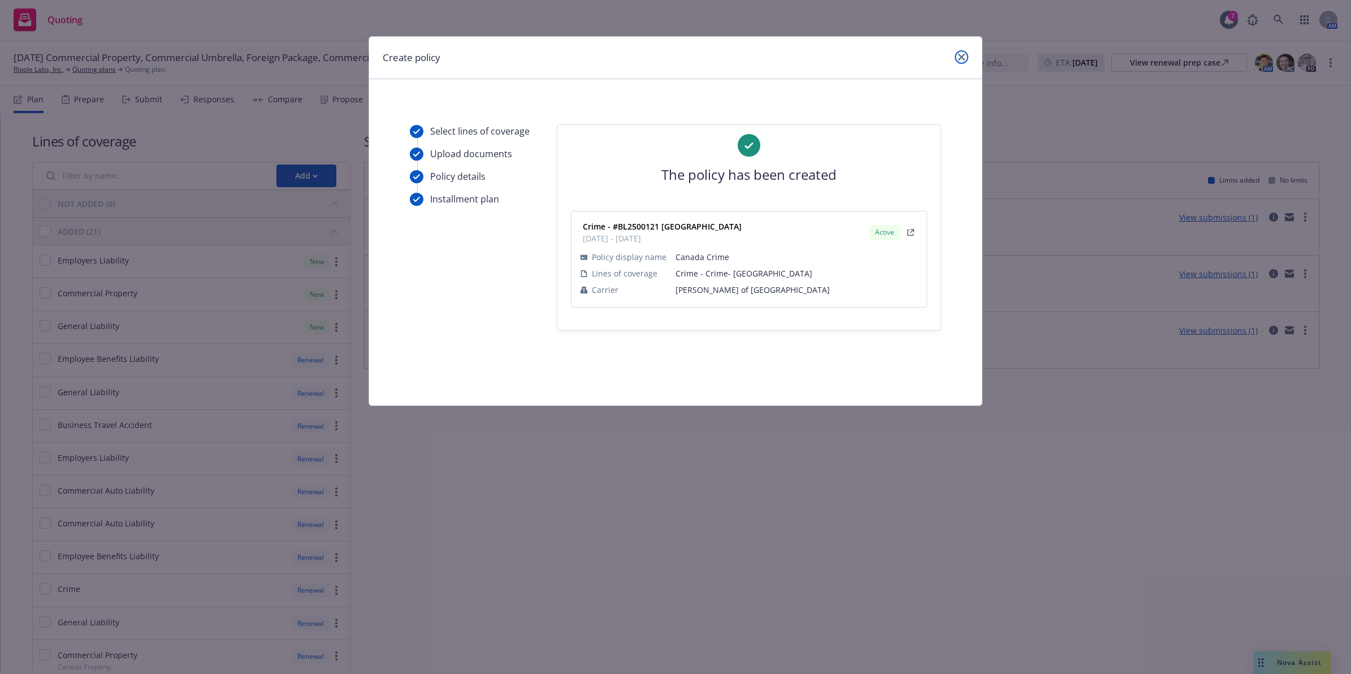
click at [956, 61] on link "close" at bounding box center [962, 57] width 14 height 14
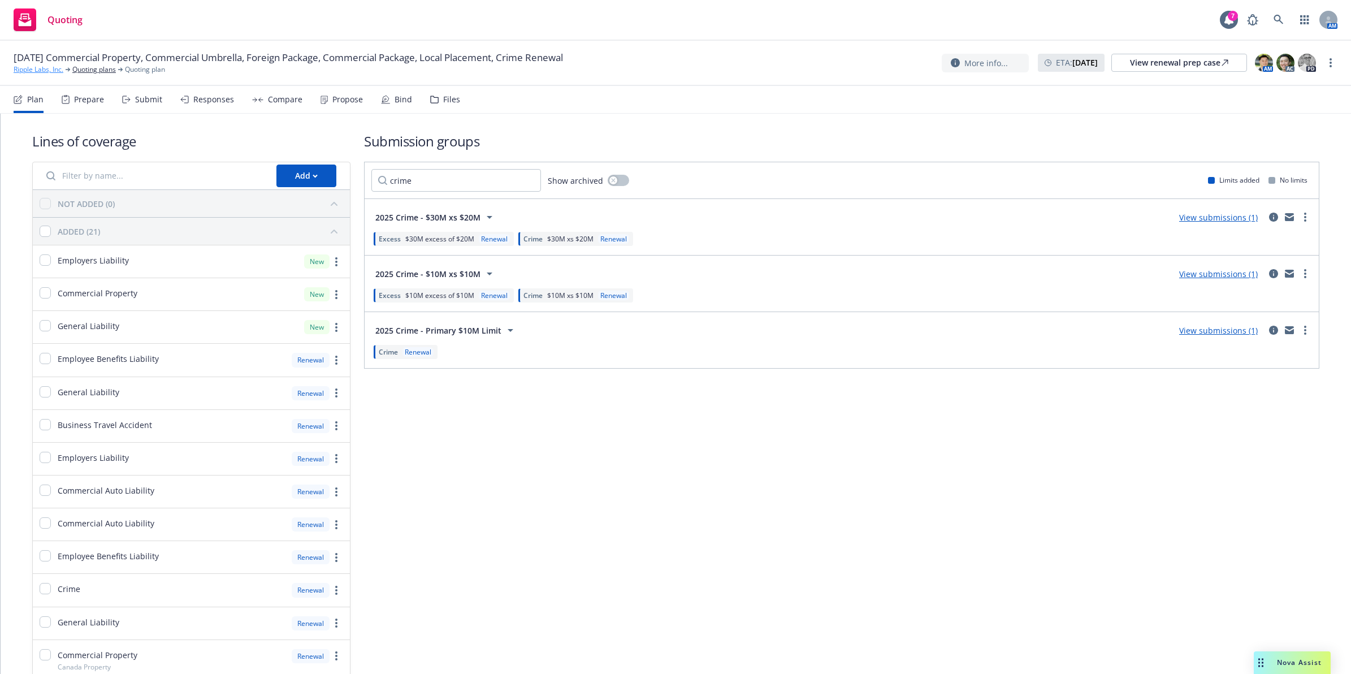
click at [23, 68] on link "Ripple Labs, Inc." at bounding box center [39, 69] width 50 height 10
